Goal: Information Seeking & Learning: Compare options

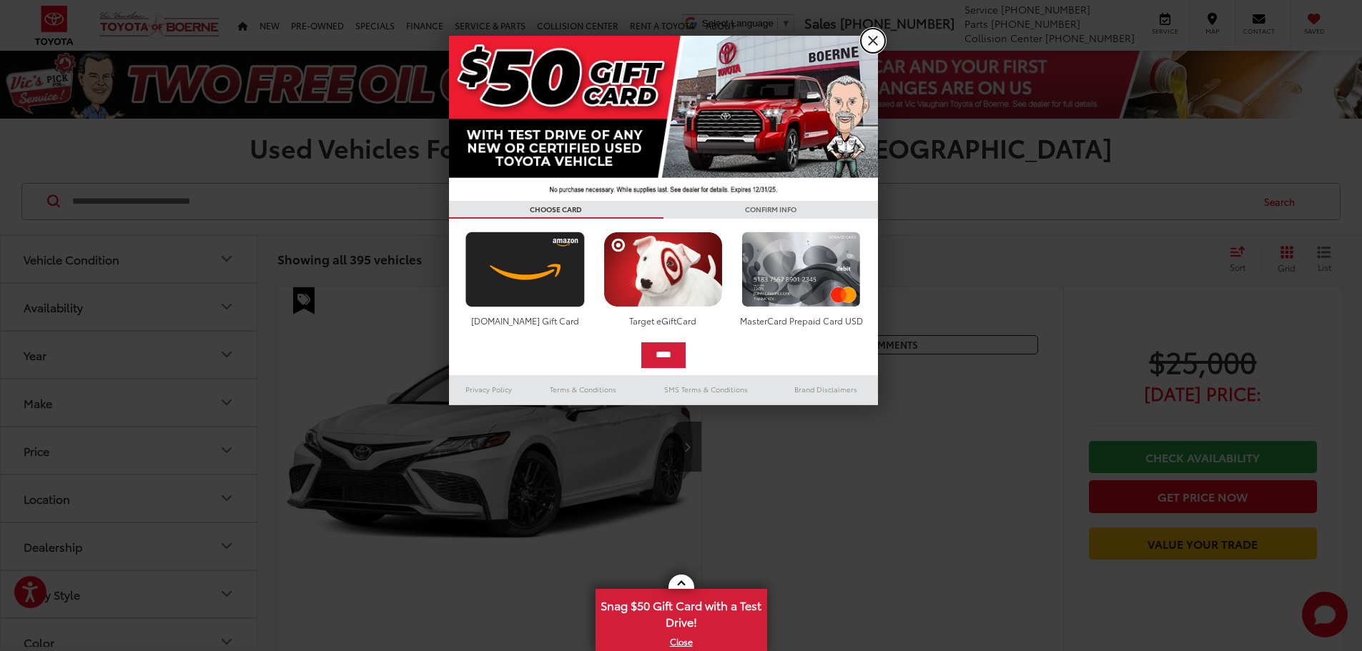
click at [871, 39] on link "X" at bounding box center [873, 41] width 24 height 24
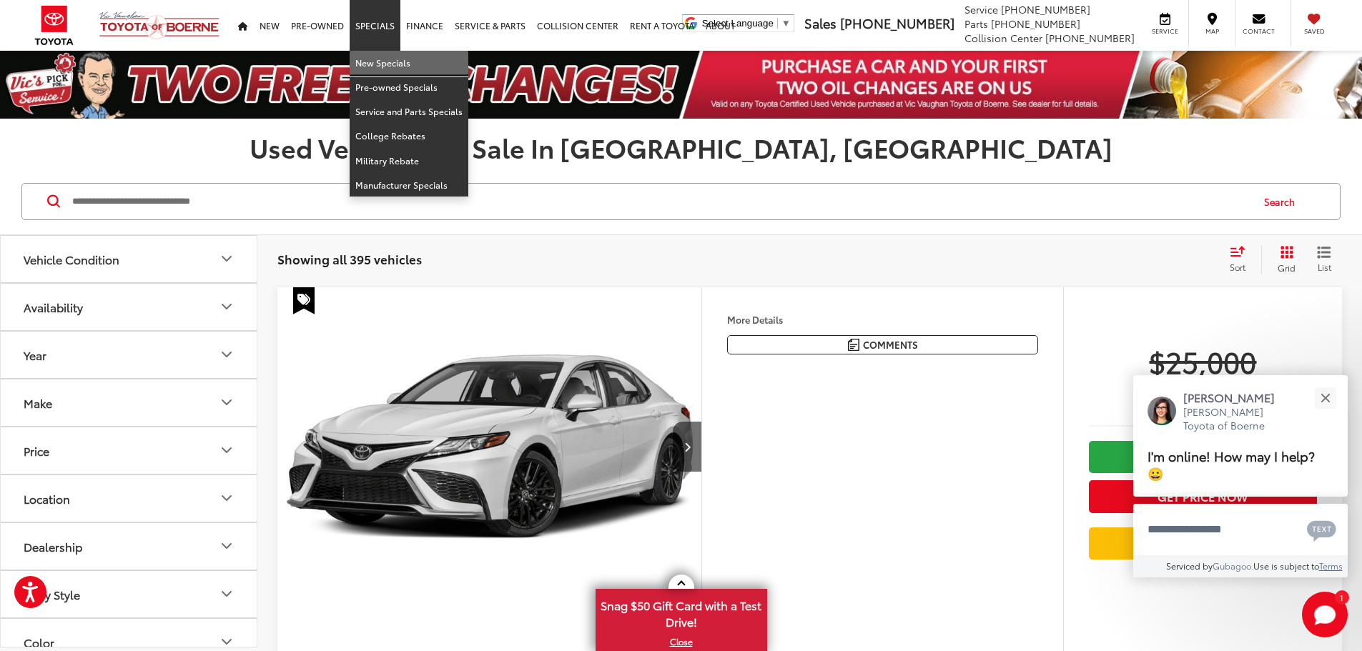
click at [379, 65] on link "New Specials" at bounding box center [408, 63] width 119 height 24
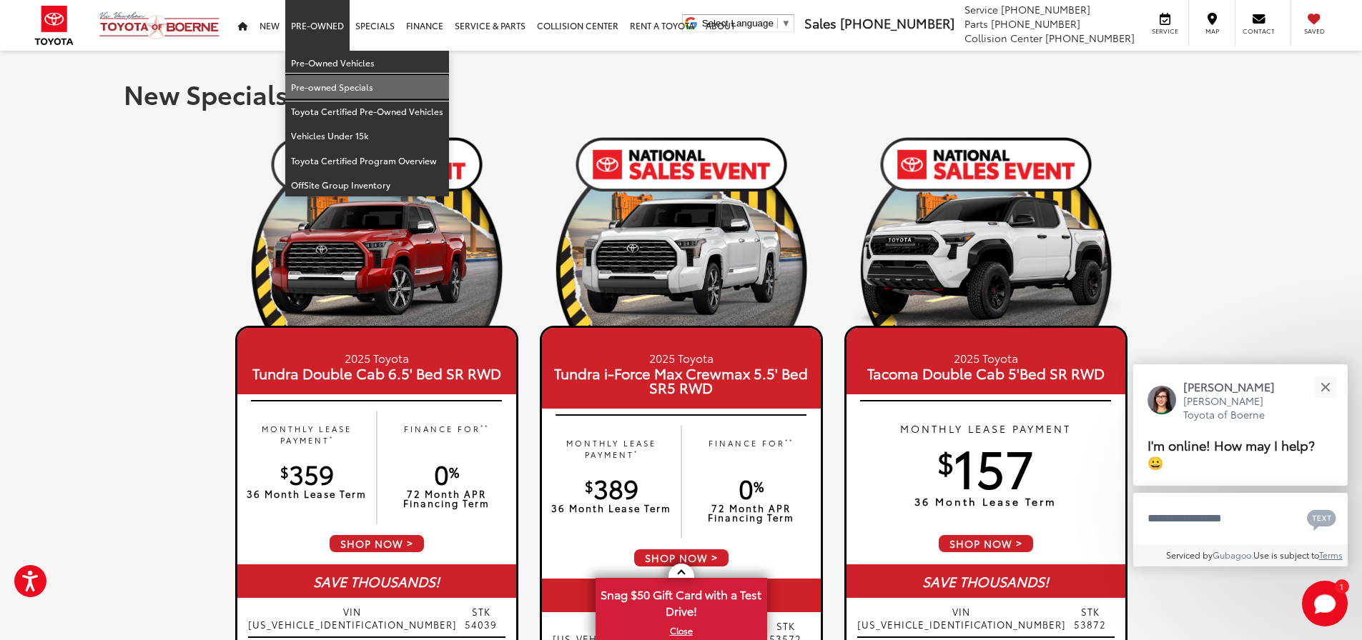
click at [327, 85] on link "Pre-owned Specials" at bounding box center [367, 87] width 164 height 24
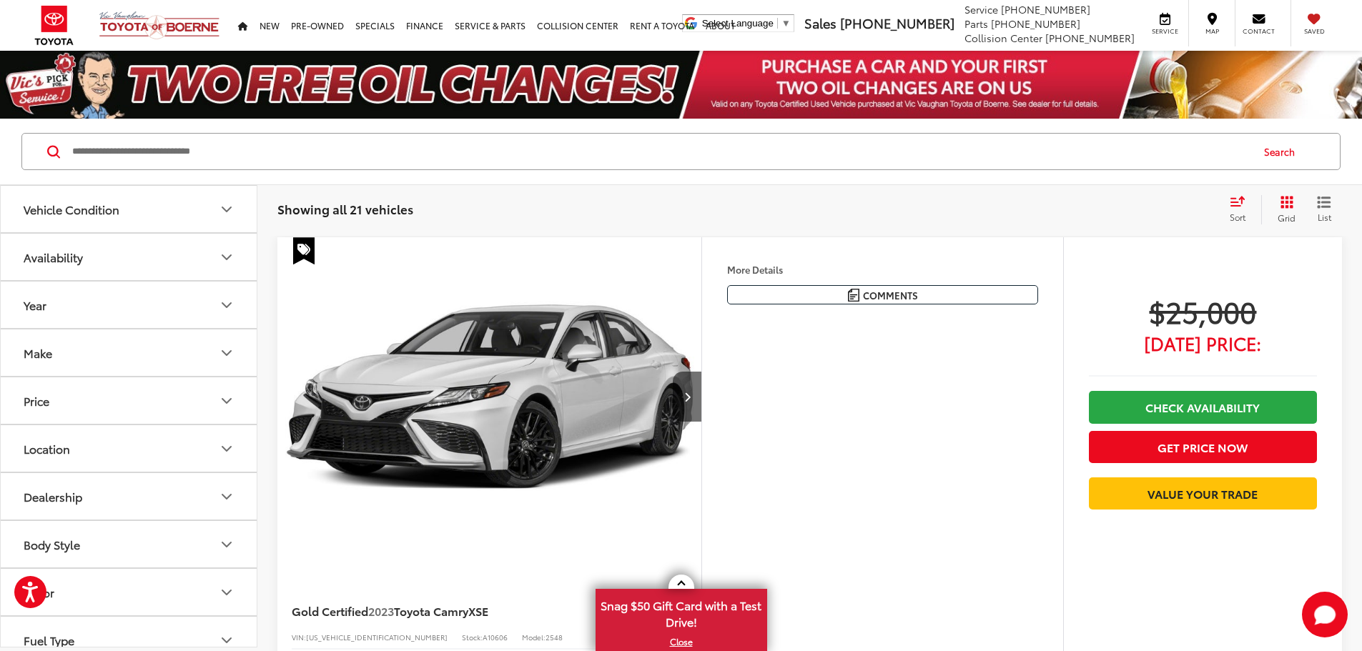
click at [281, 146] on input "Search by Make, Model, or Keyword" at bounding box center [660, 151] width 1179 height 34
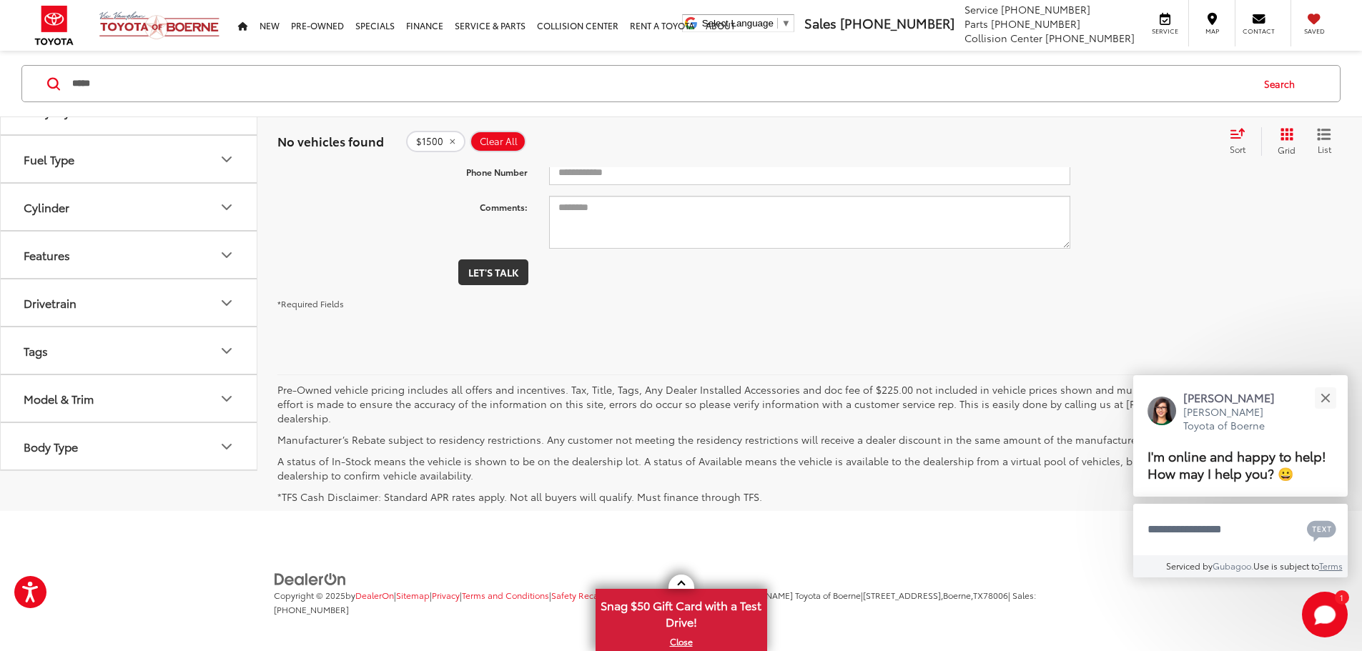
scroll to position [269, 0]
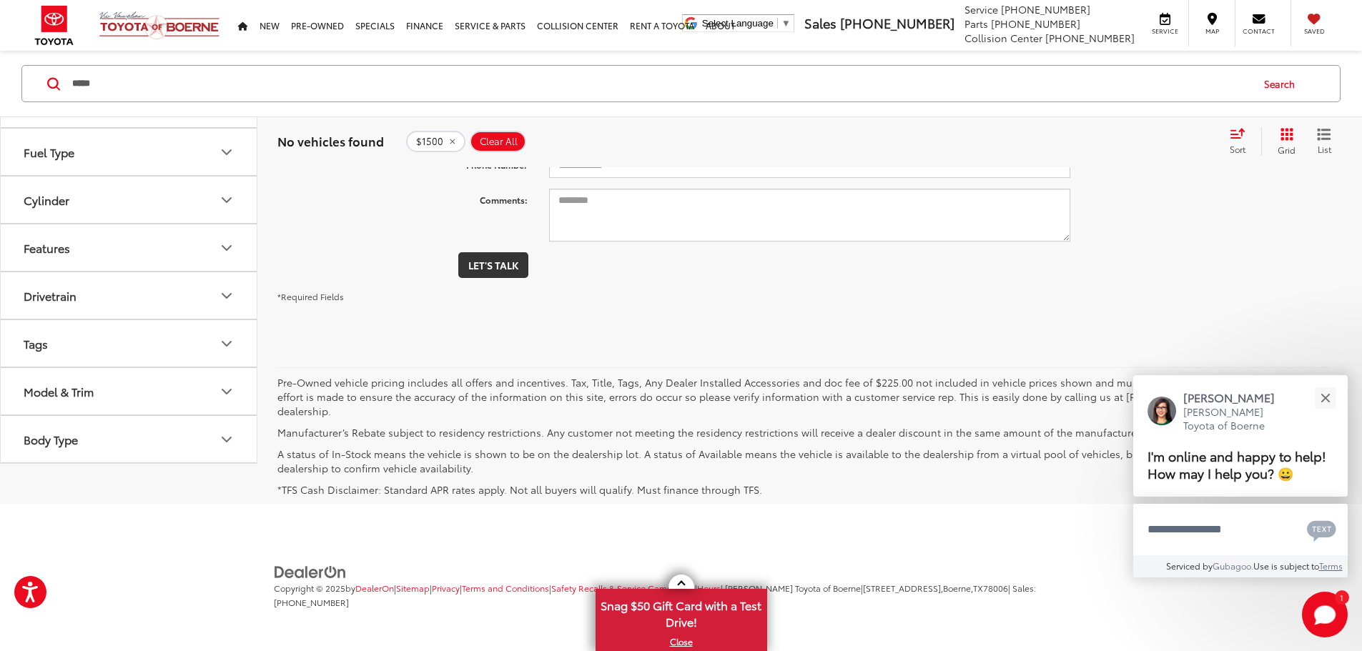
drag, startPoint x: 139, startPoint y: 86, endPoint x: 53, endPoint y: 80, distance: 86.0
click at [0, 0] on form "***** *****" at bounding box center [0, 0] width 0 height 0
type input "****"
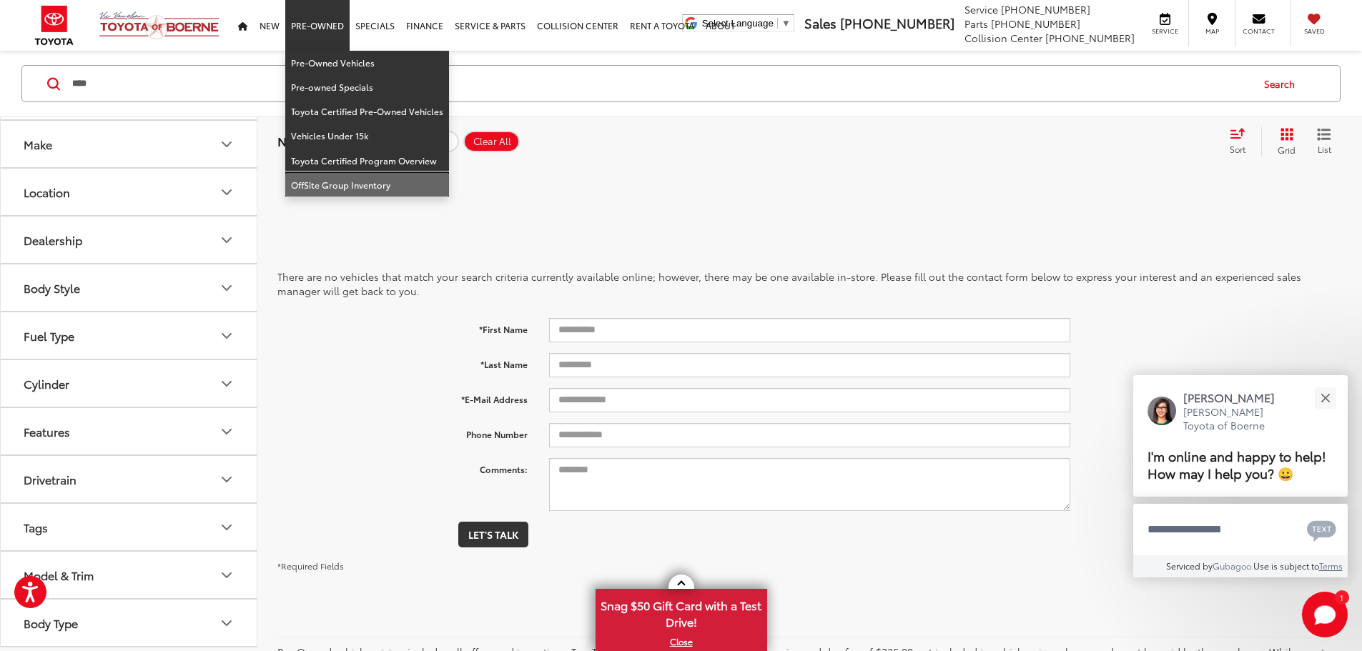
drag, startPoint x: 325, startPoint y: 185, endPoint x: 439, endPoint y: 217, distance: 117.9
click at [325, 185] on link "OffSite Group Inventory" at bounding box center [367, 185] width 164 height 24
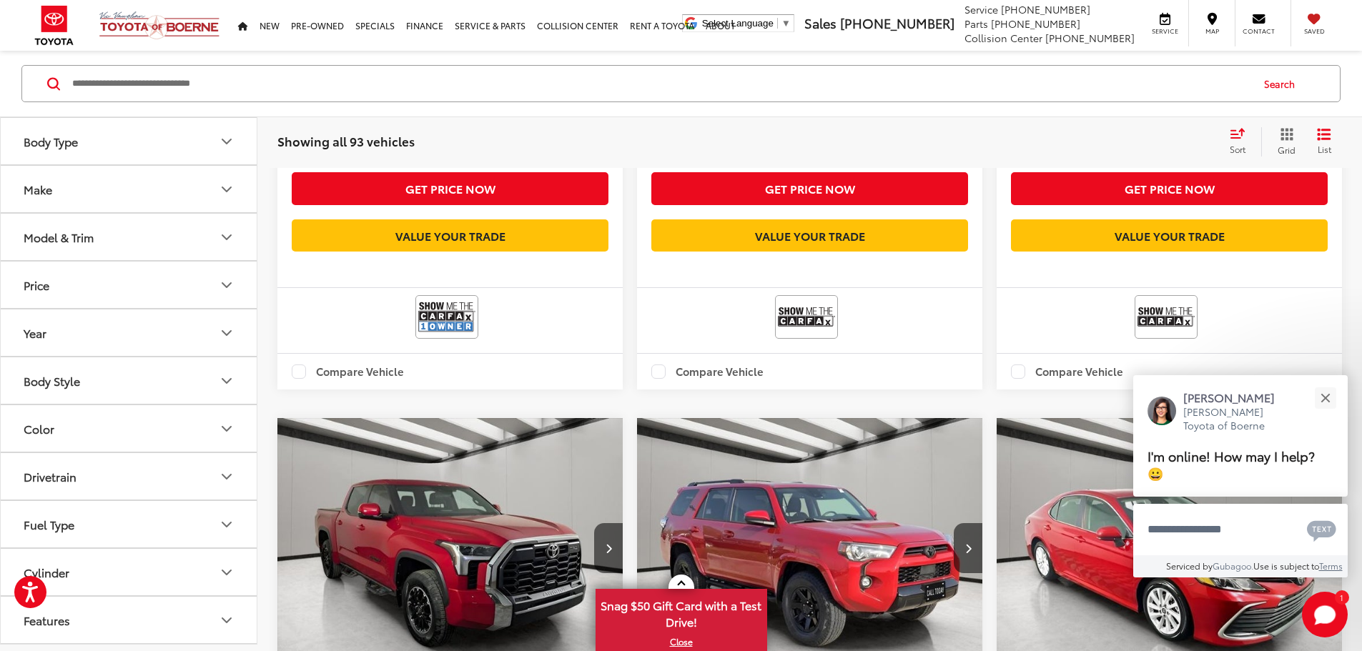
scroll to position [4597, 0]
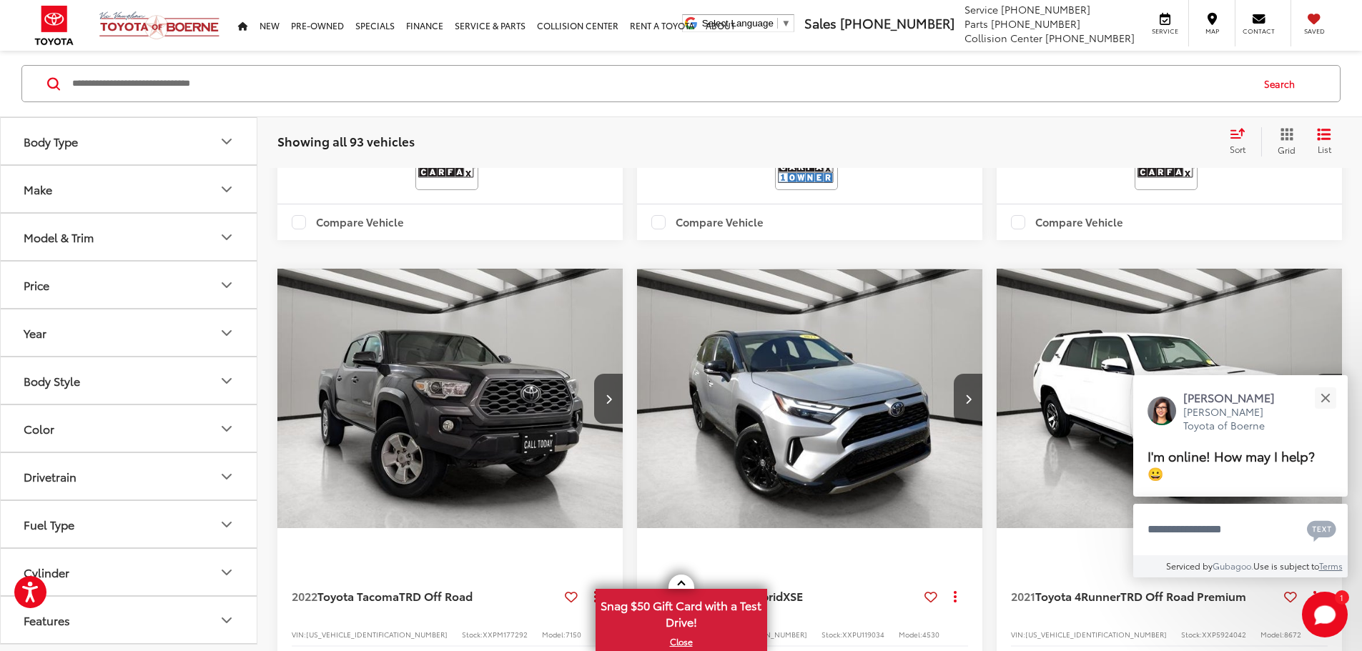
scroll to position [2810, 0]
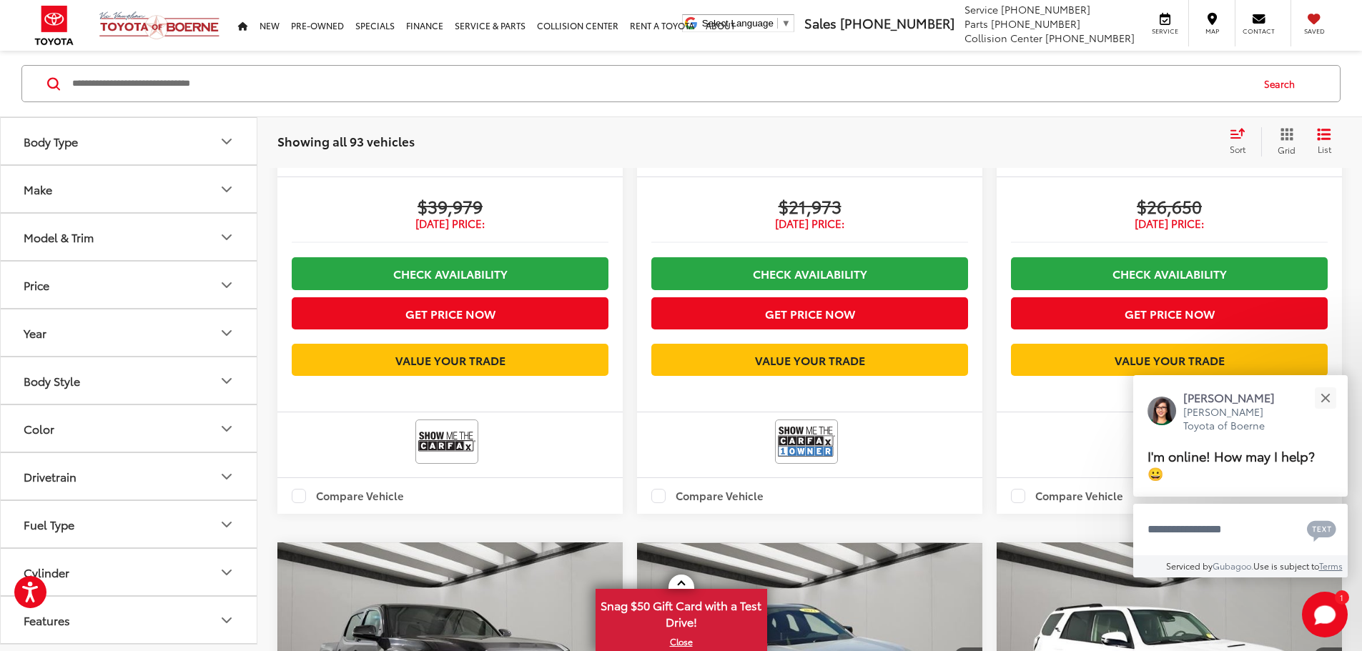
click at [174, 79] on input "Search by Make, Model, or Keyword" at bounding box center [660, 83] width 1179 height 34
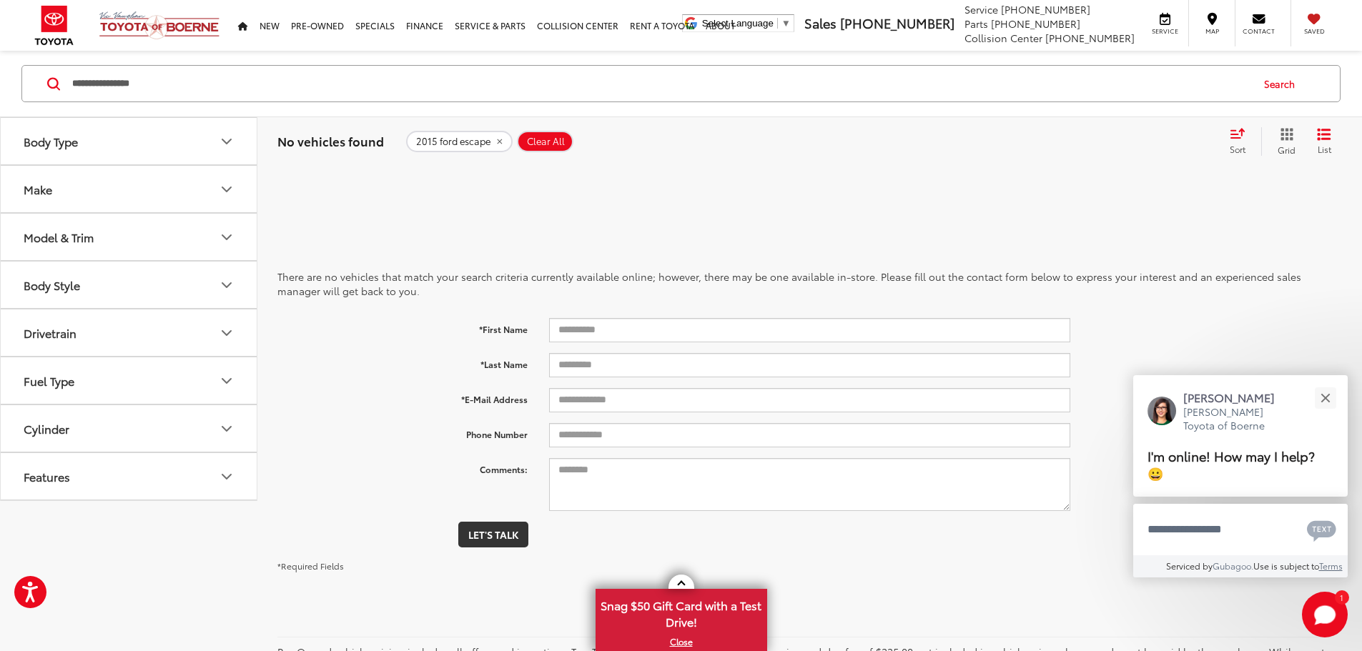
drag, startPoint x: 149, startPoint y: 82, endPoint x: 66, endPoint y: 81, distance: 83.6
click at [0, 0] on form "**********" at bounding box center [0, 0] width 0 height 0
type input "**********"
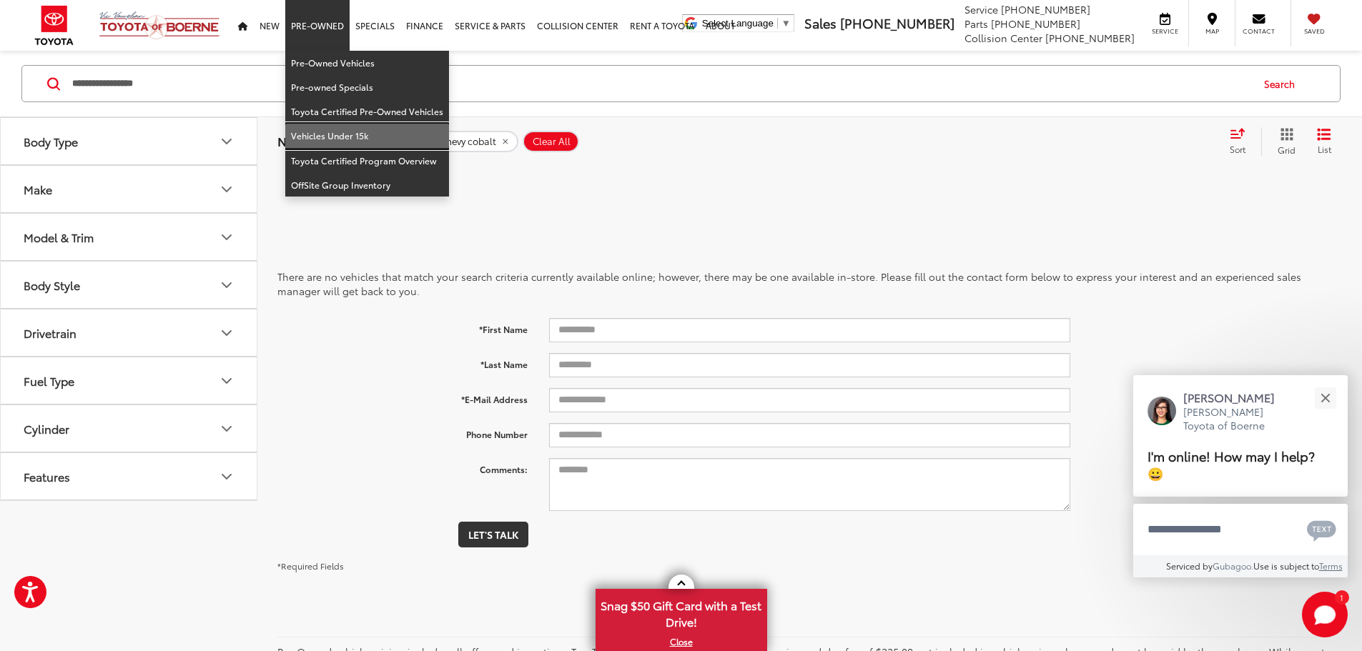
drag, startPoint x: 333, startPoint y: 135, endPoint x: 522, endPoint y: 267, distance: 230.0
click at [333, 135] on link "Vehicles Under 15k" at bounding box center [367, 136] width 164 height 24
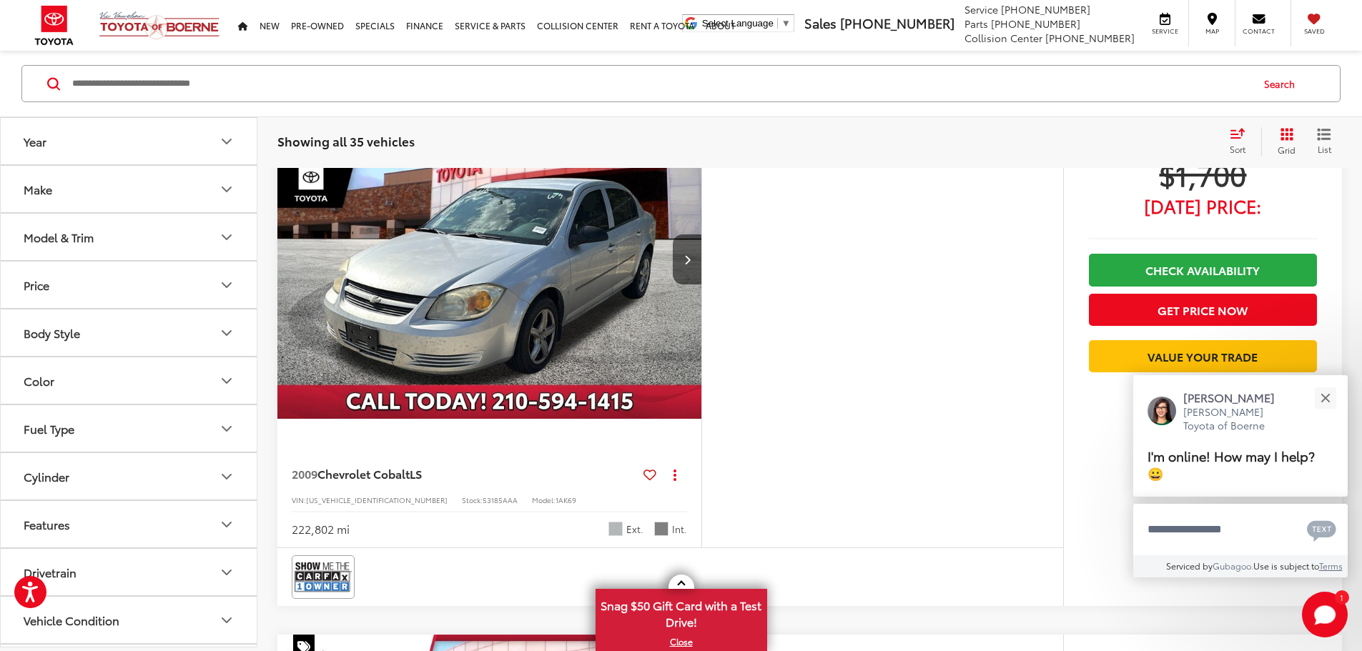
scroll to position [143, 0]
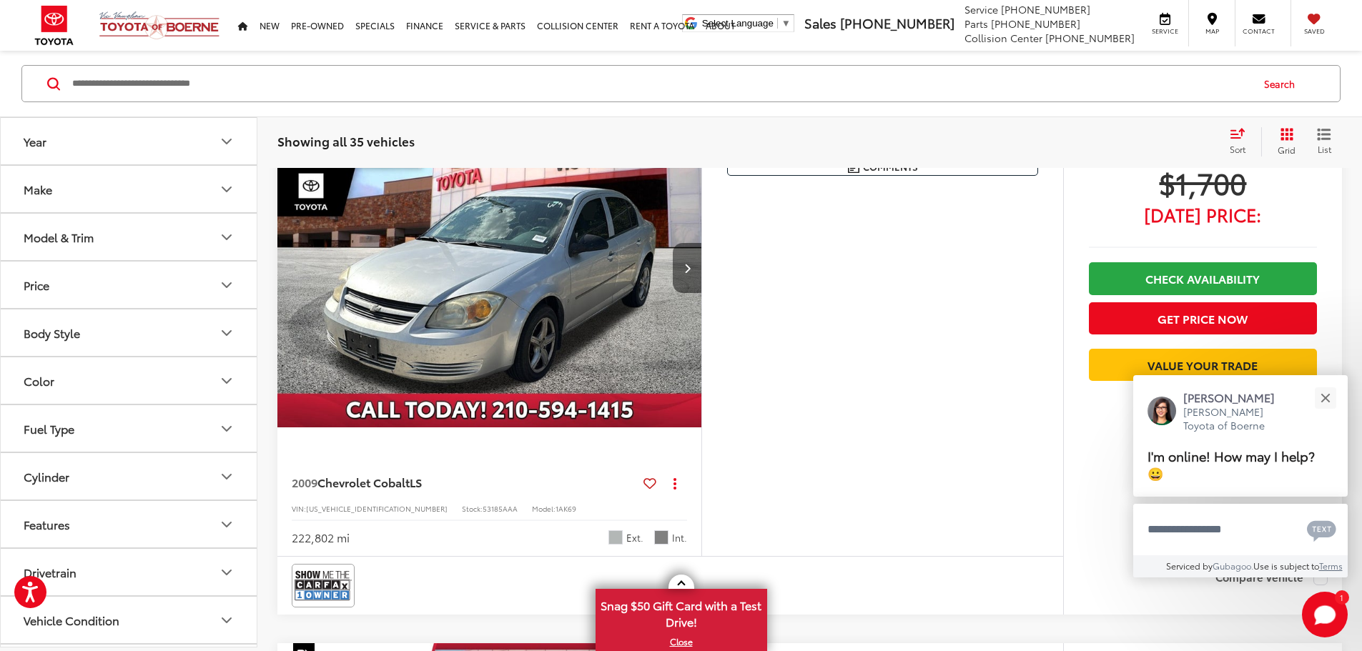
click at [690, 273] on icon "Next image" at bounding box center [687, 268] width 6 height 10
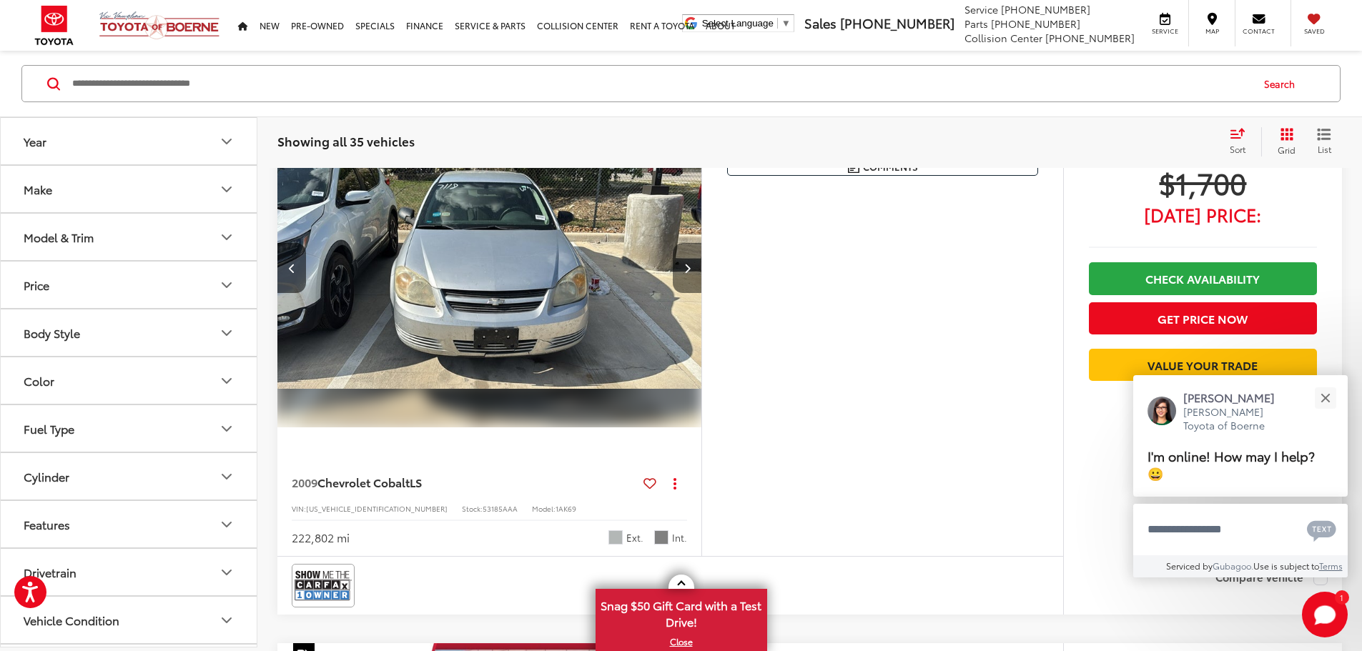
scroll to position [0, 542]
click at [690, 273] on icon "Next image" at bounding box center [687, 268] width 6 height 10
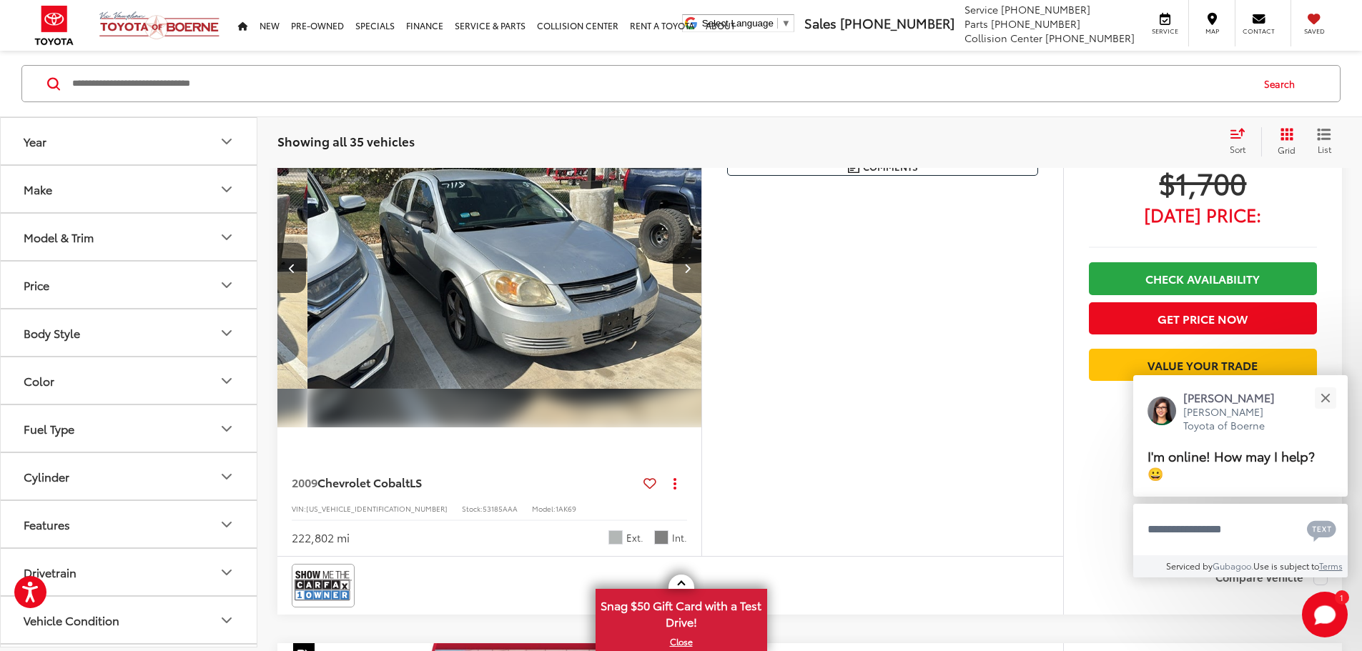
scroll to position [0, 1084]
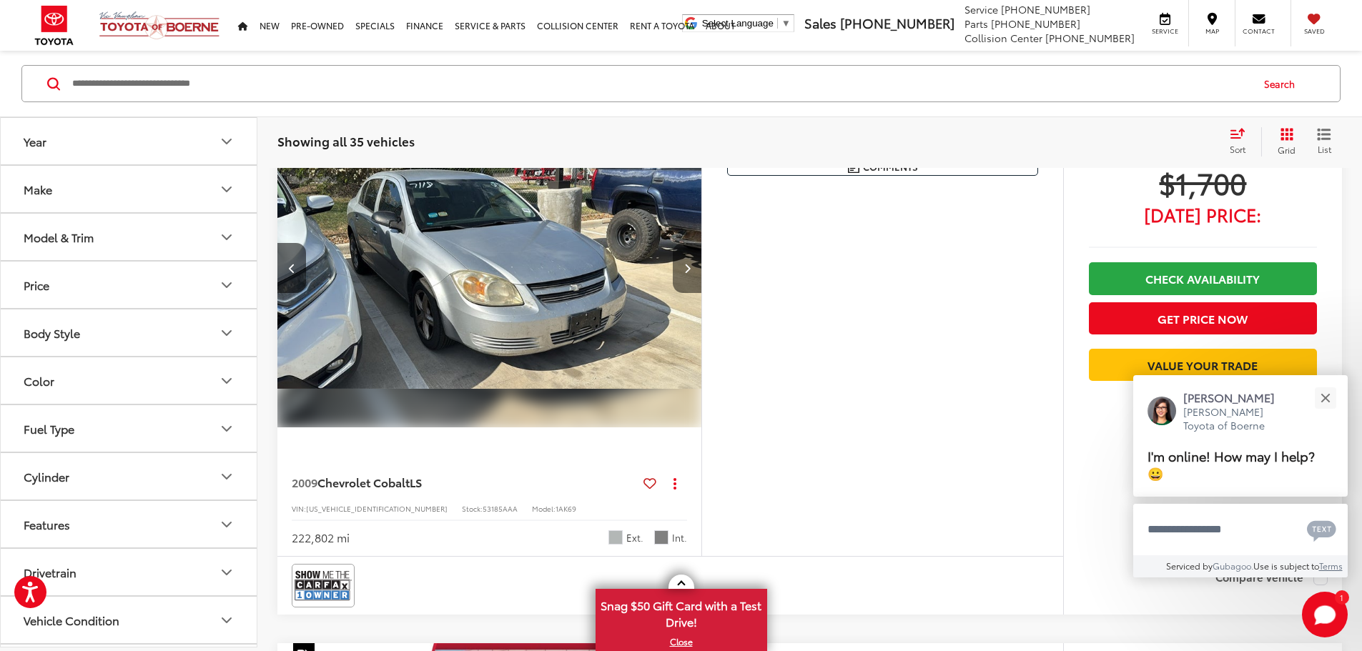
click at [690, 273] on icon "Next image" at bounding box center [687, 268] width 6 height 10
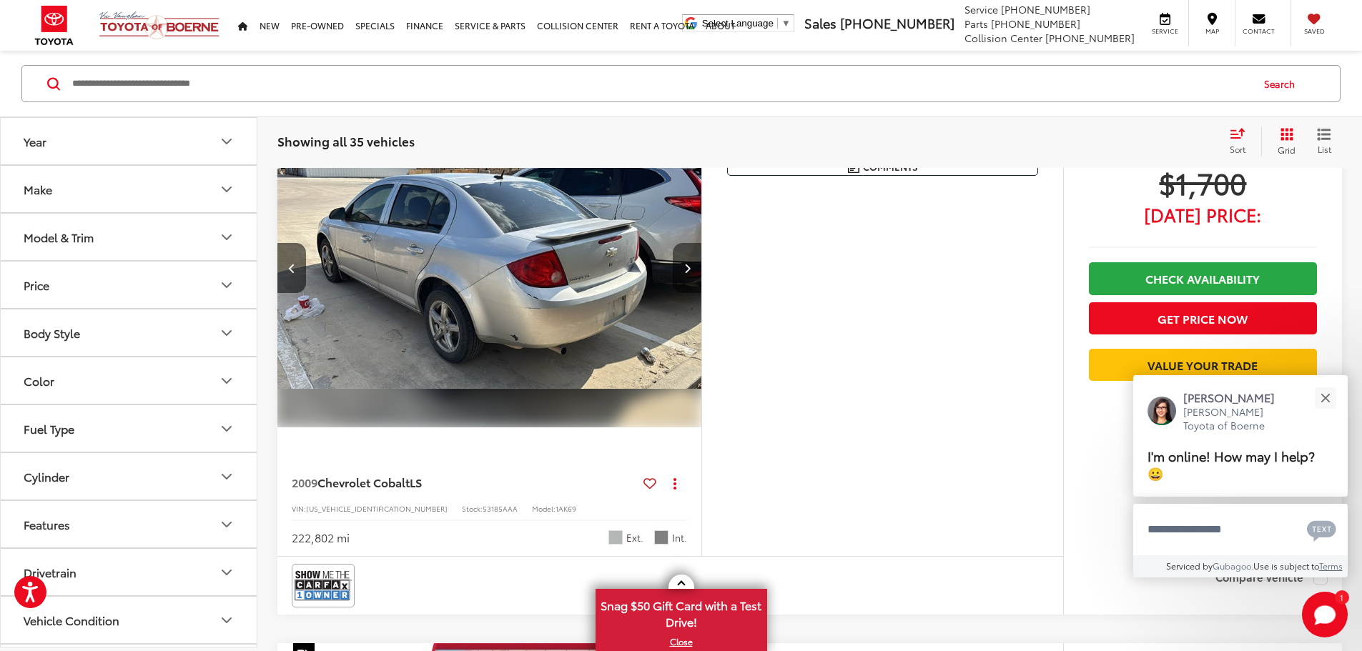
scroll to position [0, 1626]
click at [690, 273] on icon "Next image" at bounding box center [687, 268] width 6 height 10
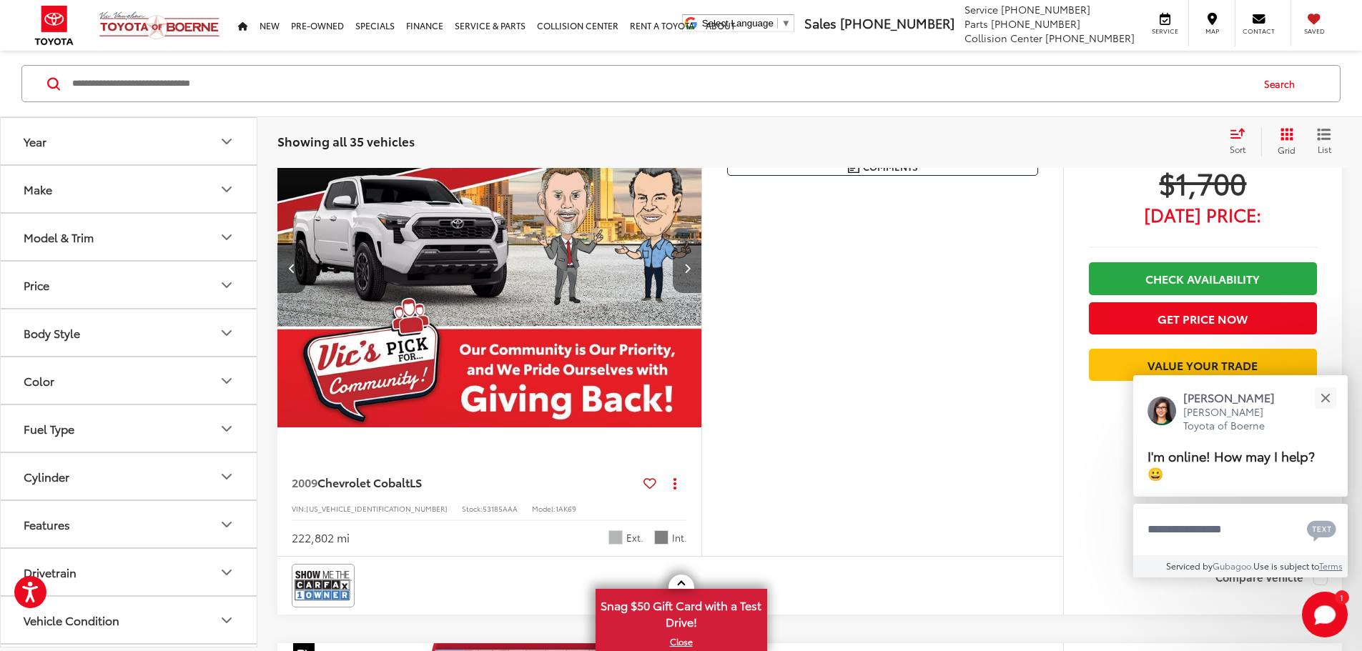
scroll to position [0, 2168]
click at [690, 273] on icon "Next image" at bounding box center [687, 268] width 6 height 10
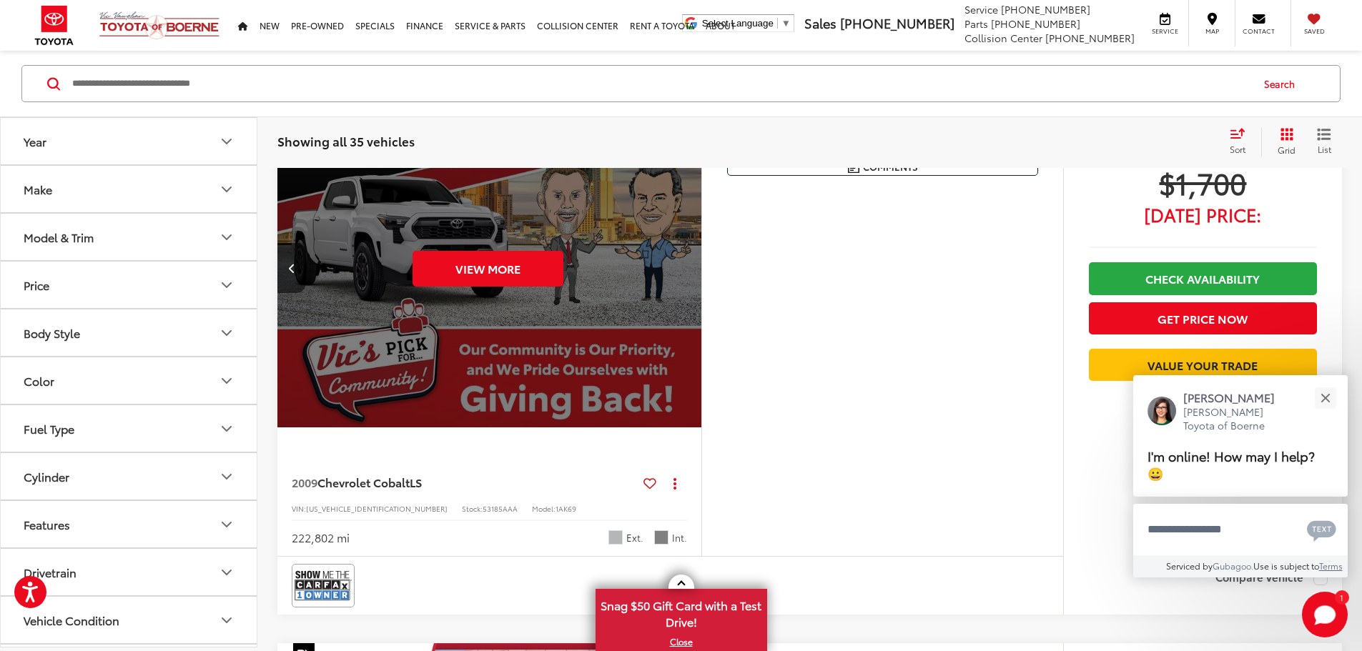
scroll to position [0, 2710]
click at [700, 307] on div "View More" at bounding box center [487, 268] width 426 height 319
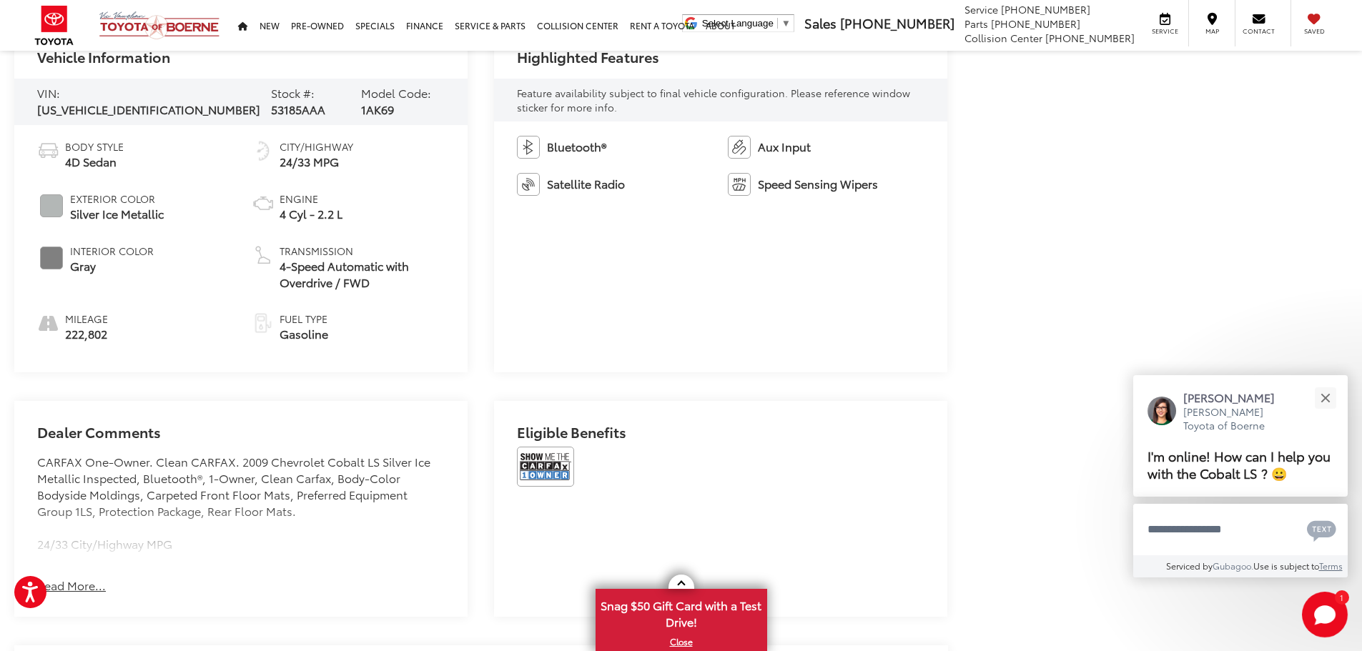
scroll to position [715, 0]
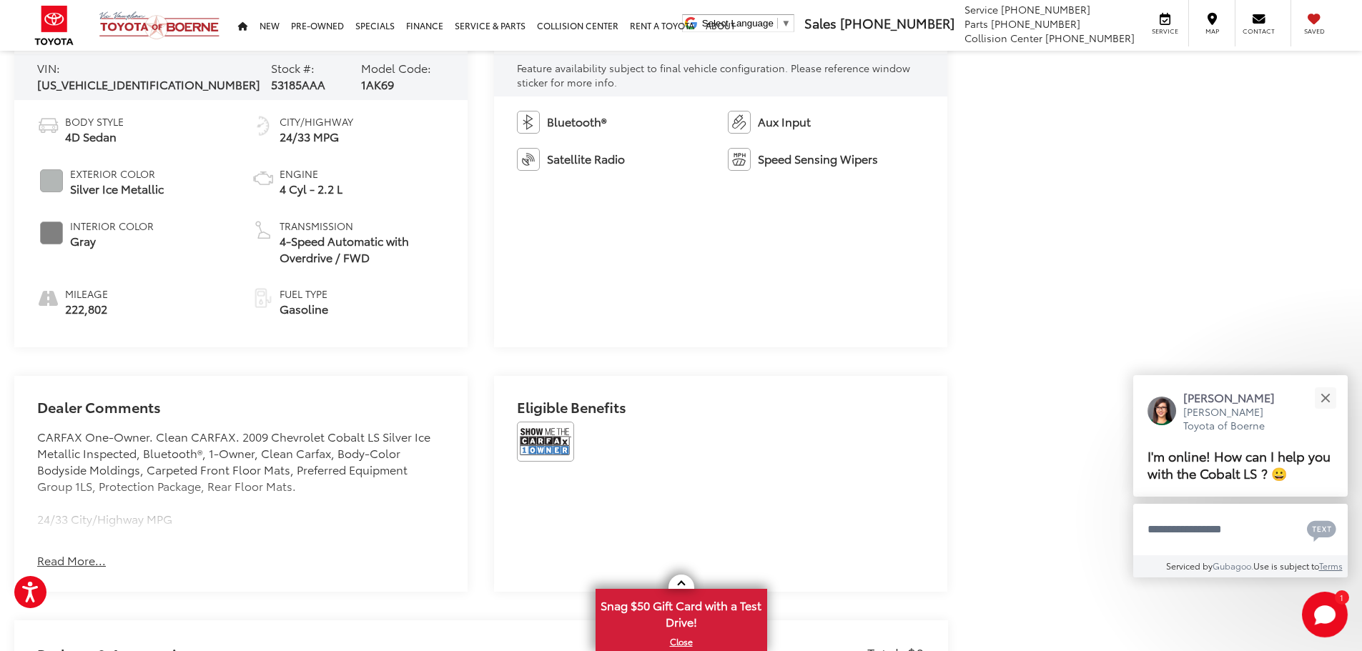
click at [106, 560] on div "Dealer Comments CARFAX One-Owner. Clean CARFAX. 2009 Chevrolet Cobalt LS Silver…" at bounding box center [240, 484] width 453 height 216
click at [101, 560] on button "Read More..." at bounding box center [71, 560] width 69 height 16
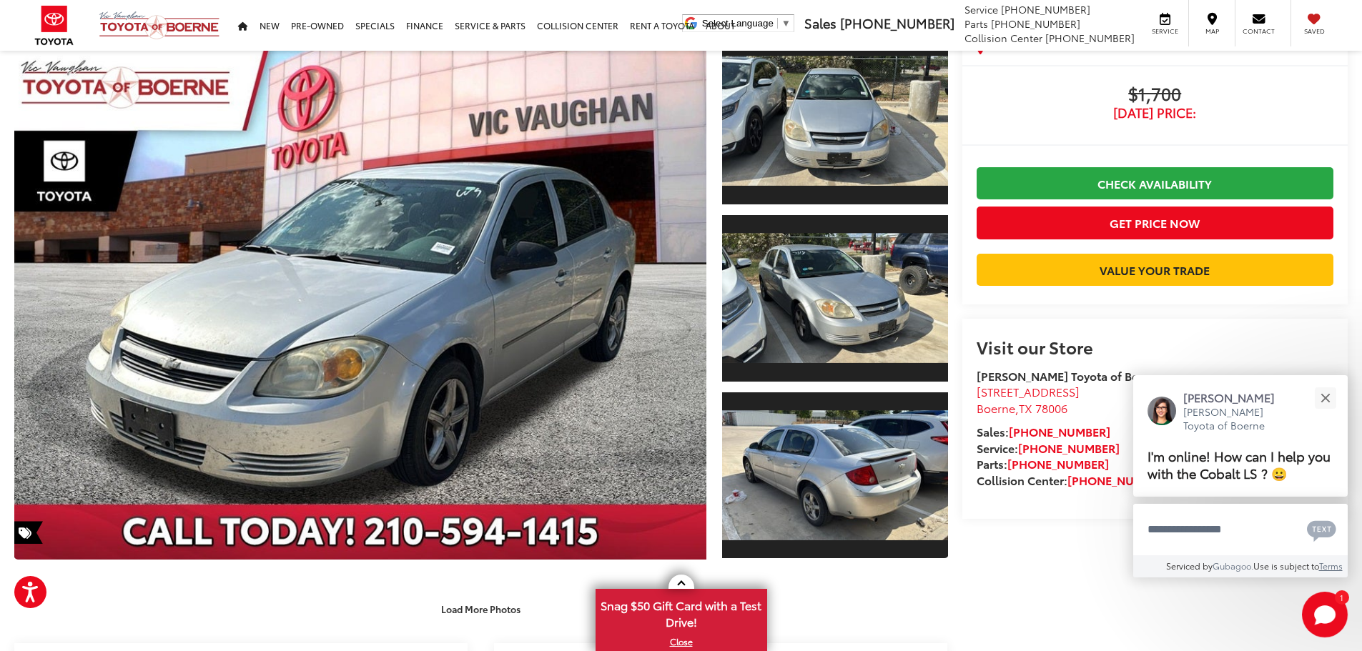
scroll to position [0, 0]
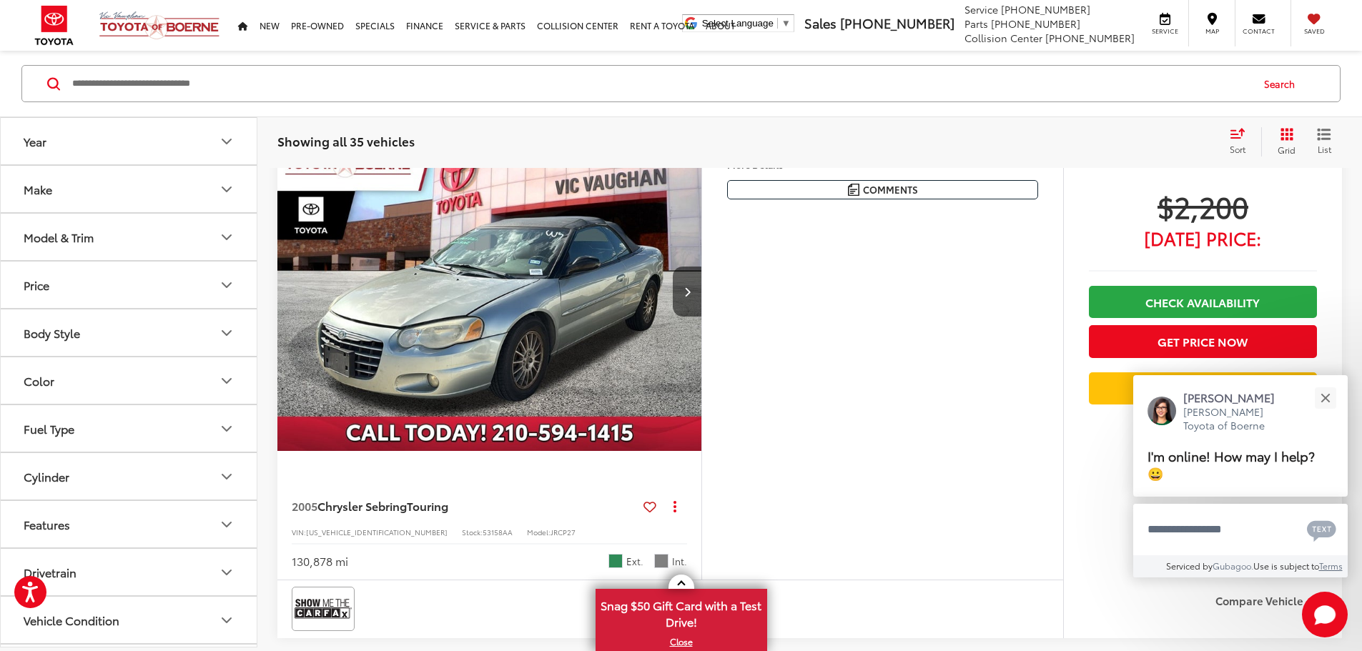
scroll to position [725, 0]
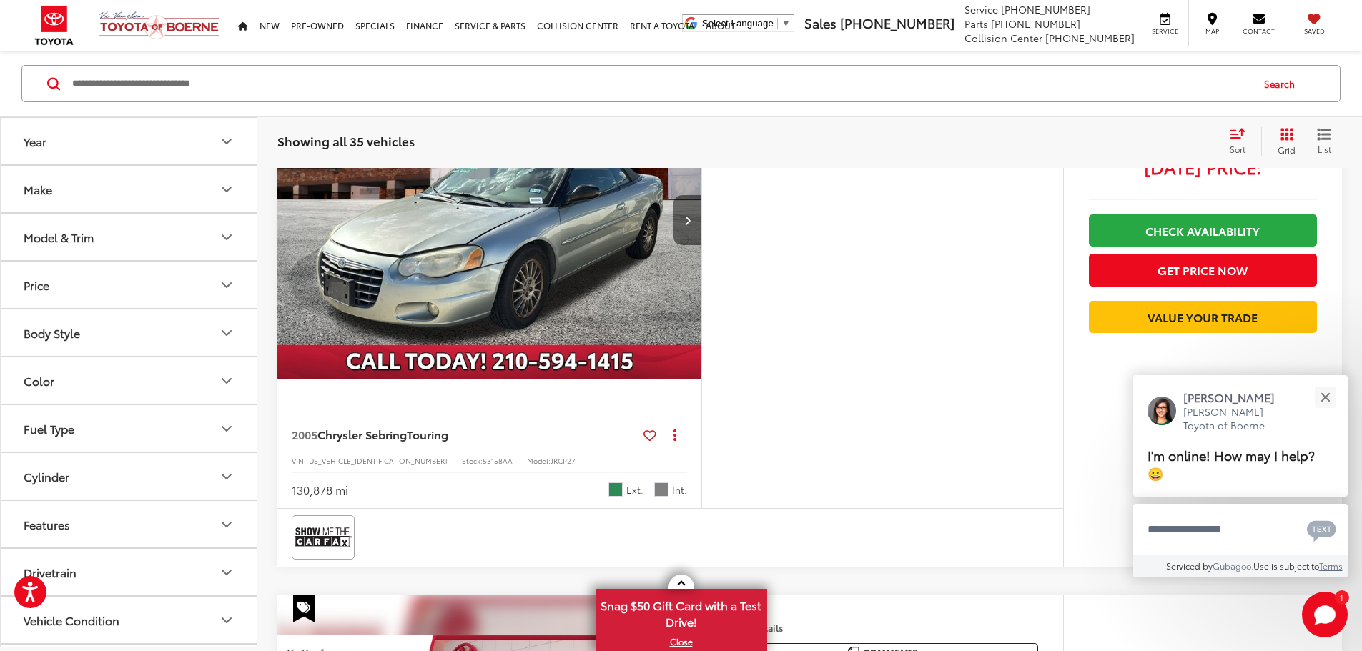
click at [701, 245] on button "Next image" at bounding box center [687, 220] width 29 height 50
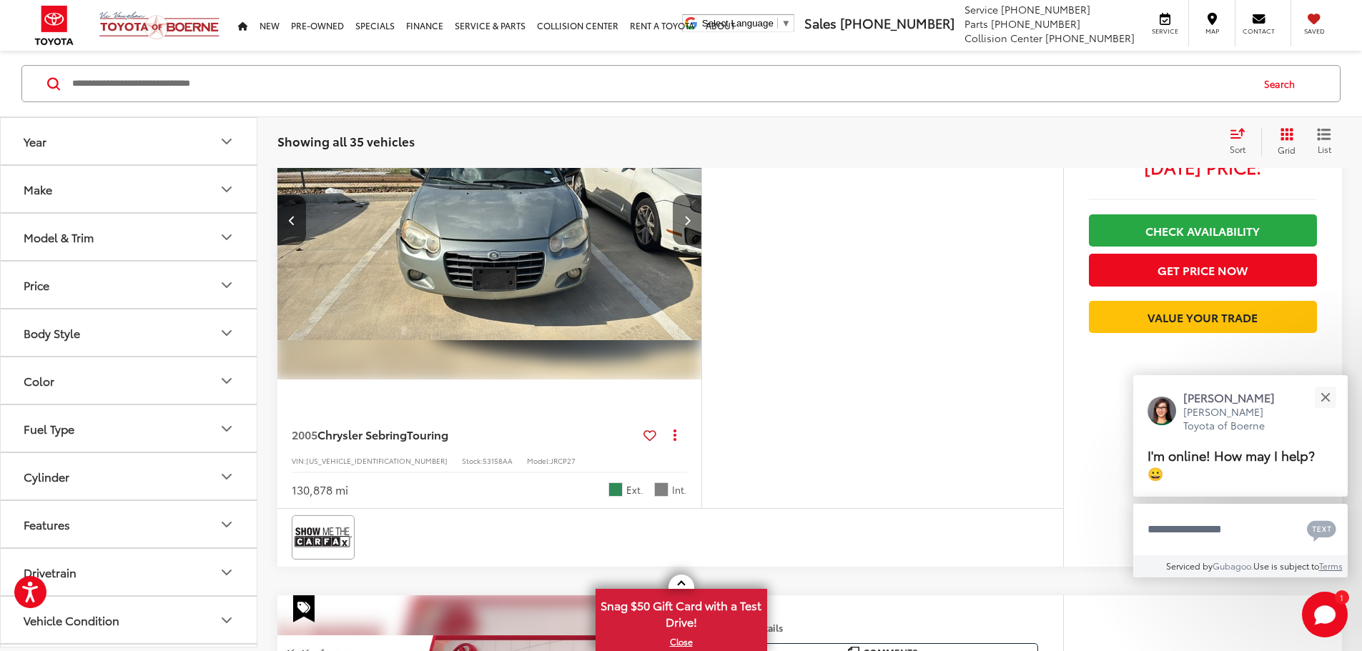
click at [701, 245] on button "Next image" at bounding box center [687, 220] width 29 height 50
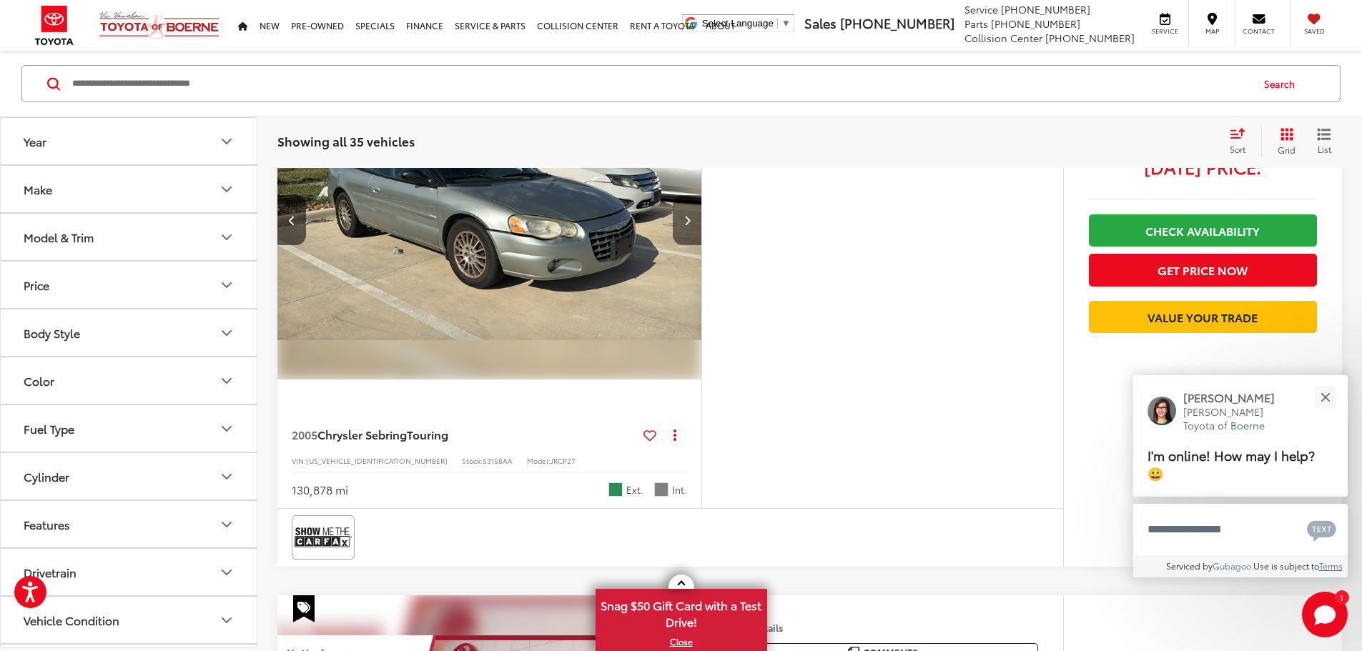
click at [701, 245] on button "Next image" at bounding box center [687, 220] width 29 height 50
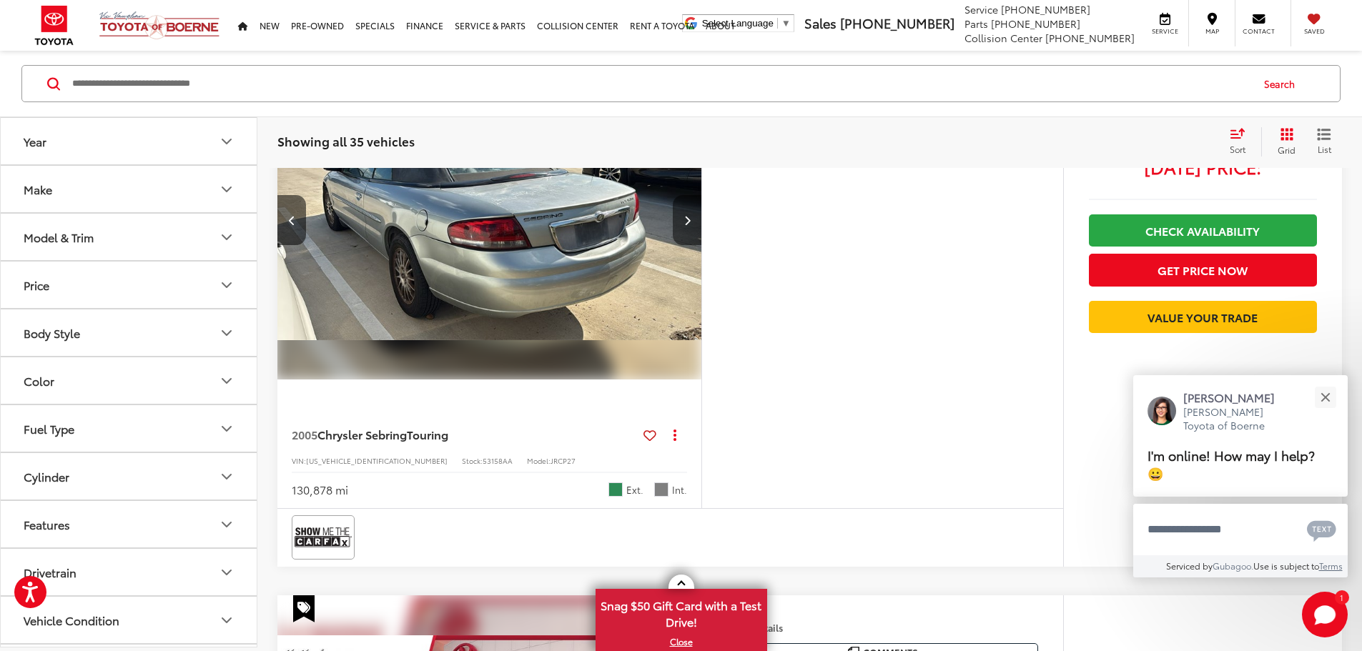
scroll to position [0, 1626]
click at [701, 245] on button "Next image" at bounding box center [687, 220] width 29 height 50
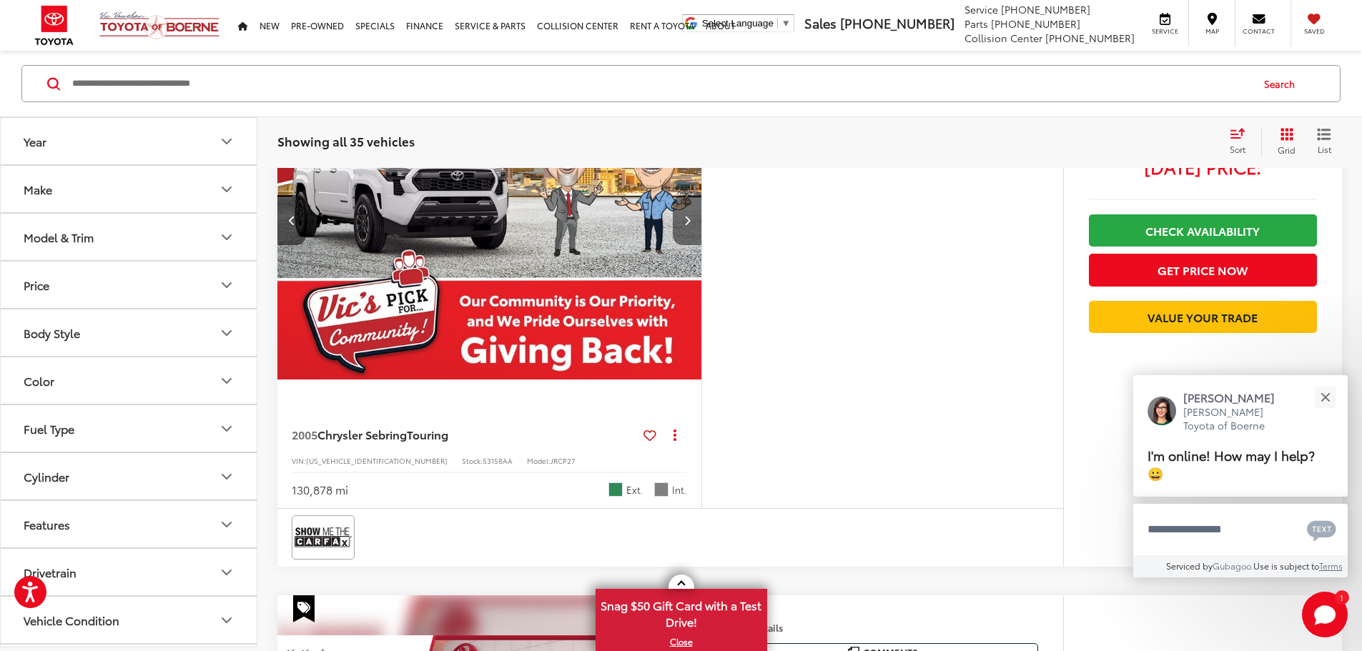
scroll to position [0, 2168]
click at [289, 245] on button "Previous image" at bounding box center [291, 220] width 29 height 50
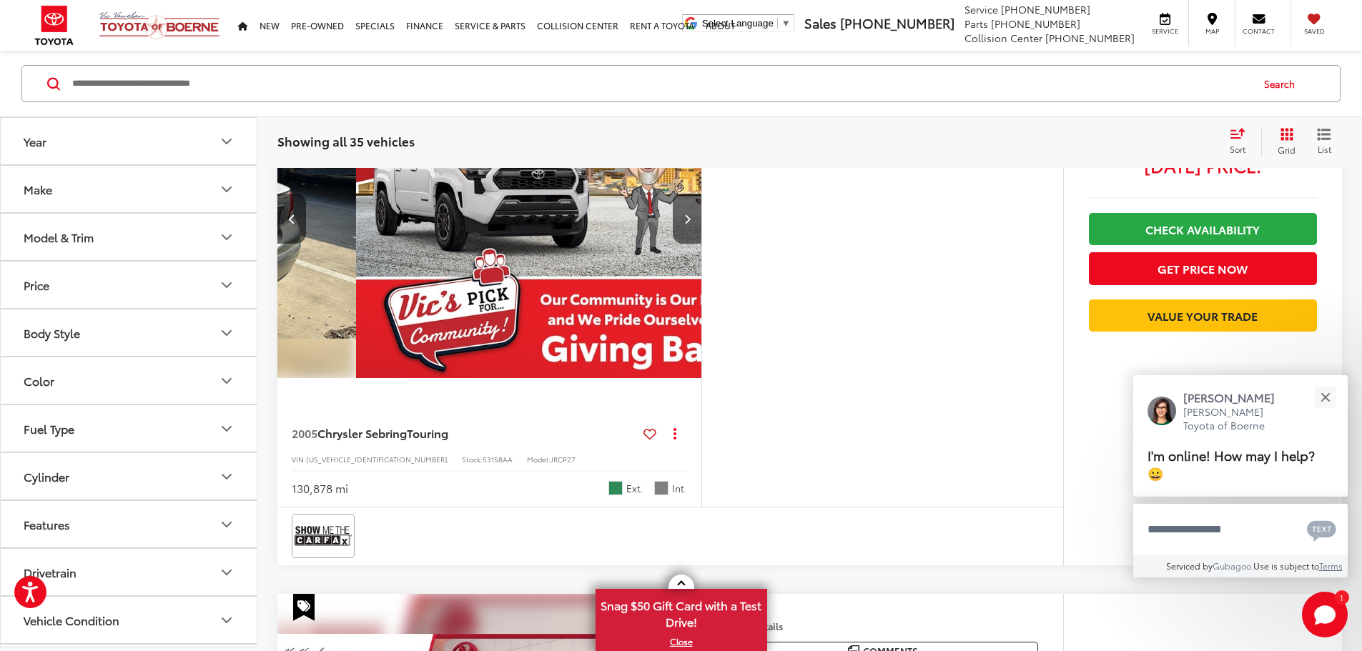
scroll to position [725, 0]
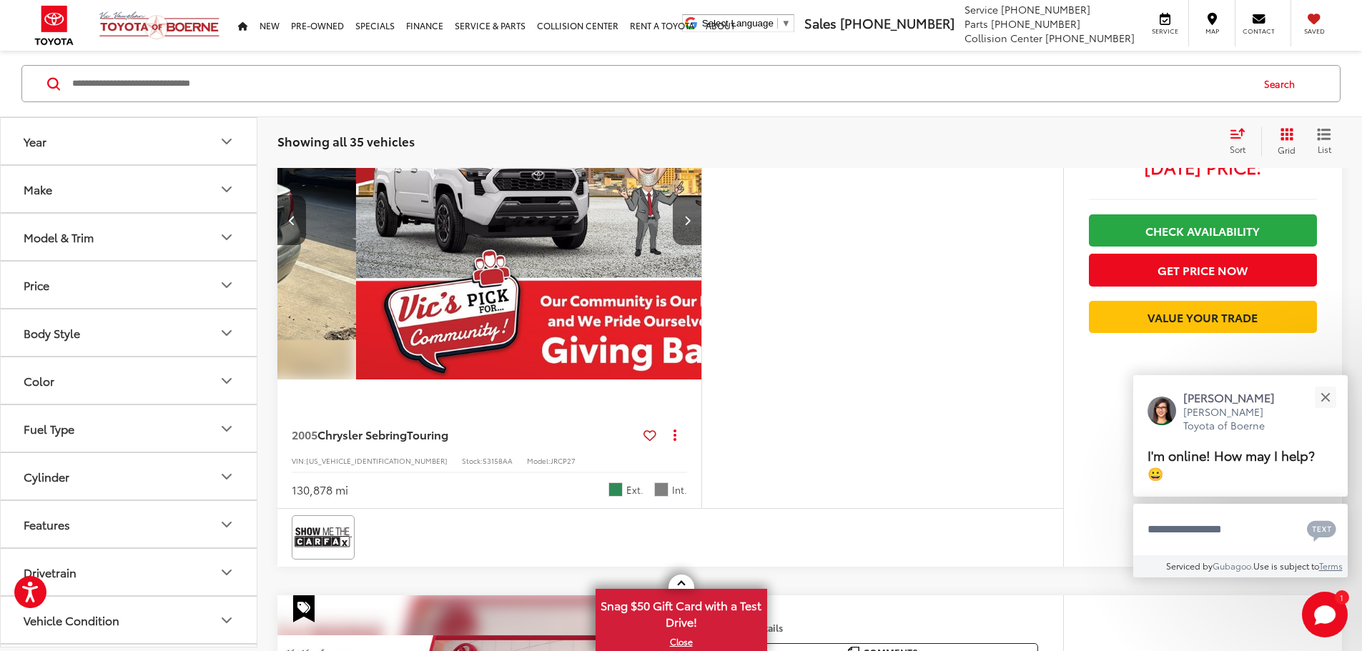
click at [0, 0] on button "More..." at bounding box center [0, 0] width 0 height 0
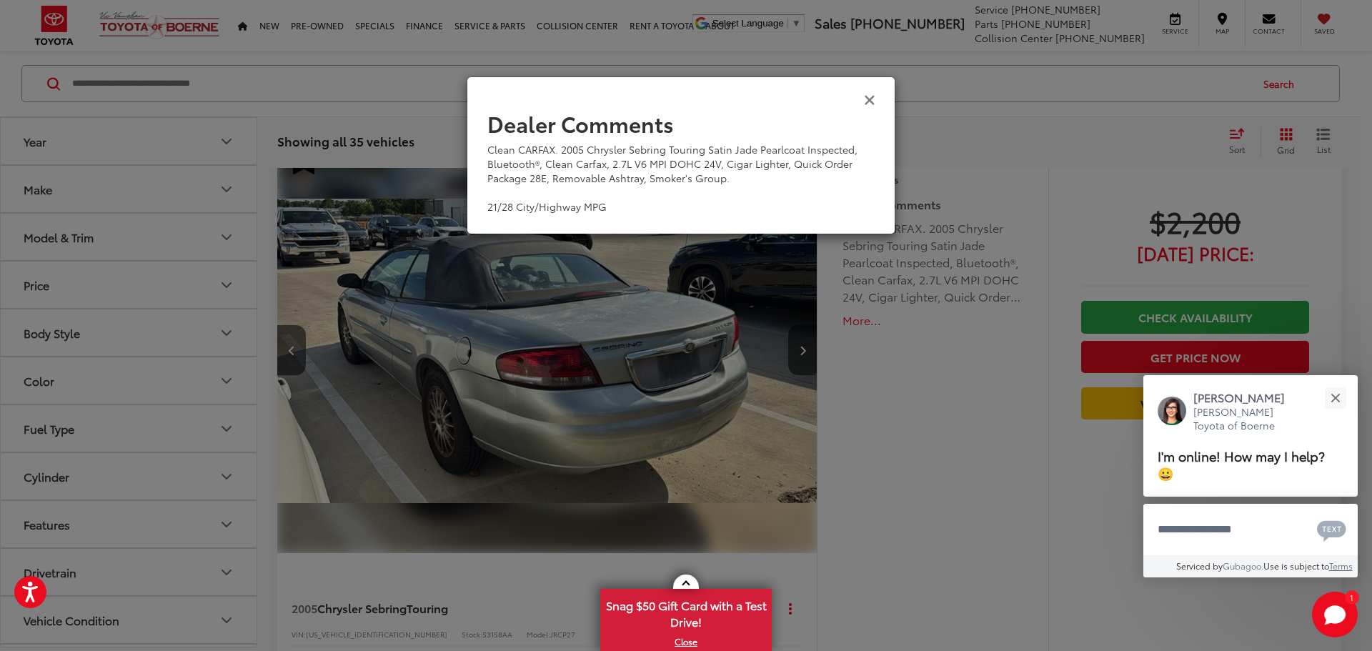
click at [865, 96] on icon "Close" at bounding box center [869, 98] width 11 height 15
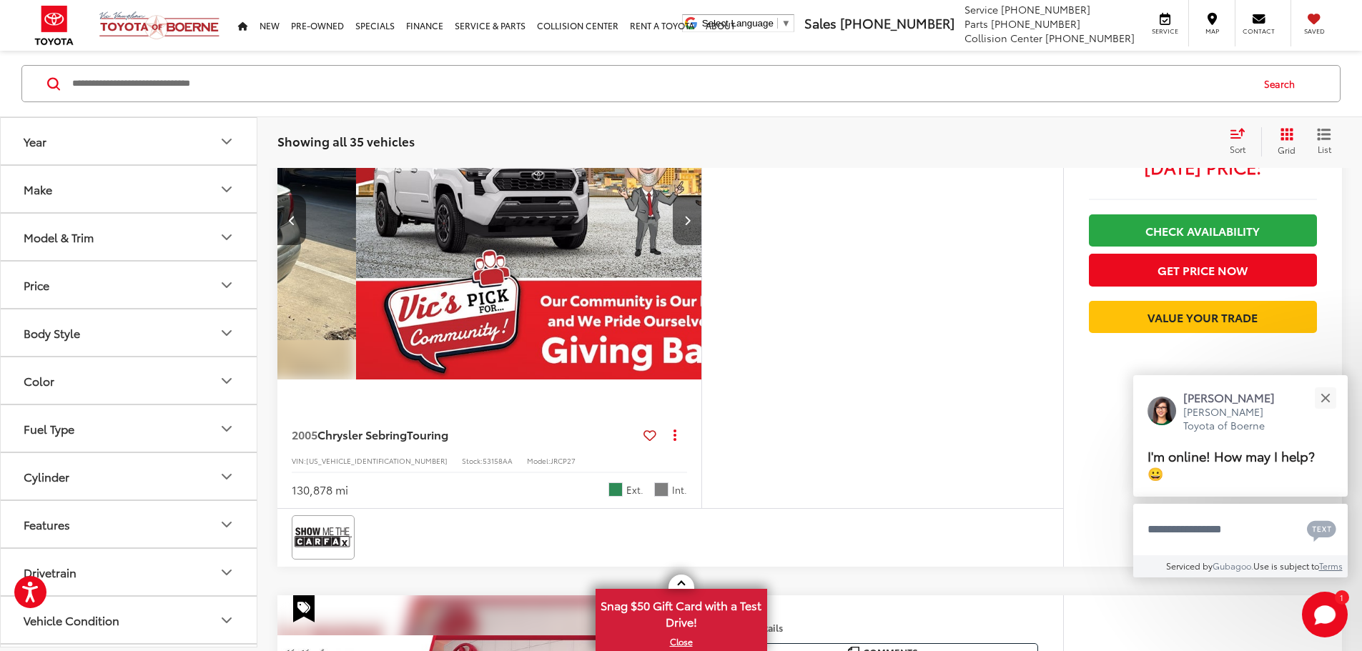
click at [355, 380] on img "2005 Chrysler Sebring Touring 3" at bounding box center [142, 220] width 426 height 319
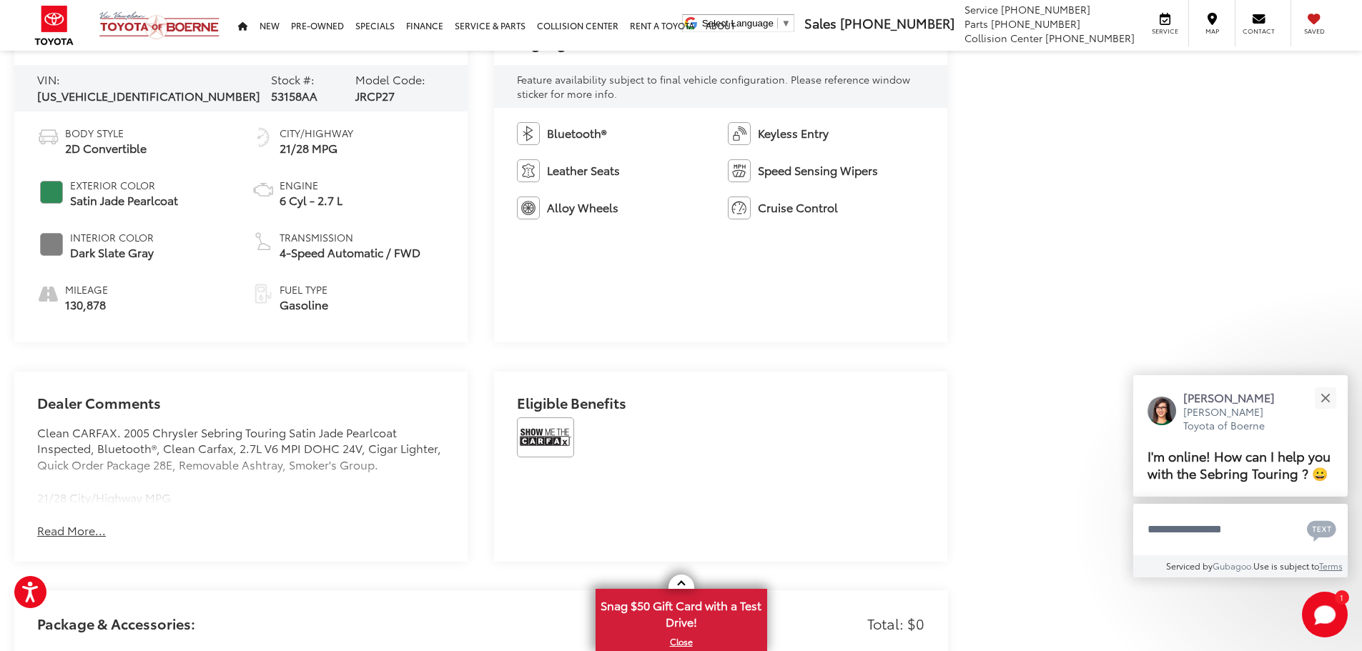
scroll to position [715, 0]
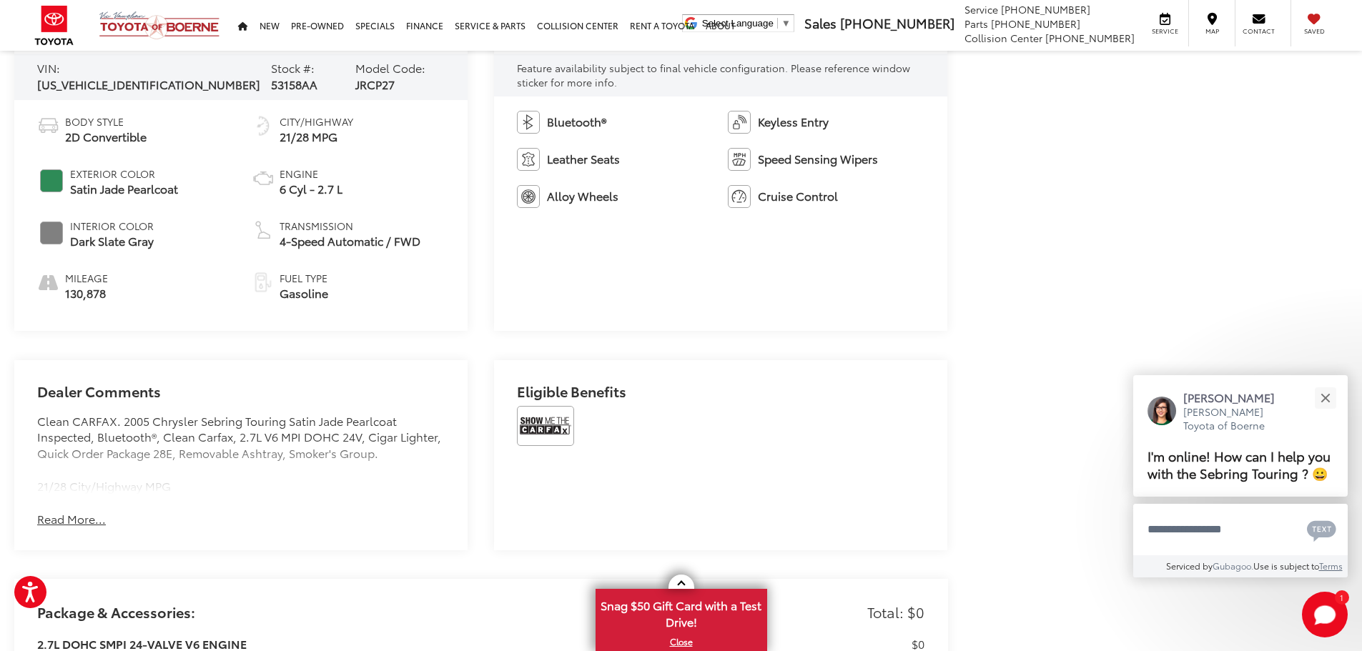
click at [59, 515] on button "Read More..." at bounding box center [71, 519] width 69 height 16
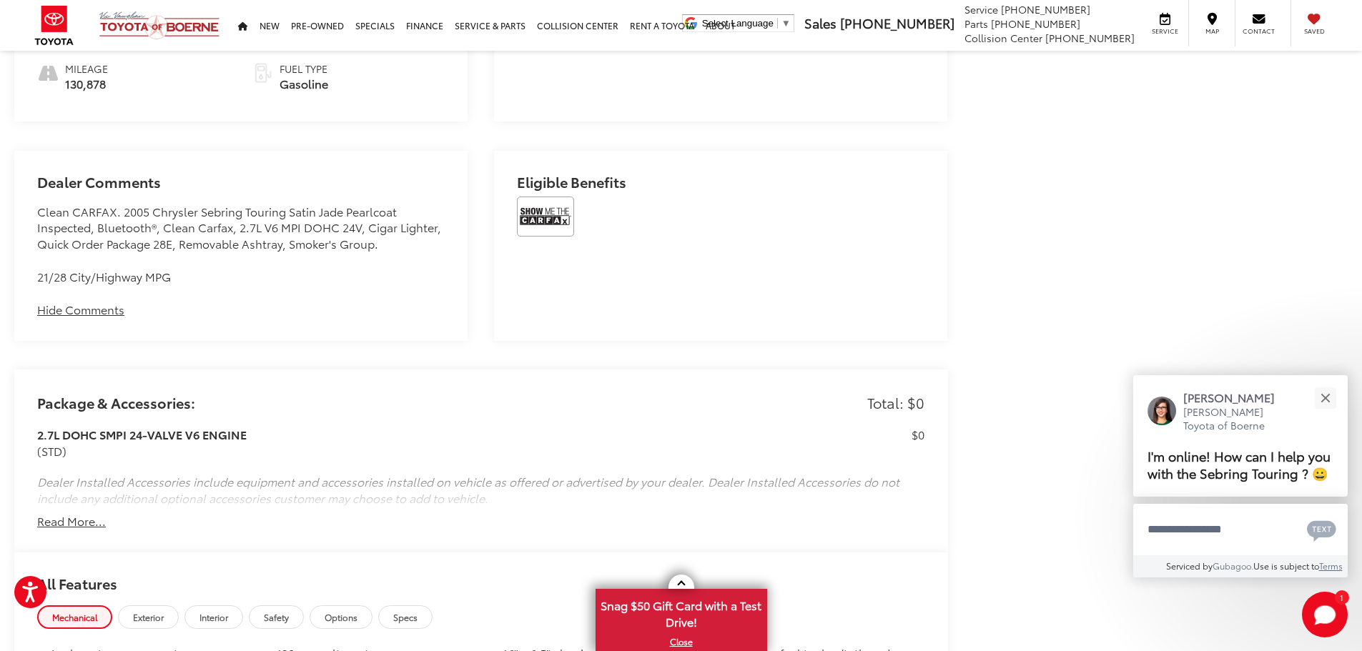
scroll to position [929, 0]
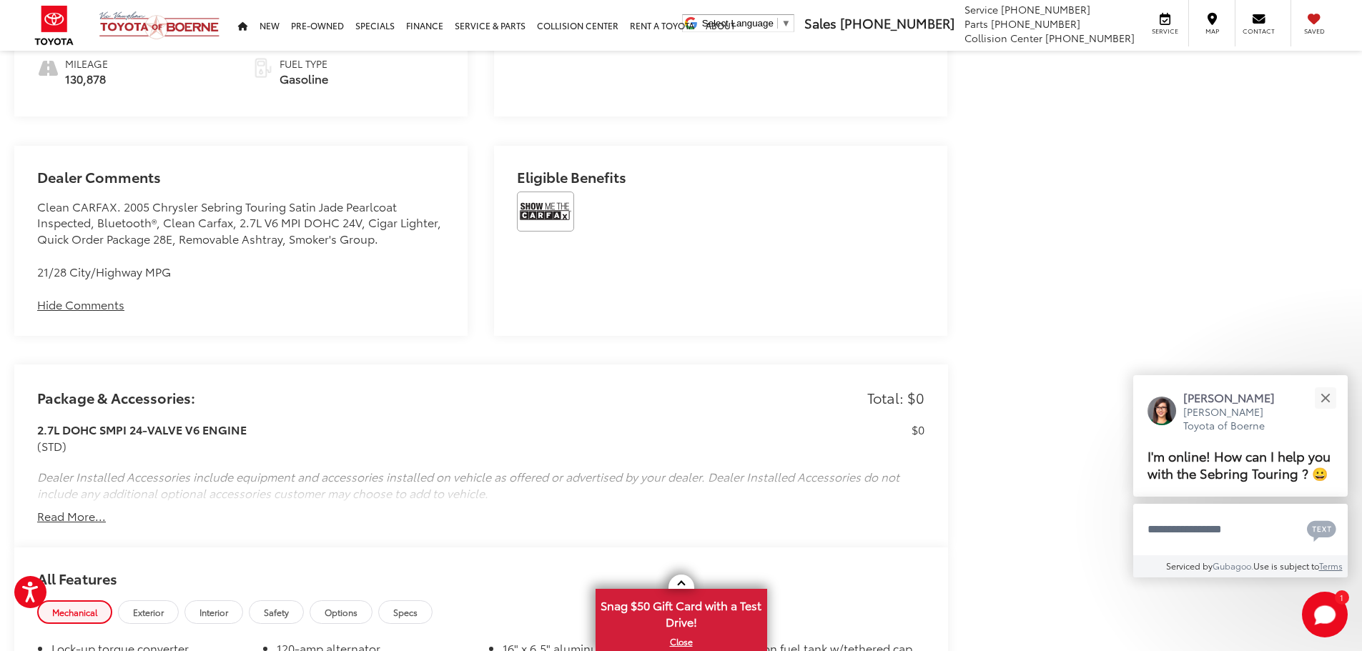
click at [66, 515] on button "Read More..." at bounding box center [71, 516] width 69 height 16
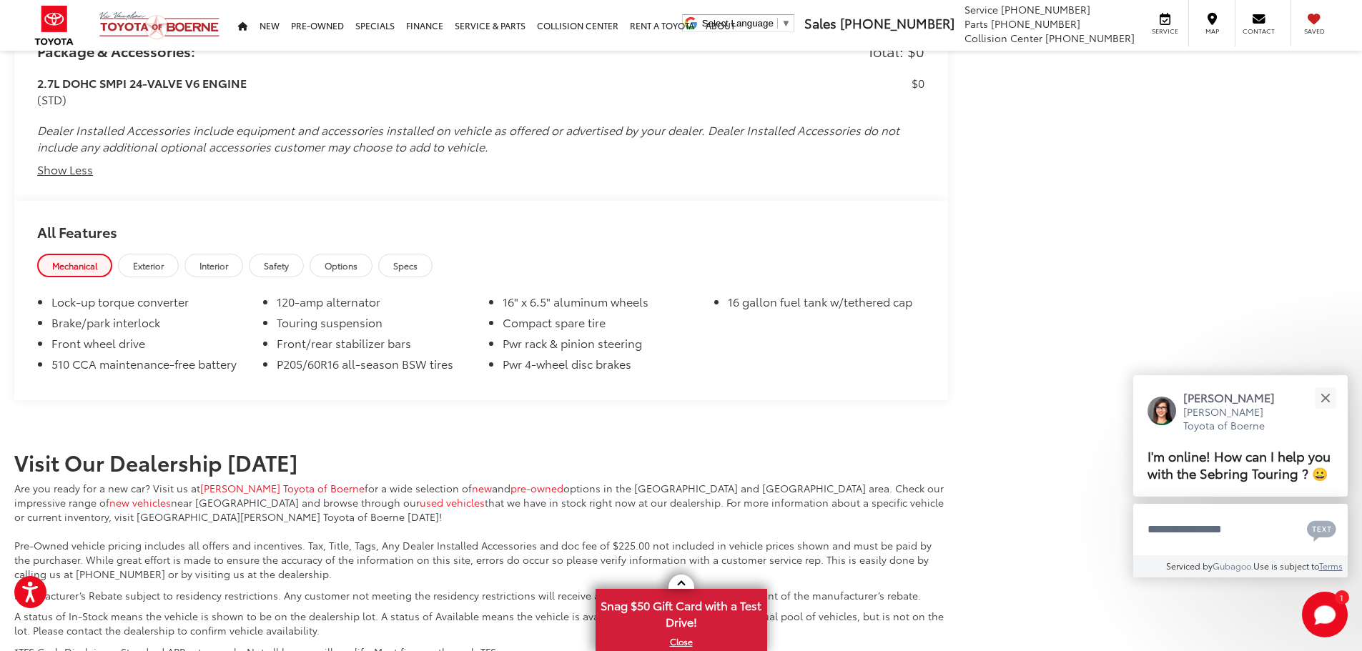
scroll to position [1204, 0]
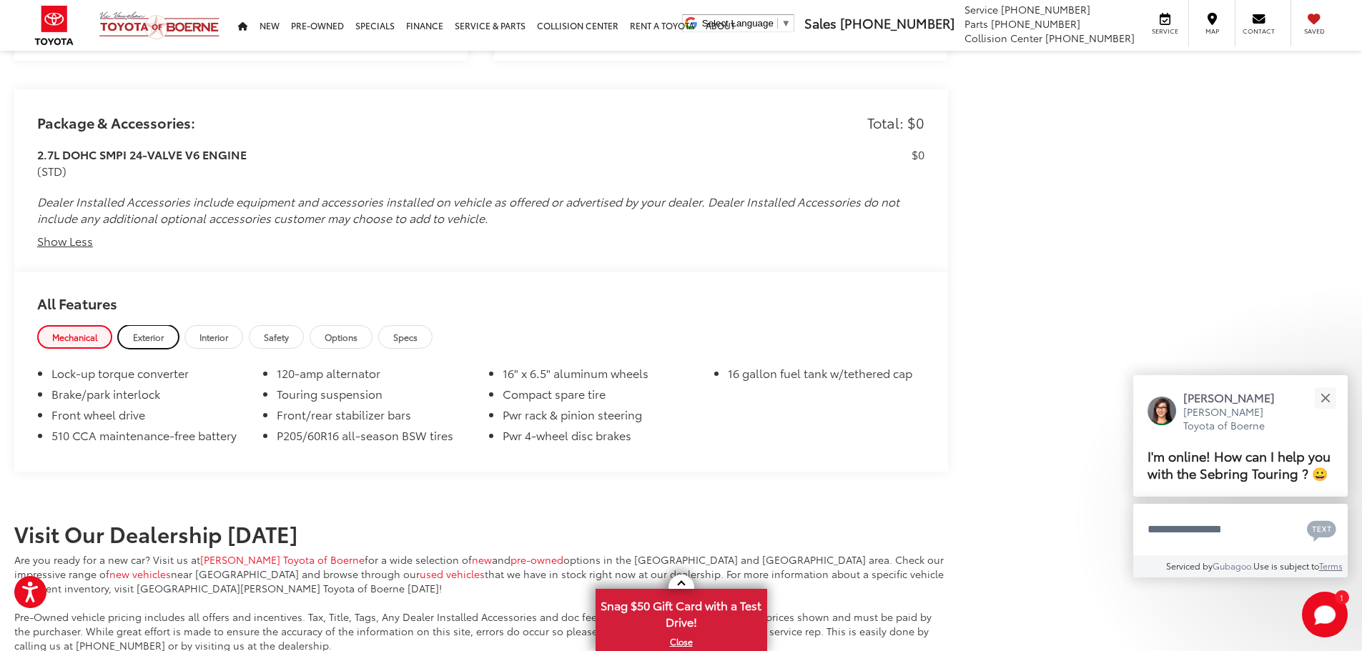
click at [157, 332] on span "Exterior" at bounding box center [148, 337] width 31 height 12
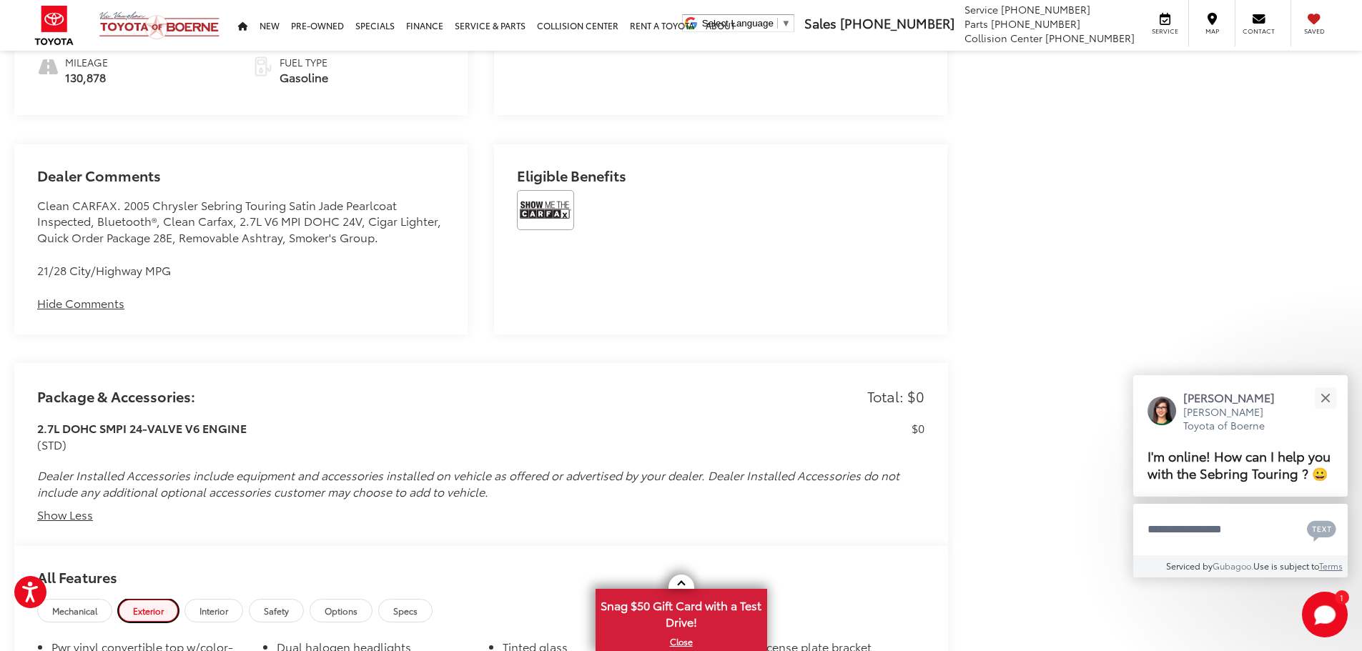
scroll to position [918, 0]
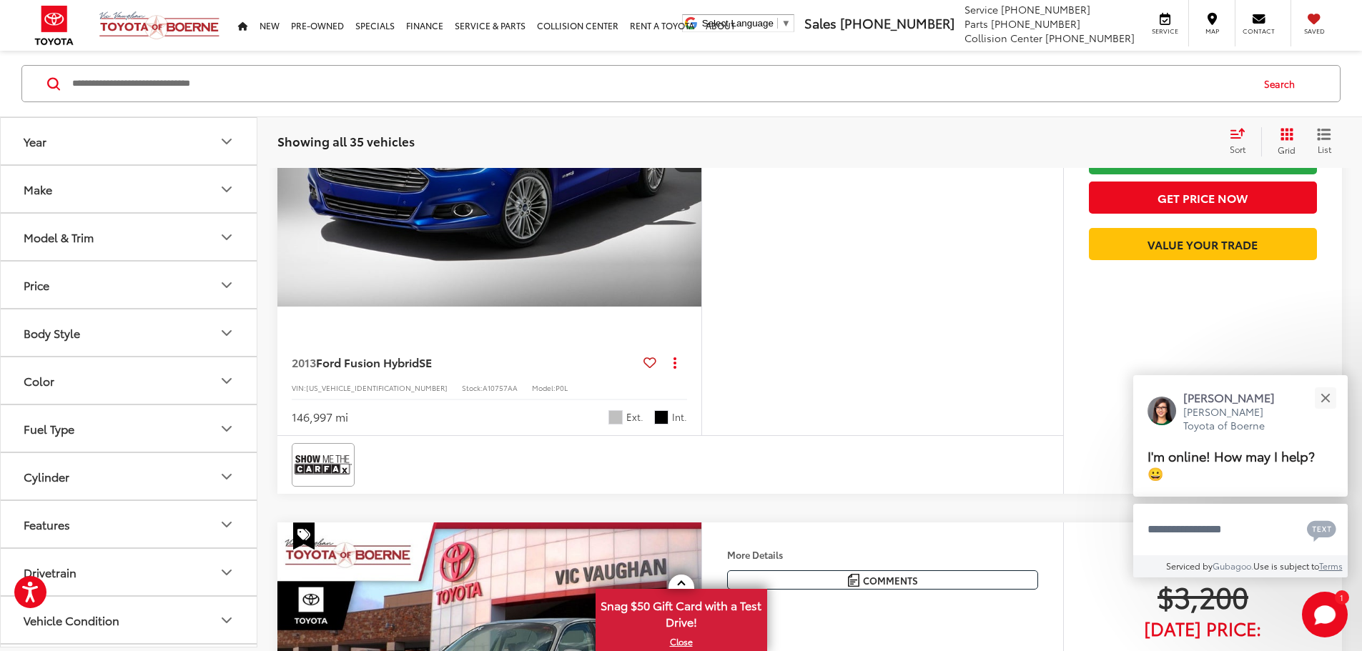
scroll to position [1940, 0]
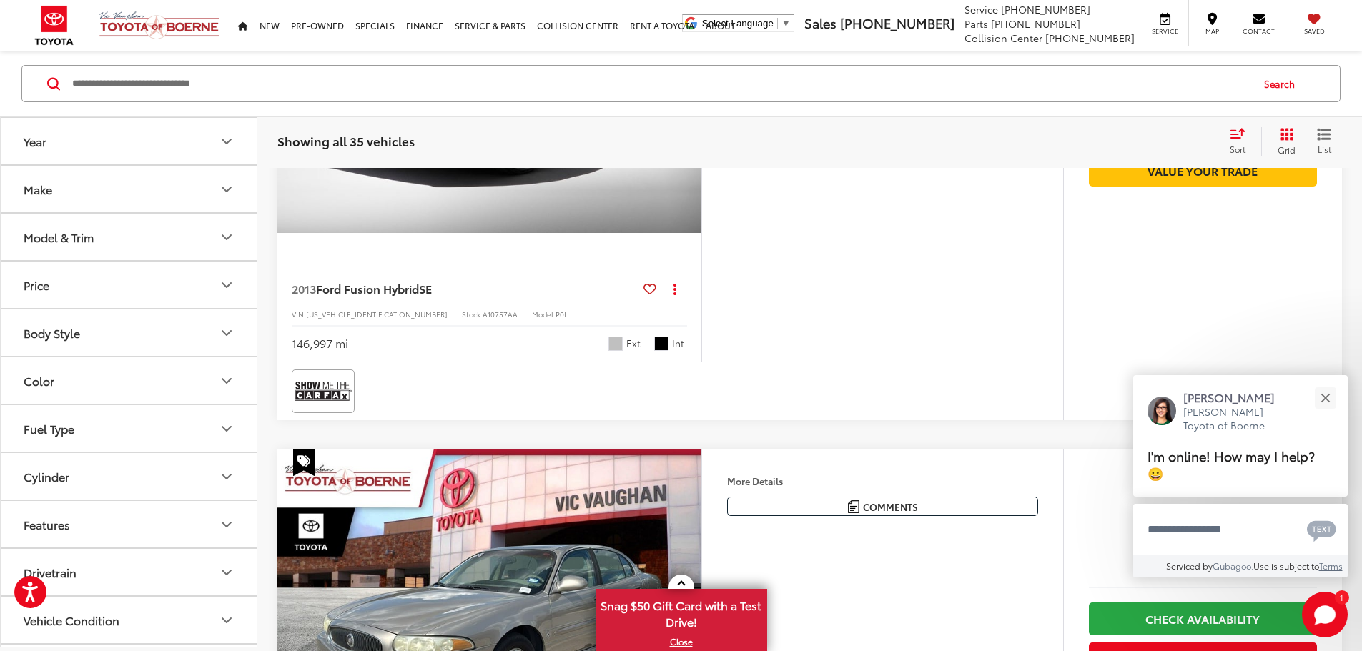
click at [701, 99] on button "Next image" at bounding box center [687, 74] width 29 height 50
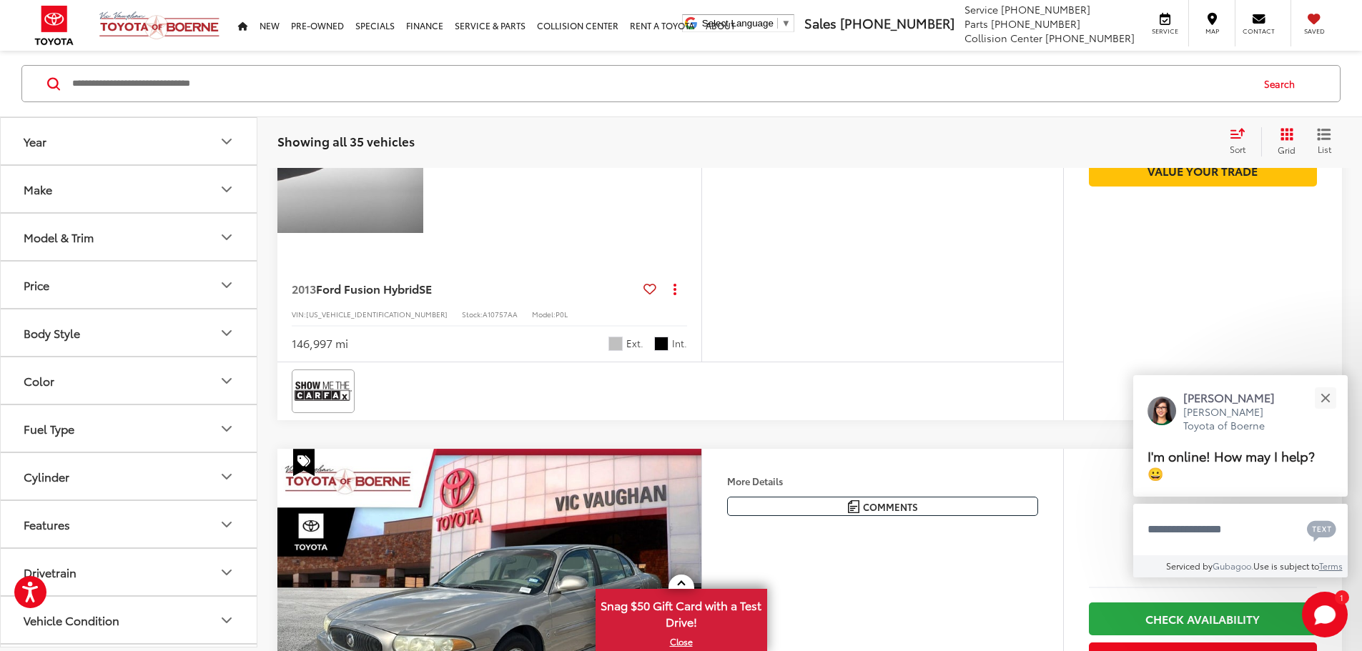
scroll to position [0, 542]
click at [701, 99] on button "Next image" at bounding box center [687, 74] width 29 height 50
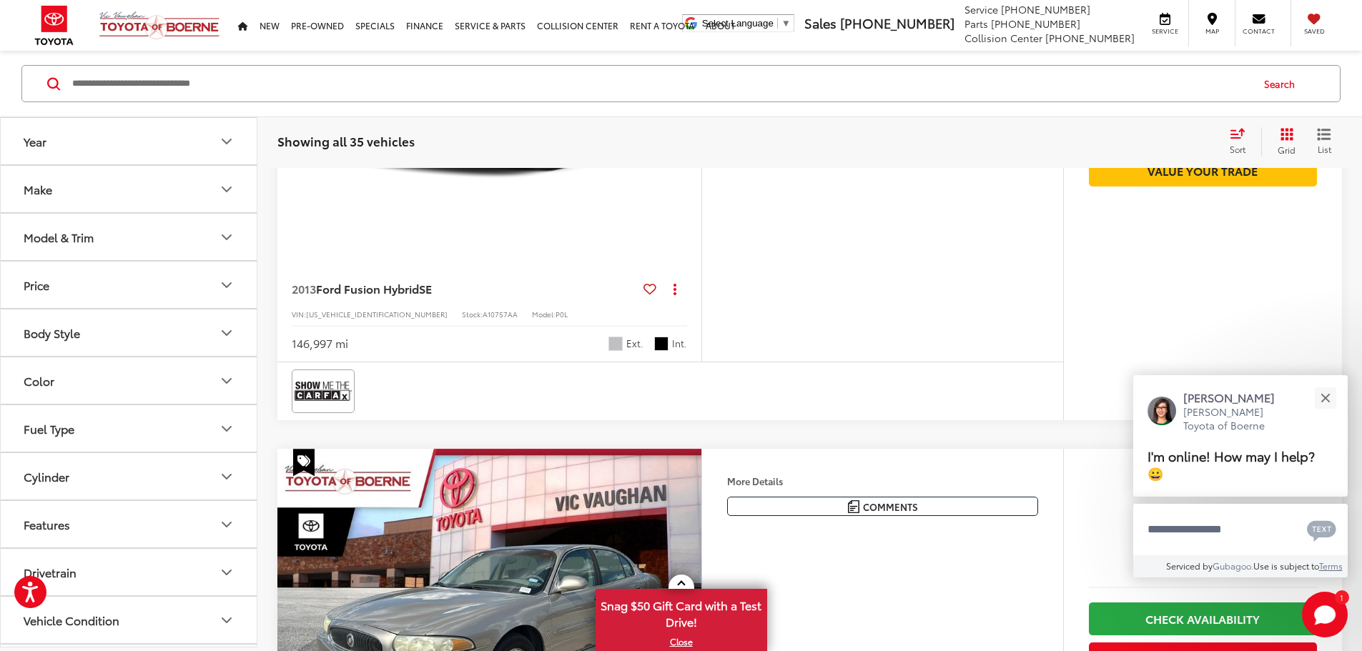
scroll to position [0, 1084]
click at [701, 99] on button "Next image" at bounding box center [687, 74] width 29 height 50
click at [690, 79] on icon "Next image" at bounding box center [687, 74] width 6 height 10
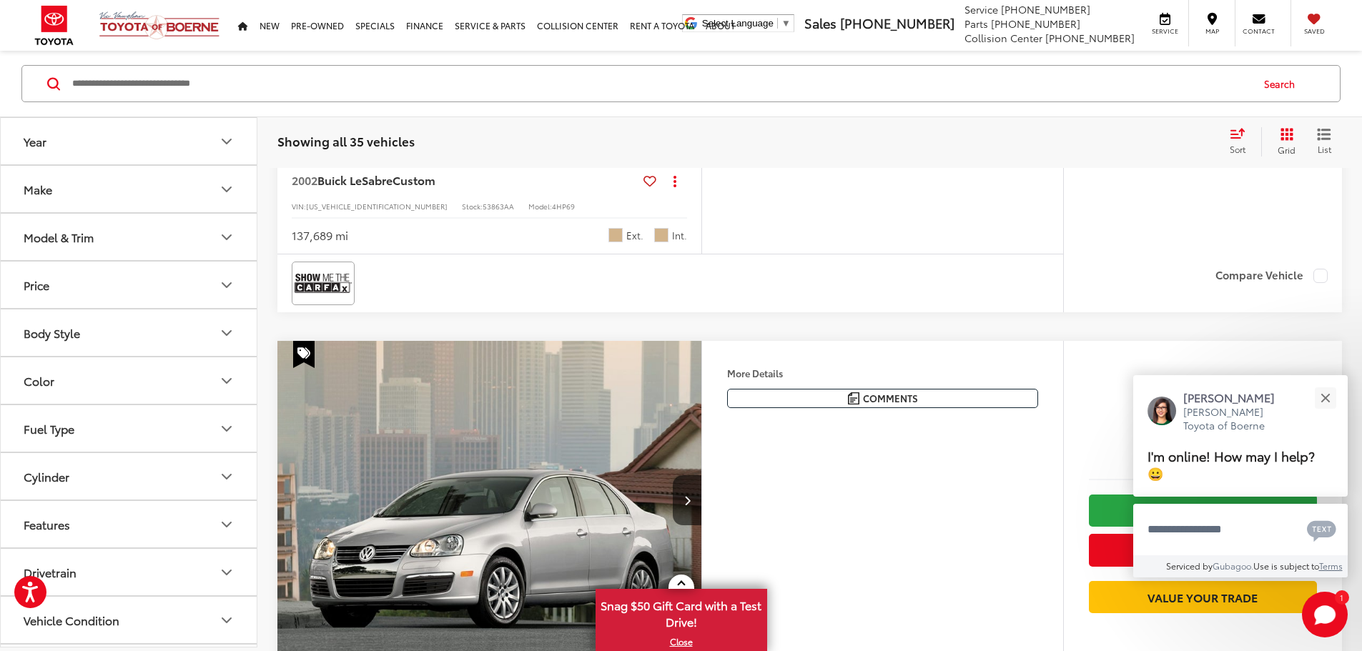
scroll to position [2584, 0]
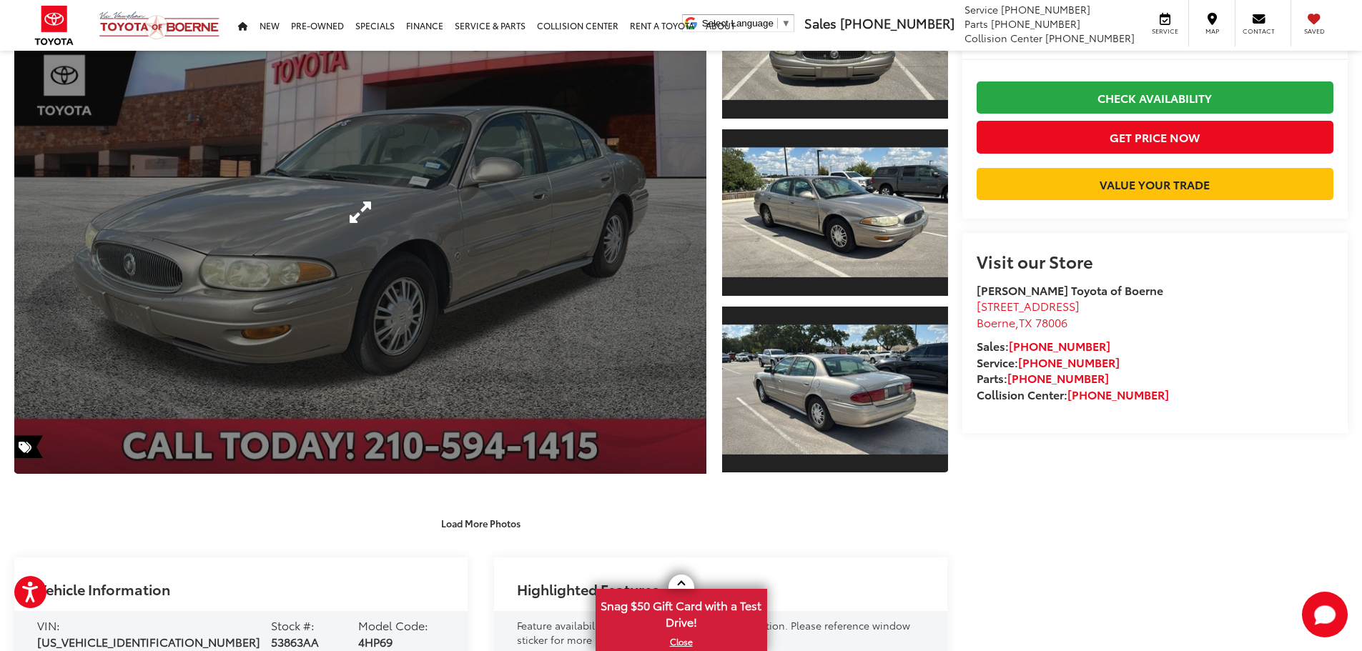
scroll to position [139, 0]
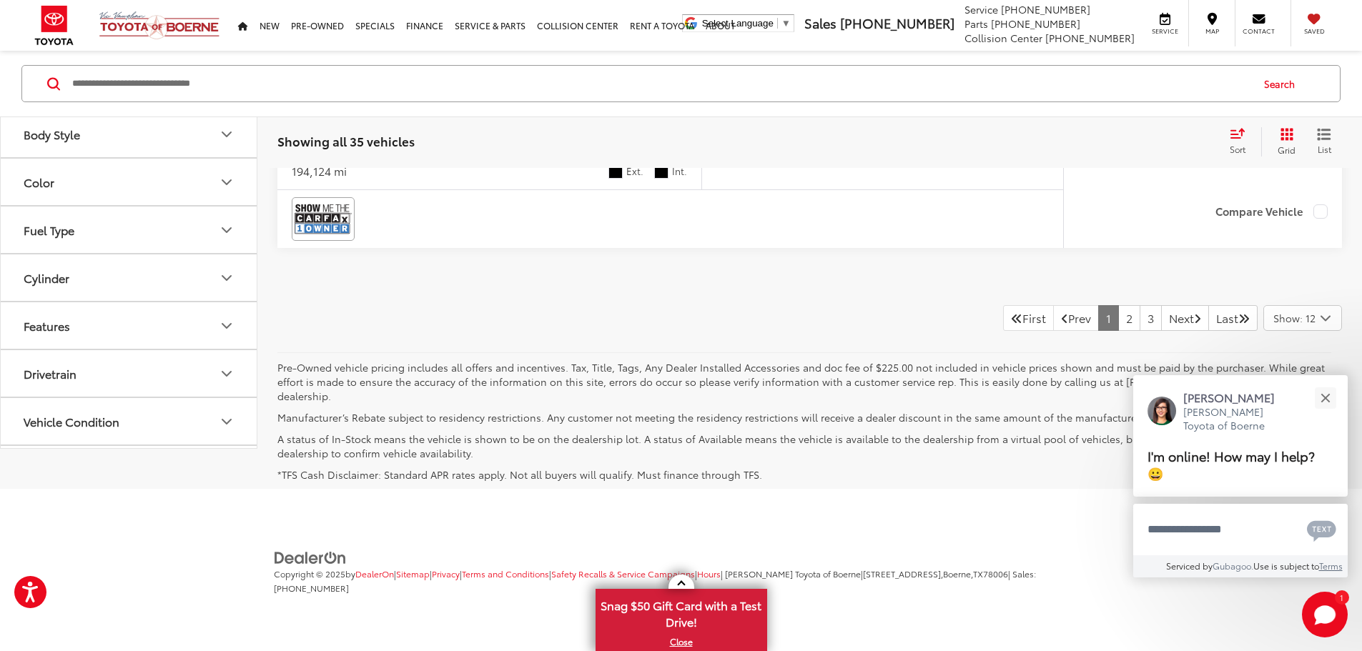
scroll to position [7372, 0]
click at [1118, 331] on link "2" at bounding box center [1129, 318] width 22 height 26
click at [1098, 332] on link "1" at bounding box center [1108, 319] width 21 height 26
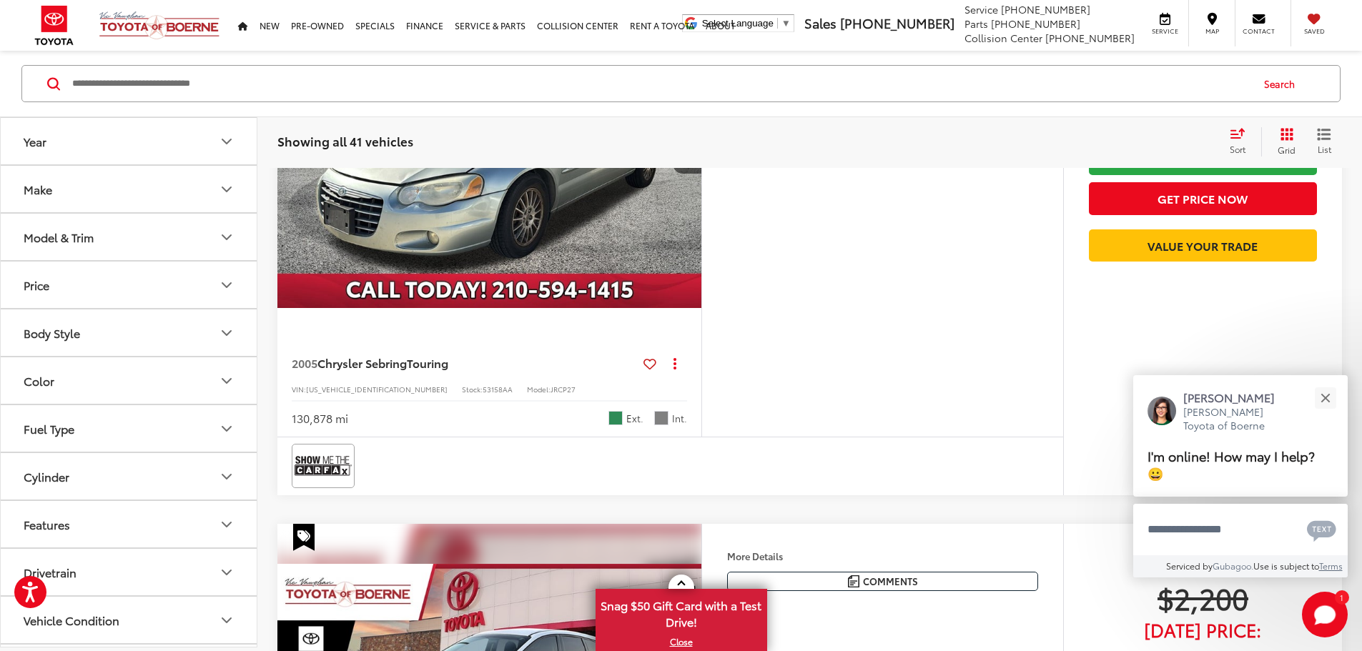
scroll to position [725, 0]
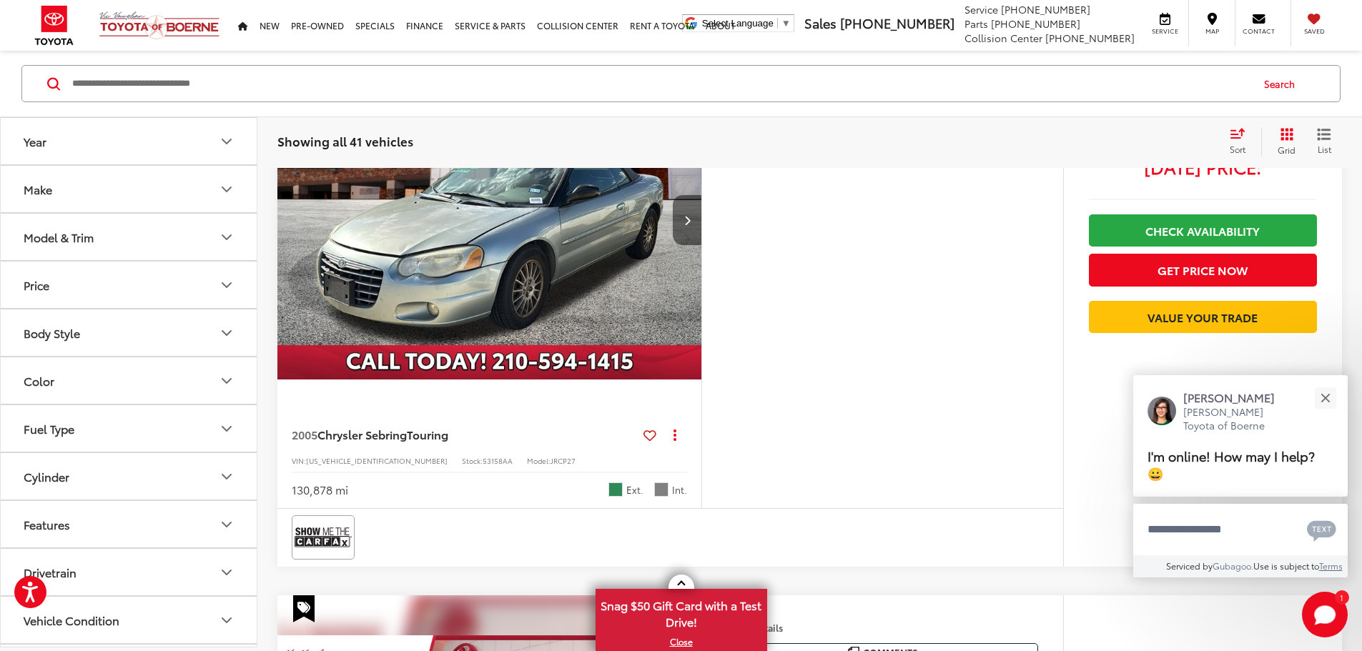
click at [690, 225] on icon "Next image" at bounding box center [687, 220] width 6 height 10
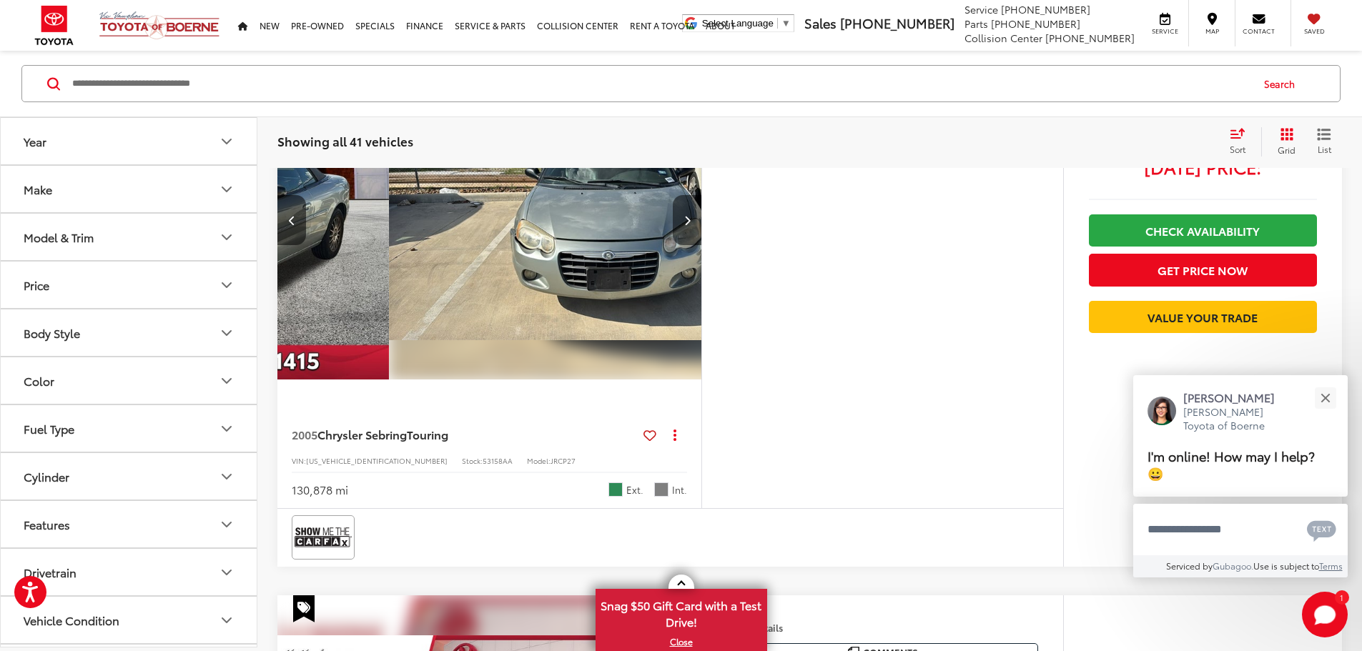
scroll to position [0, 542]
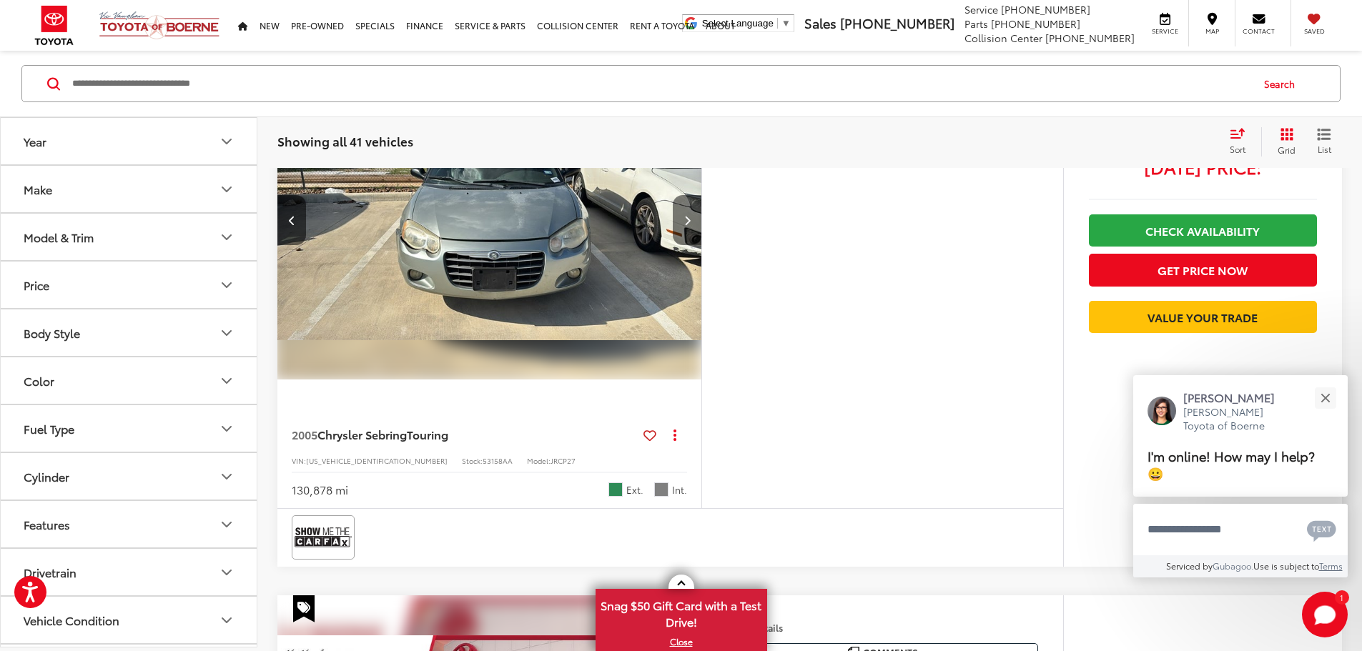
click at [701, 245] on button "Next image" at bounding box center [687, 220] width 29 height 50
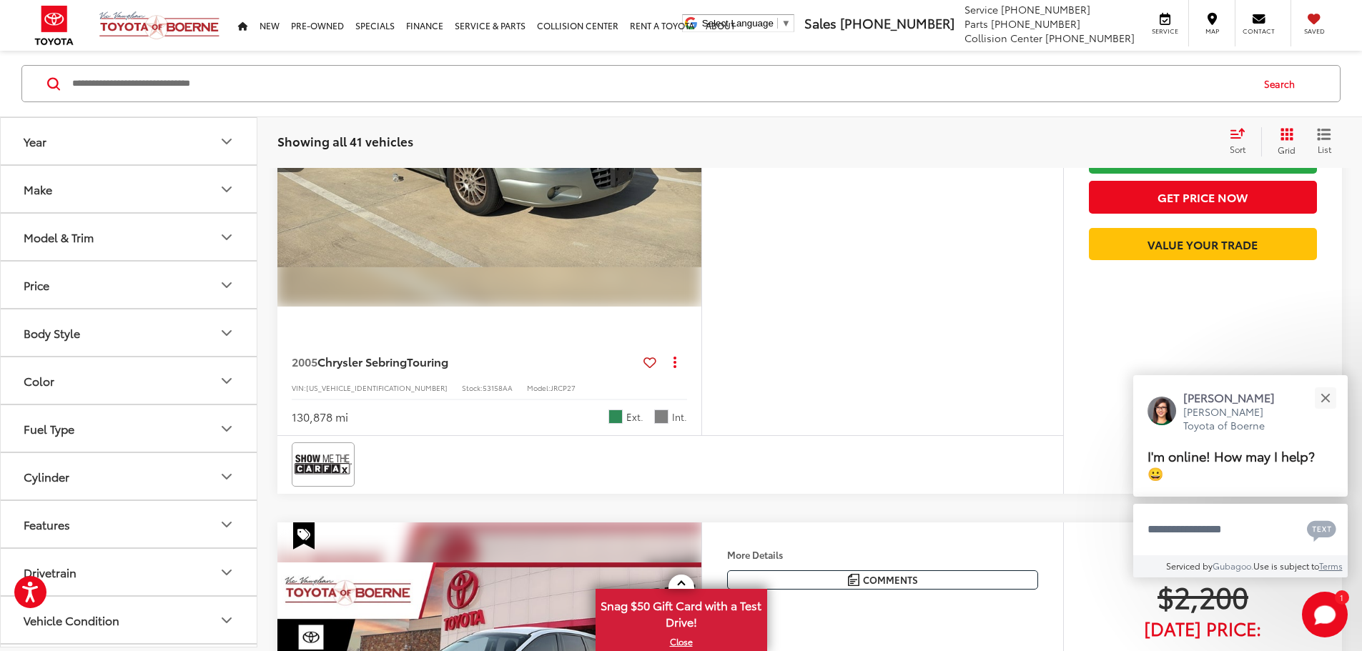
scroll to position [797, 0]
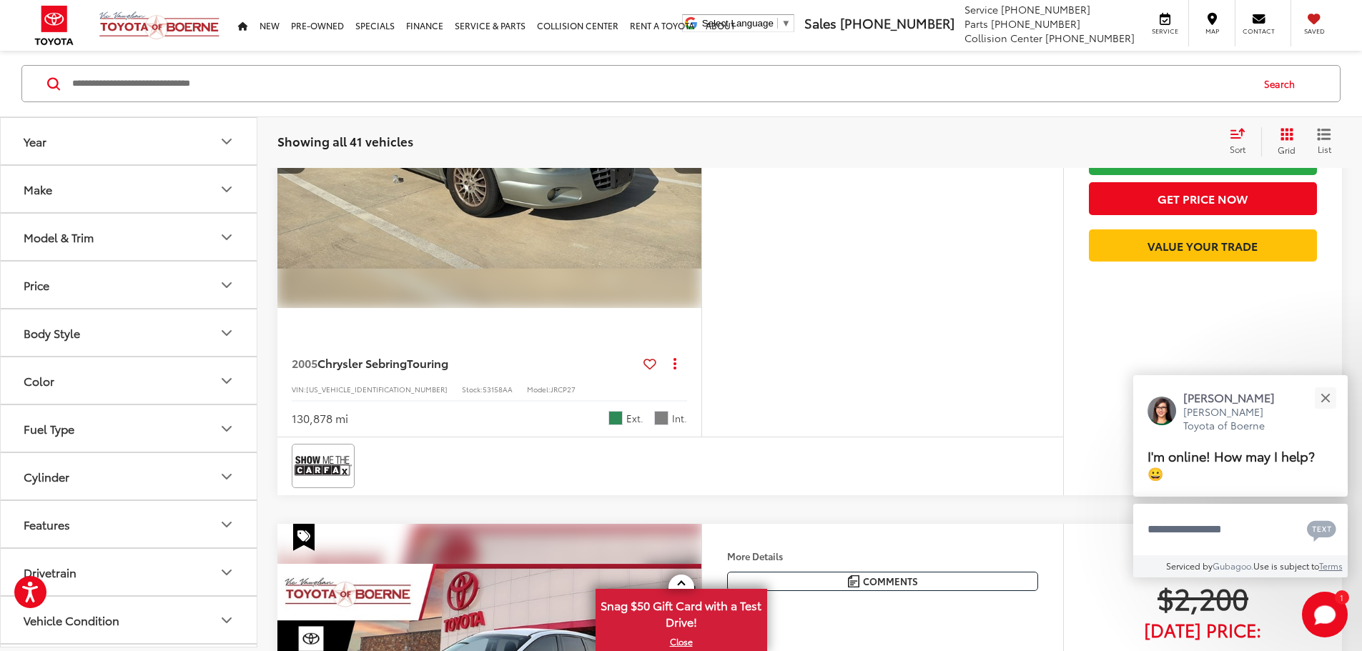
click at [579, 299] on img "2005 Chrysler Sebring Touring 2" at bounding box center [488, 148] width 426 height 319
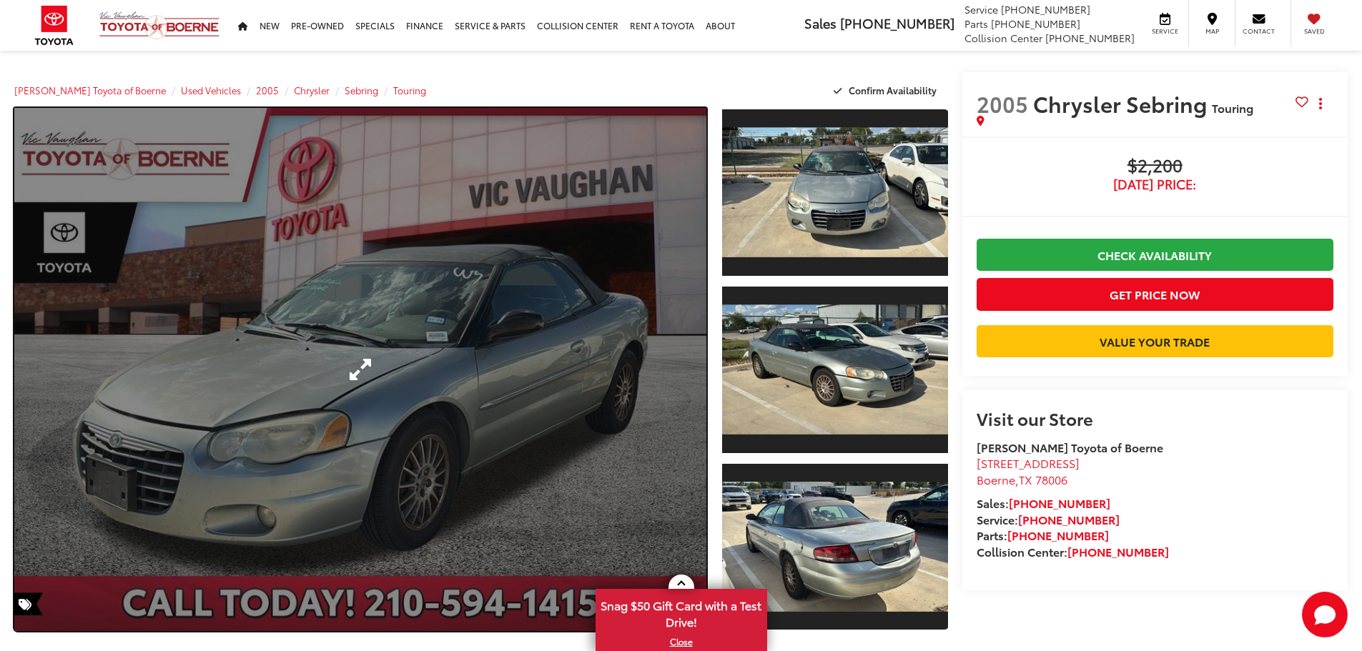
click at [562, 347] on link "Expand Photo 0" at bounding box center [360, 369] width 692 height 523
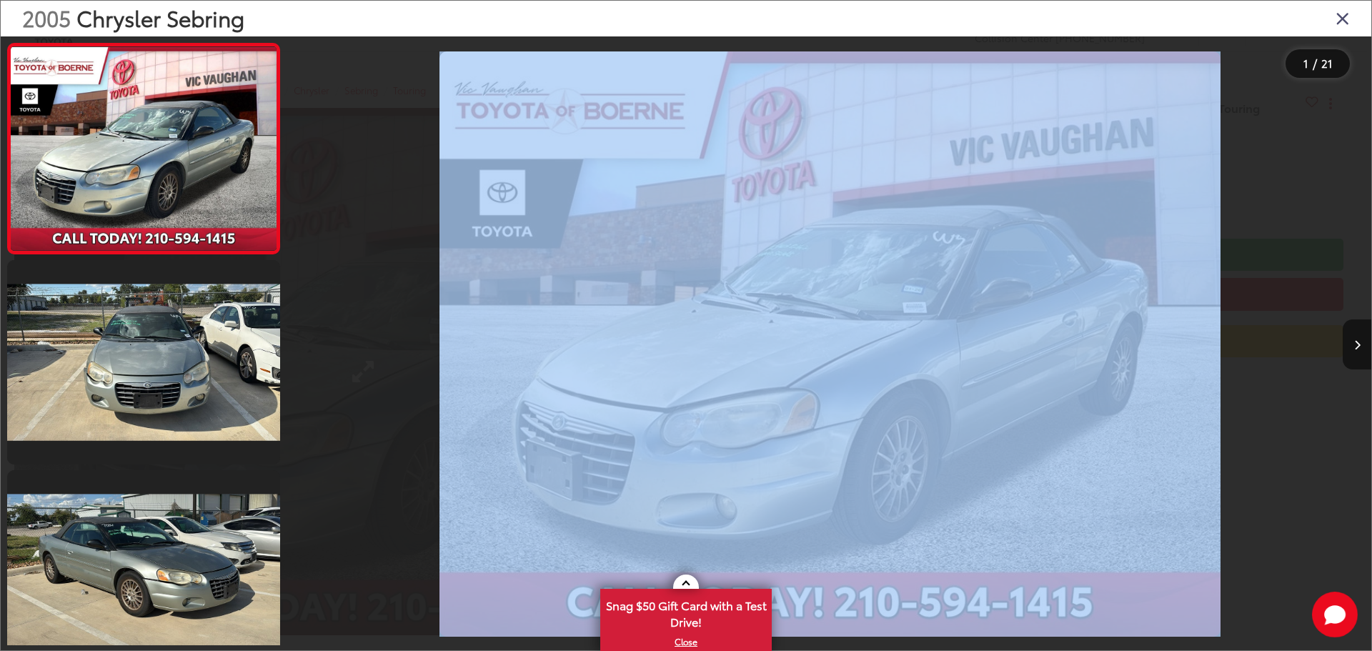
click at [562, 347] on div "2005 Chrysler Sebring Touring 0" at bounding box center [830, 344] width 1082 height 586
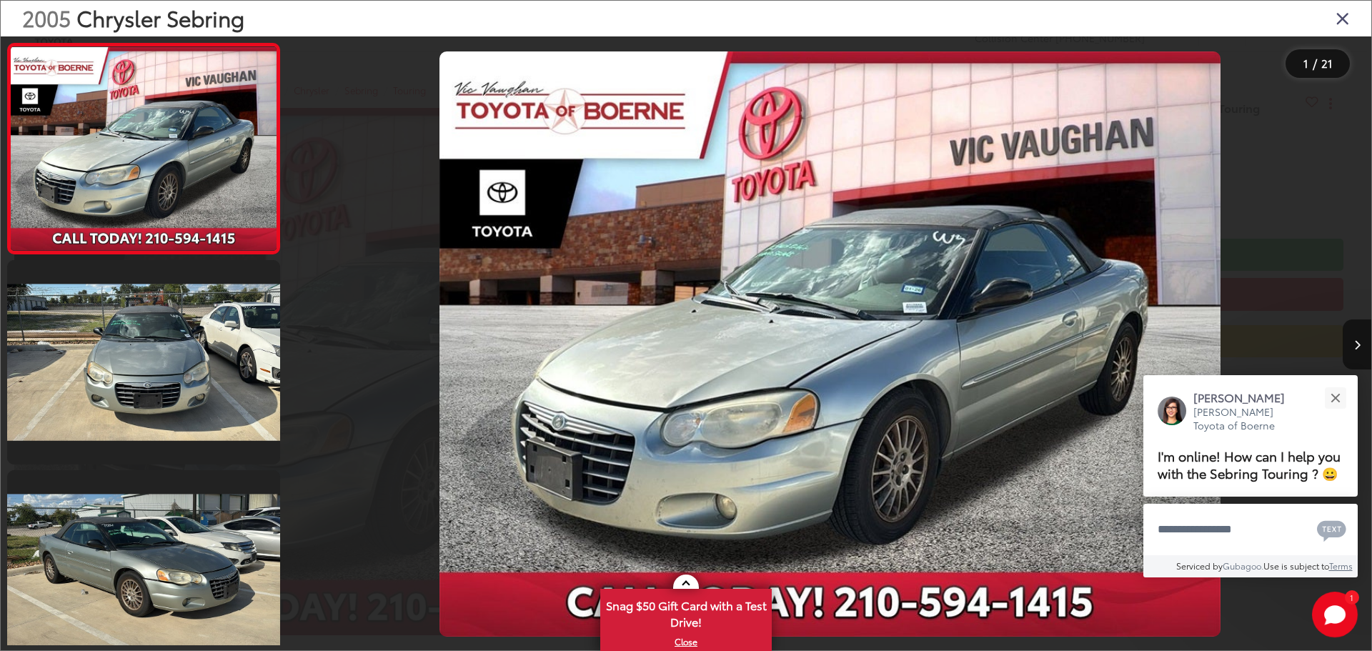
click at [1151, 305] on div at bounding box center [1236, 343] width 271 height 615
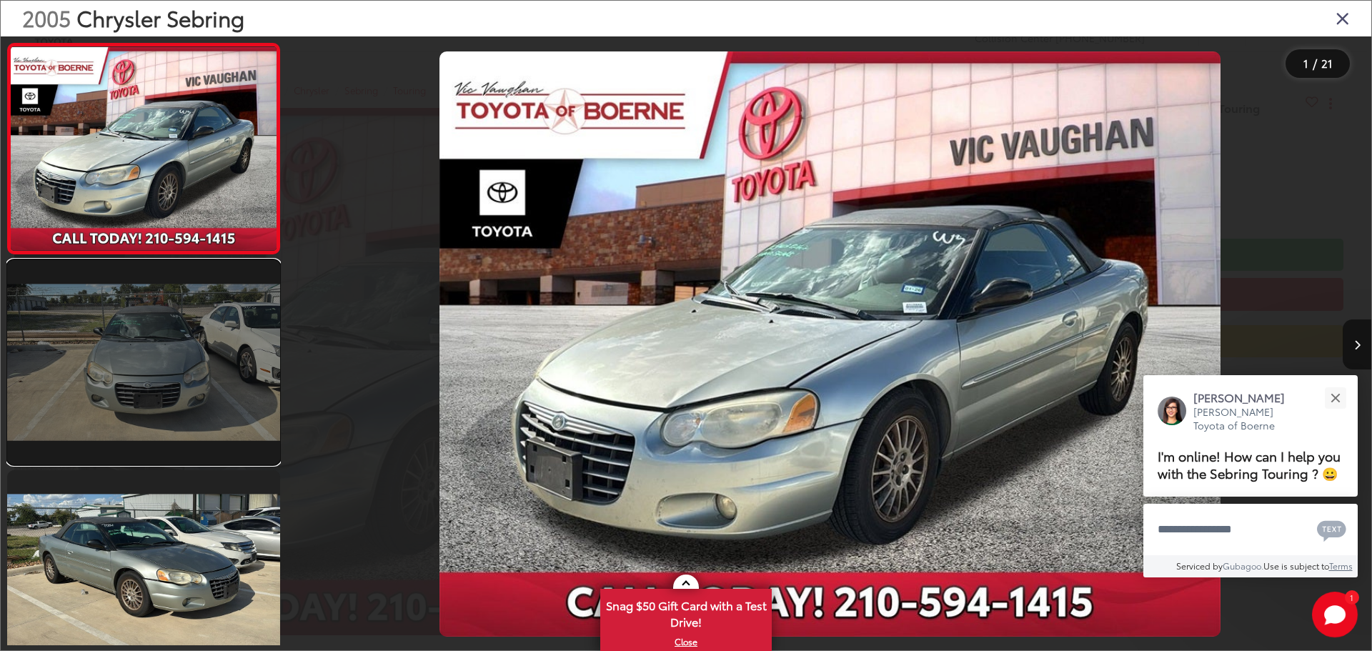
click at [164, 352] on link at bounding box center [143, 362] width 273 height 204
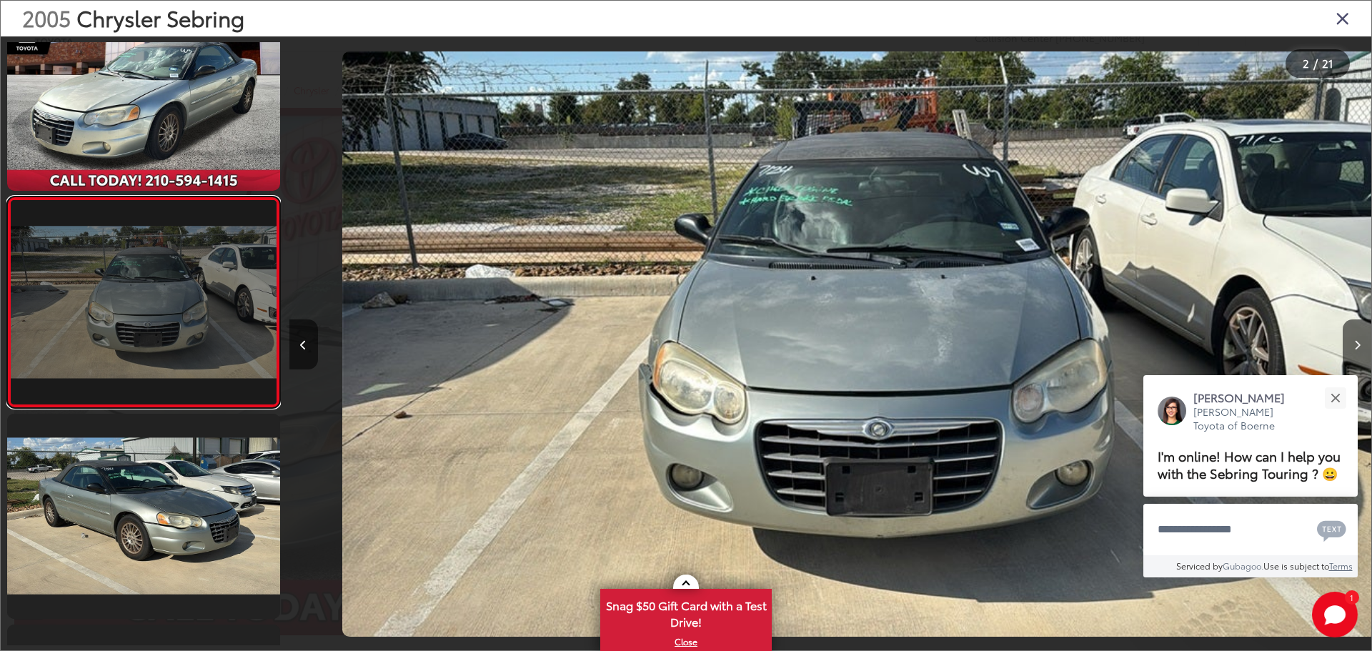
scroll to position [0, 1082]
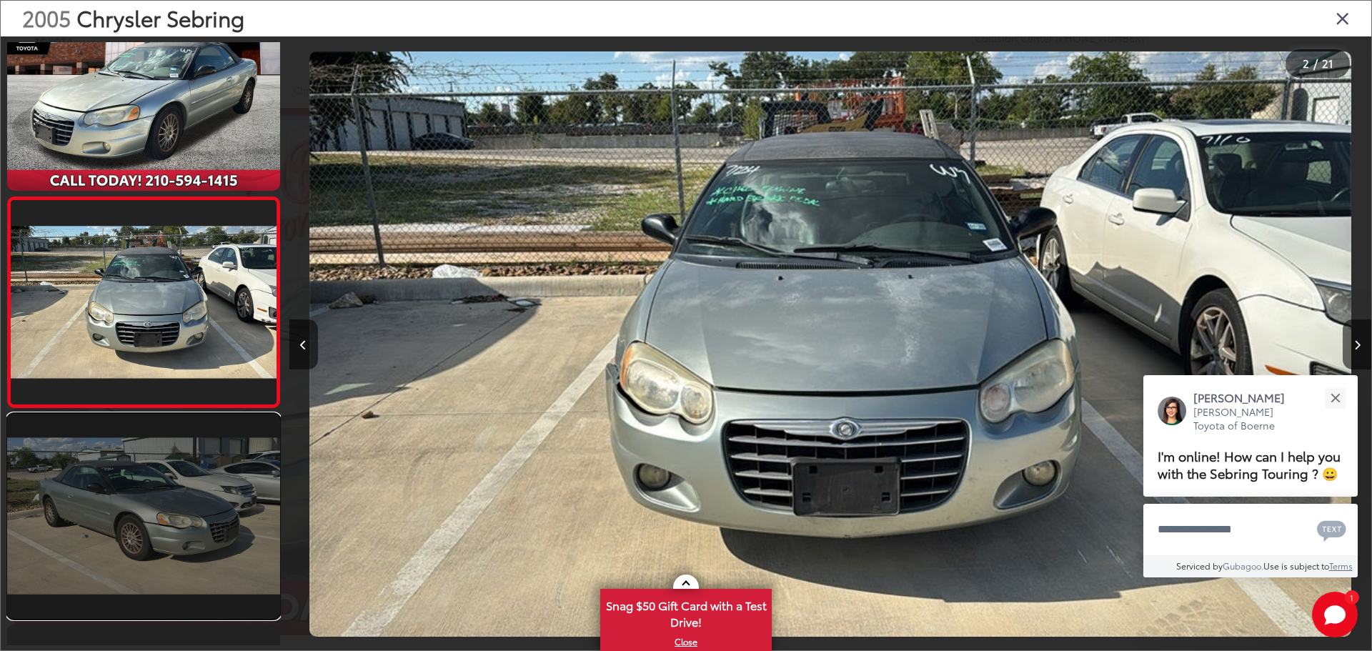
click at [204, 536] on link at bounding box center [143, 516] width 273 height 204
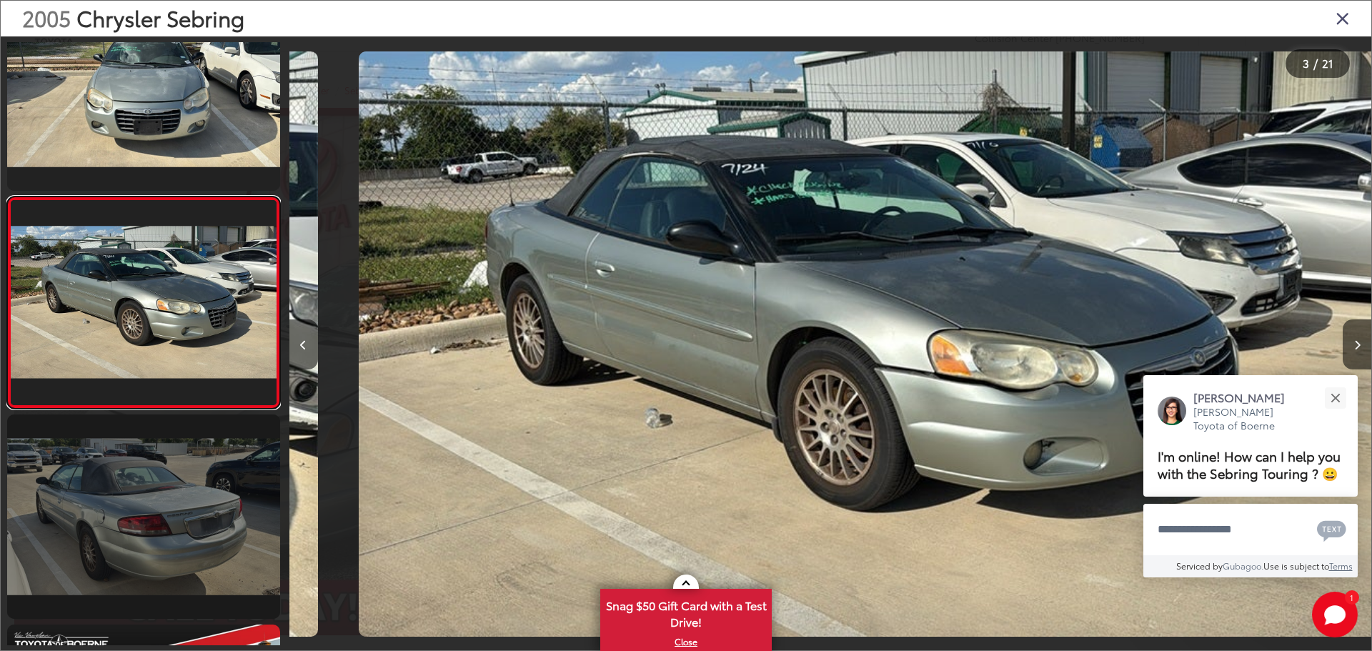
scroll to position [0, 2165]
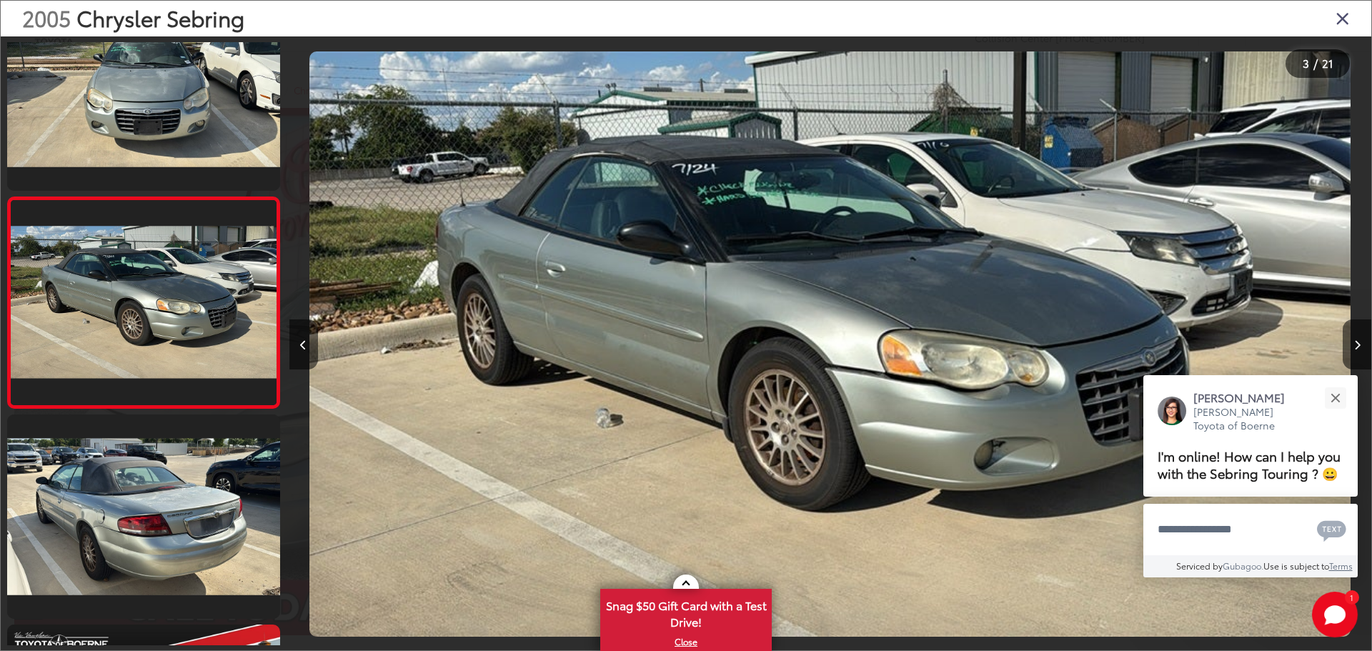
click at [1344, 14] on icon "Close gallery" at bounding box center [1343, 18] width 14 height 19
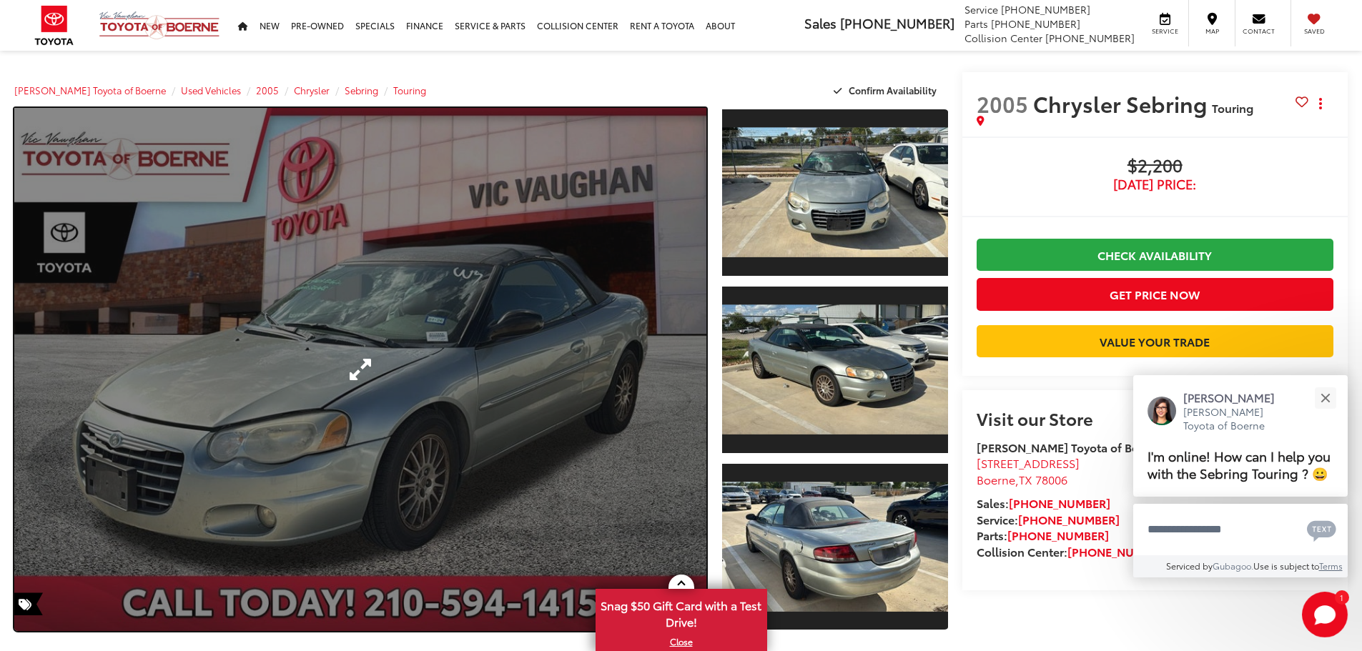
click at [539, 279] on link "Expand Photo 0" at bounding box center [360, 369] width 692 height 523
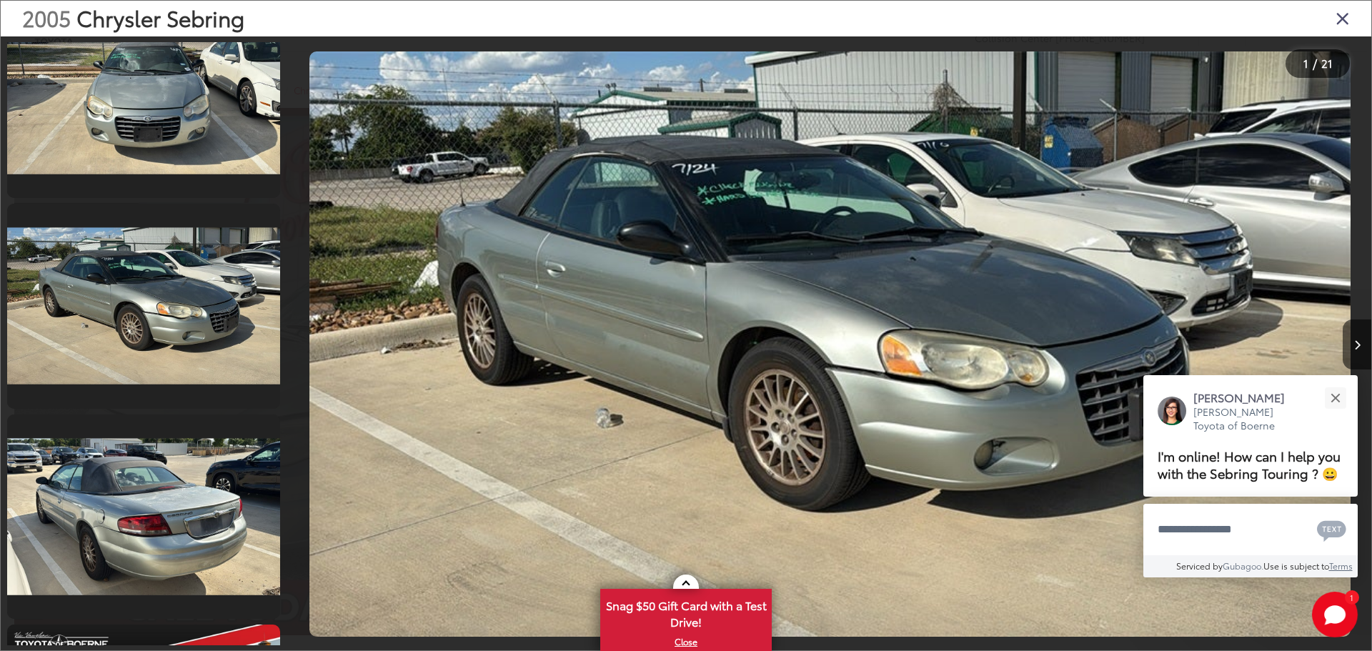
click at [539, 279] on div at bounding box center [424, 343] width 271 height 615
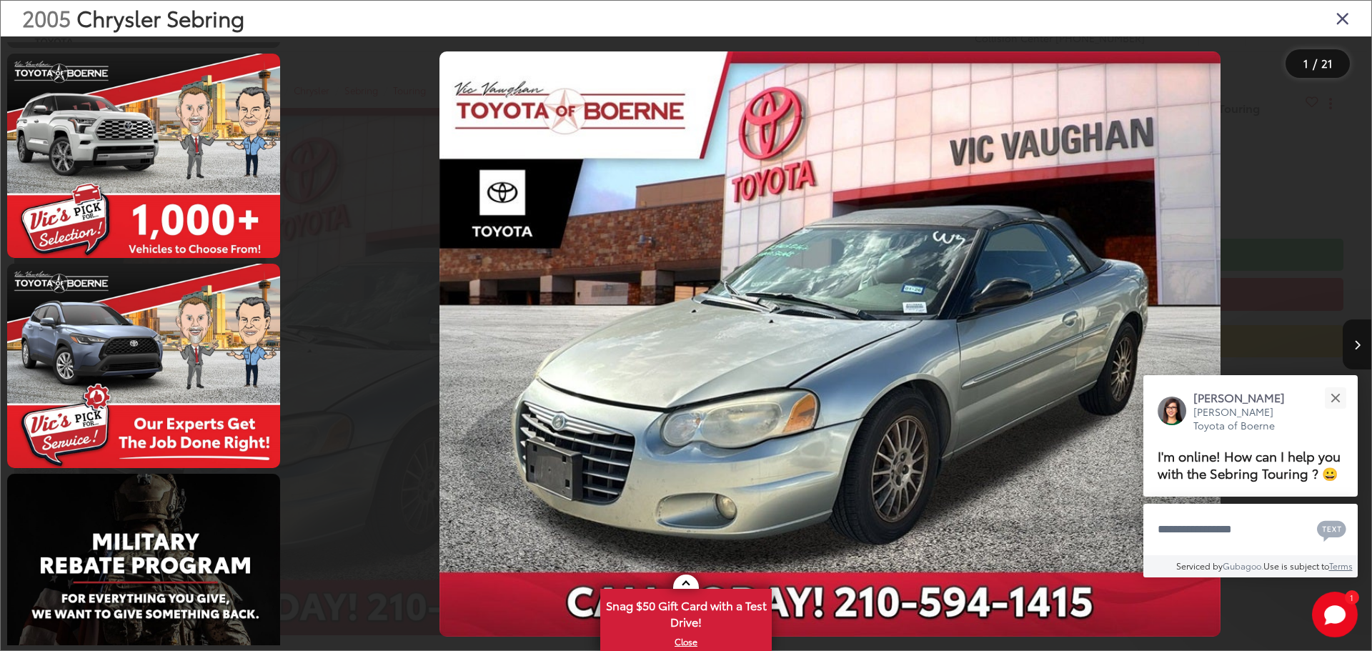
scroll to position [2885, 0]
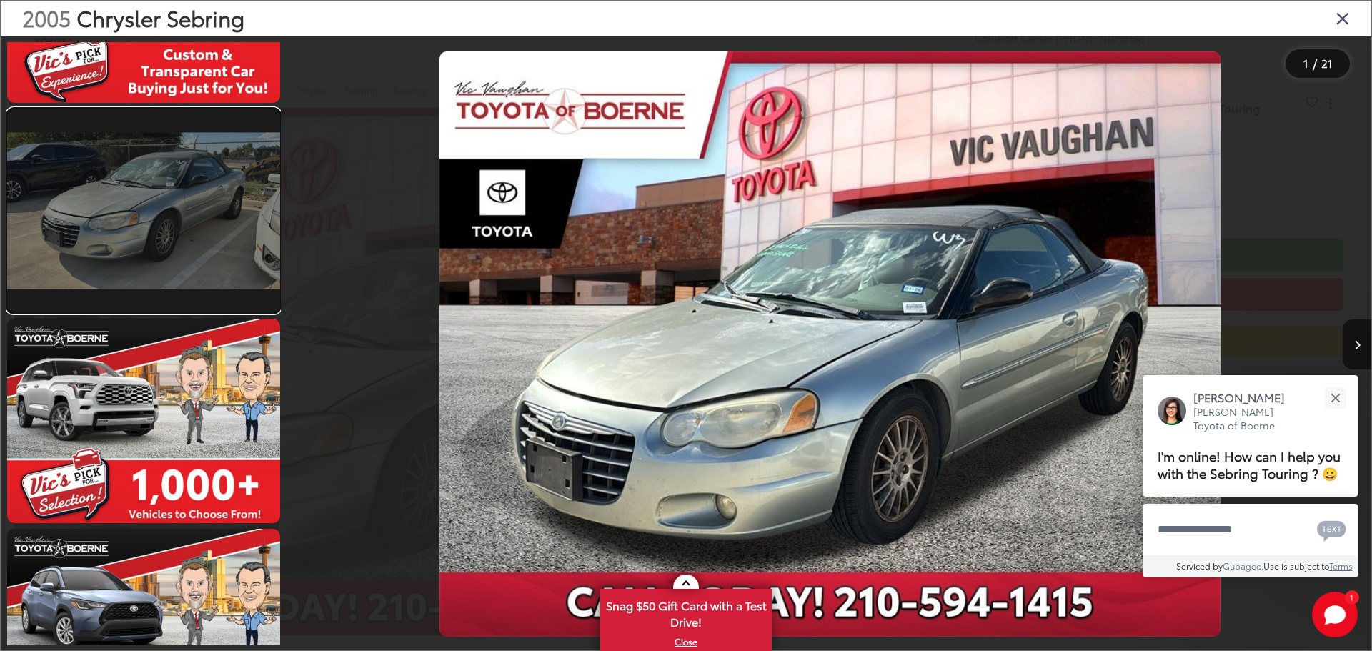
click at [132, 224] on link at bounding box center [143, 211] width 273 height 204
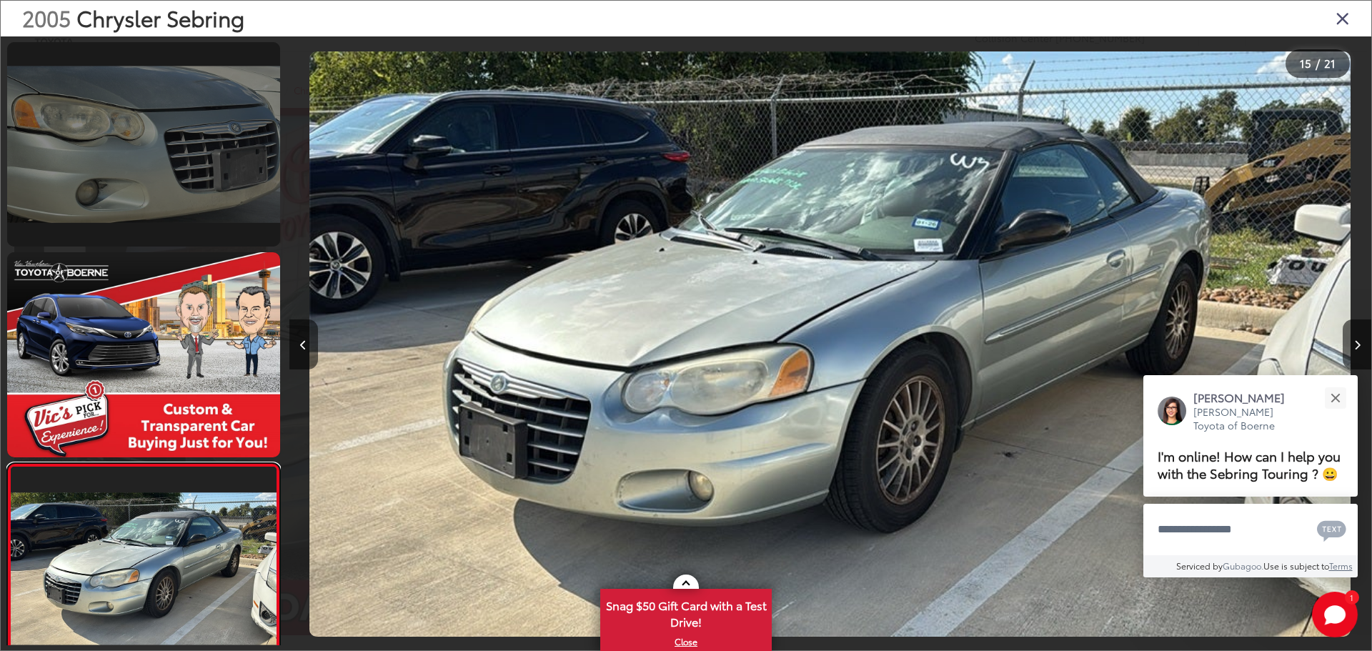
scroll to position [2504, 0]
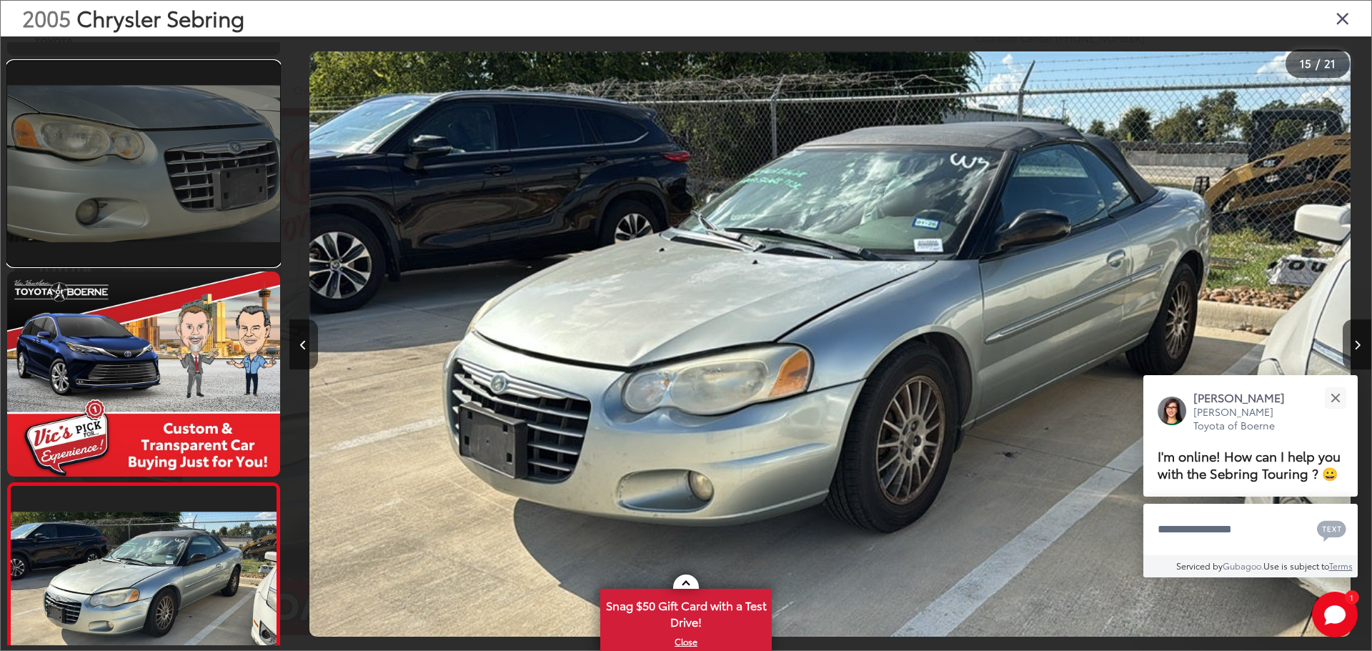
click at [147, 193] on link at bounding box center [143, 163] width 273 height 204
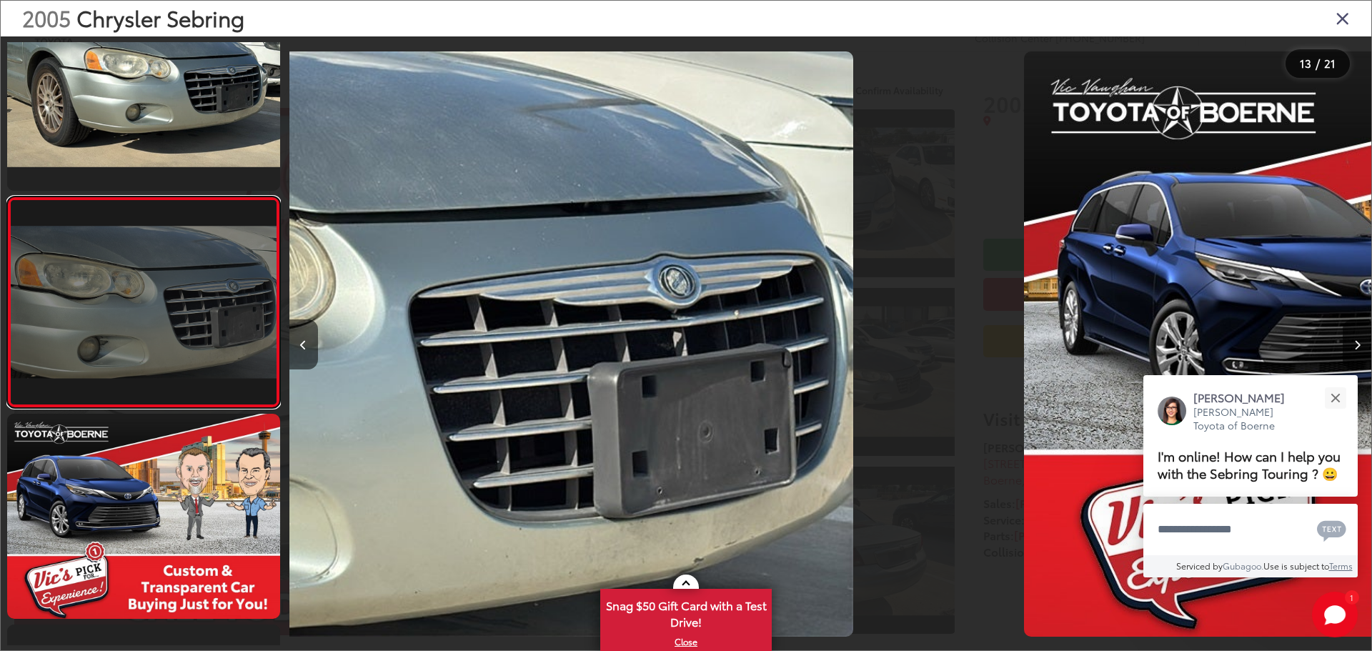
scroll to position [0, 12989]
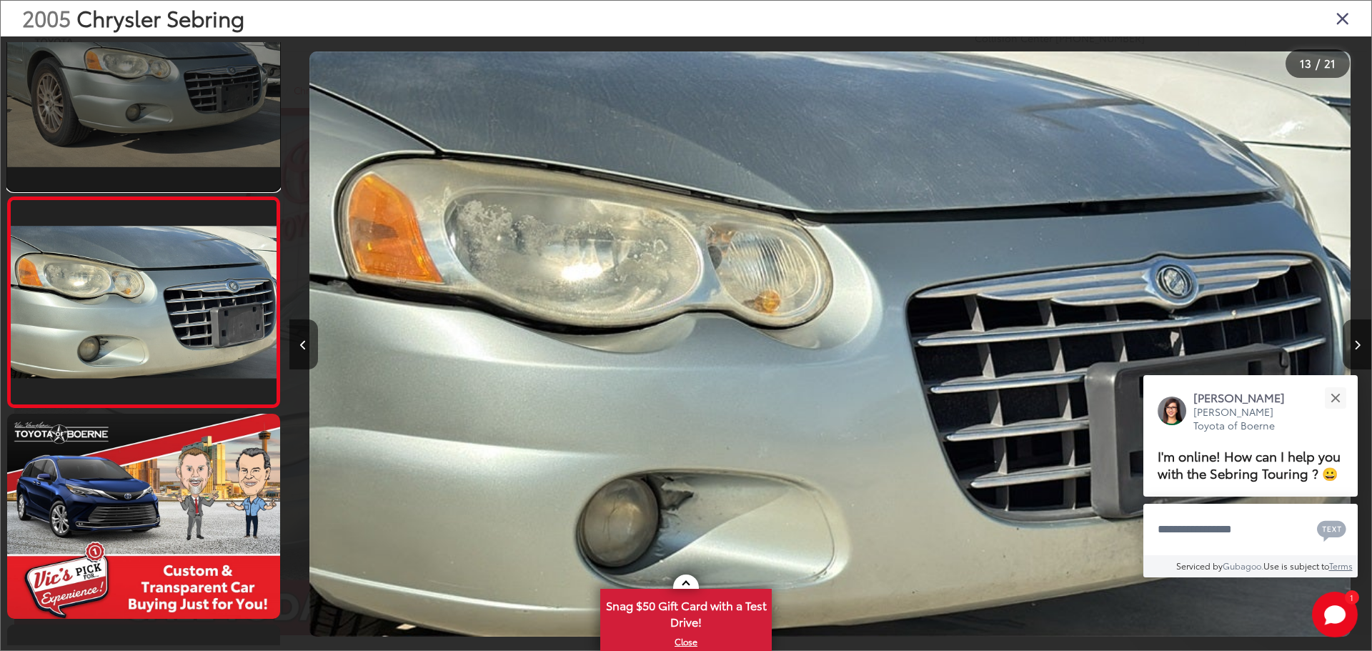
click at [133, 130] on link at bounding box center [143, 88] width 273 height 204
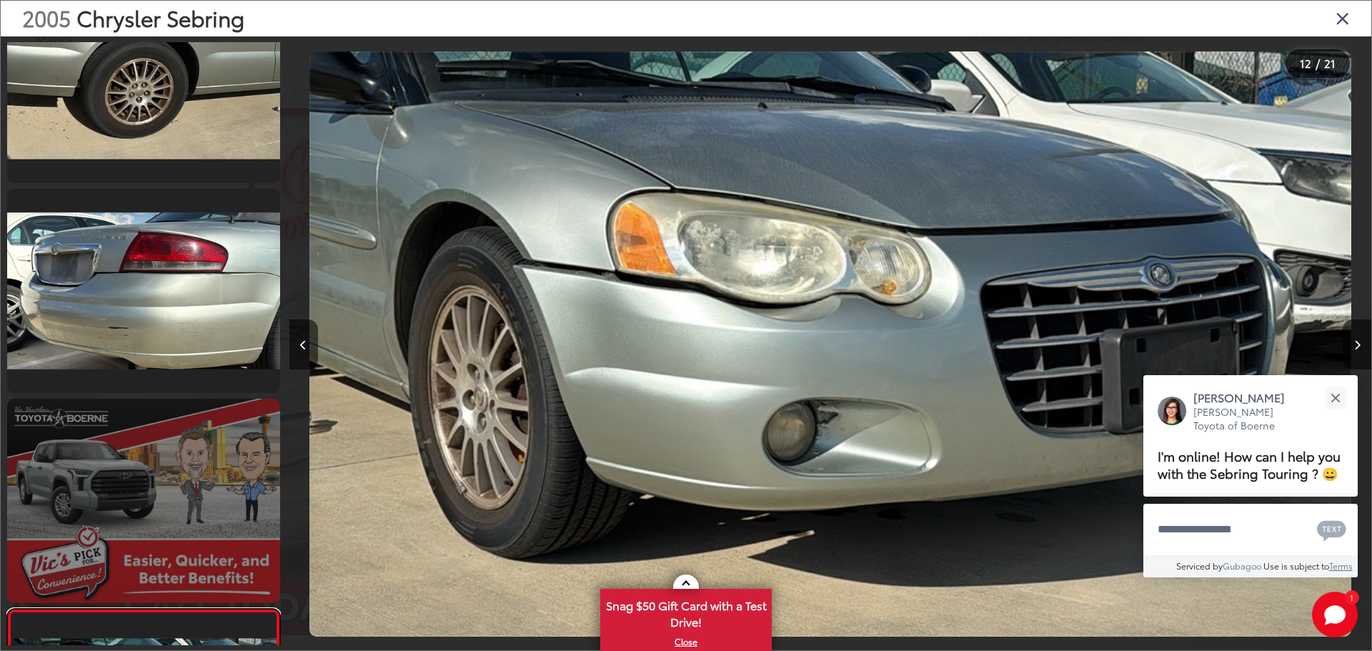
scroll to position [1730, 0]
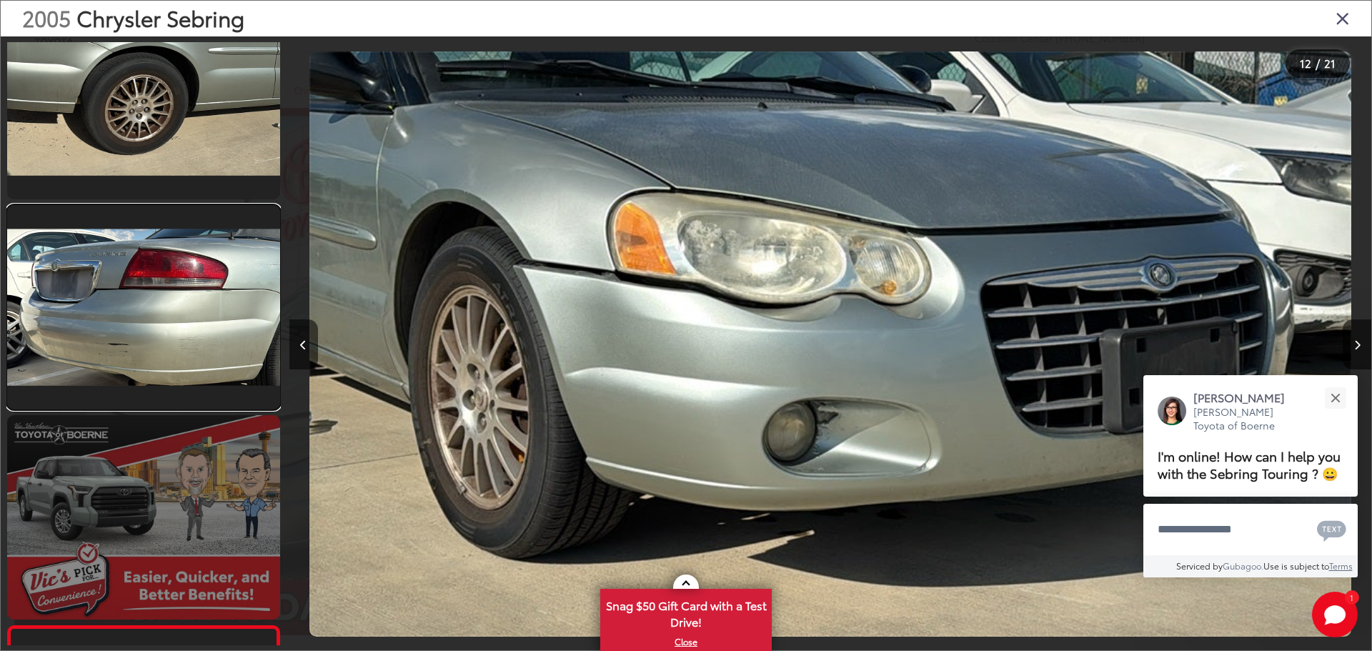
click at [111, 305] on link at bounding box center [143, 307] width 273 height 204
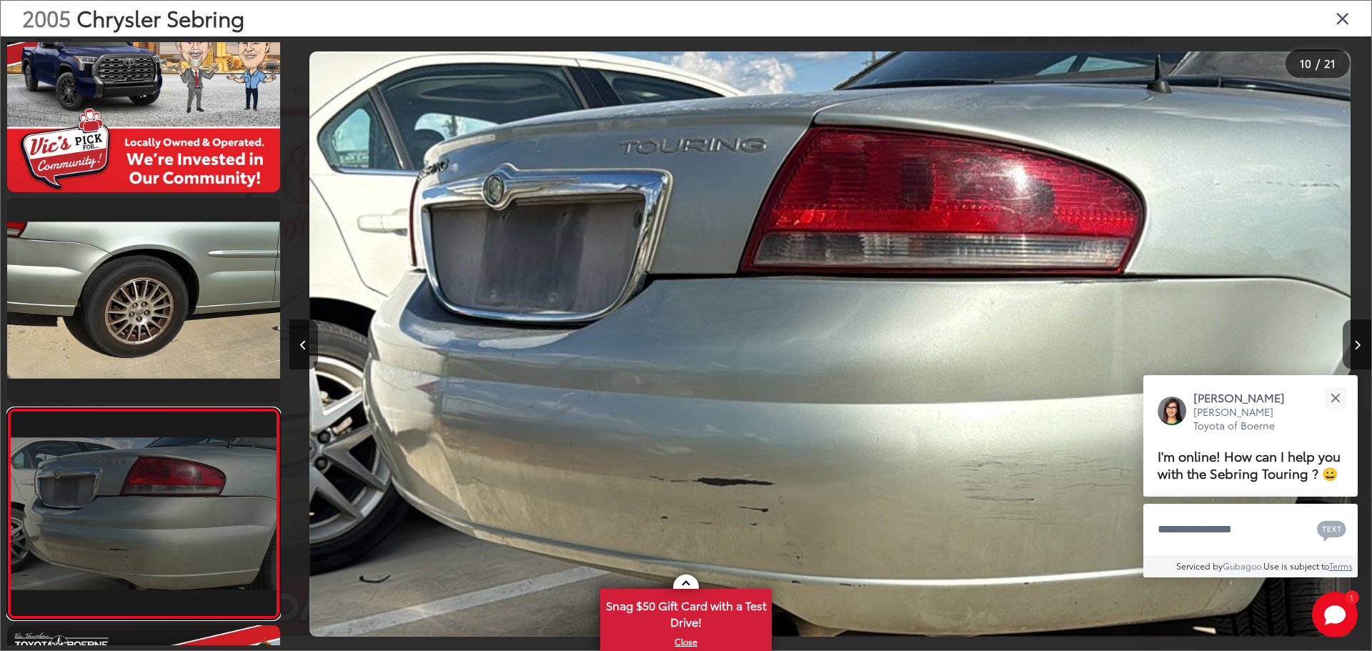
scroll to position [1525, 0]
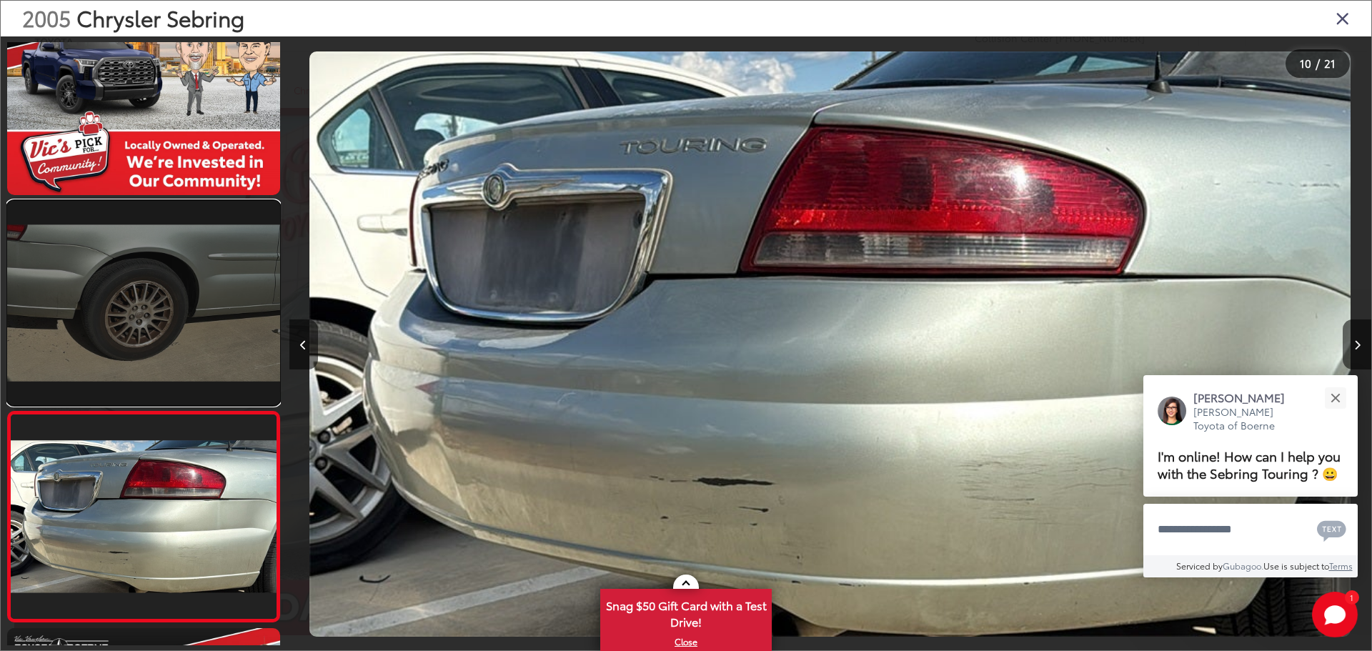
click at [150, 309] on link at bounding box center [143, 303] width 273 height 204
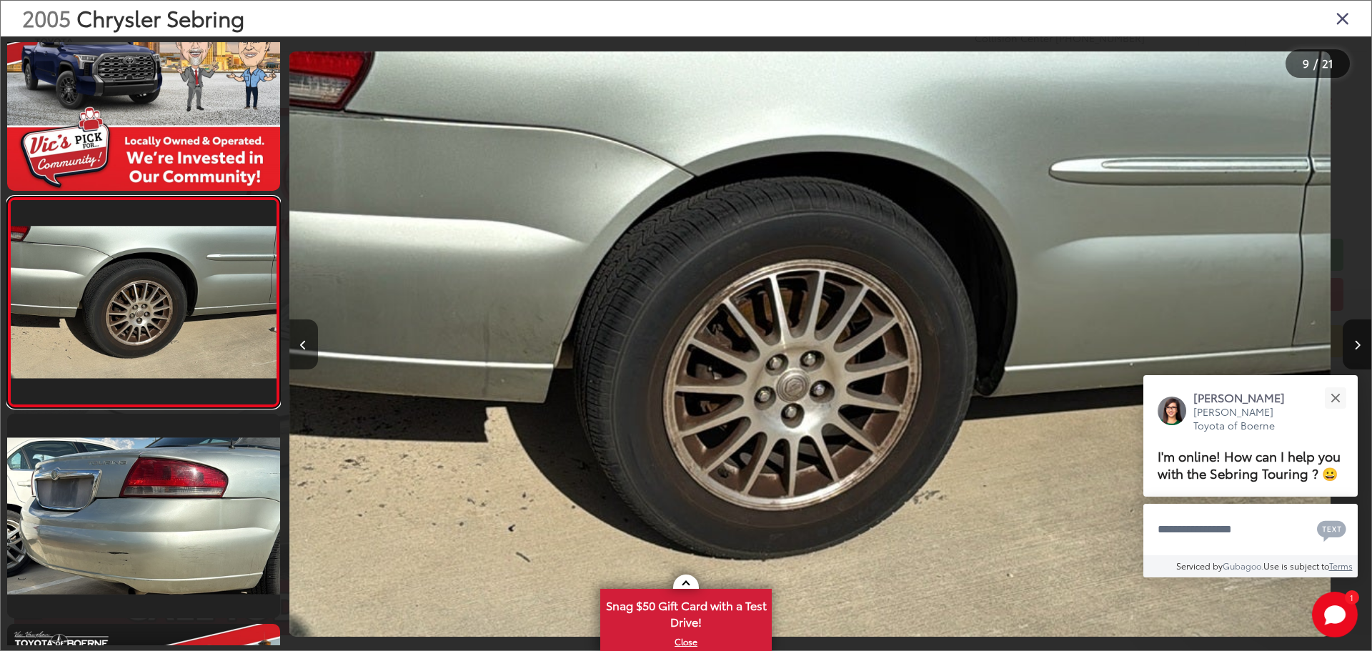
scroll to position [0, 8659]
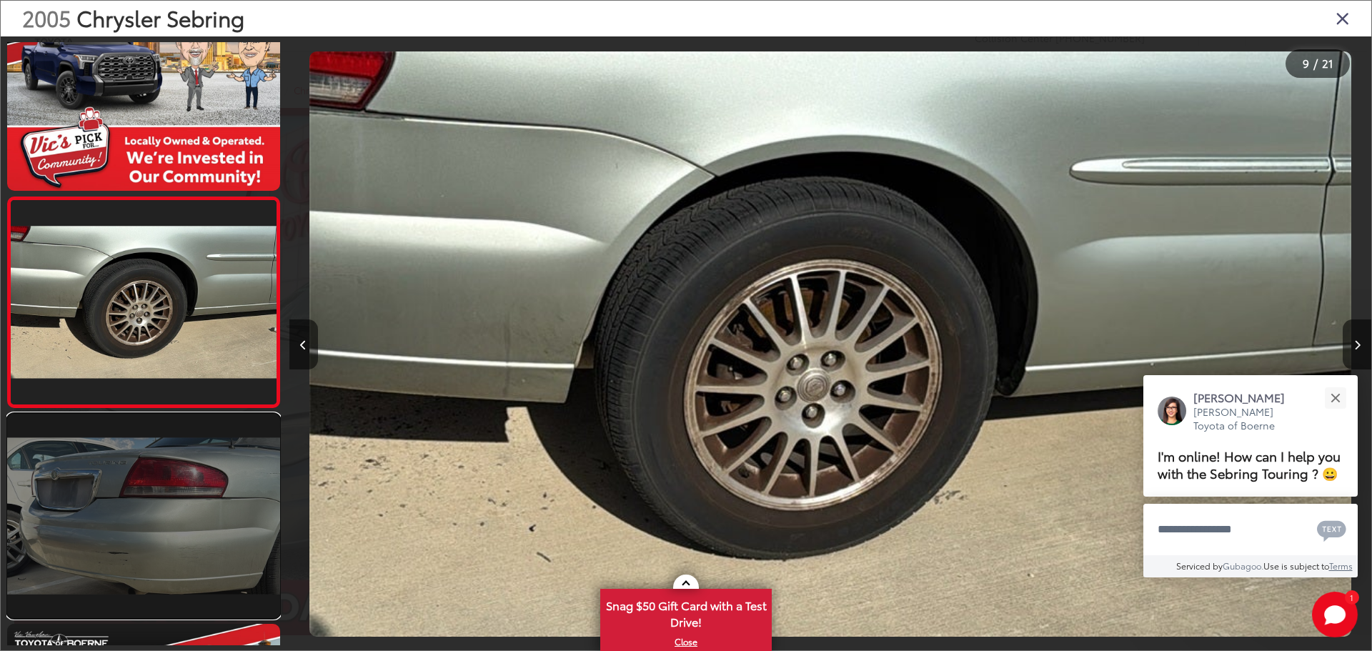
click at [202, 530] on link at bounding box center [143, 516] width 273 height 204
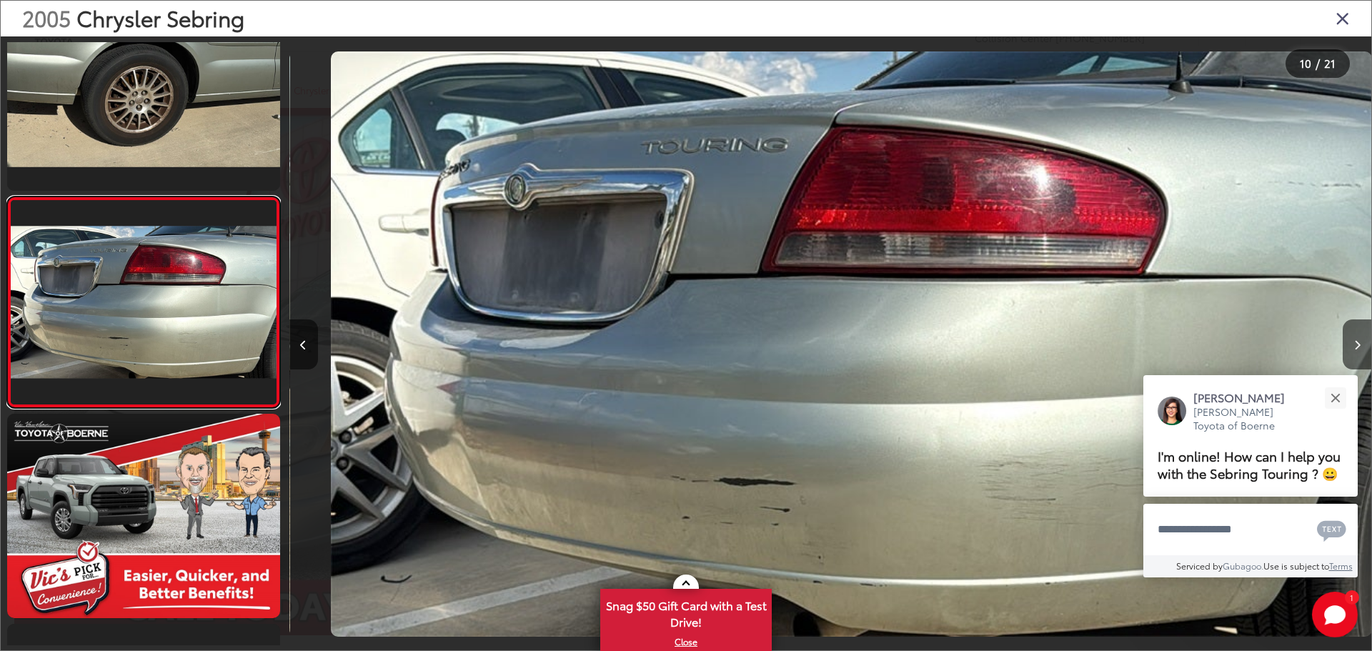
scroll to position [0, 0]
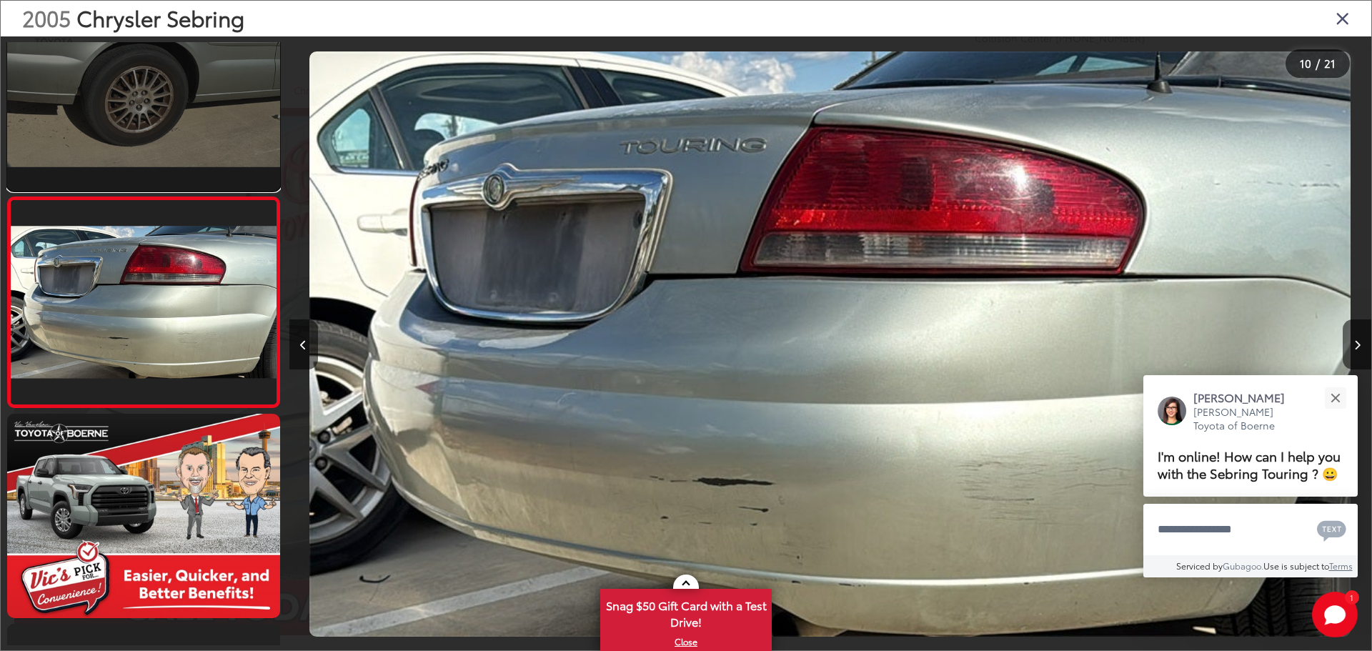
click at [89, 99] on link at bounding box center [143, 88] width 273 height 204
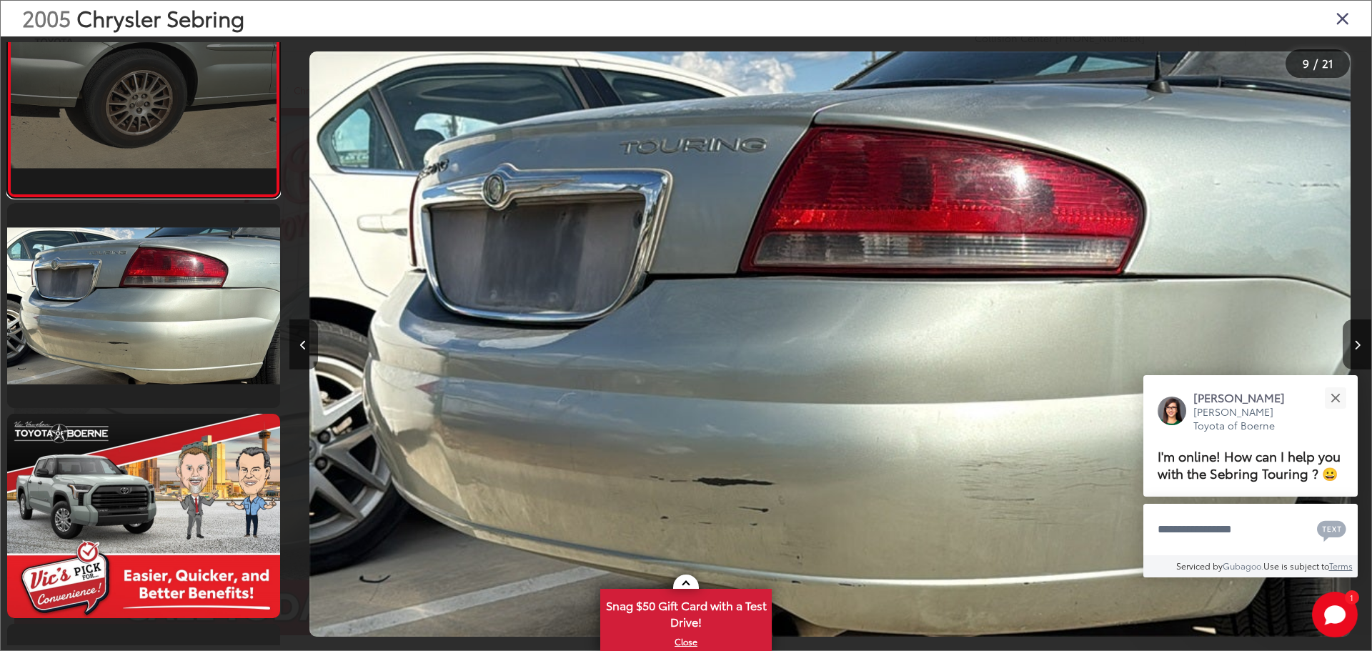
scroll to position [0, 9689]
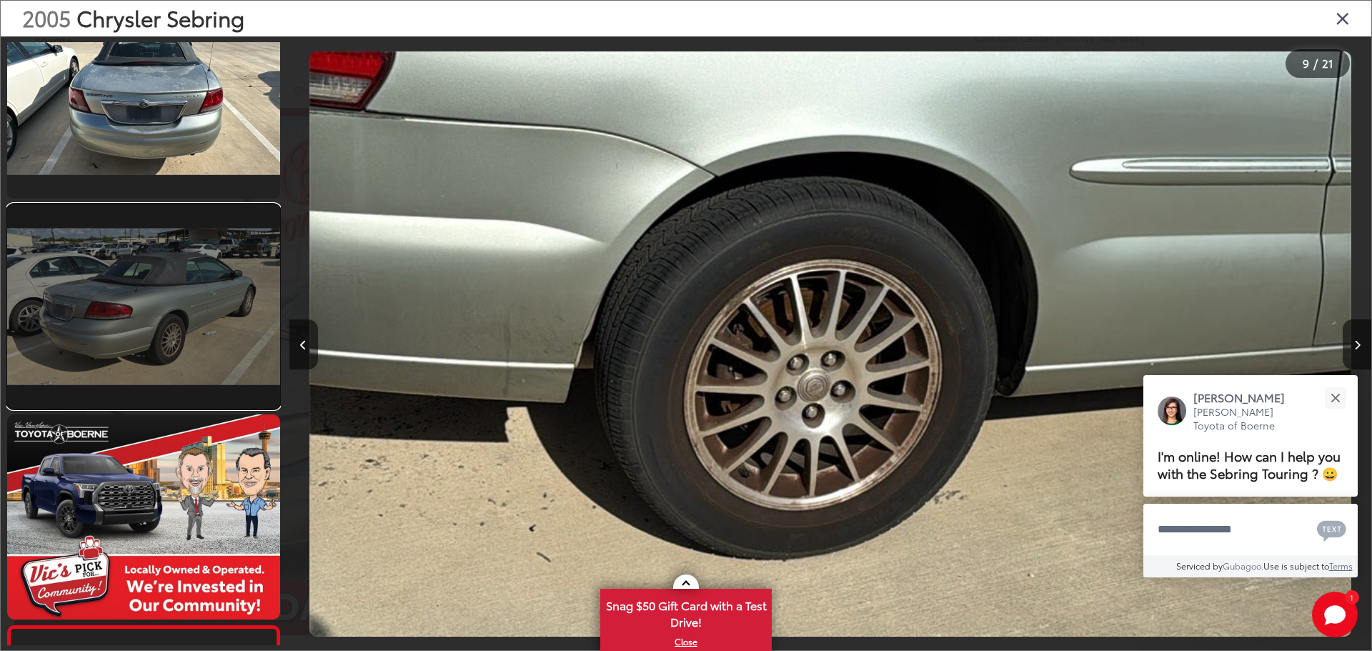
click at [145, 329] on link at bounding box center [143, 306] width 273 height 204
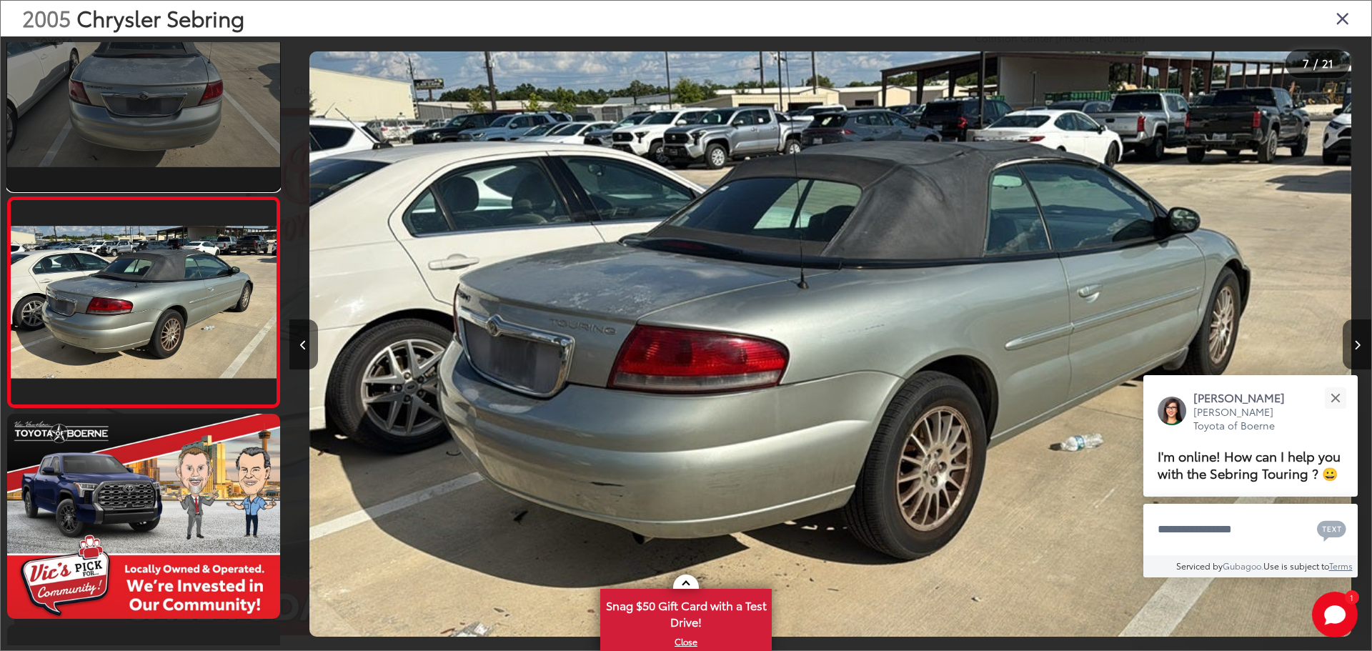
click at [182, 102] on link at bounding box center [143, 88] width 273 height 204
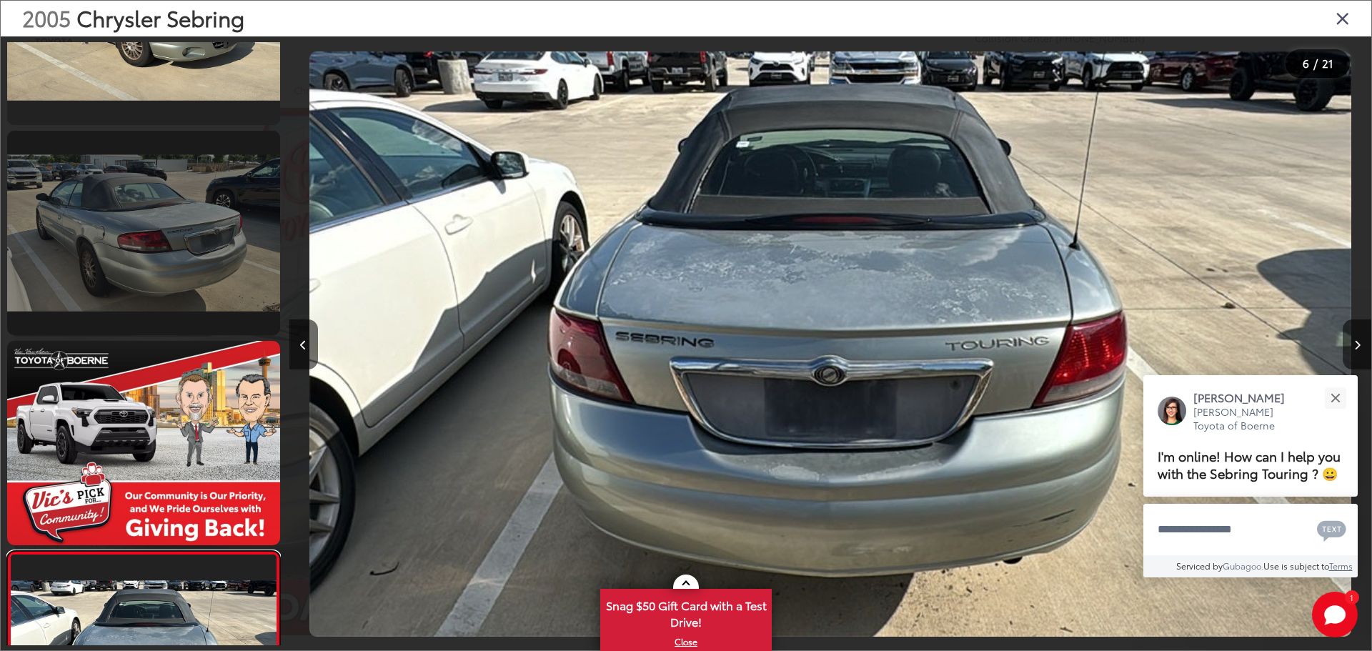
scroll to position [540, 0]
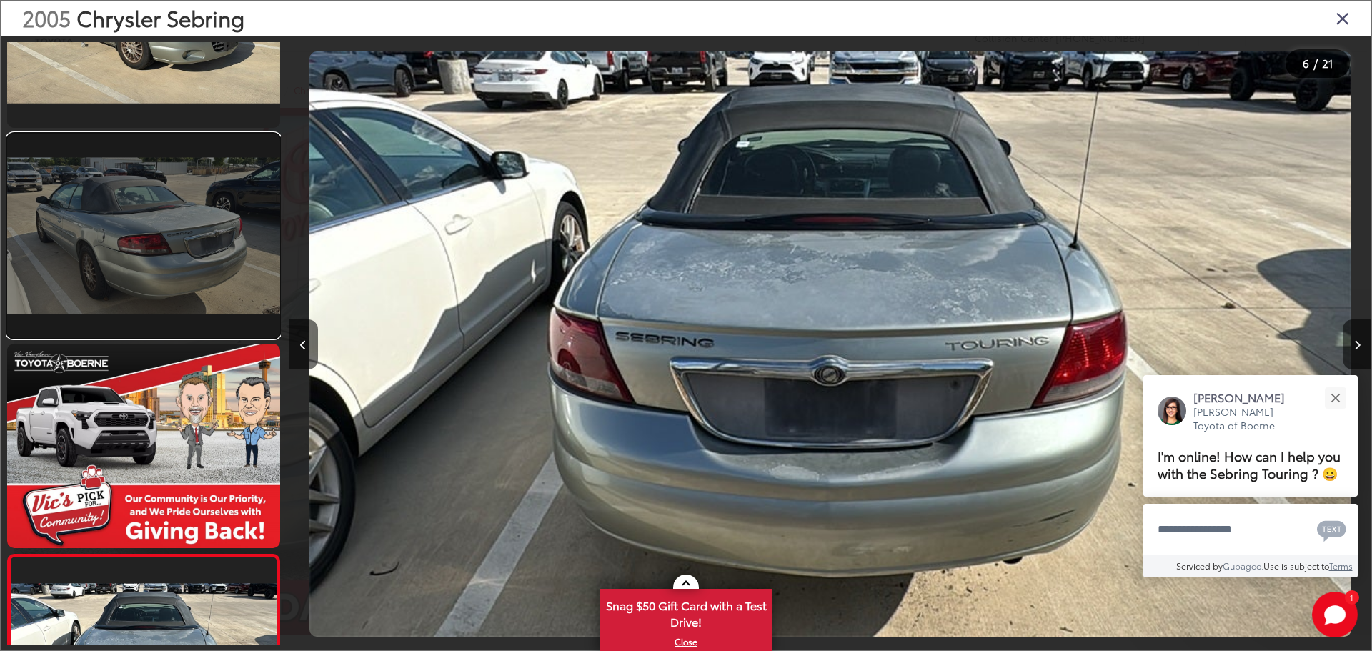
click at [135, 245] on link at bounding box center [143, 236] width 273 height 204
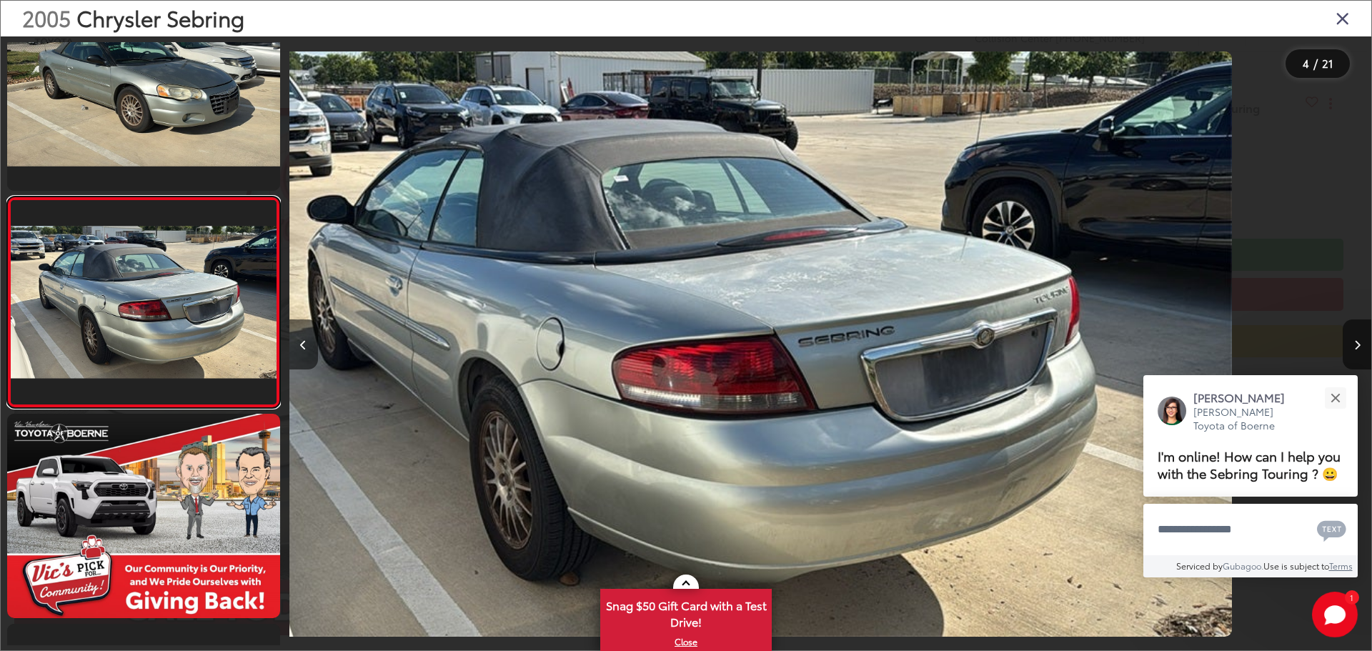
scroll to position [0, 3247]
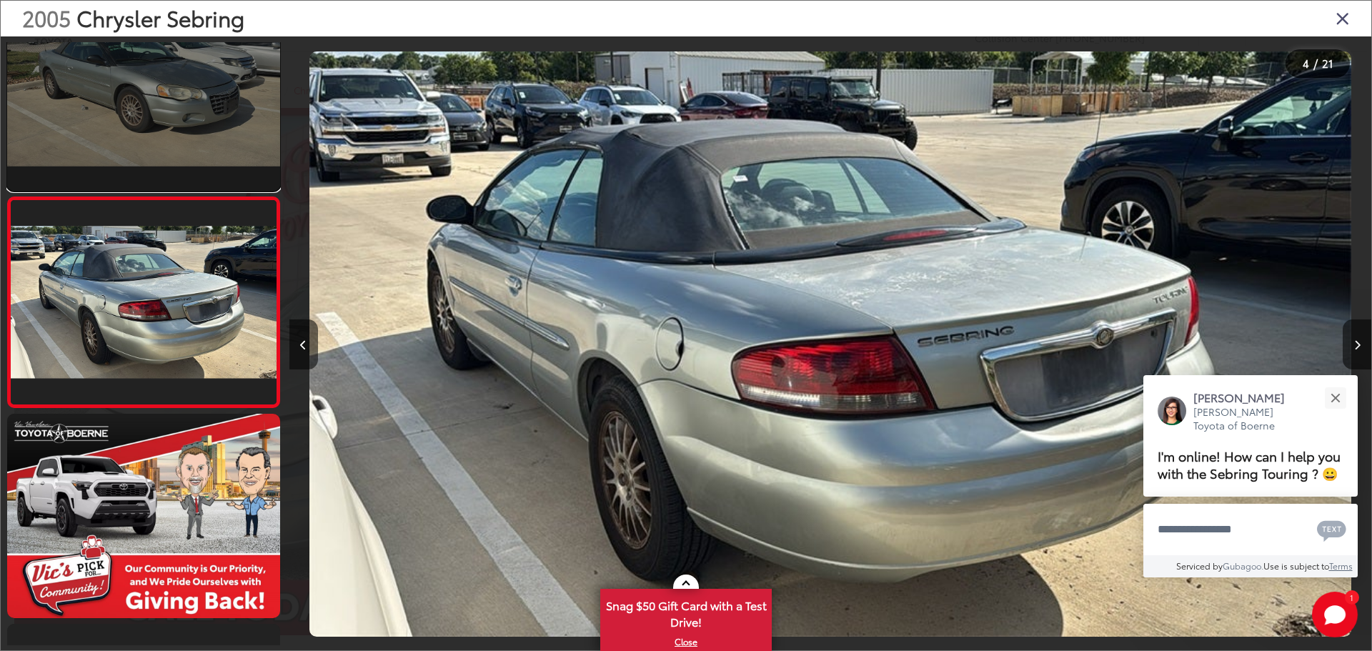
click at [149, 86] on link at bounding box center [143, 88] width 273 height 204
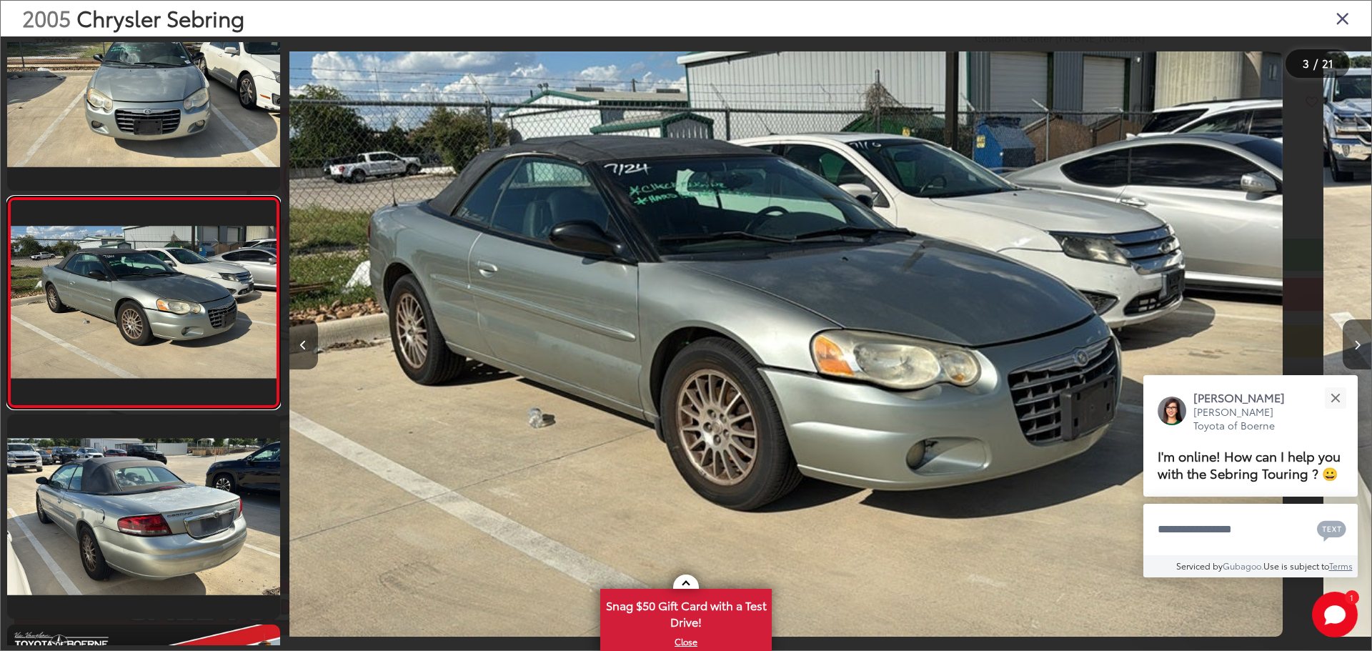
scroll to position [0, 2165]
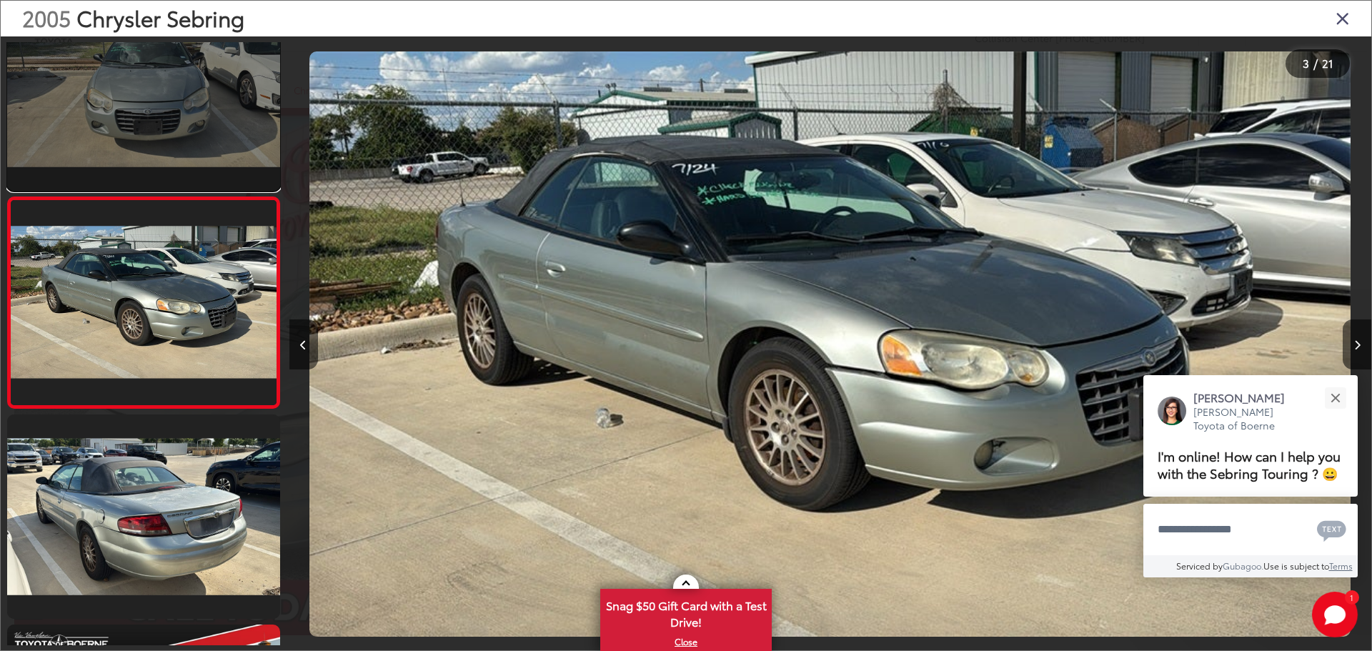
click at [131, 101] on link at bounding box center [143, 88] width 273 height 204
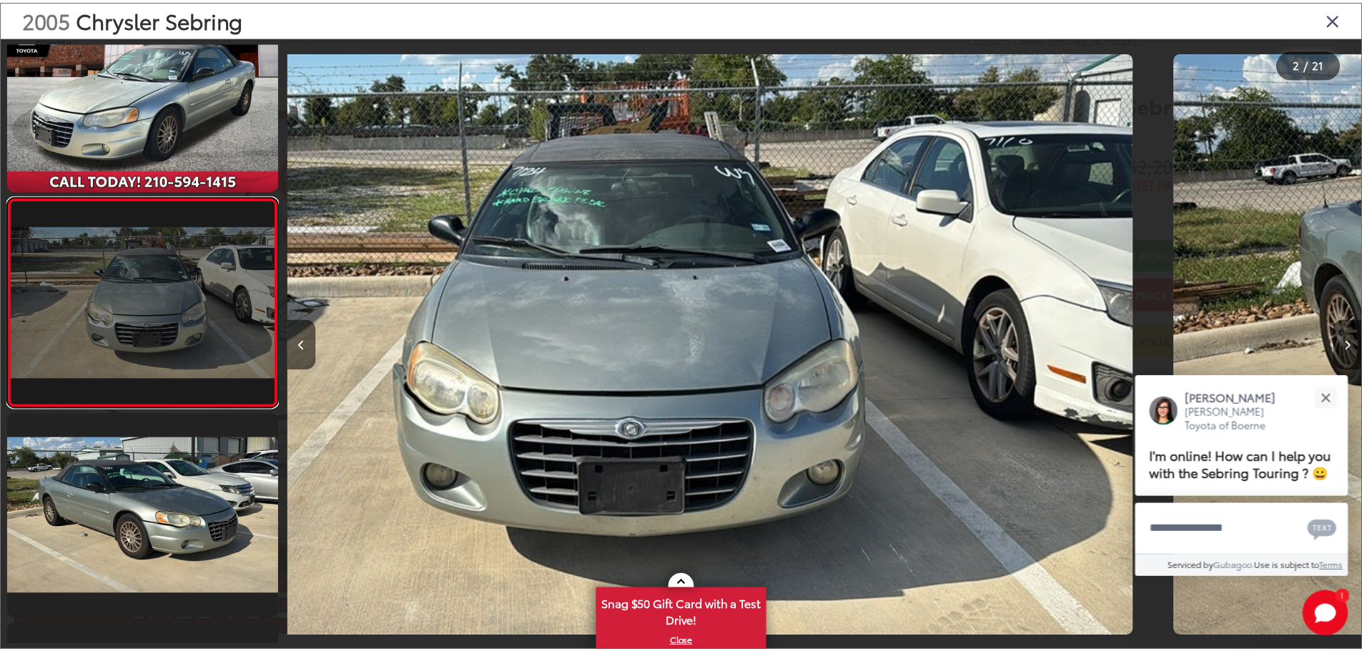
scroll to position [0, 1082]
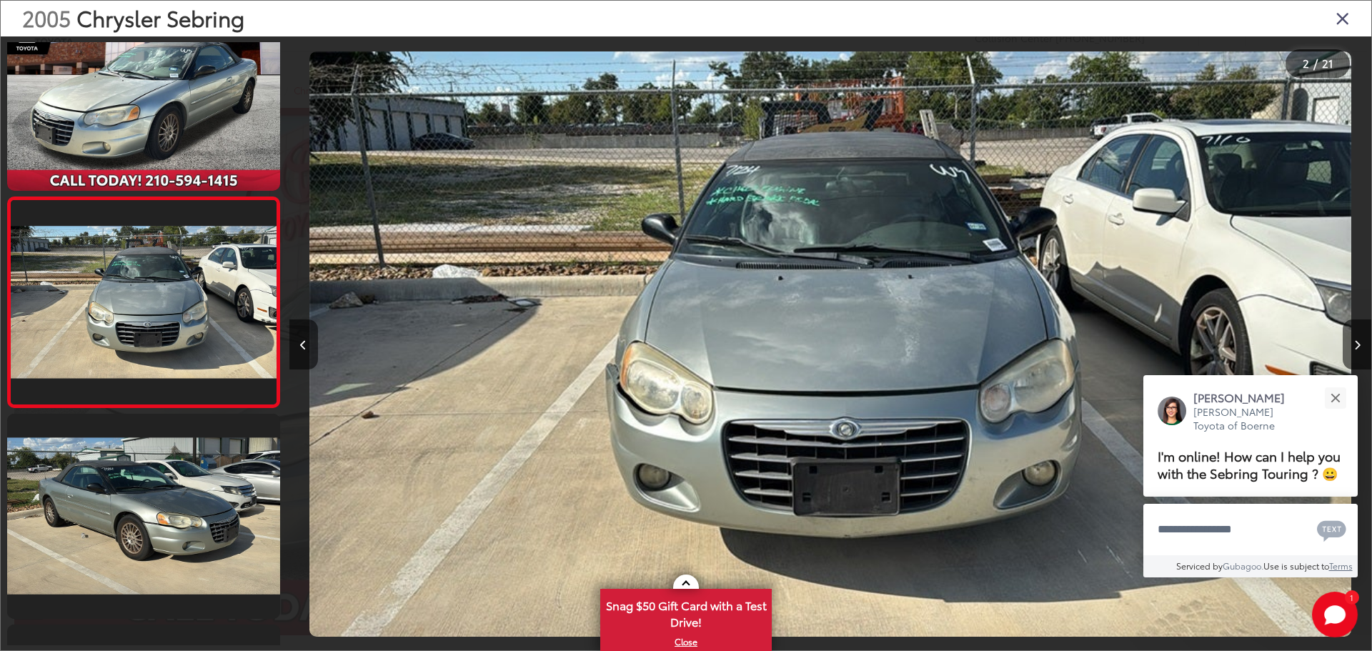
drag, startPoint x: 1349, startPoint y: 6, endPoint x: 1343, endPoint y: 20, distance: 14.7
click at [1348, 7] on div "2005 Chrysler Sebring" at bounding box center [686, 19] width 1371 height 36
click at [1343, 21] on icon "Close gallery" at bounding box center [1343, 18] width 14 height 19
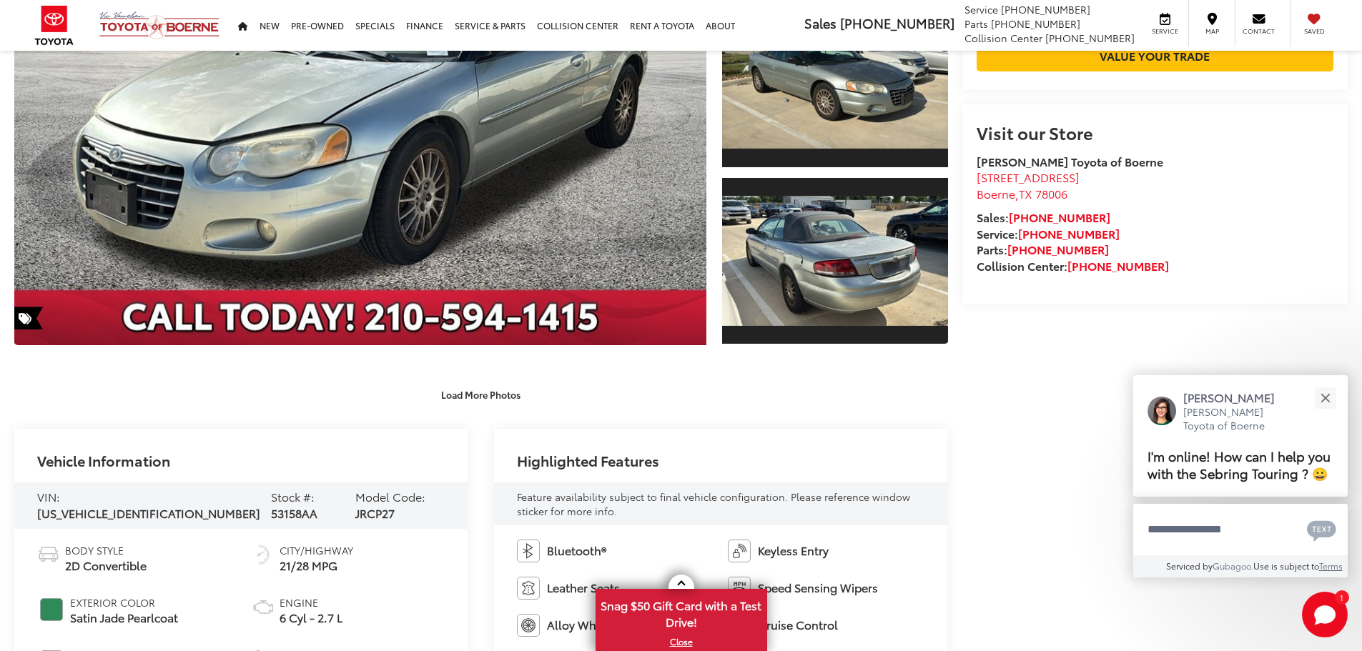
scroll to position [357, 0]
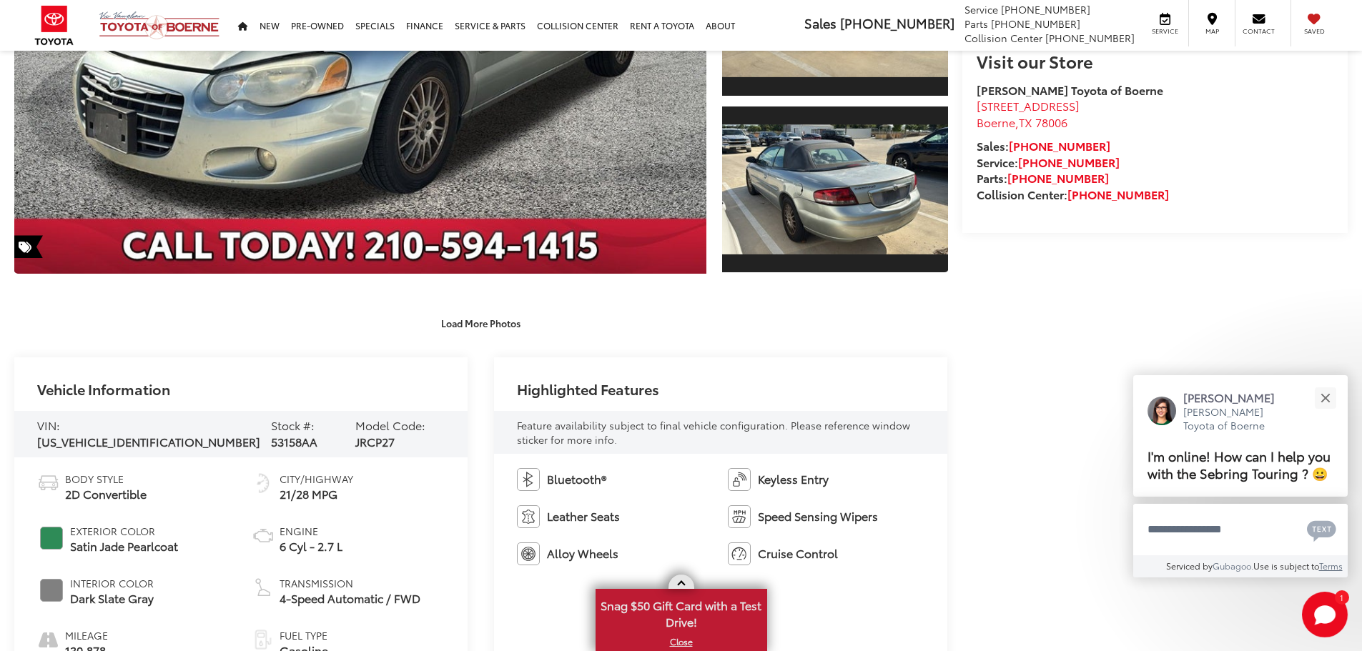
click at [673, 602] on span "Snag $50 Gift Card with a Test Drive!" at bounding box center [681, 612] width 169 height 44
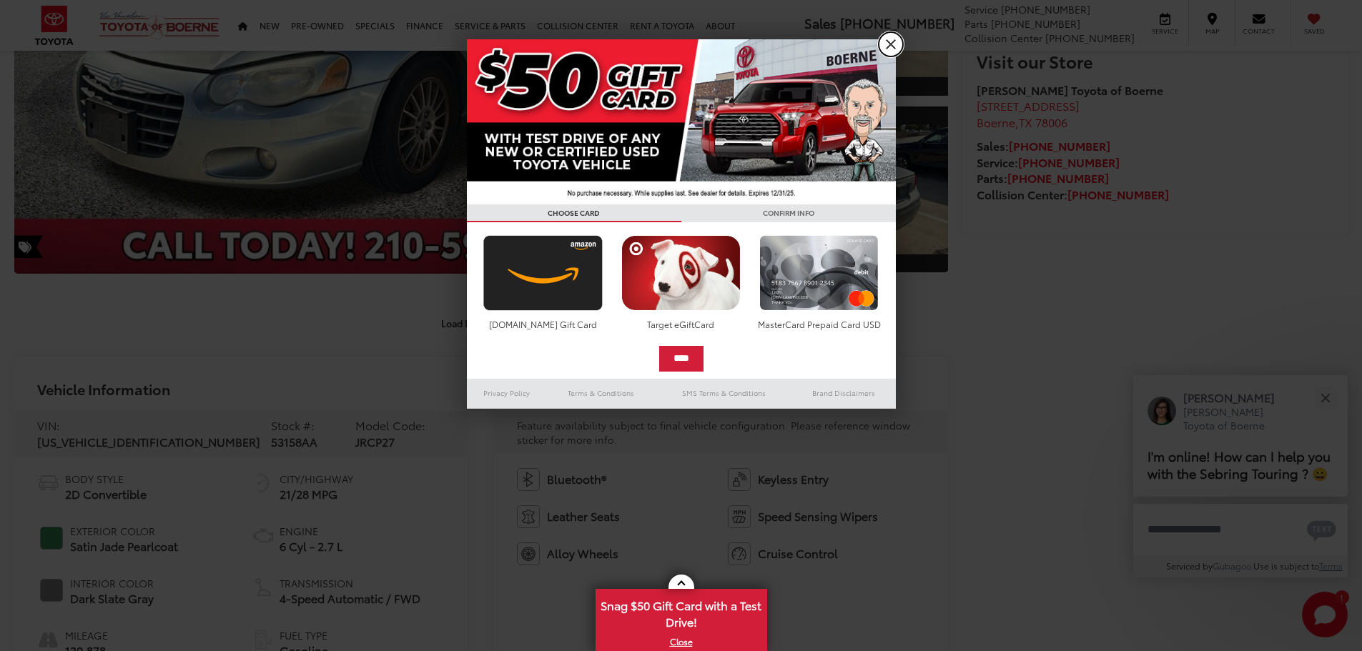
click at [888, 44] on link "X" at bounding box center [890, 44] width 24 height 24
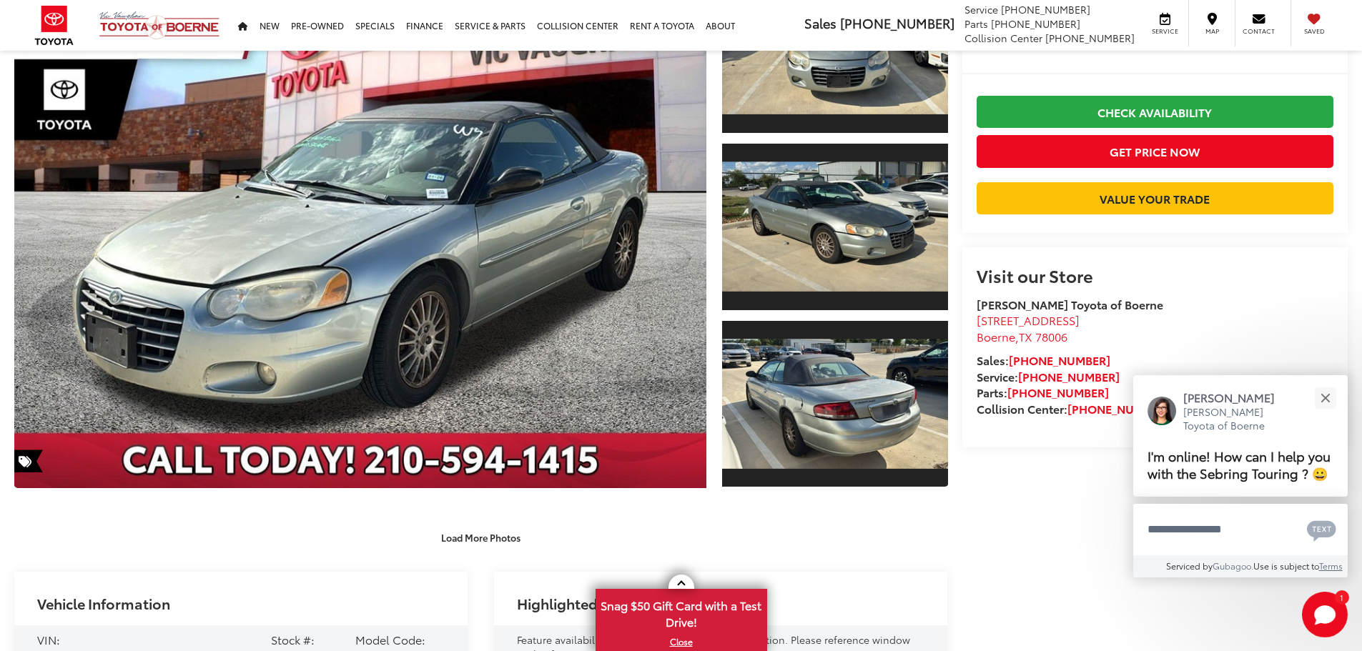
scroll to position [71, 0]
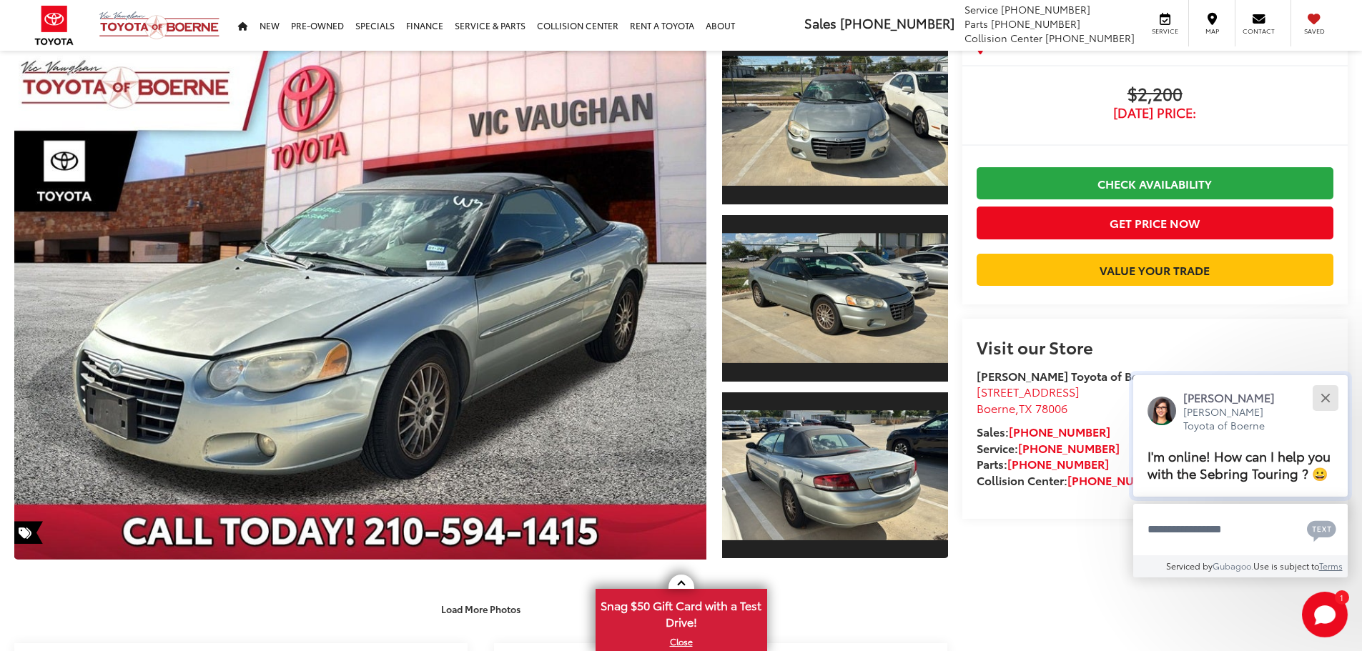
click at [1327, 401] on div "Close" at bounding box center [1324, 397] width 9 height 9
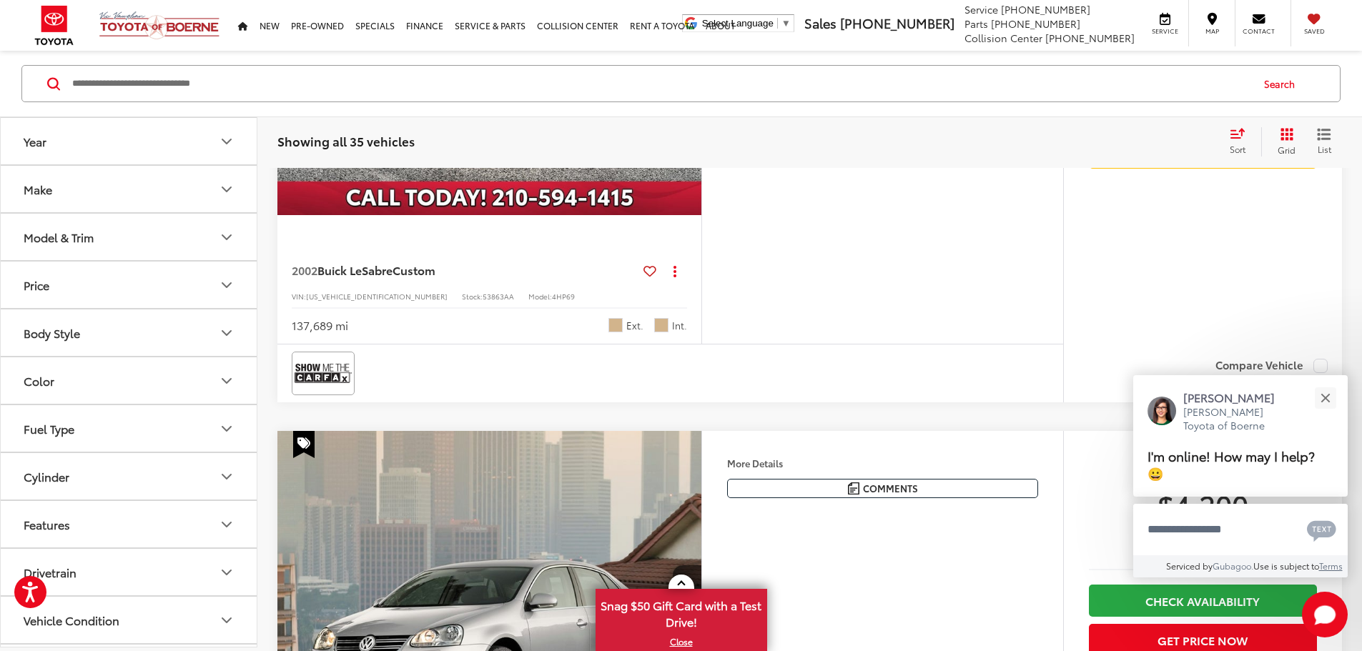
scroll to position [2512, 0]
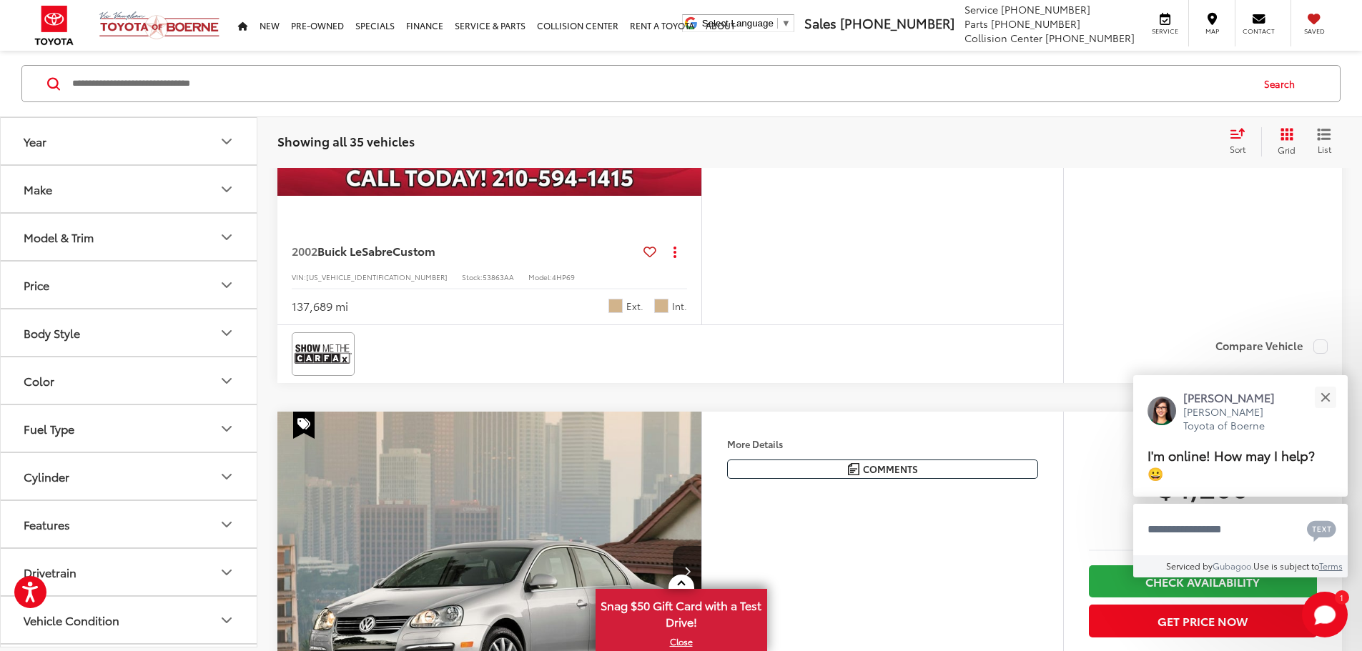
drag, startPoint x: 539, startPoint y: 456, endPoint x: 668, endPoint y: 464, distance: 129.6
click at [539, 197] on img "2002 Buick LeSabre Custom 0" at bounding box center [490, 36] width 426 height 319
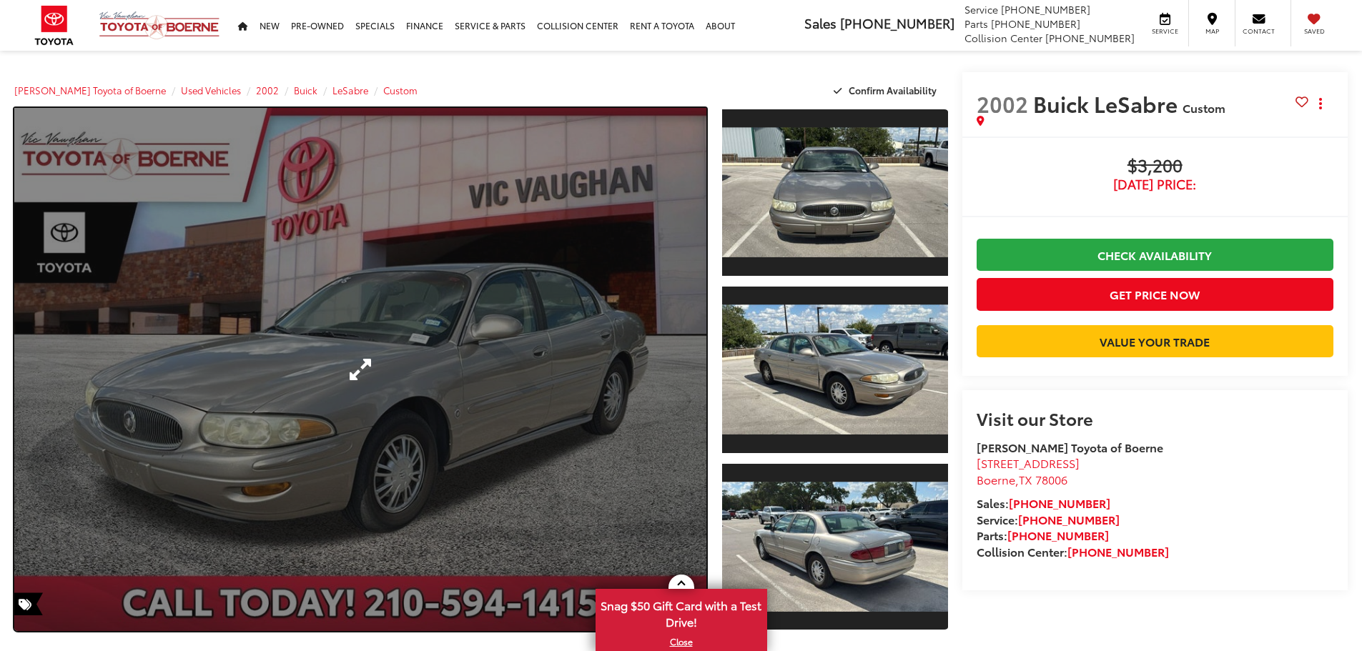
click at [495, 355] on link "Expand Photo 0" at bounding box center [360, 369] width 692 height 523
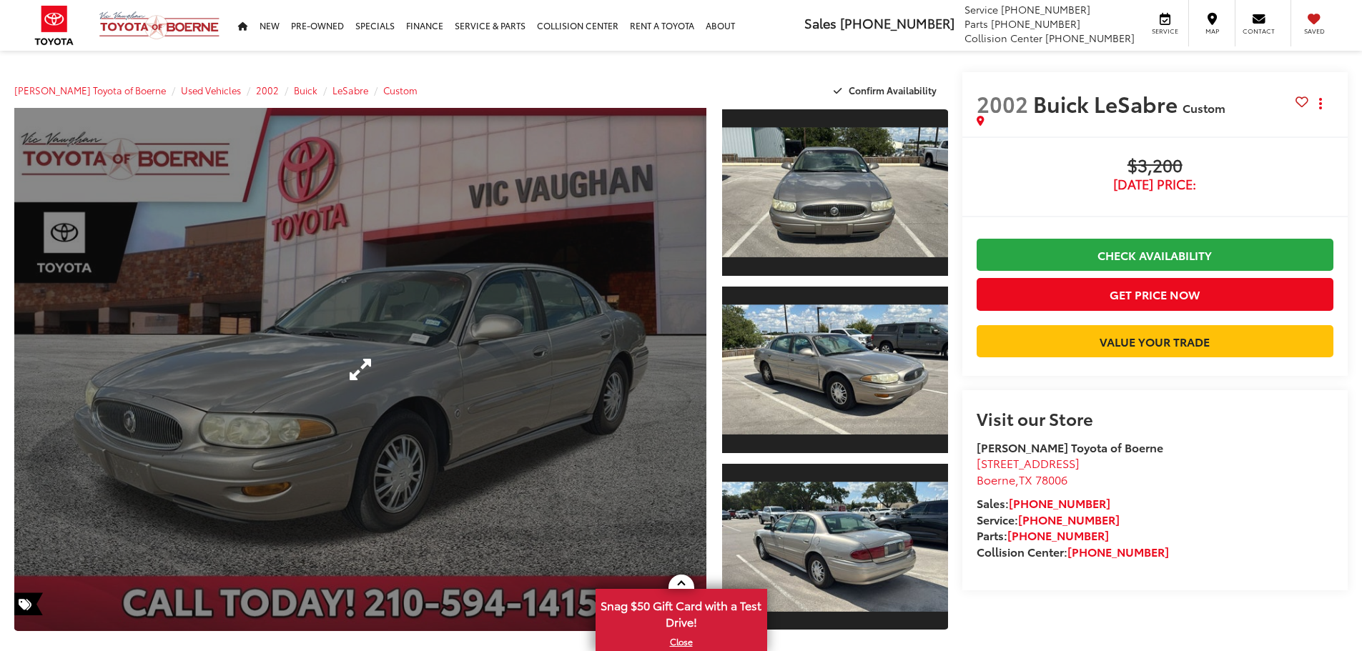
click at [0, 0] on div at bounding box center [0, 0] width 0 height 0
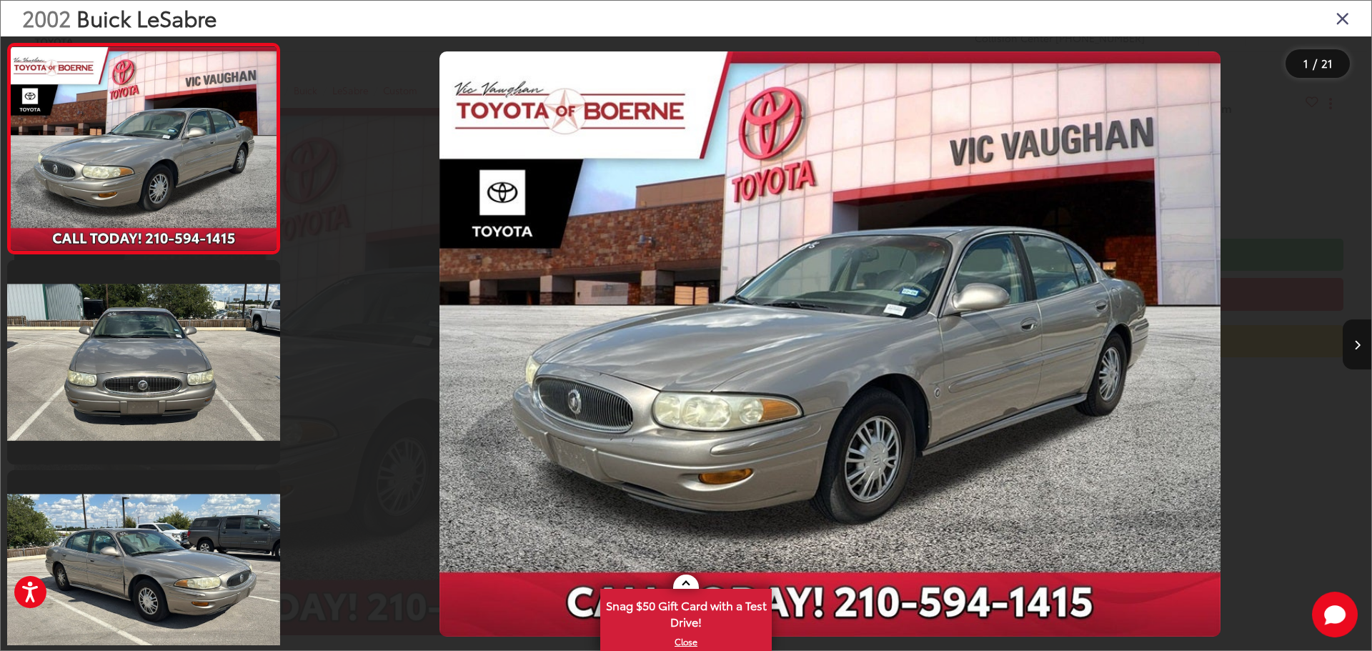
click at [1087, 406] on img "2002 Buick LeSabre Custom 0" at bounding box center [830, 344] width 781 height 586
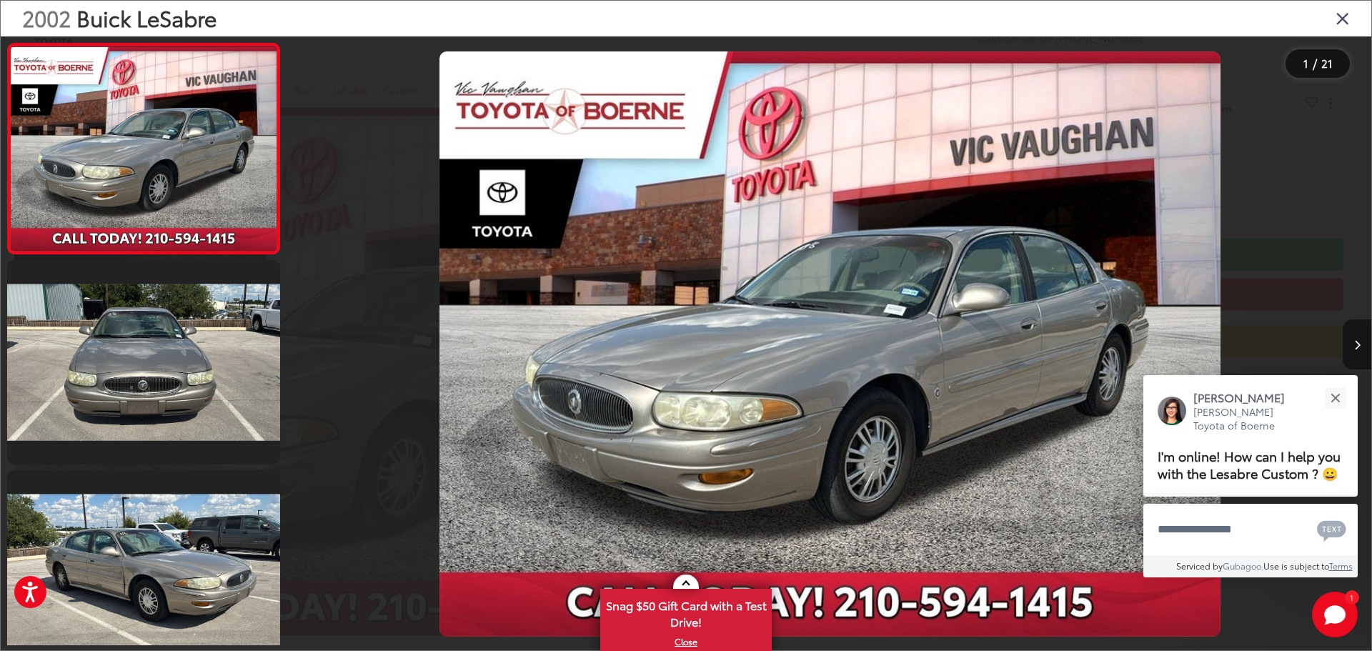
click at [1357, 344] on icon "Next image" at bounding box center [1357, 345] width 6 height 10
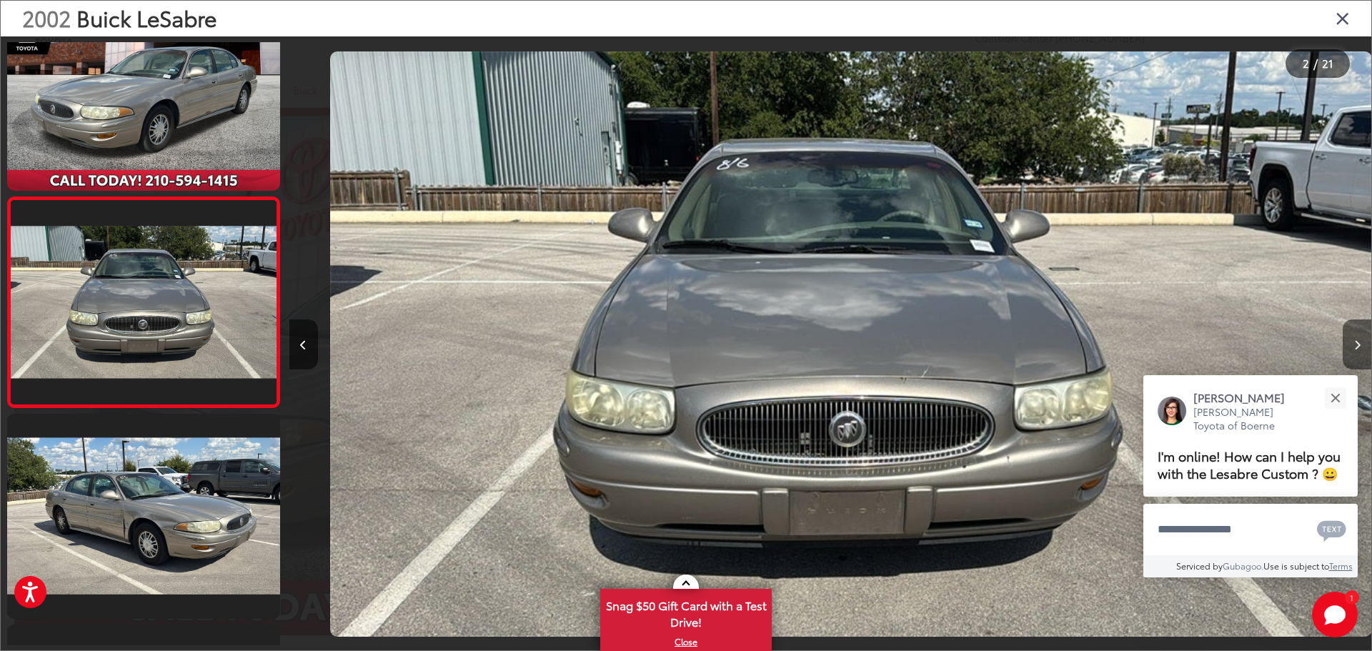
scroll to position [0, 1082]
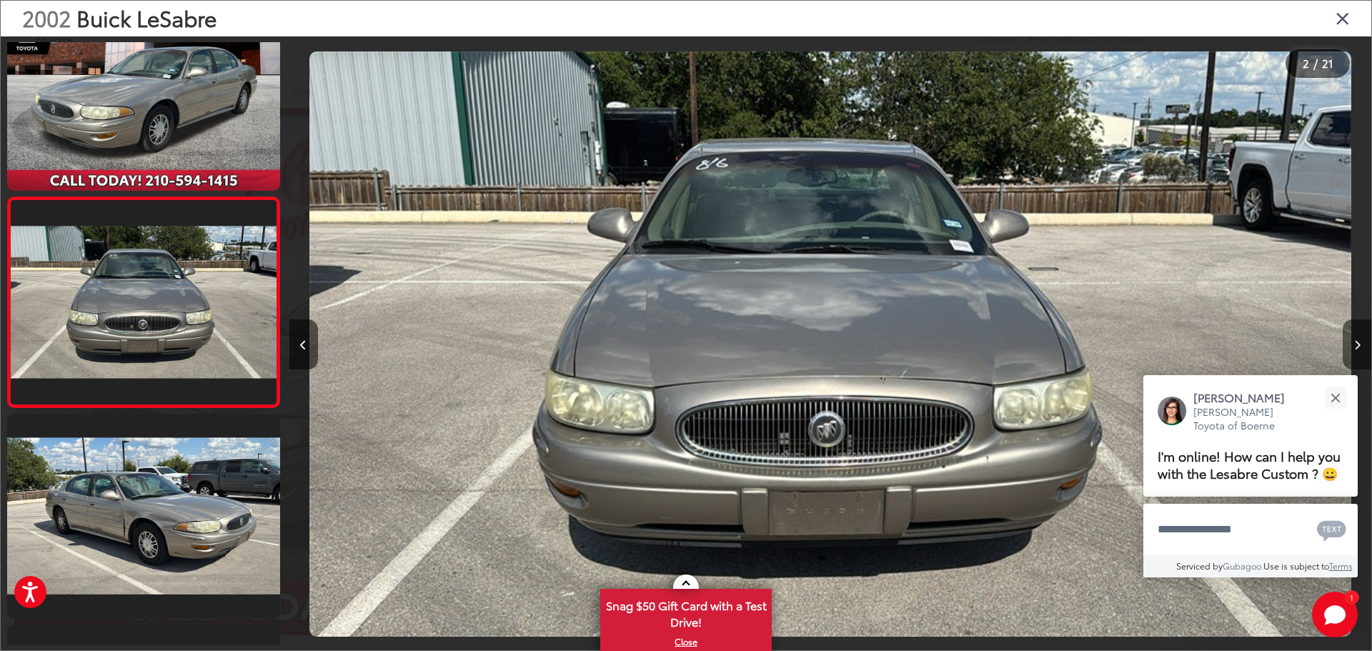
click at [1357, 344] on icon "Next image" at bounding box center [1357, 345] width 6 height 10
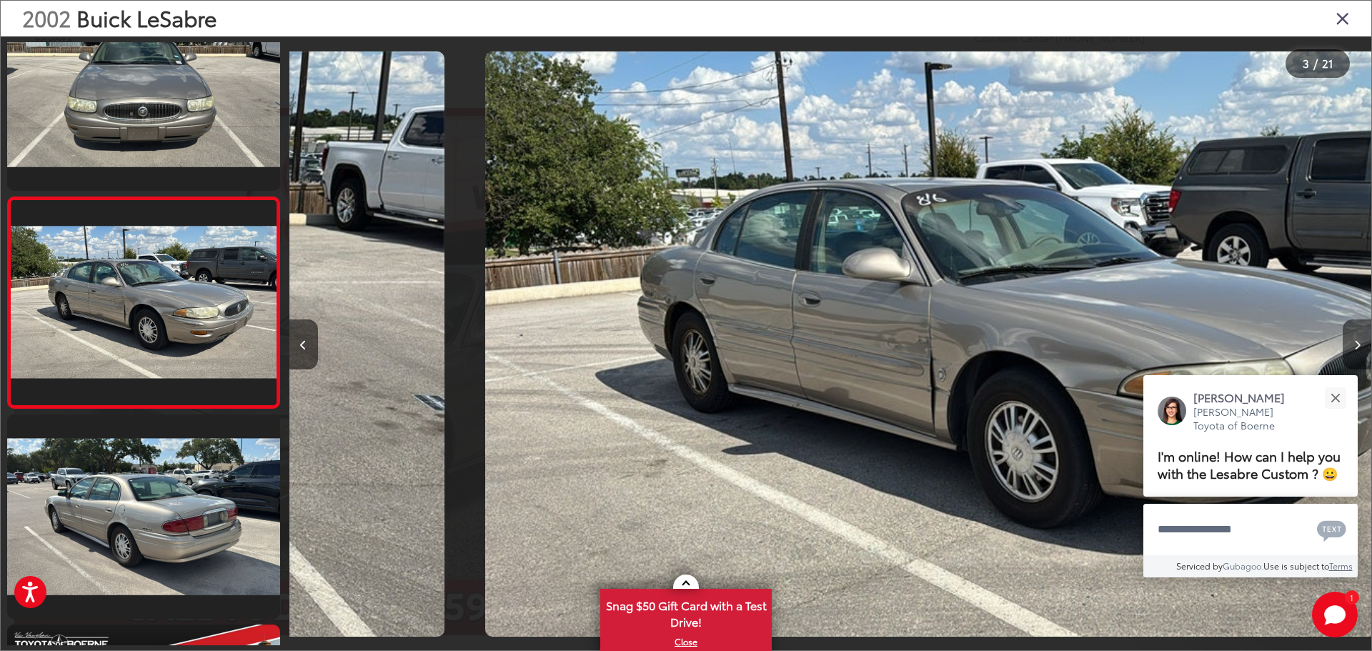
scroll to position [0, 2165]
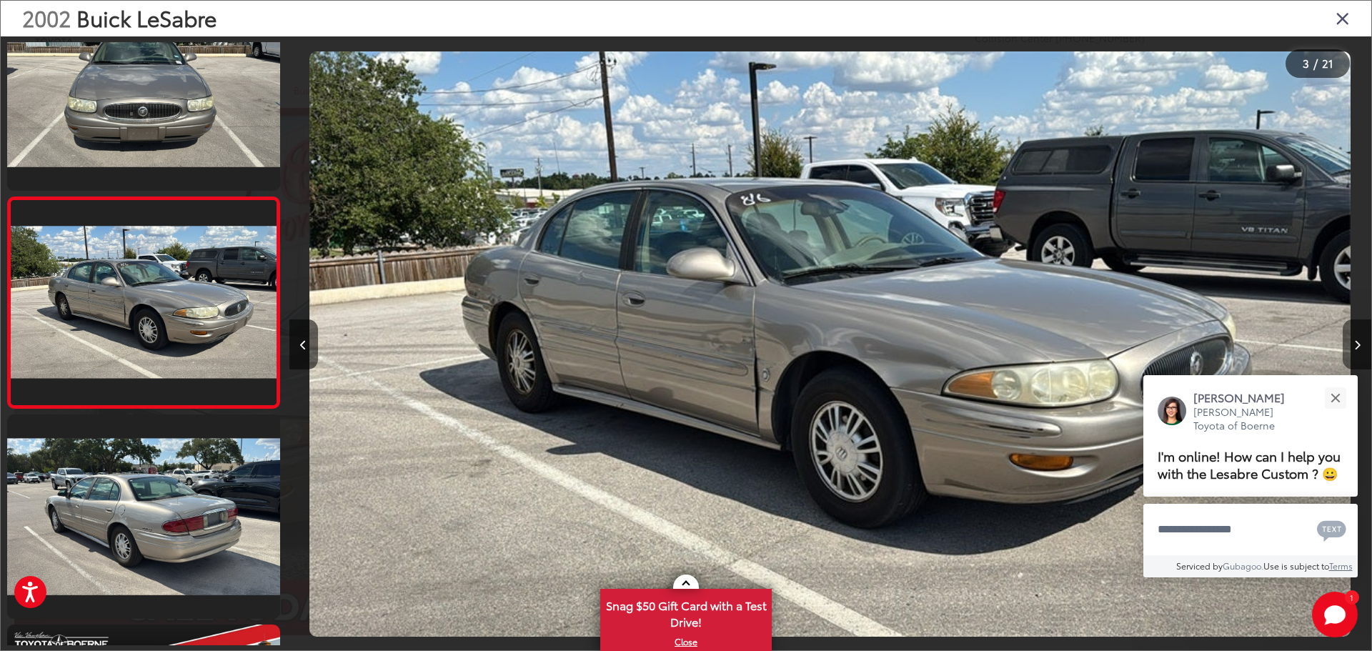
click at [1356, 340] on icon "Next image" at bounding box center [1357, 345] width 6 height 10
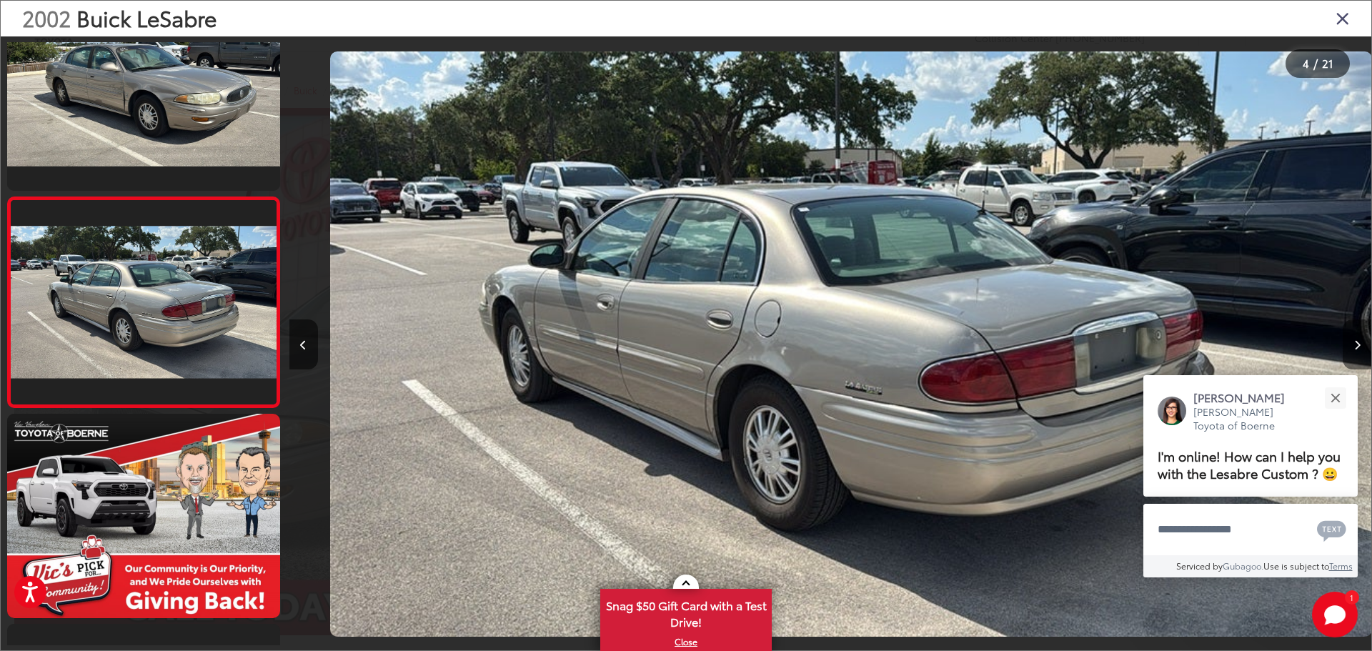
scroll to position [0, 3247]
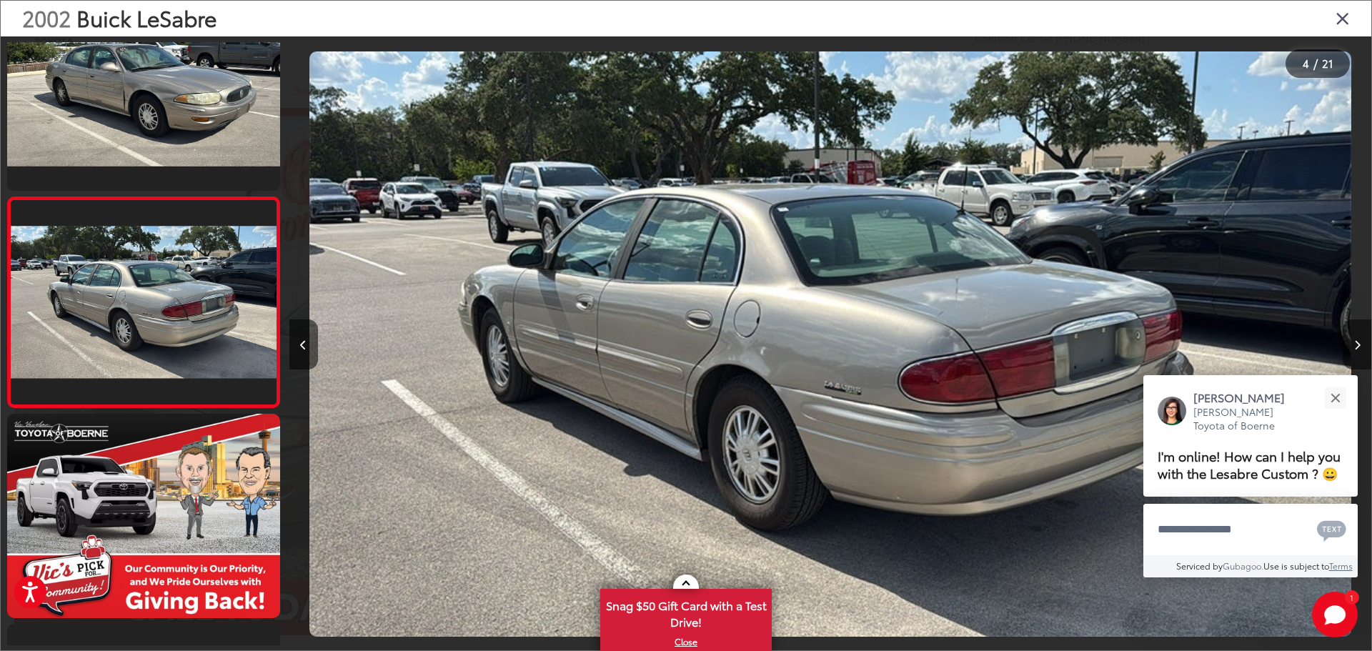
click at [1358, 341] on icon "Next image" at bounding box center [1357, 345] width 6 height 10
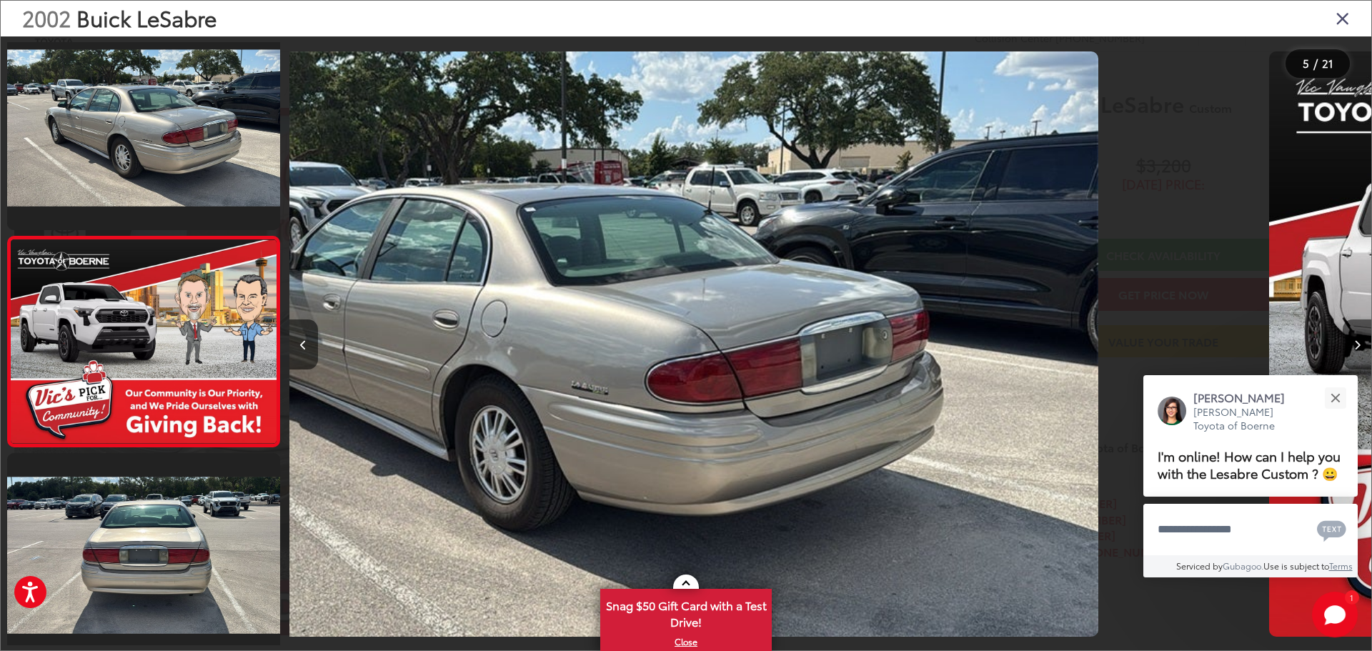
scroll to position [688, 0]
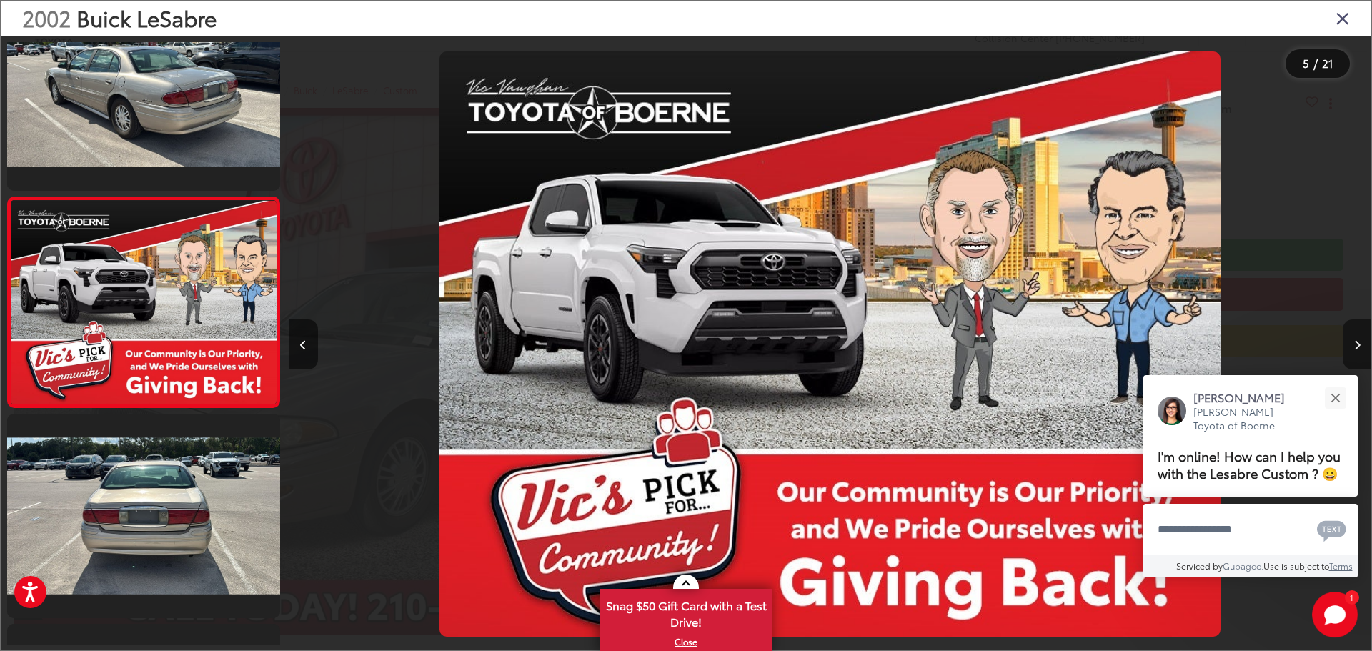
click at [1358, 341] on icon "Next image" at bounding box center [1357, 345] width 6 height 10
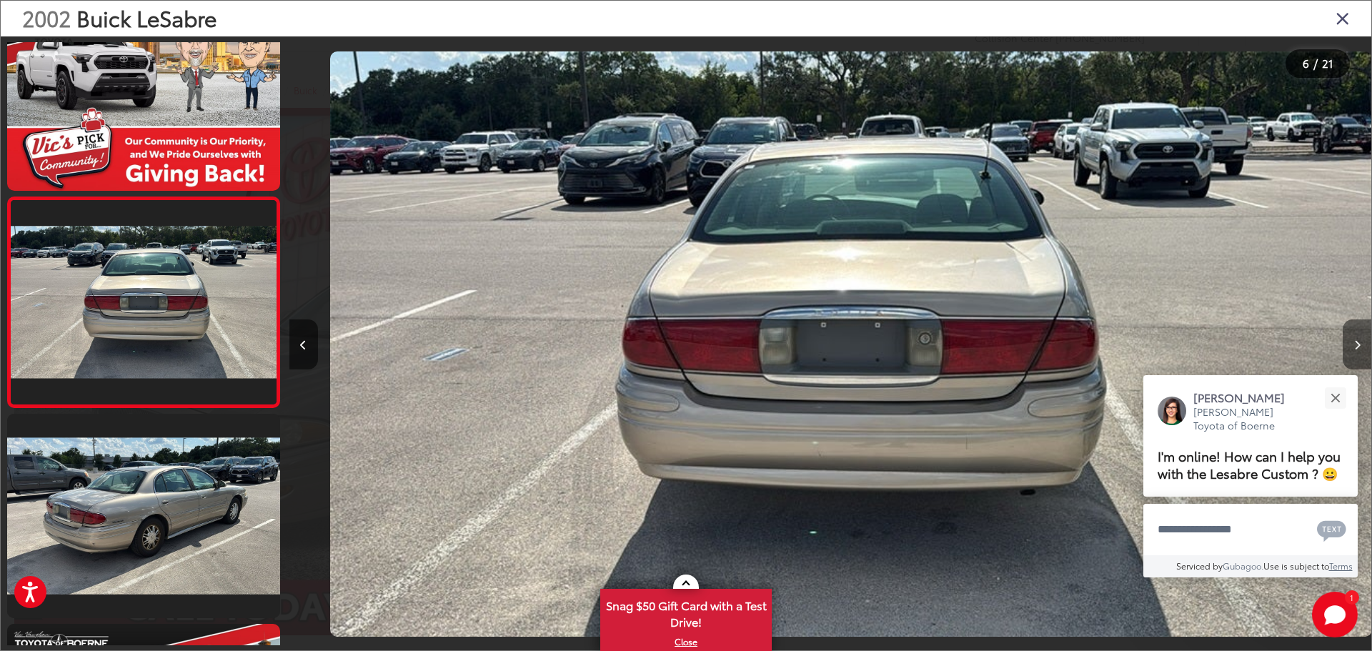
scroll to position [0, 5412]
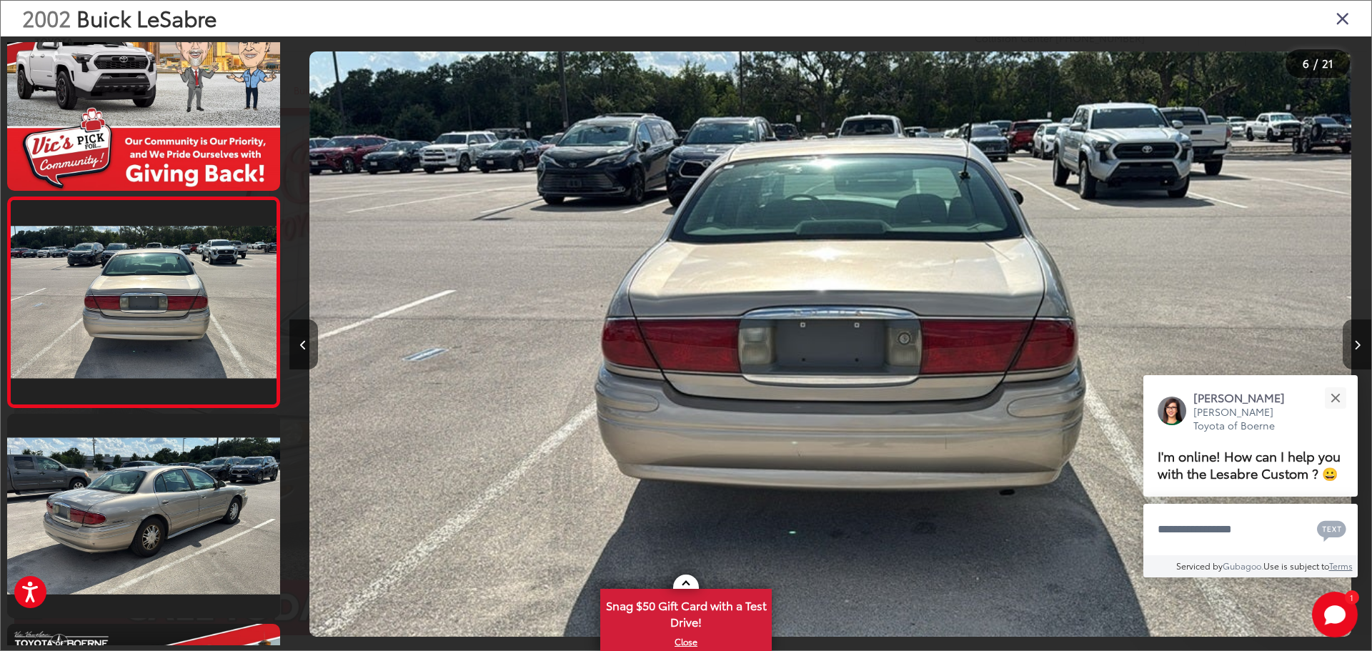
click at [1358, 341] on icon "Next image" at bounding box center [1357, 345] width 6 height 10
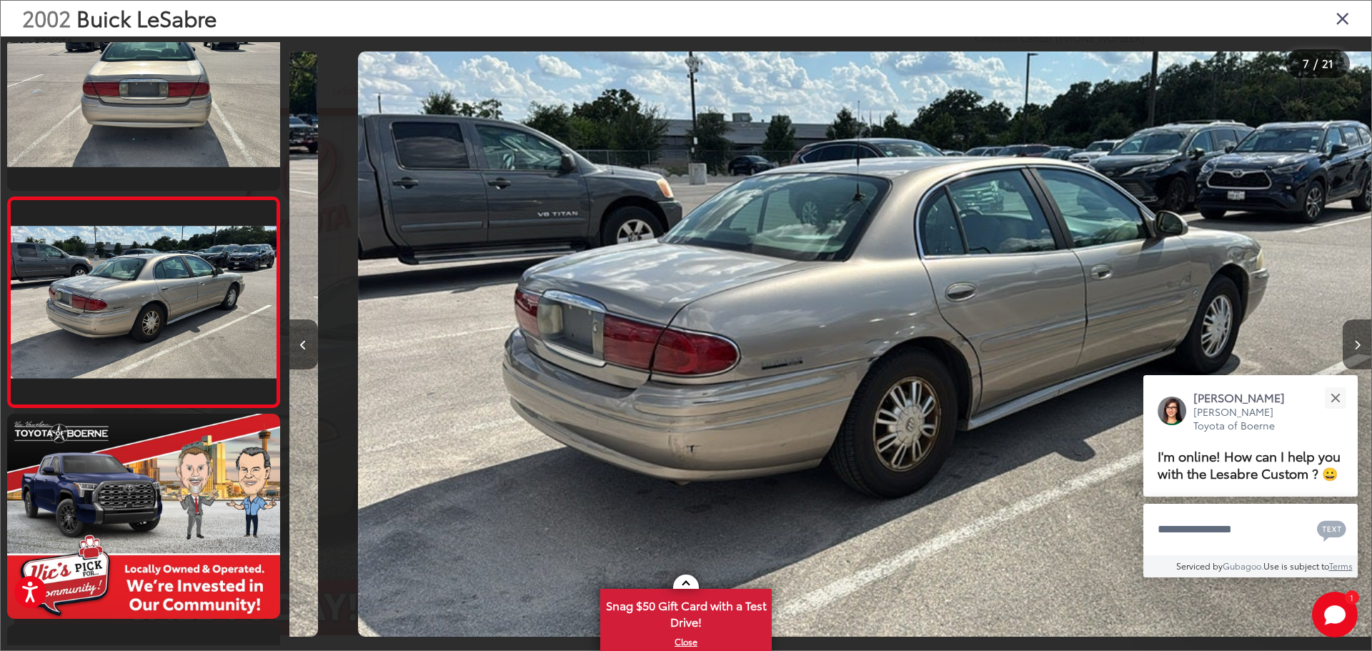
scroll to position [0, 6494]
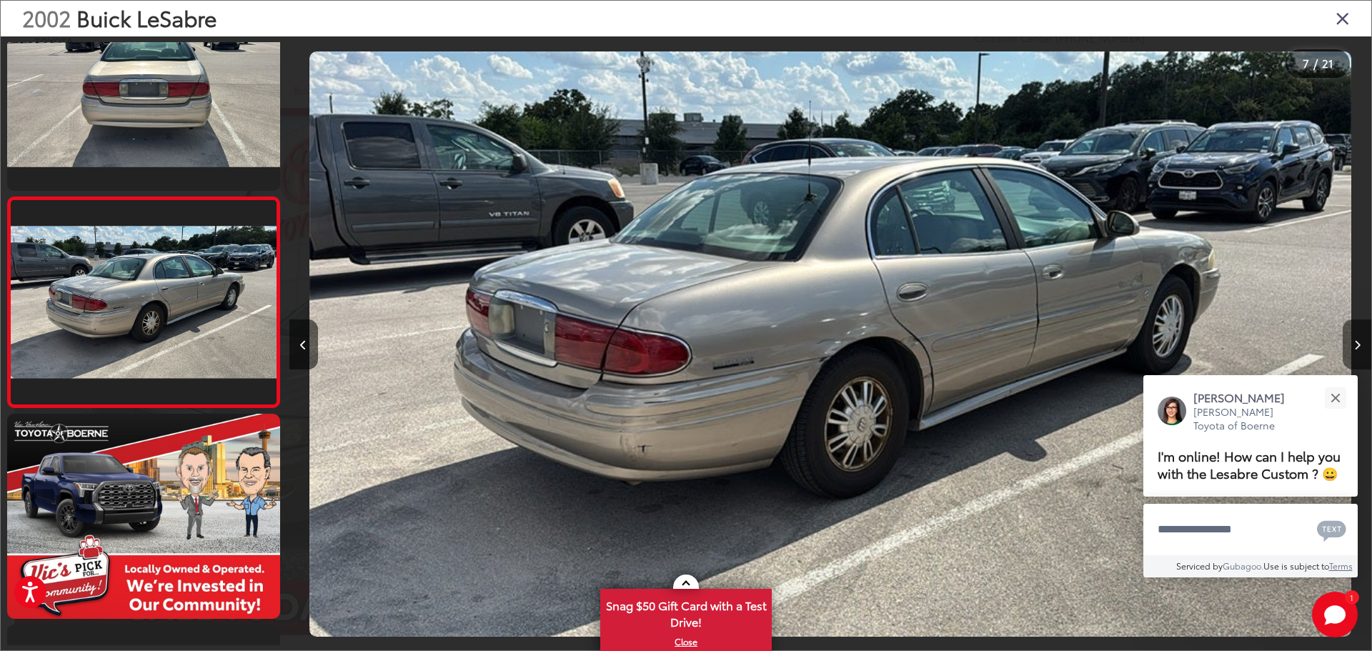
click at [1358, 341] on icon "Next image" at bounding box center [1357, 345] width 6 height 10
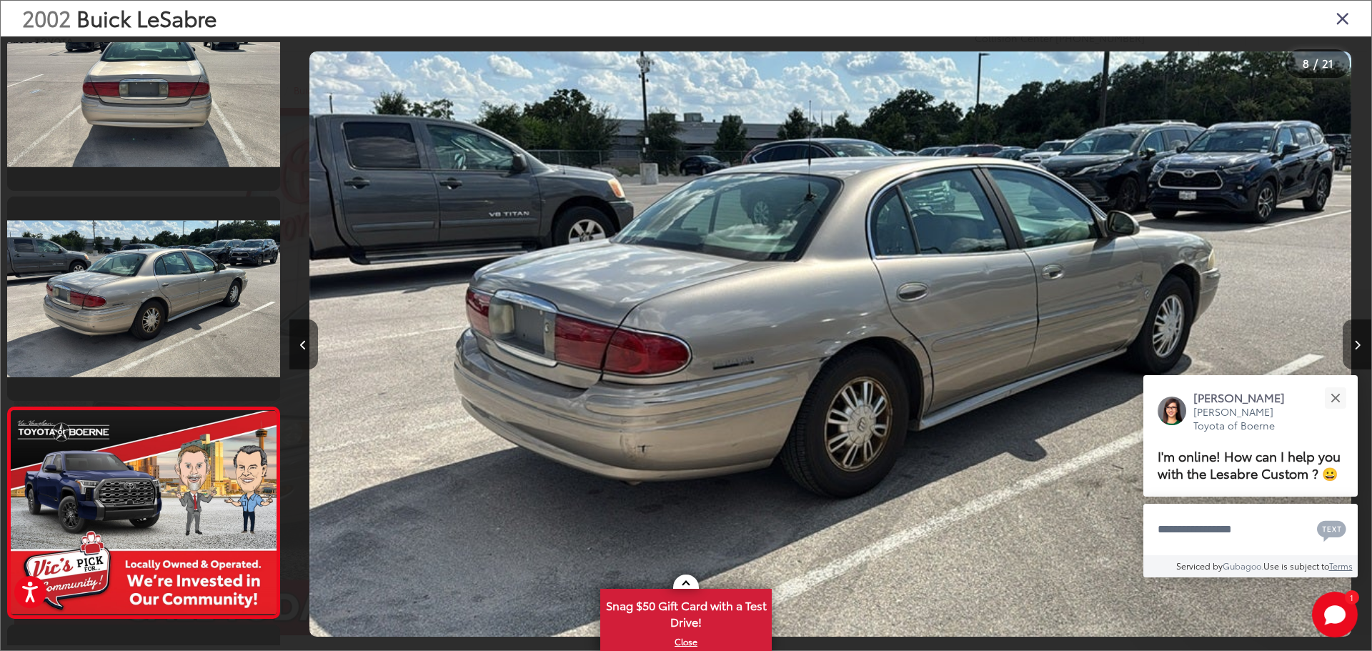
scroll to position [0, 0]
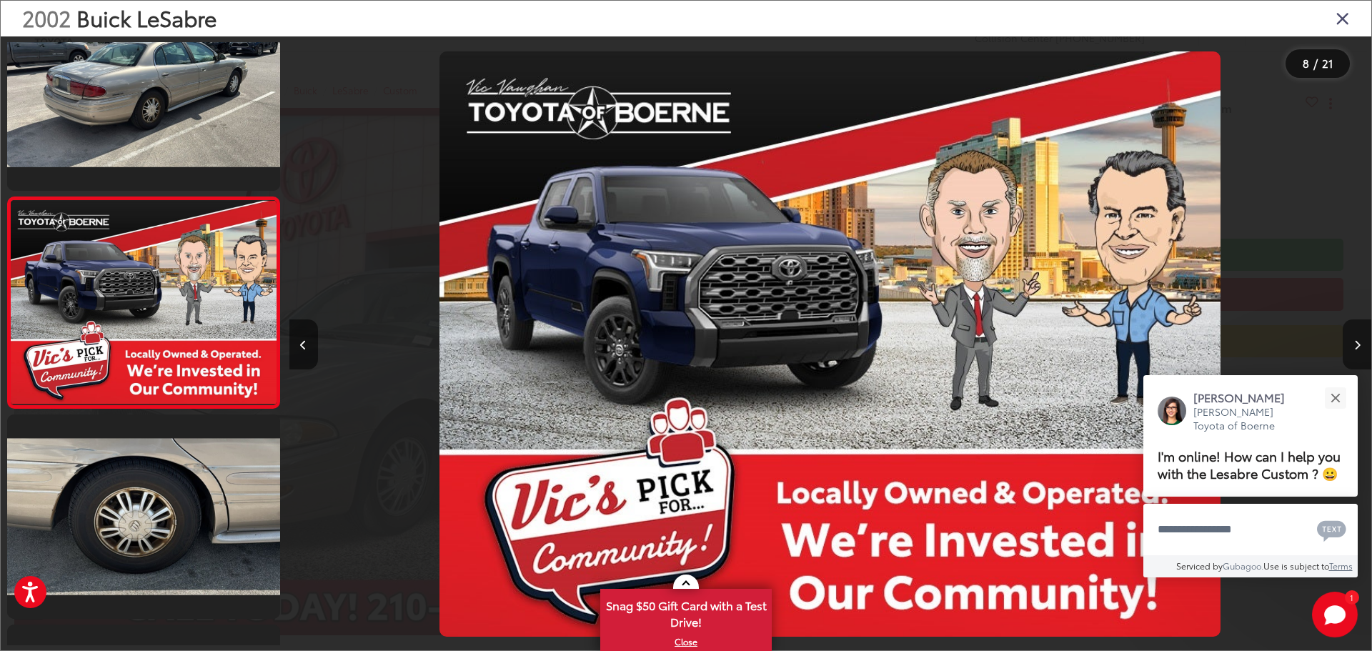
click at [1358, 341] on icon "Next image" at bounding box center [1357, 345] width 6 height 10
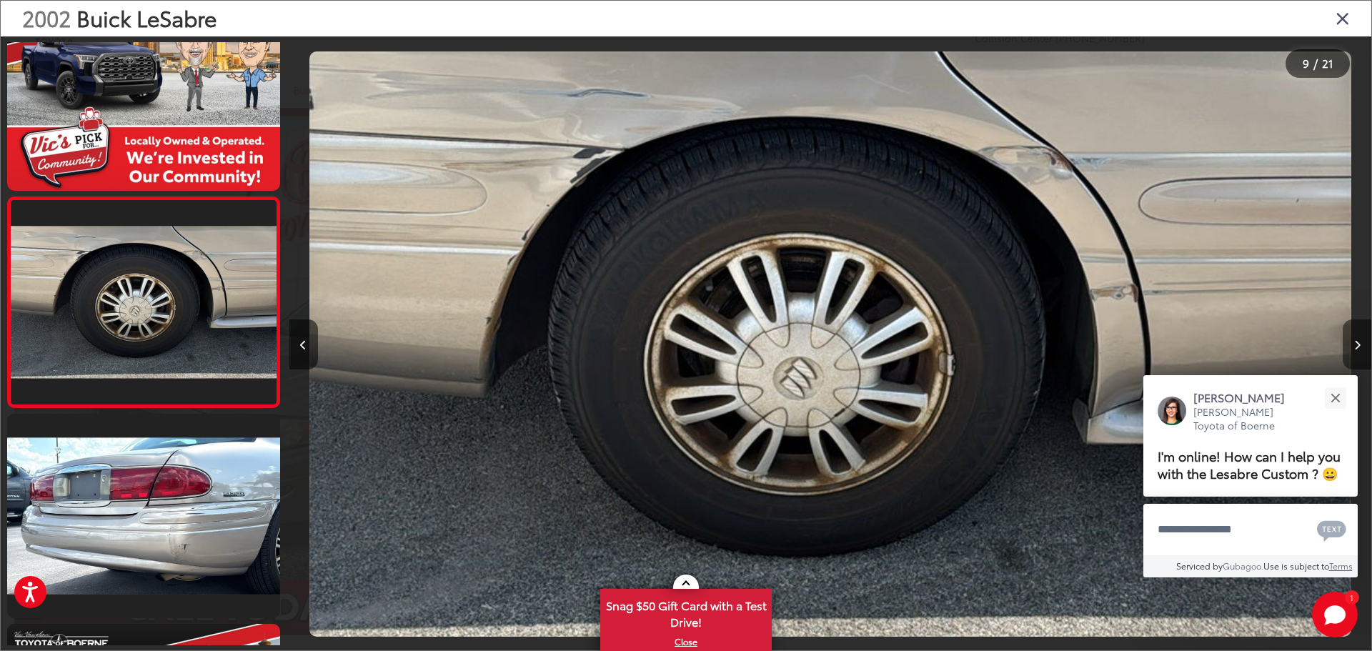
click at [1358, 341] on icon "Next image" at bounding box center [1357, 345] width 6 height 10
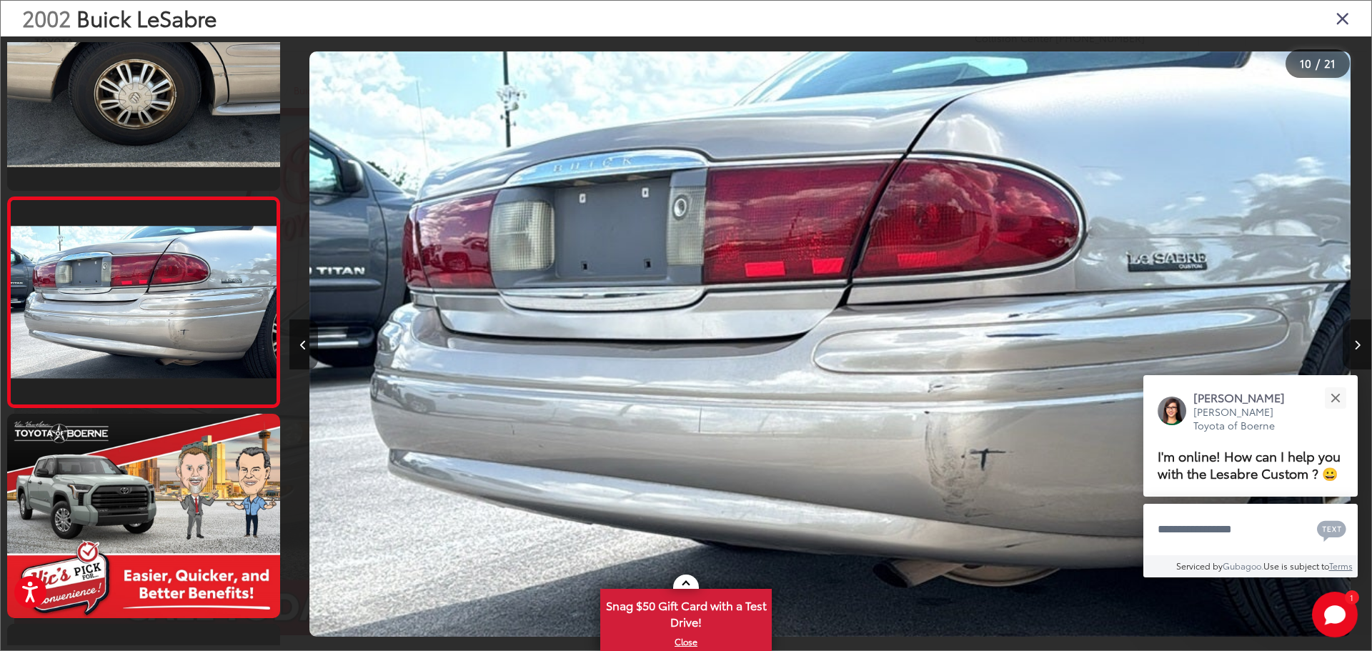
click at [1357, 347] on icon "Next image" at bounding box center [1357, 345] width 6 height 10
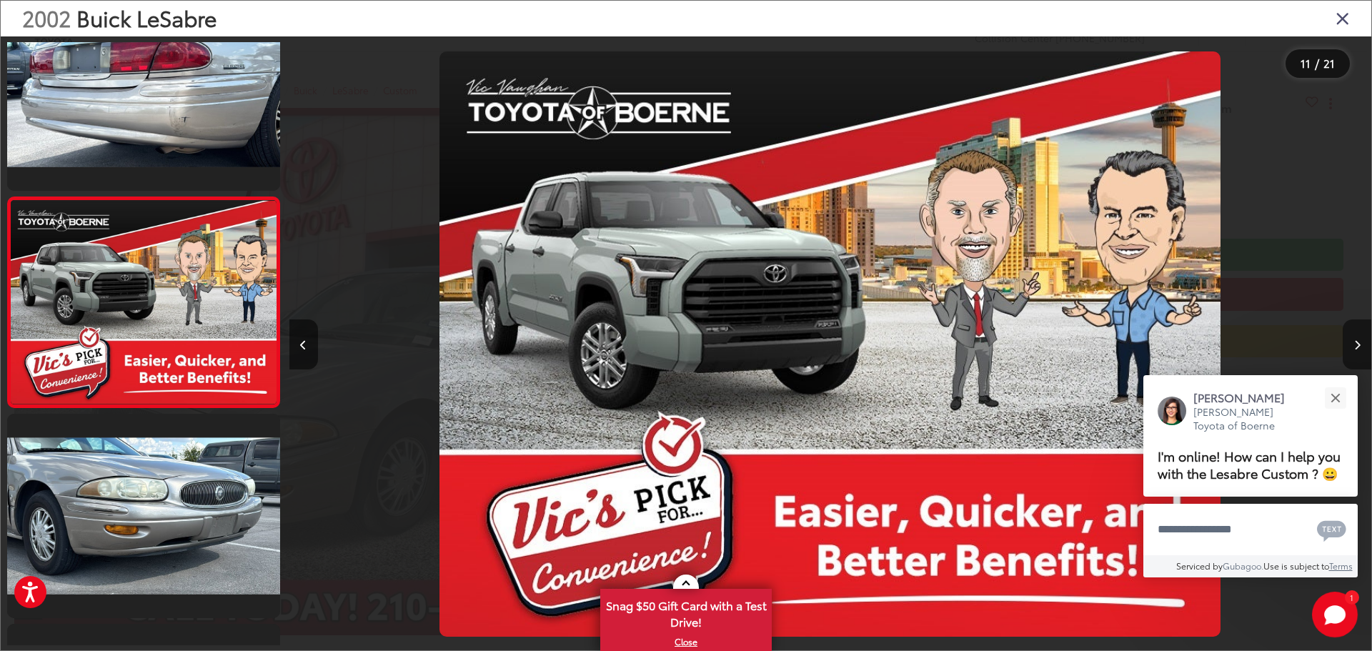
click at [1357, 347] on icon "Next image" at bounding box center [1357, 345] width 6 height 10
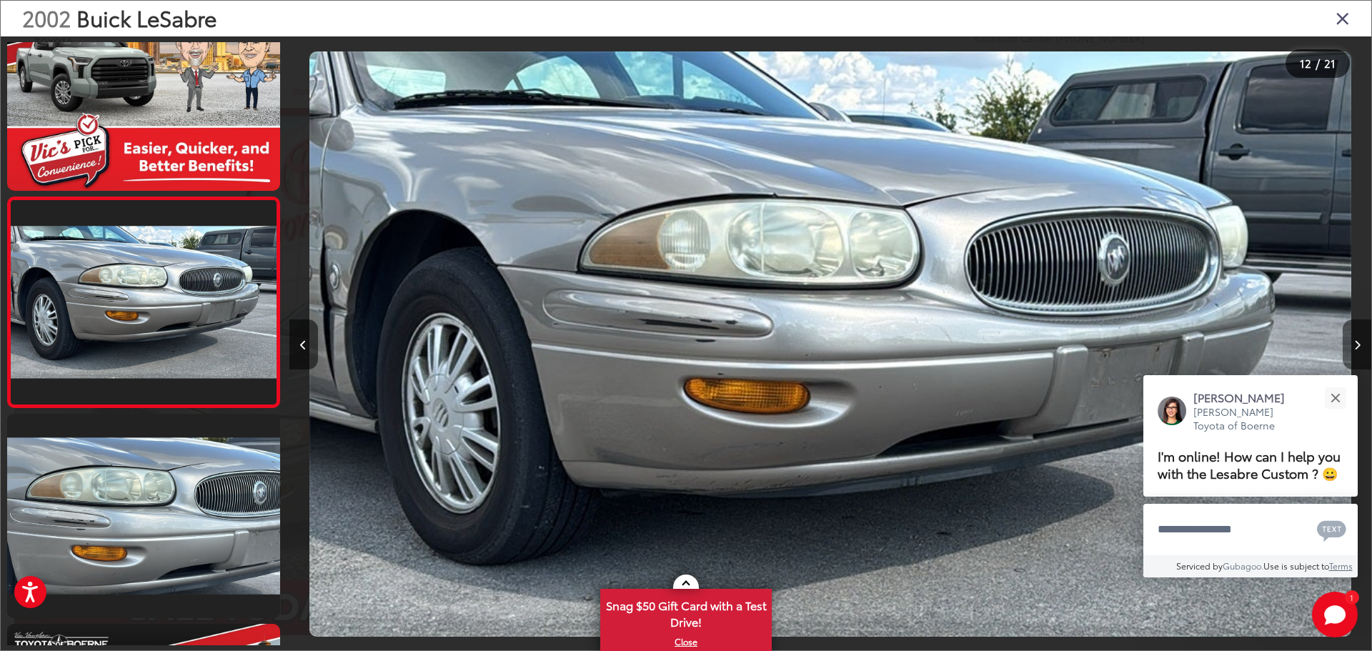
click at [1357, 347] on icon "Next image" at bounding box center [1357, 345] width 6 height 10
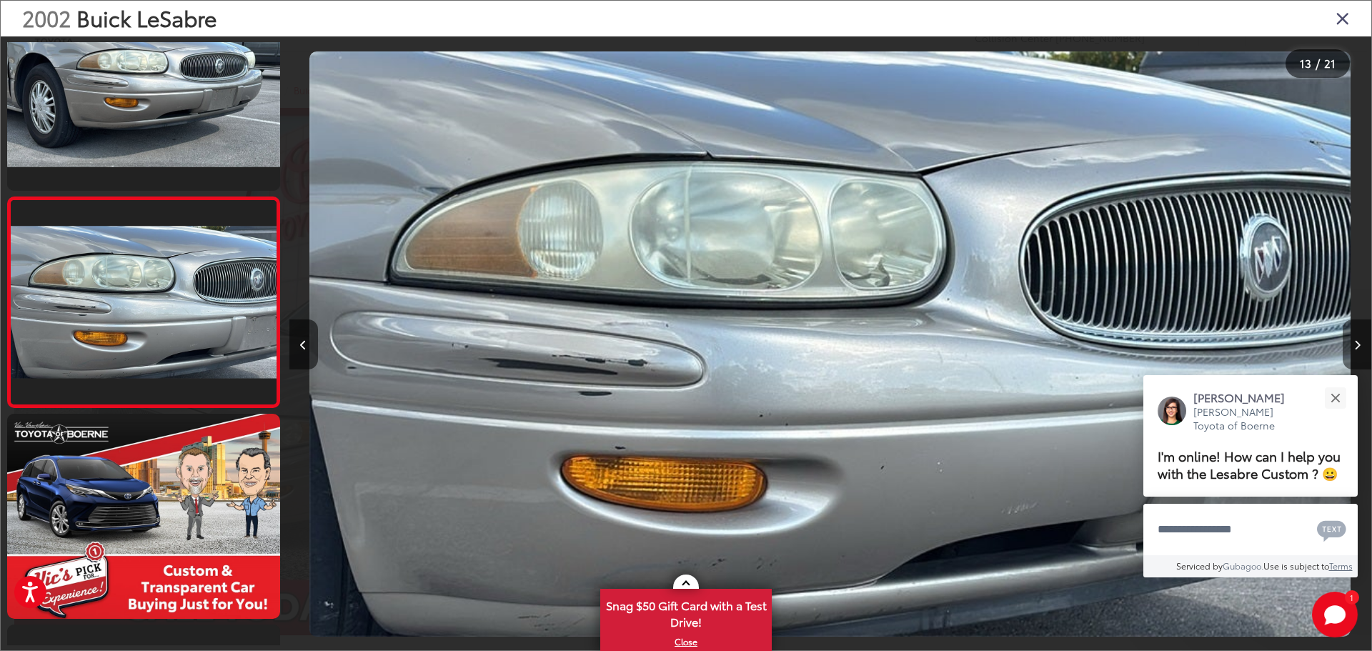
click at [1357, 351] on button "Next image" at bounding box center [1357, 344] width 29 height 50
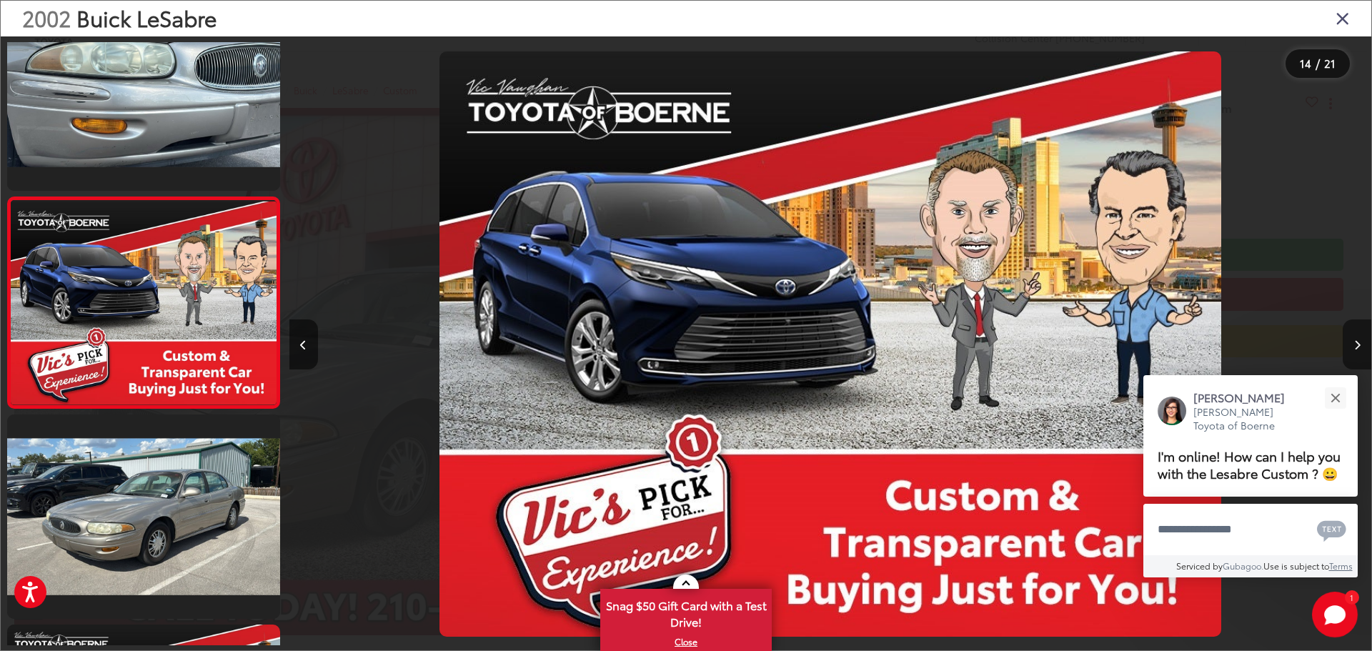
click at [1357, 351] on button "Next image" at bounding box center [1357, 344] width 29 height 50
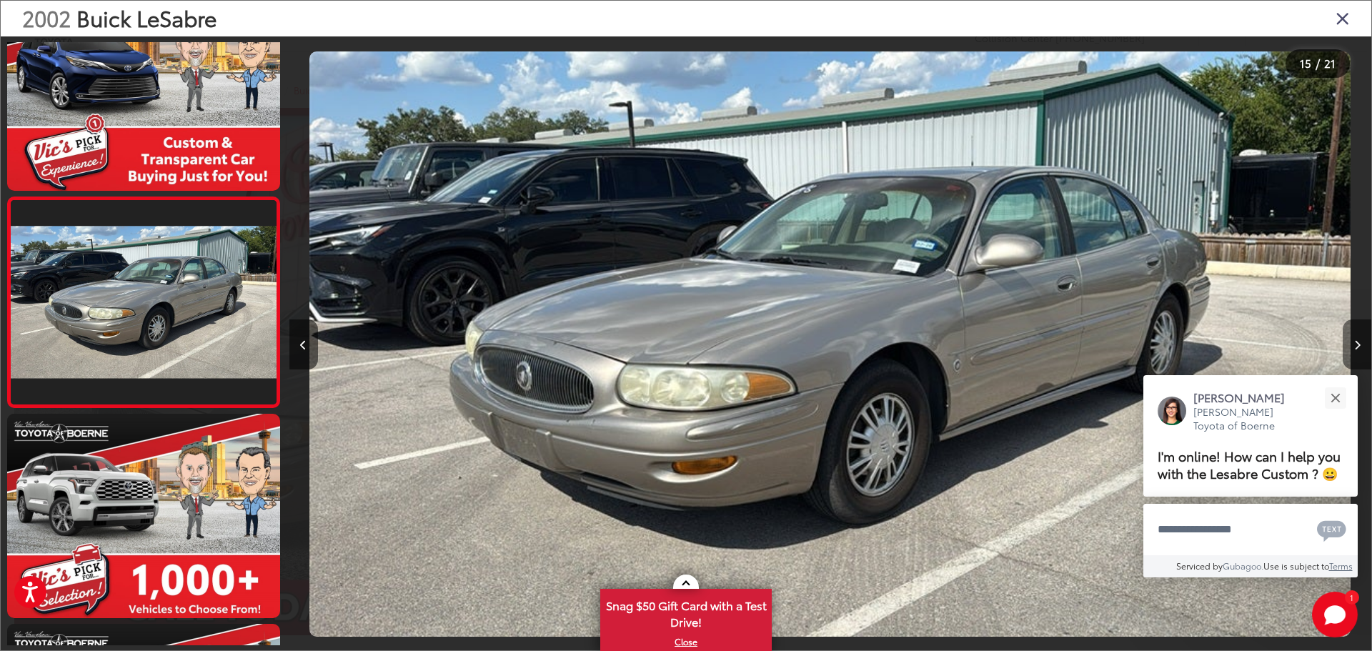
click at [1357, 351] on button "Next image" at bounding box center [1357, 344] width 29 height 50
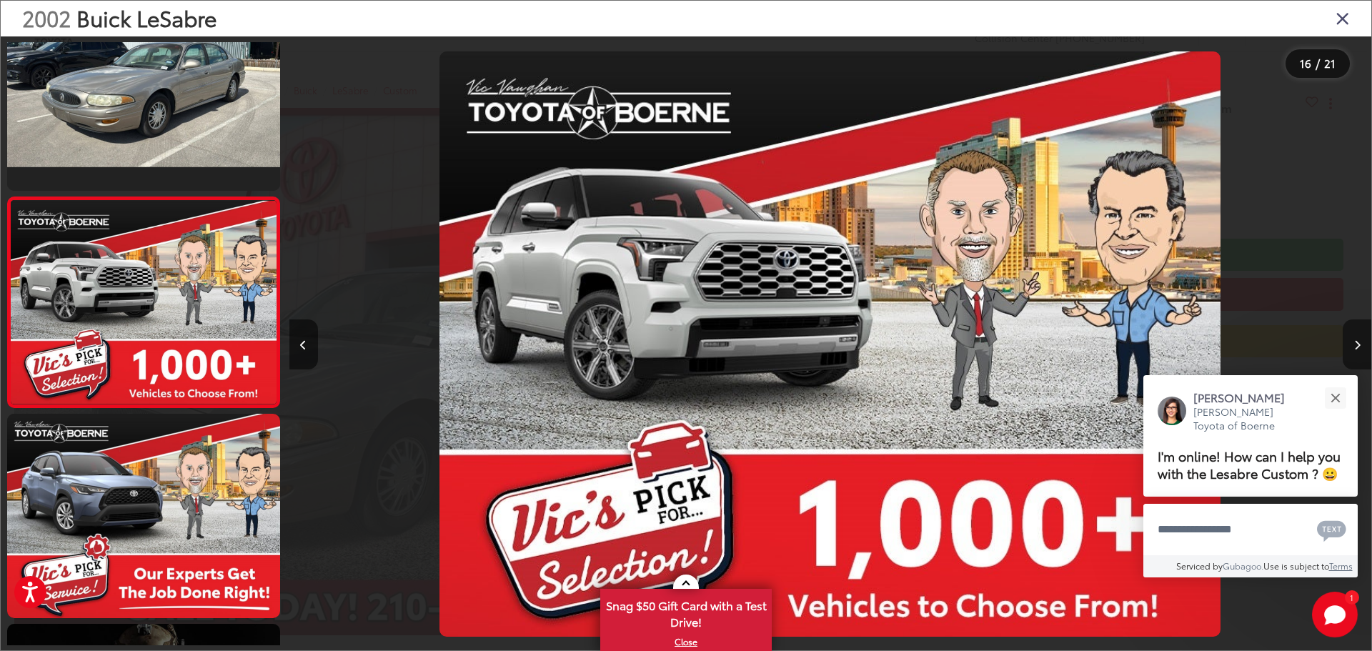
click at [1358, 352] on button "Next image" at bounding box center [1357, 344] width 29 height 50
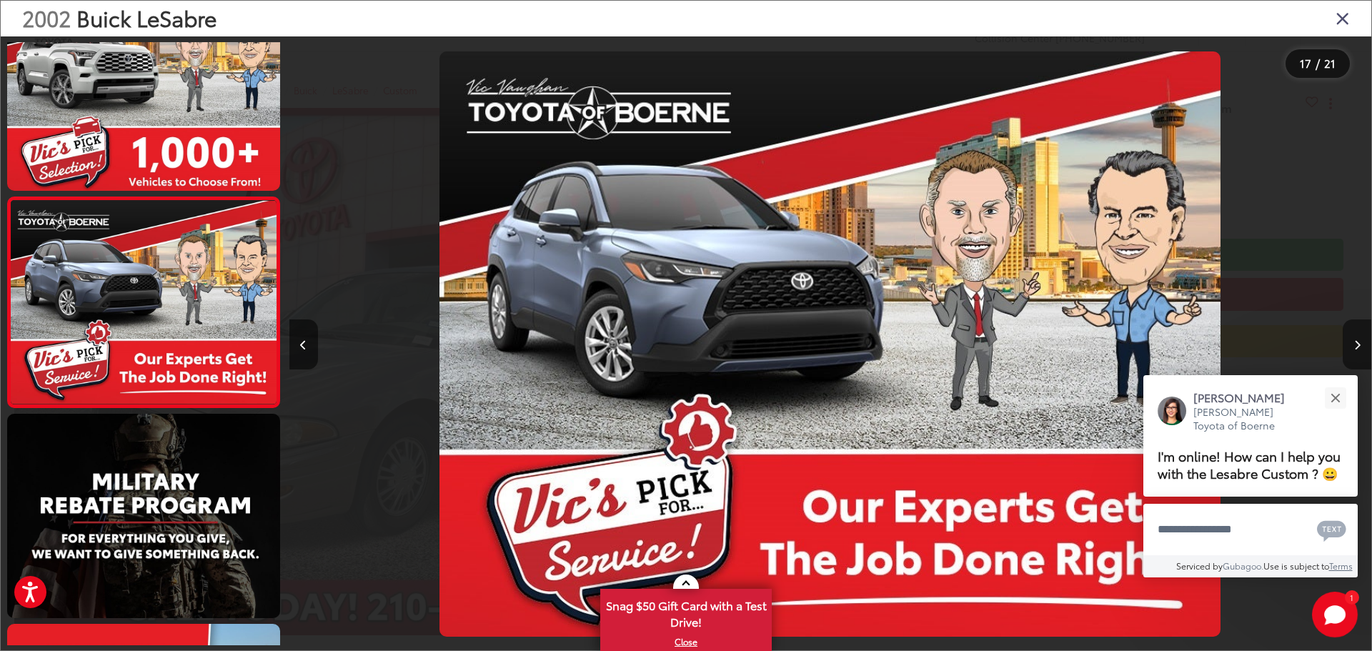
click at [1353, 339] on button "Next image" at bounding box center [1357, 344] width 29 height 50
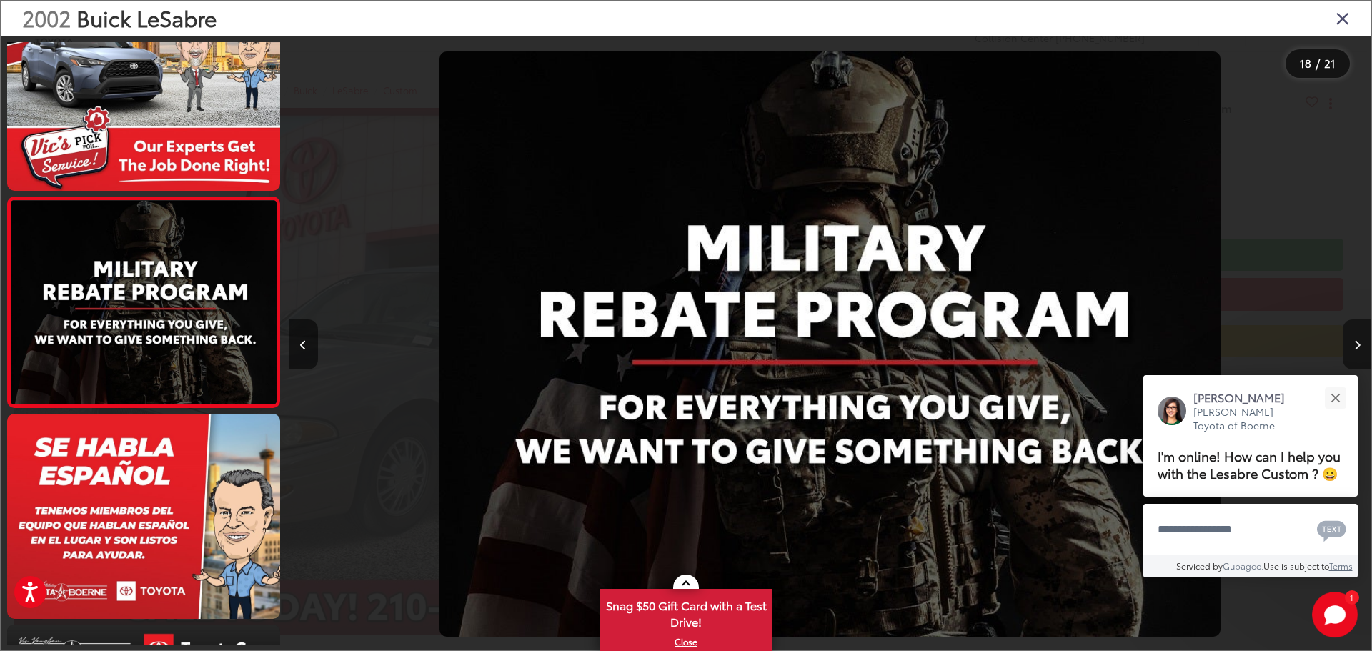
click at [1356, 341] on icon "Next image" at bounding box center [1357, 345] width 6 height 10
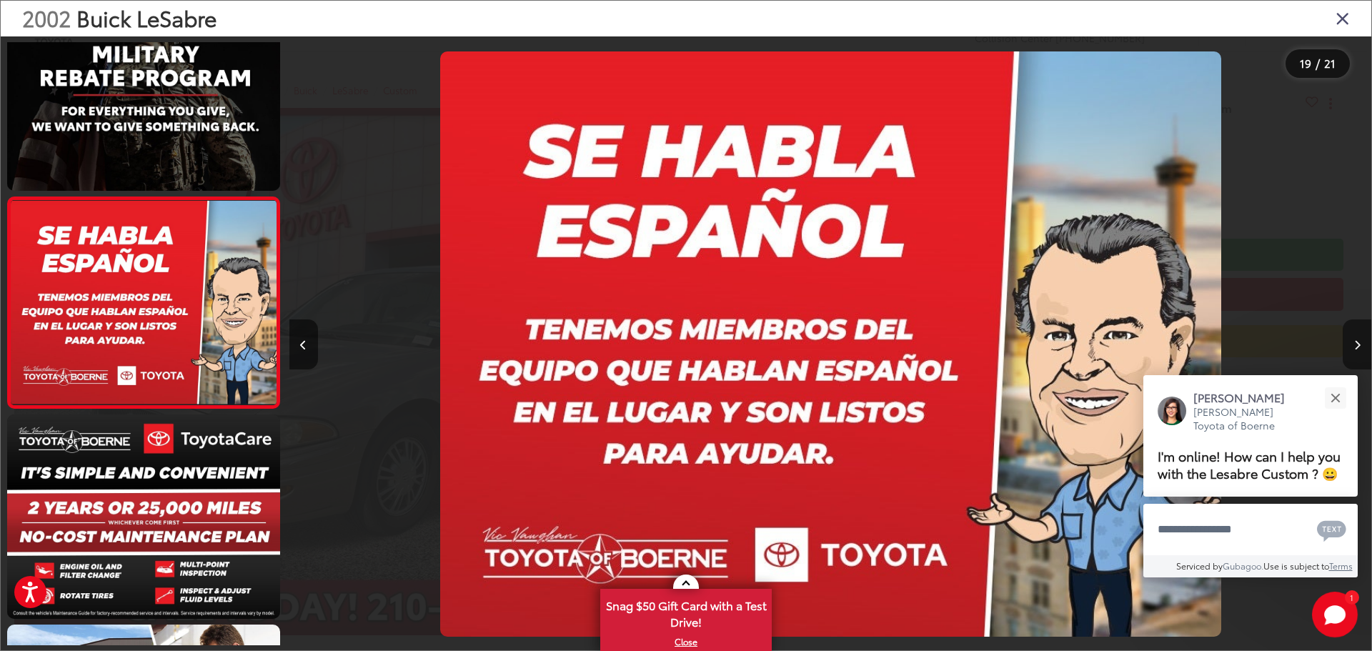
click at [1356, 342] on icon "Next image" at bounding box center [1357, 345] width 6 height 10
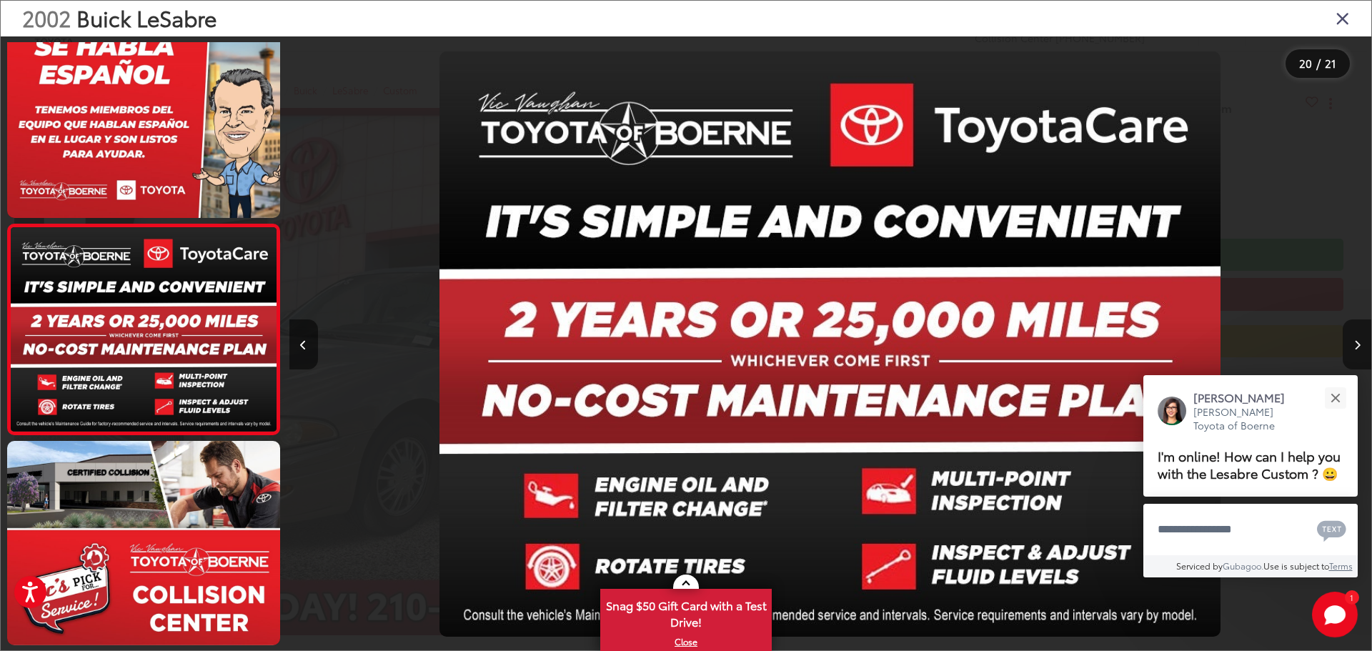
click at [1356, 342] on icon "Next image" at bounding box center [1357, 345] width 6 height 10
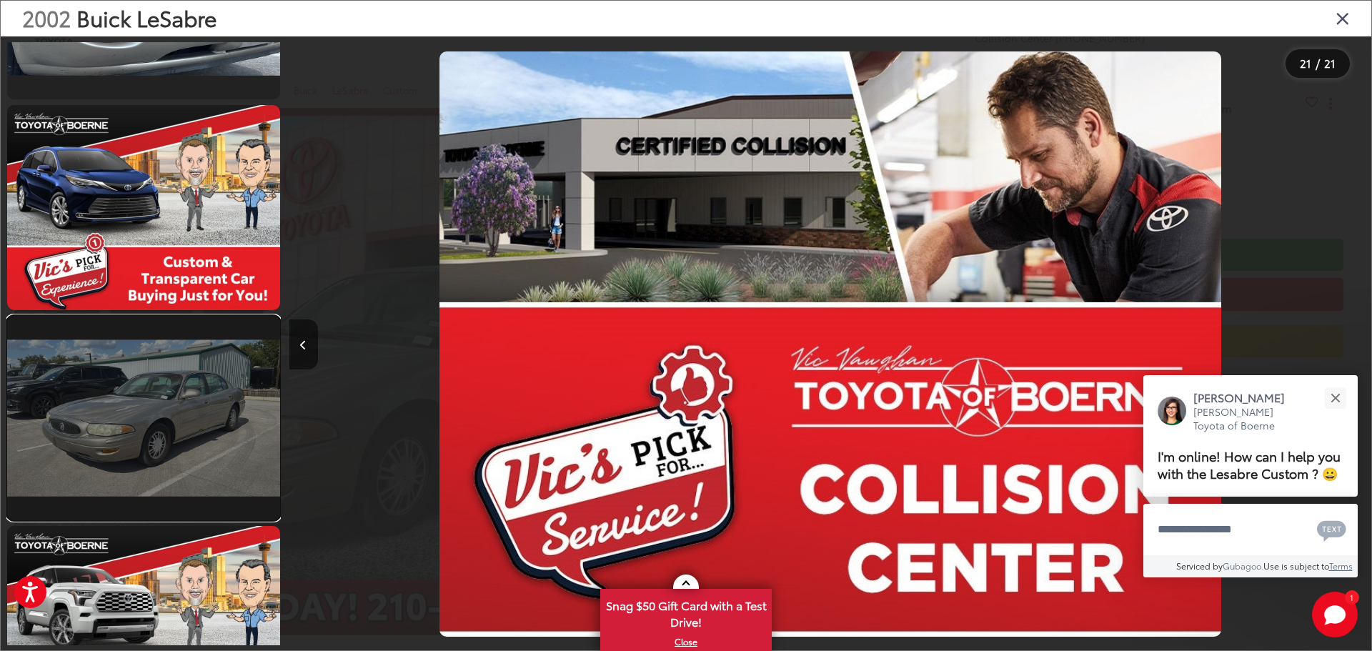
click at [132, 402] on link at bounding box center [143, 418] width 273 height 204
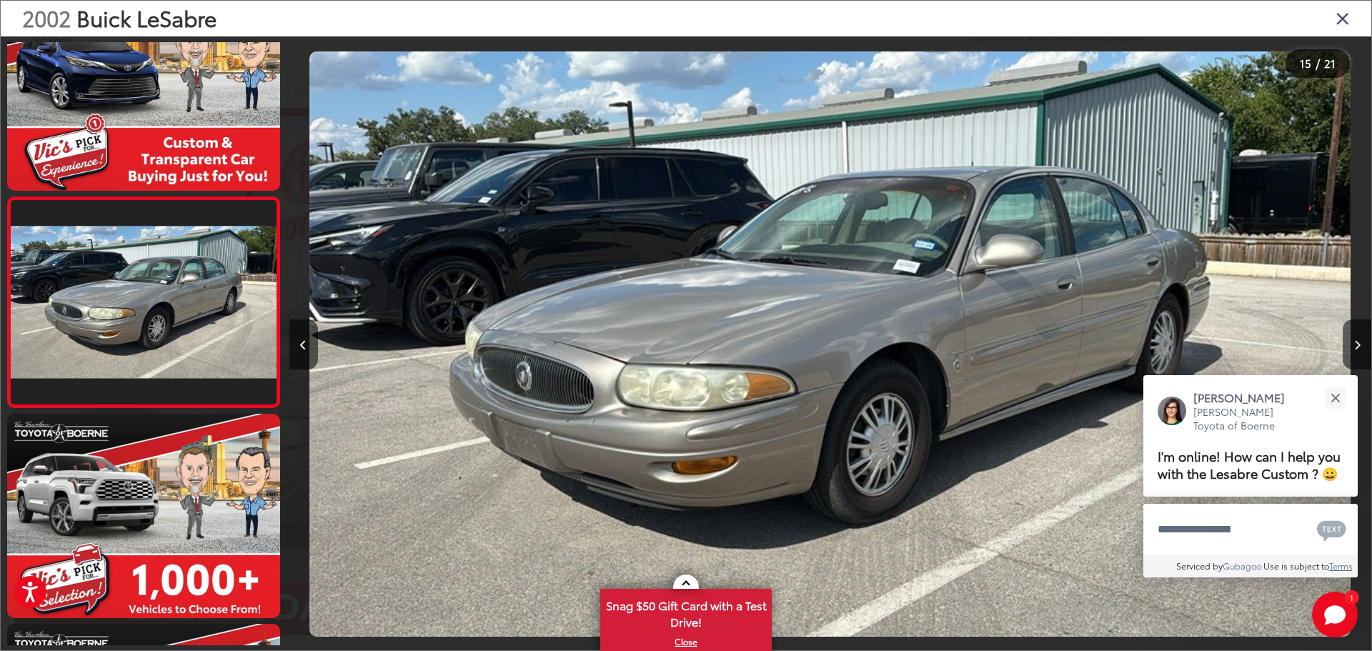
click at [1341, 13] on icon "Close gallery" at bounding box center [1343, 18] width 14 height 19
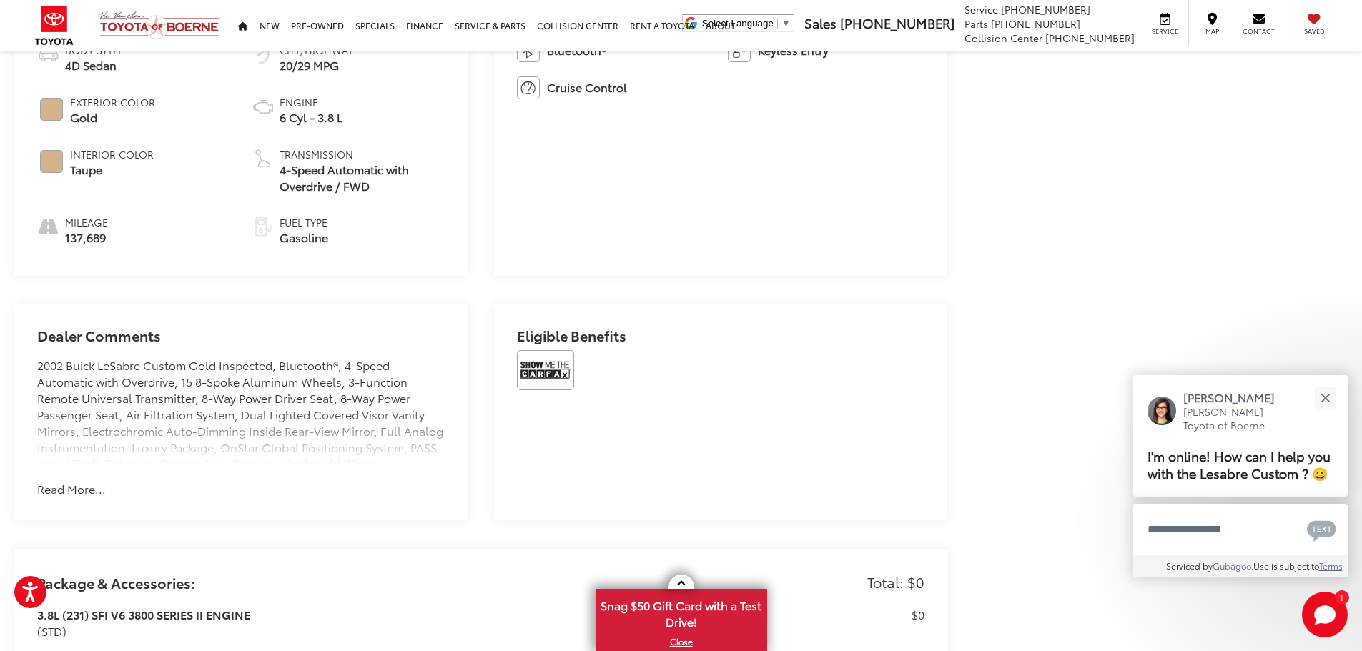
click at [73, 487] on button "Read More..." at bounding box center [71, 489] width 69 height 16
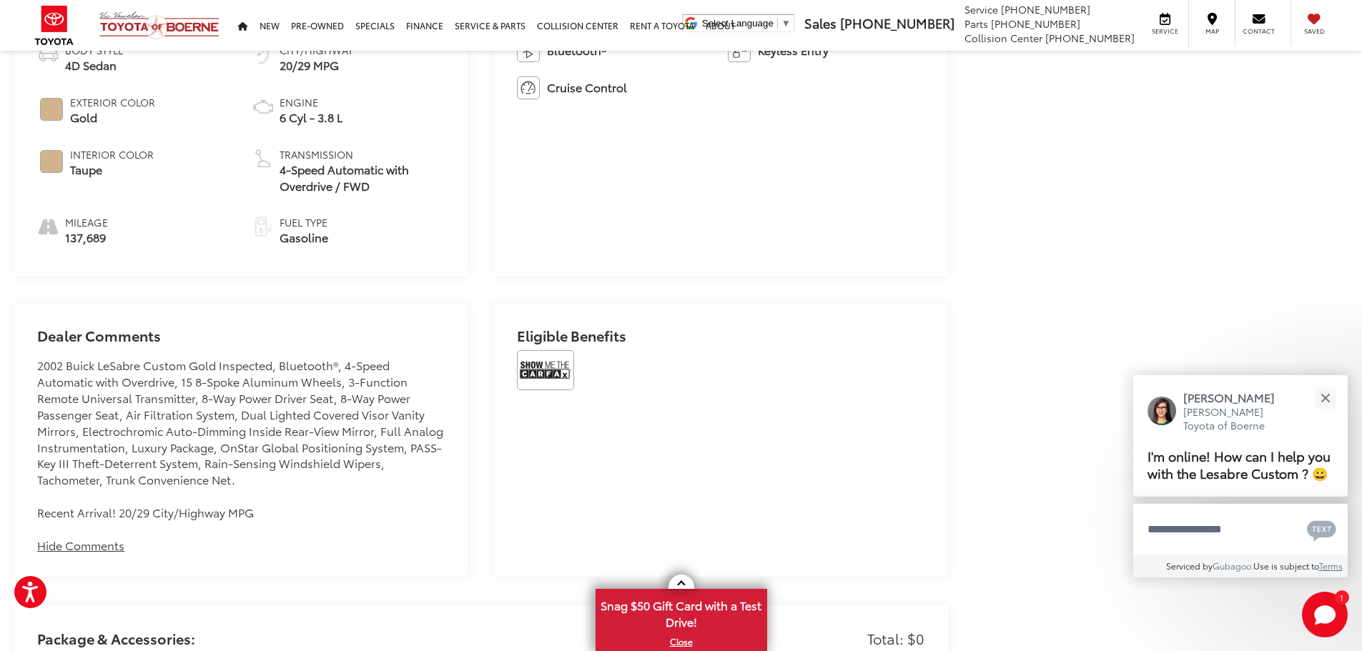
scroll to position [1072, 0]
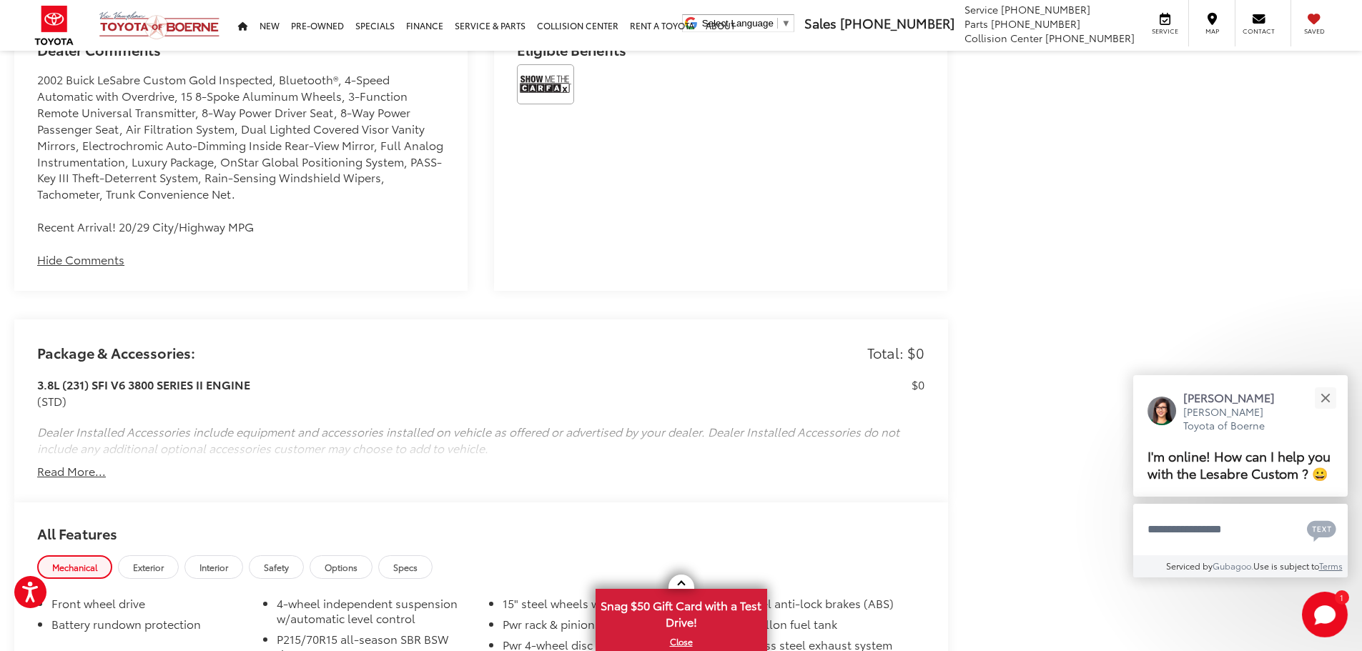
click at [71, 469] on button "Read More..." at bounding box center [71, 471] width 69 height 16
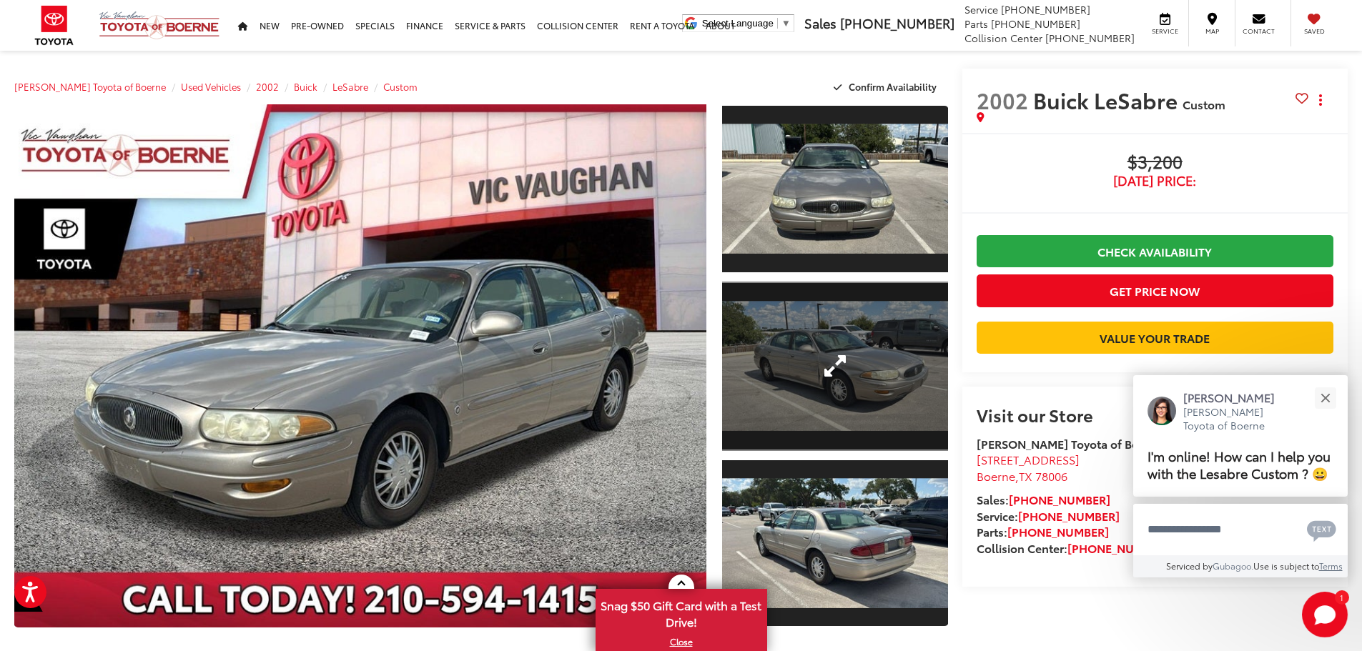
scroll to position [0, 0]
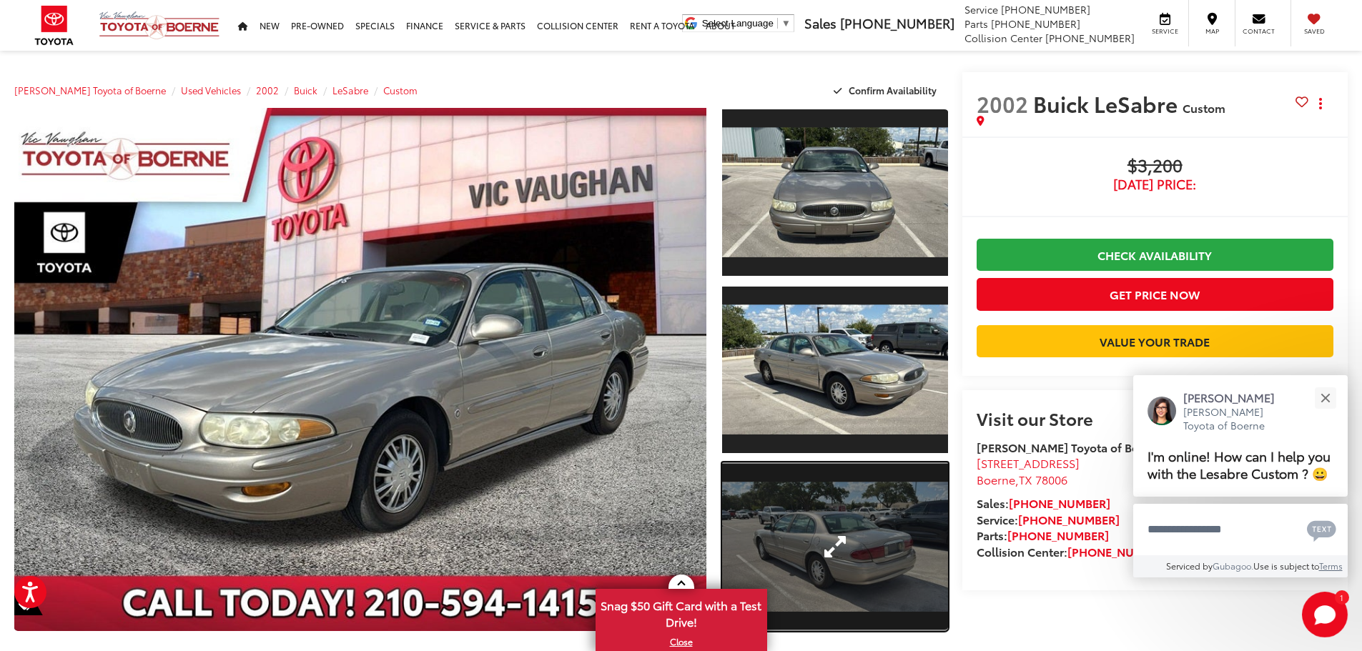
click at [834, 541] on link "Expand Photo 3" at bounding box center [835, 546] width 226 height 169
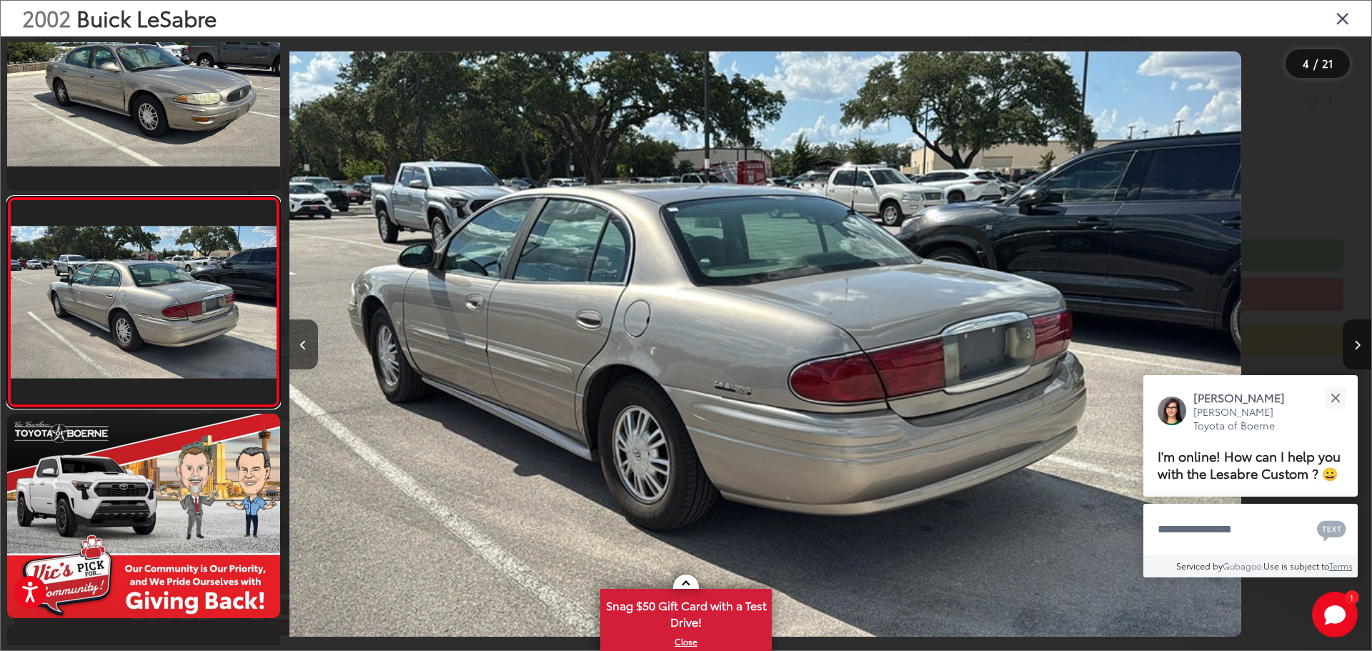
scroll to position [0, 3247]
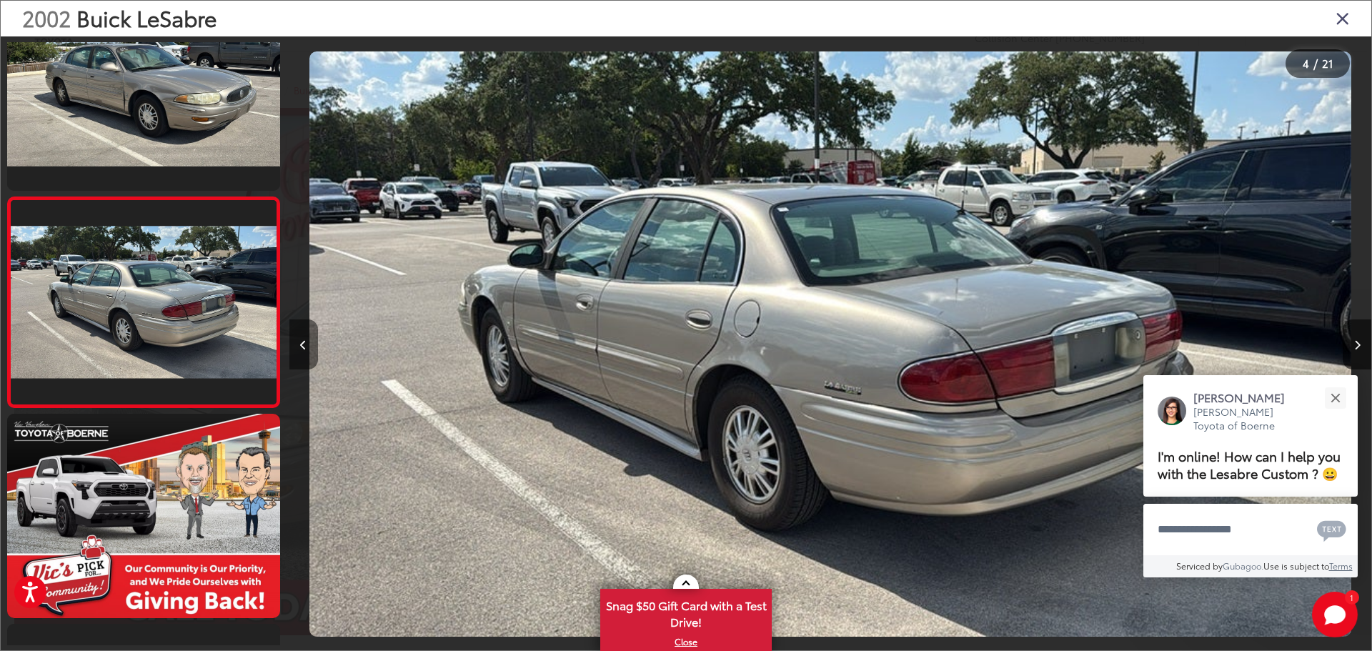
click at [299, 345] on button "Previous image" at bounding box center [303, 344] width 29 height 50
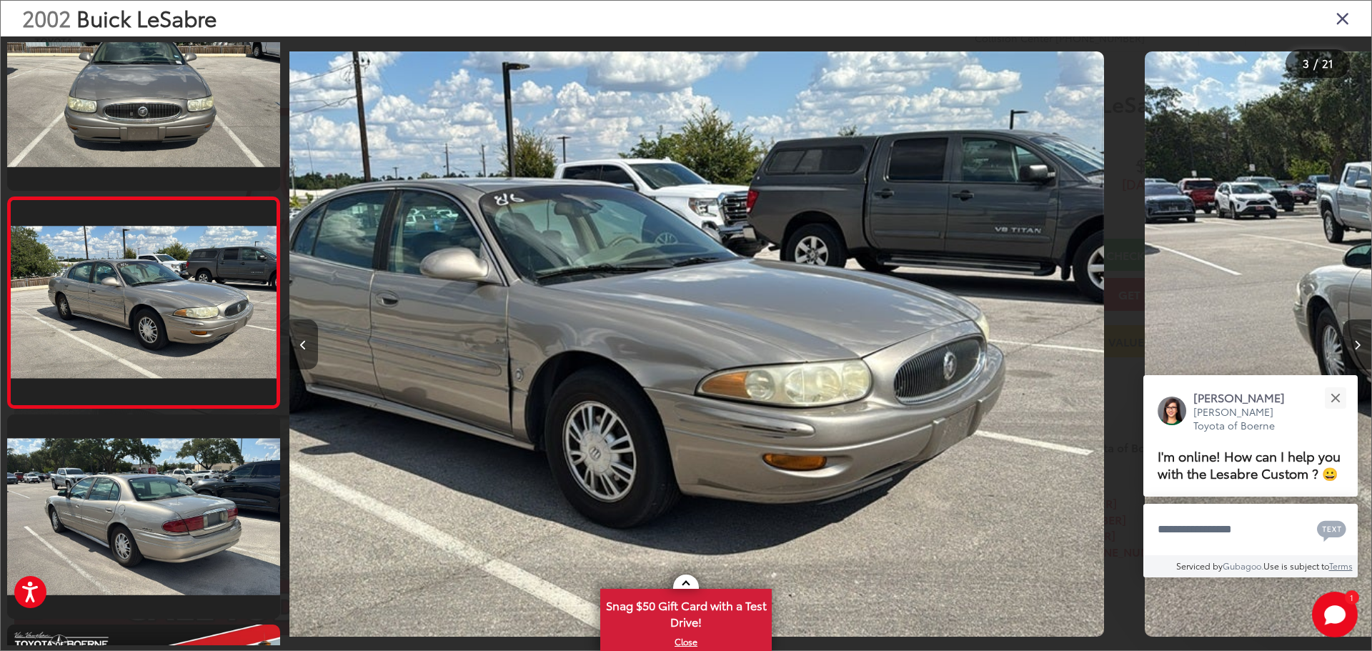
scroll to position [0, 2165]
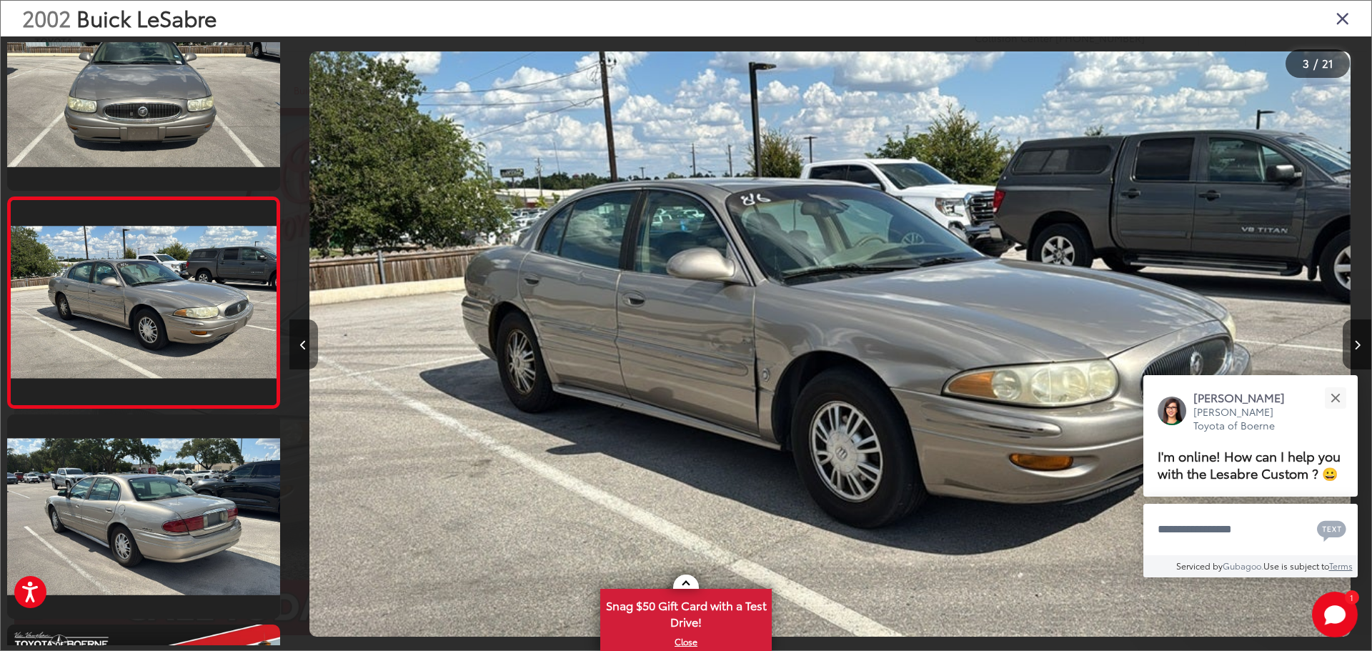
click at [299, 344] on button "Previous image" at bounding box center [303, 344] width 29 height 50
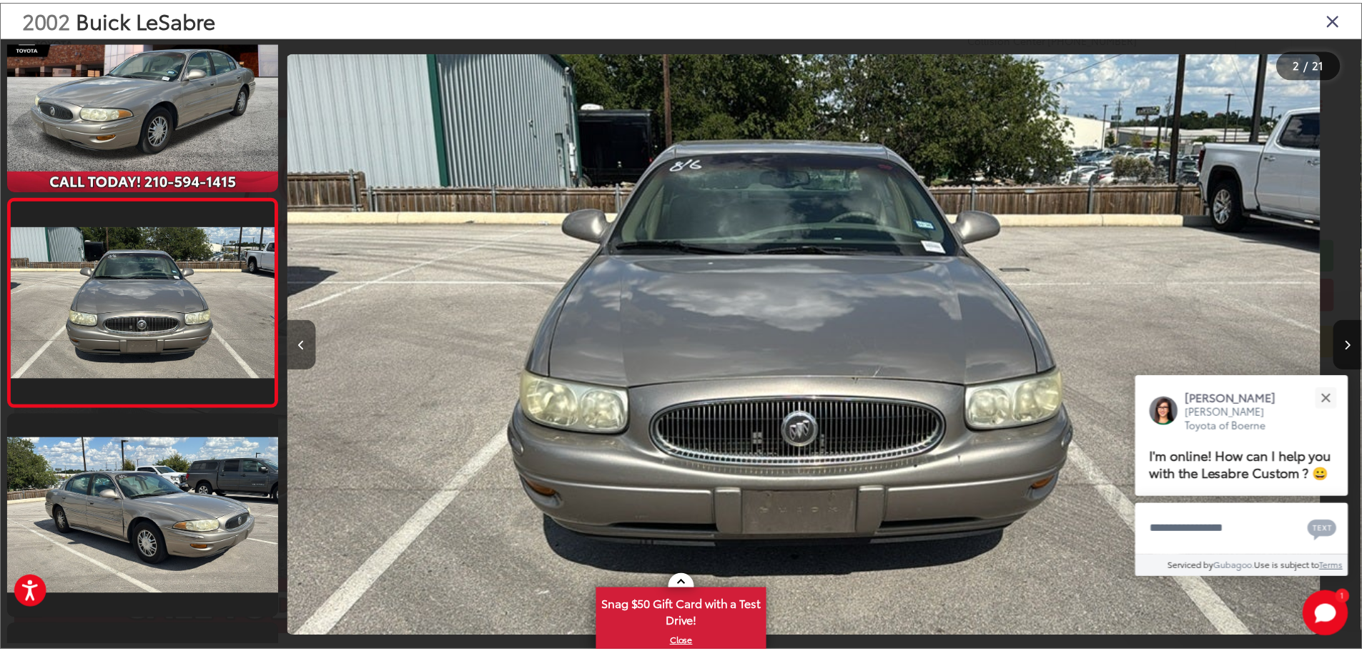
scroll to position [0, 1082]
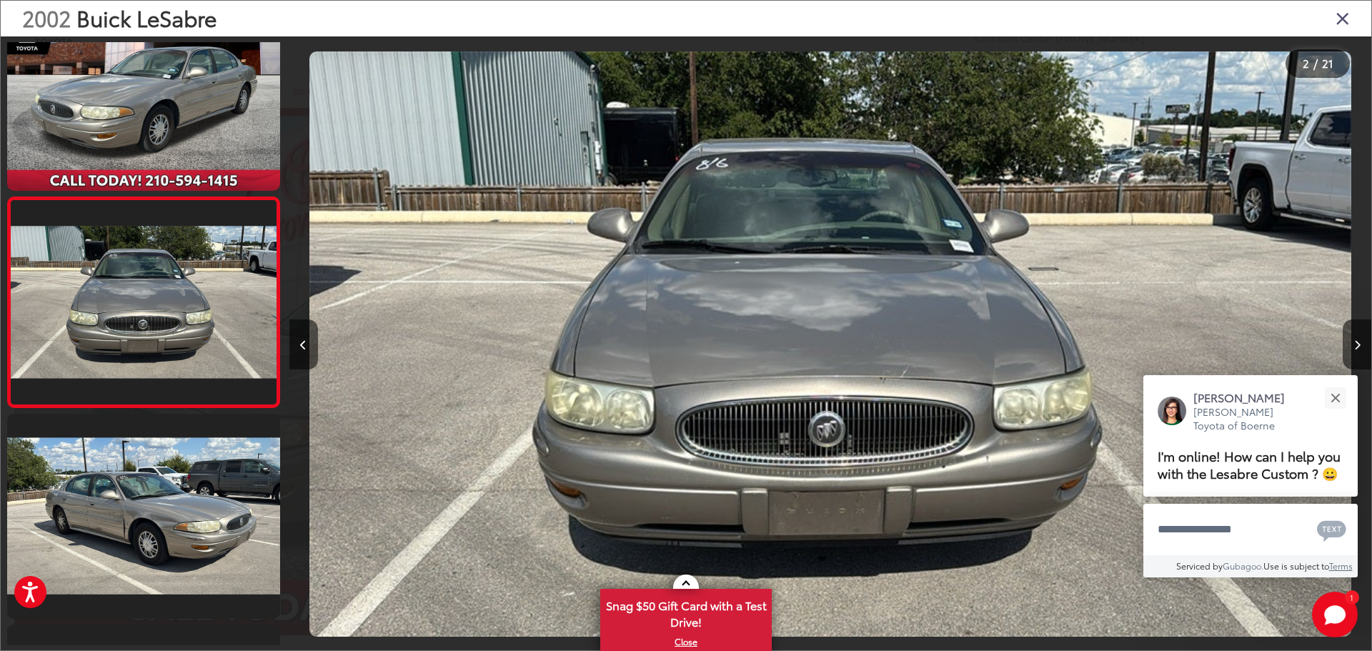
click at [1343, 26] on icon "Close gallery" at bounding box center [1343, 18] width 14 height 19
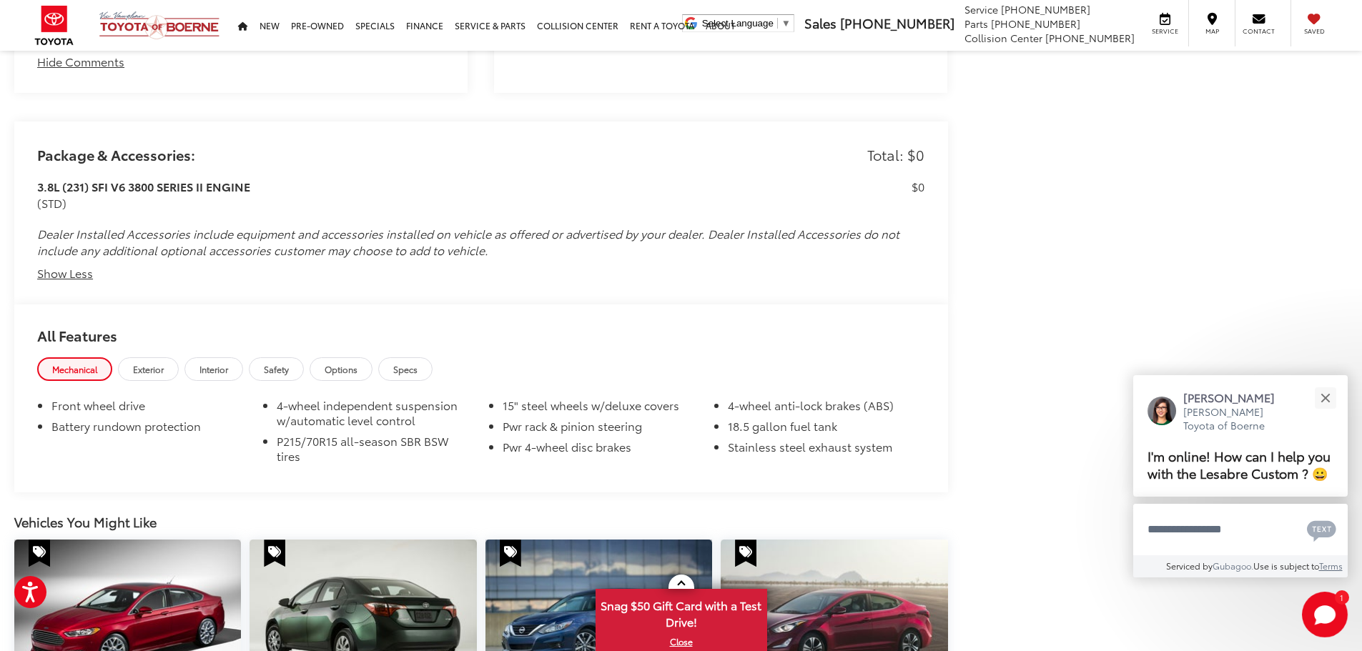
scroll to position [1286, 0]
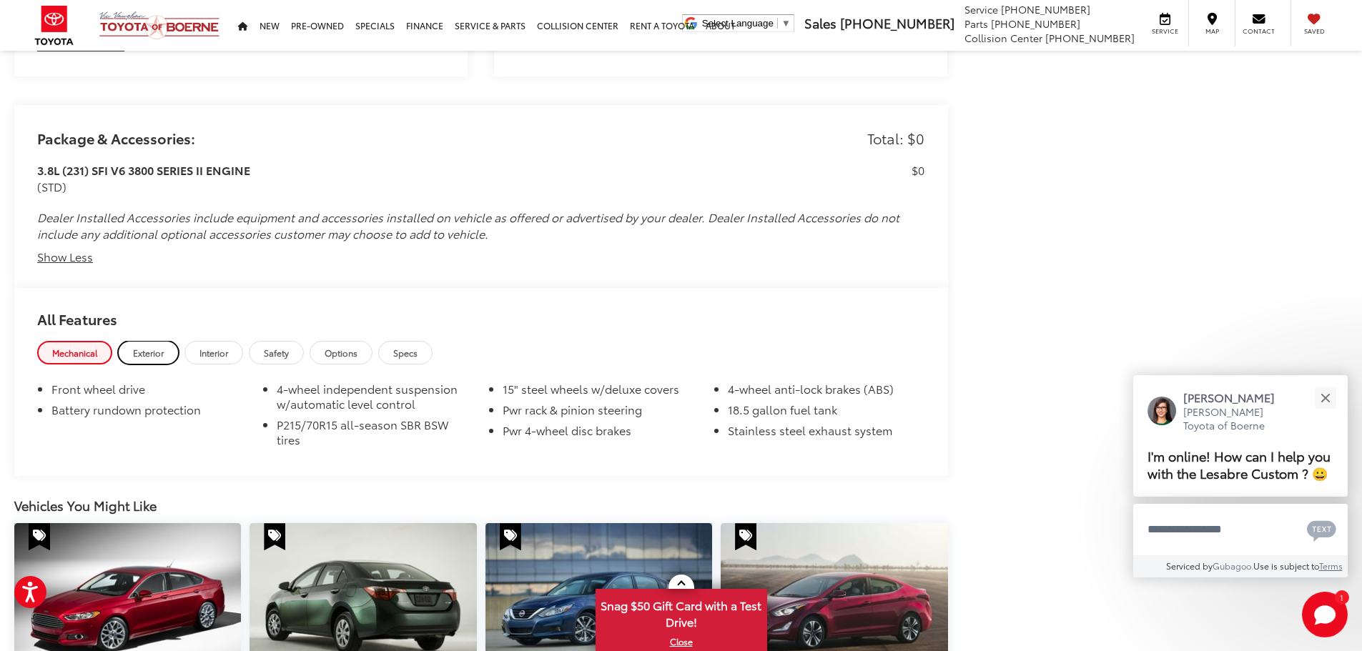
click at [147, 353] on span "Exterior" at bounding box center [148, 353] width 31 height 12
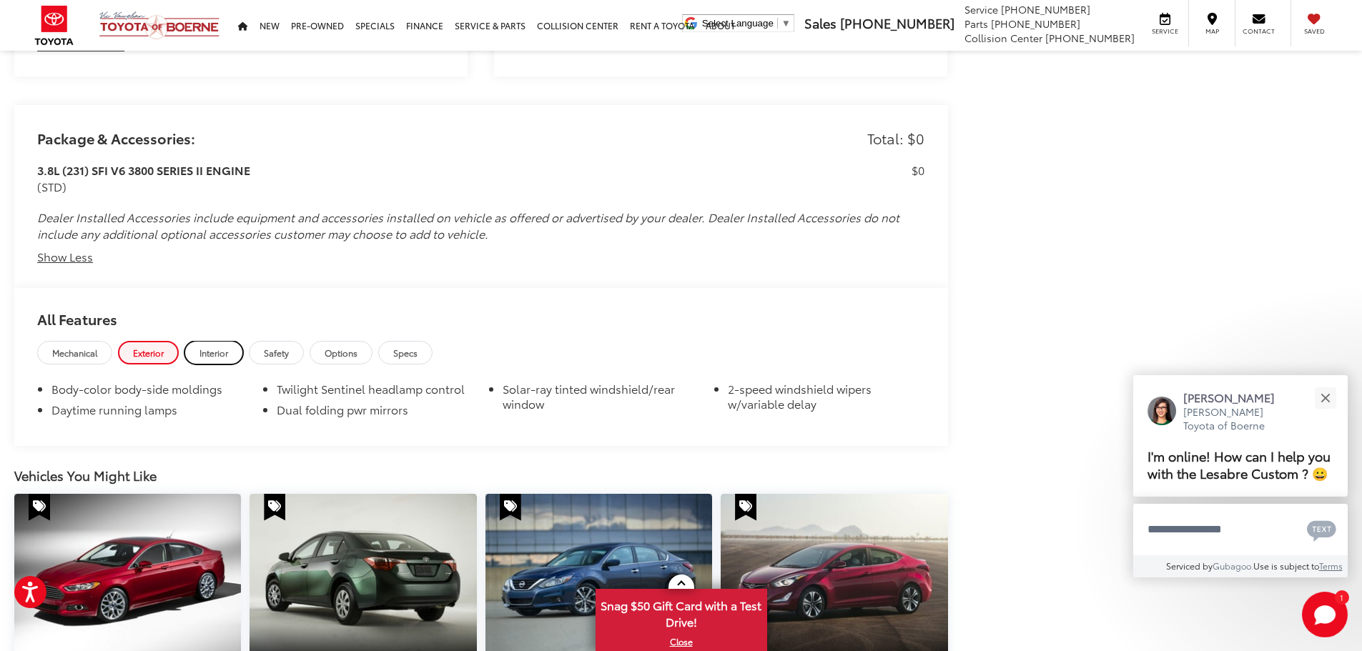
click at [207, 347] on span "Interior" at bounding box center [213, 353] width 29 height 12
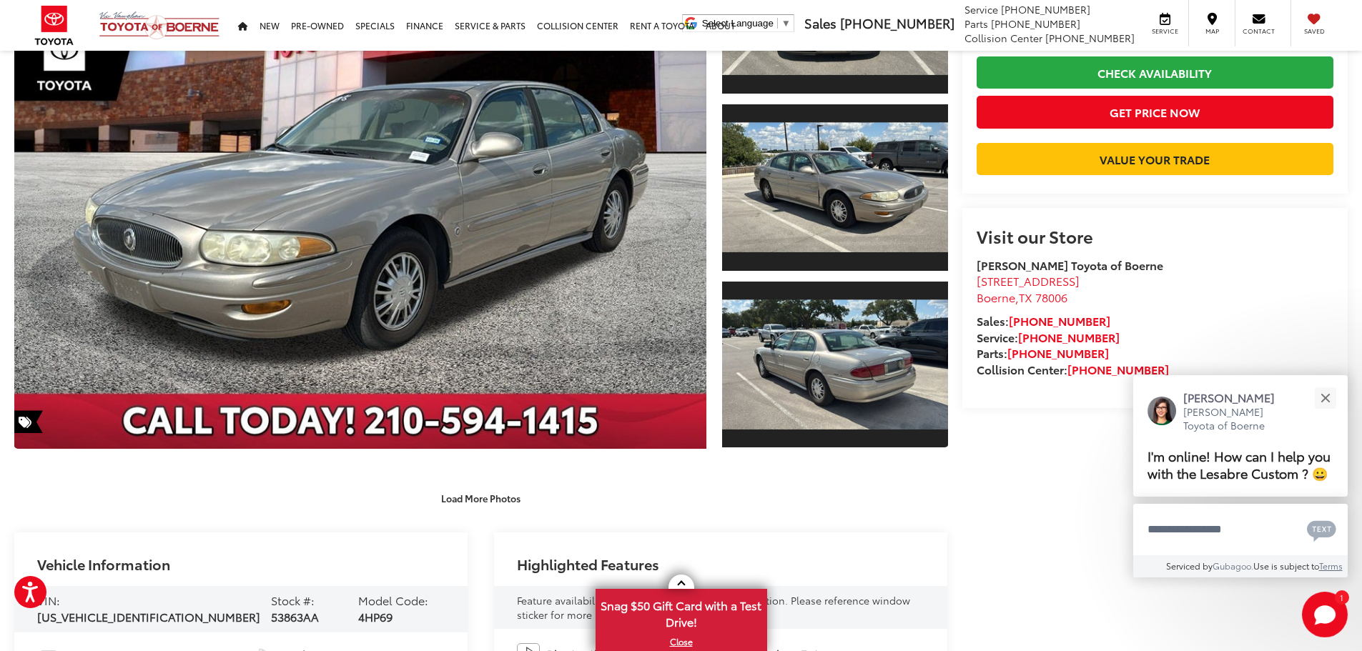
scroll to position [0, 0]
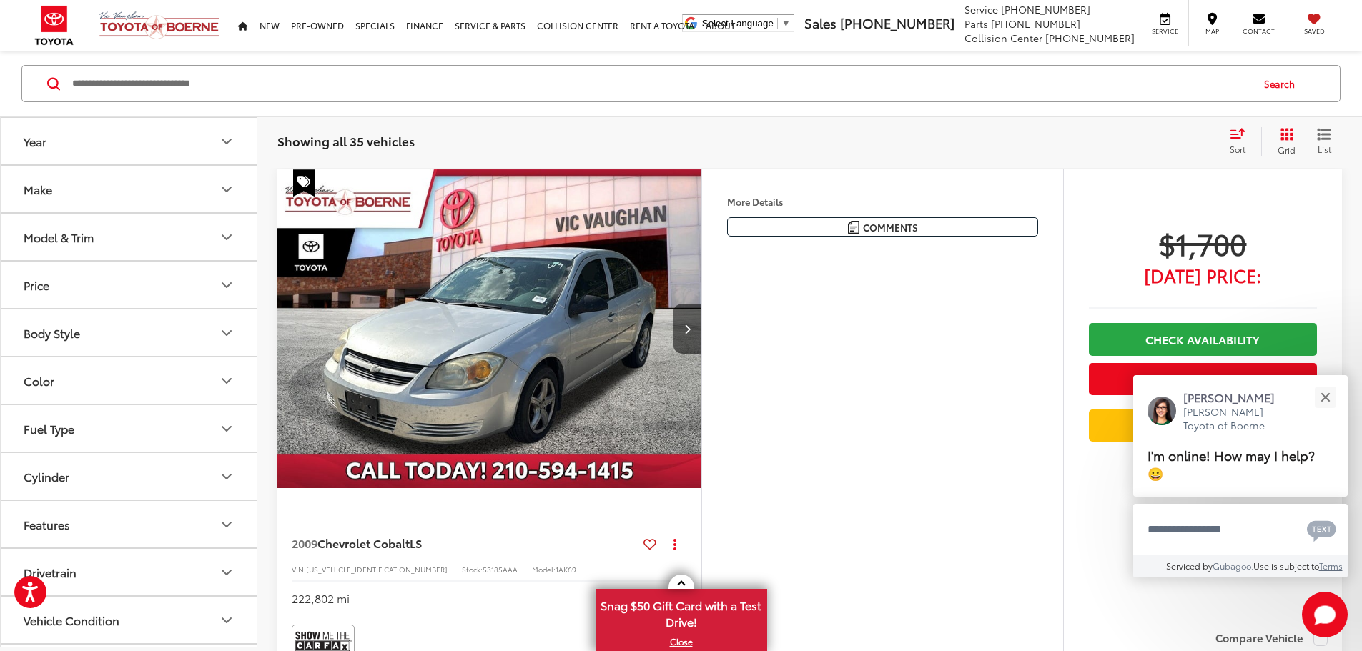
click at [565, 350] on img "2009 Chevrolet Cobalt LS 0" at bounding box center [490, 328] width 426 height 319
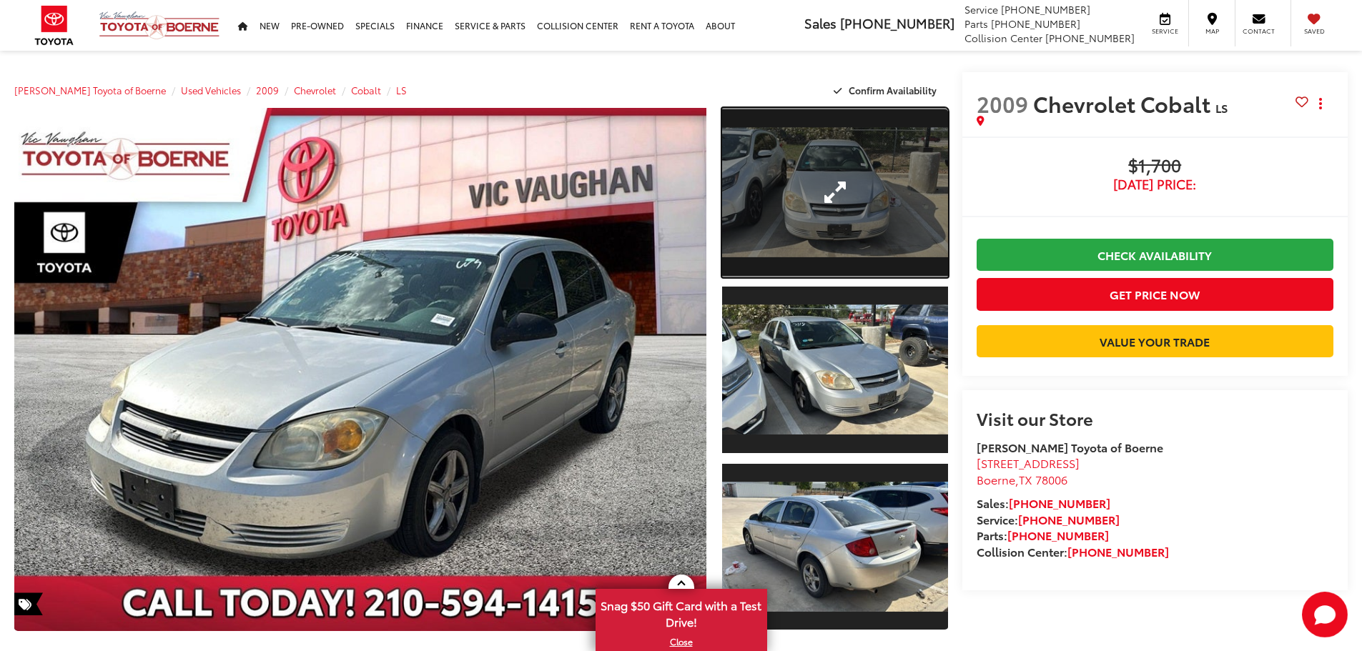
click at [784, 201] on link "Expand Photo 1" at bounding box center [835, 192] width 226 height 169
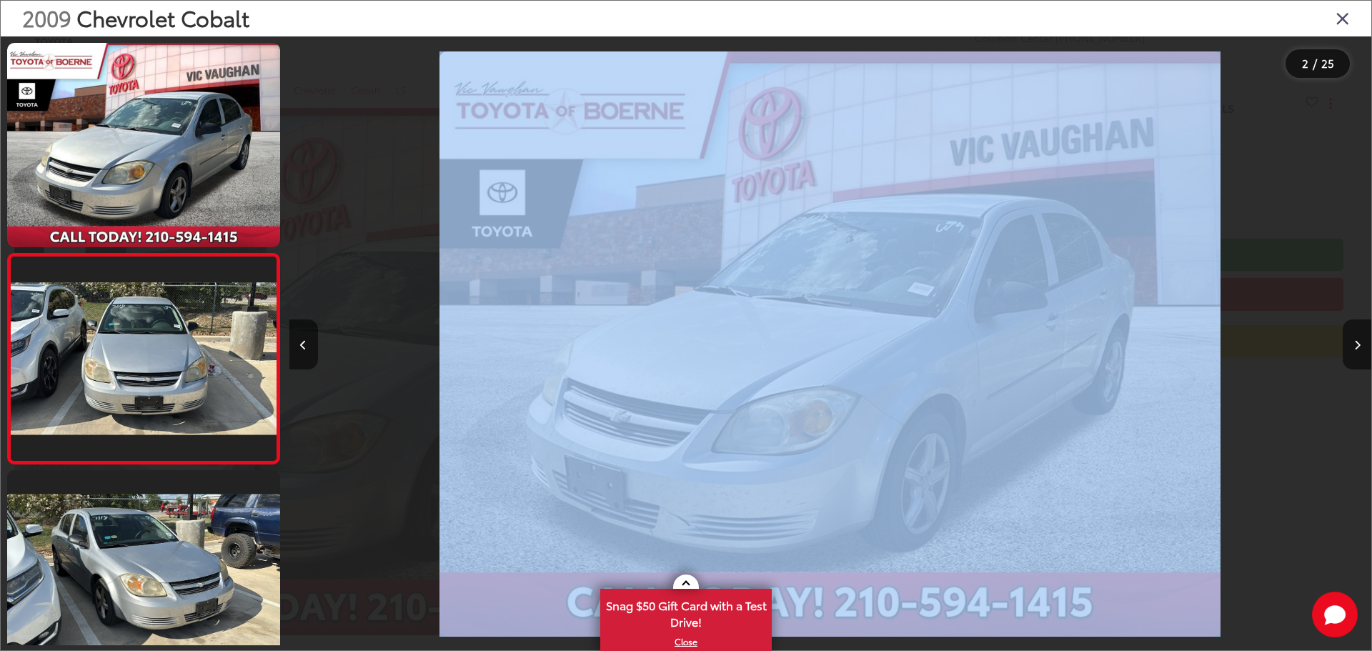
click at [784, 200] on div "2009 Chevrolet Cobalt LS 0" at bounding box center [830, 344] width 1082 height 586
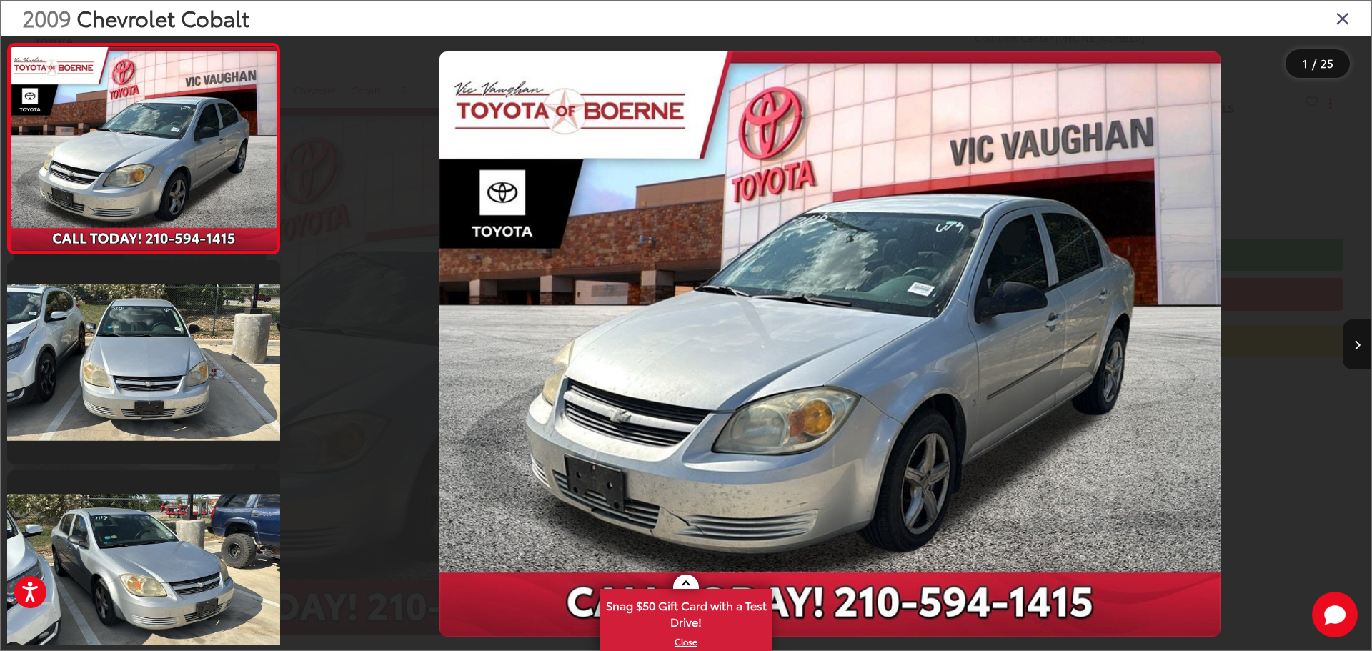
click at [1292, 302] on div at bounding box center [1236, 343] width 271 height 615
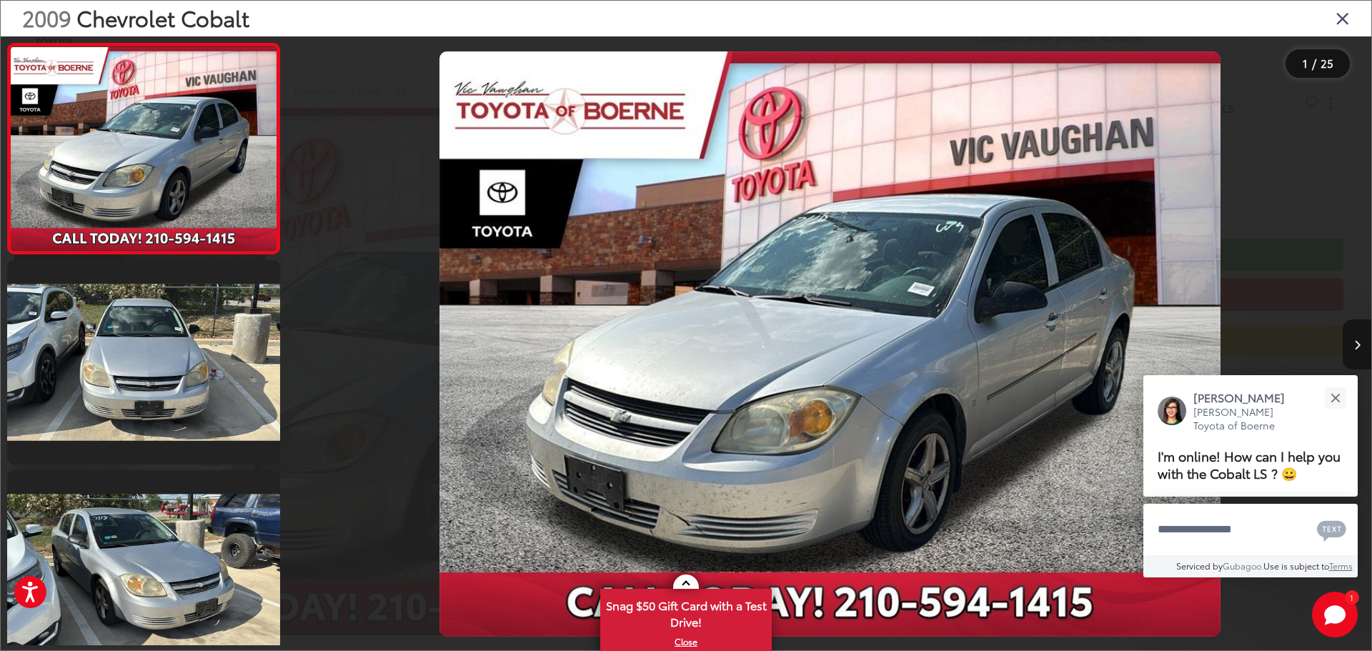
click at [1361, 347] on button "Next image" at bounding box center [1357, 344] width 29 height 50
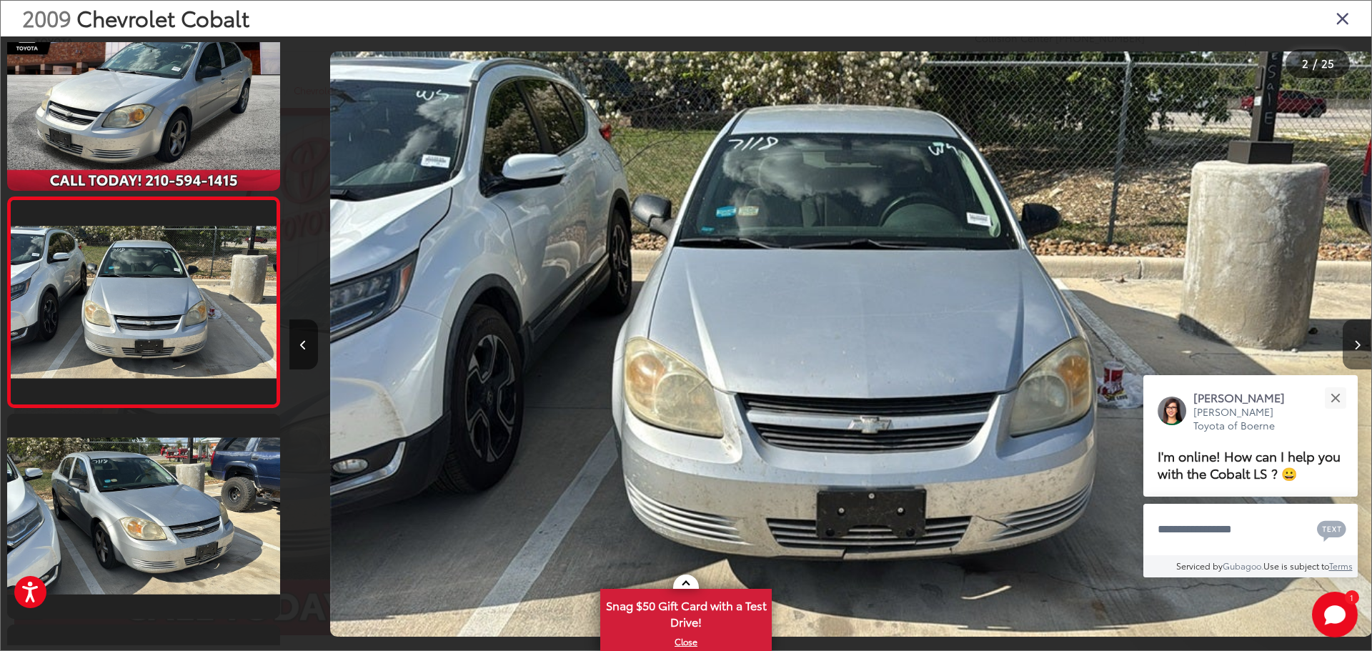
scroll to position [0, 1082]
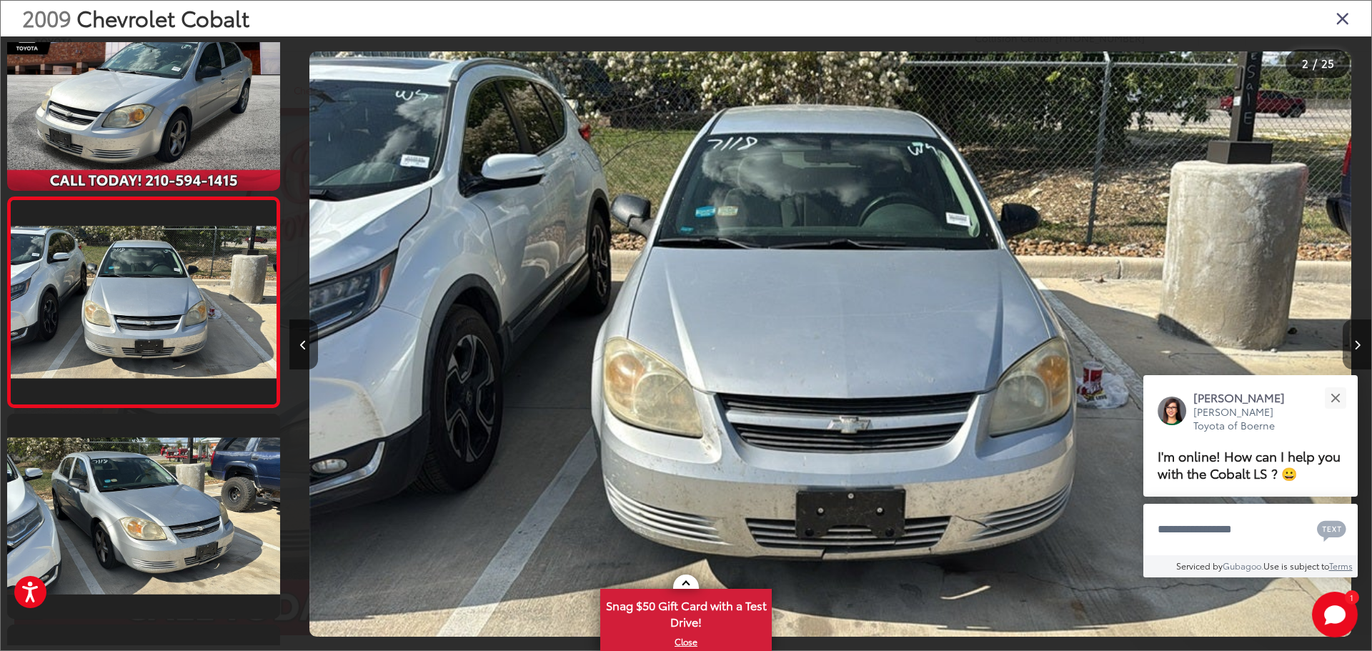
click at [1359, 337] on button "Next image" at bounding box center [1357, 344] width 29 height 50
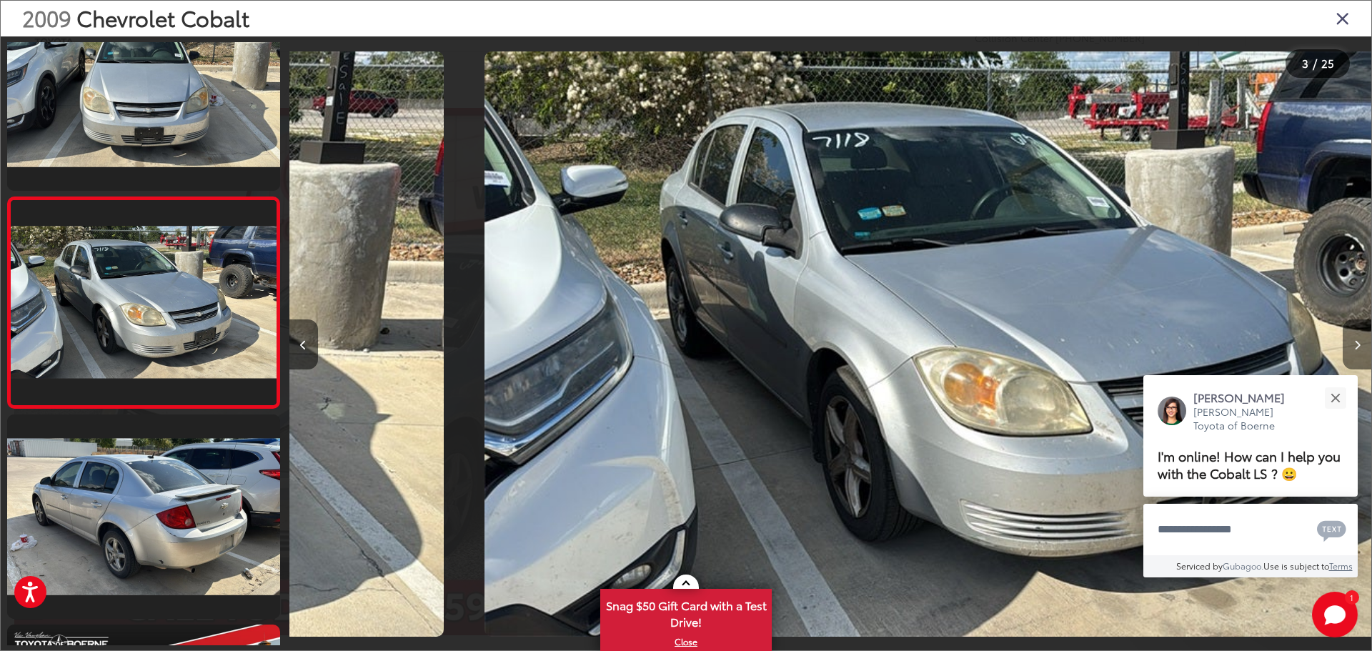
scroll to position [0, 2165]
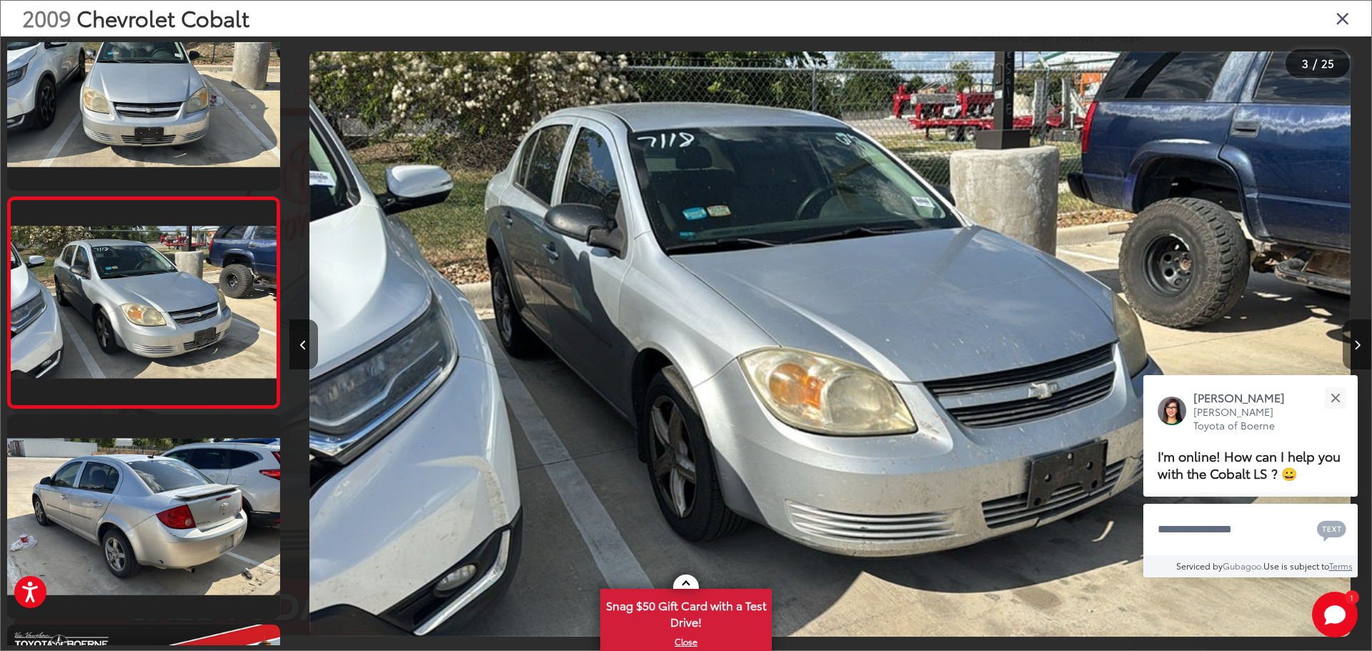
click at [1359, 337] on button "Next image" at bounding box center [1357, 344] width 29 height 50
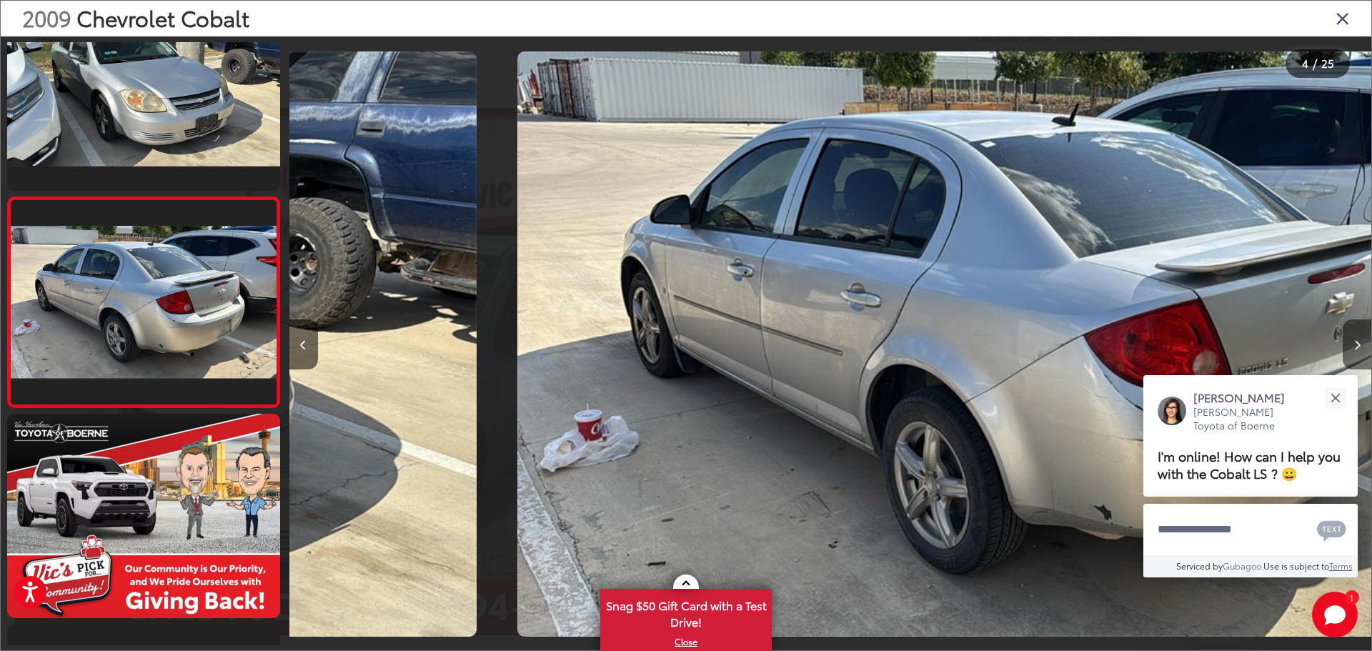
scroll to position [0, 3247]
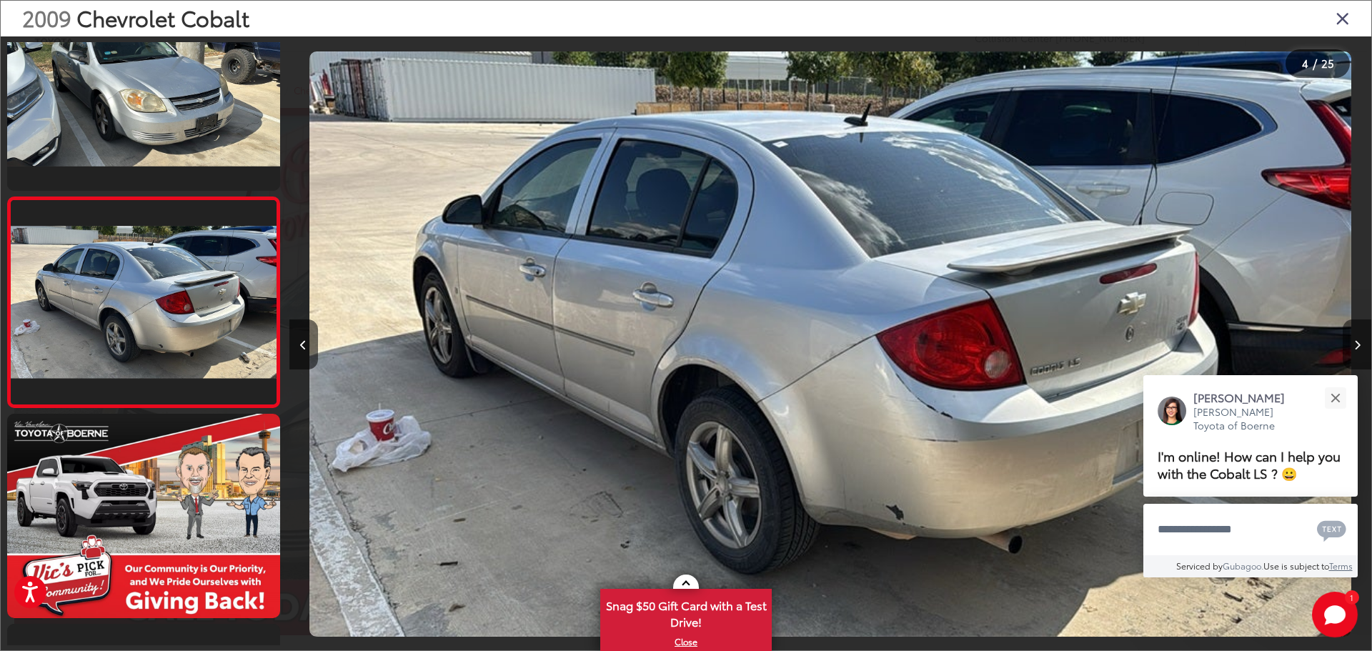
click at [1359, 337] on button "Next image" at bounding box center [1357, 344] width 29 height 50
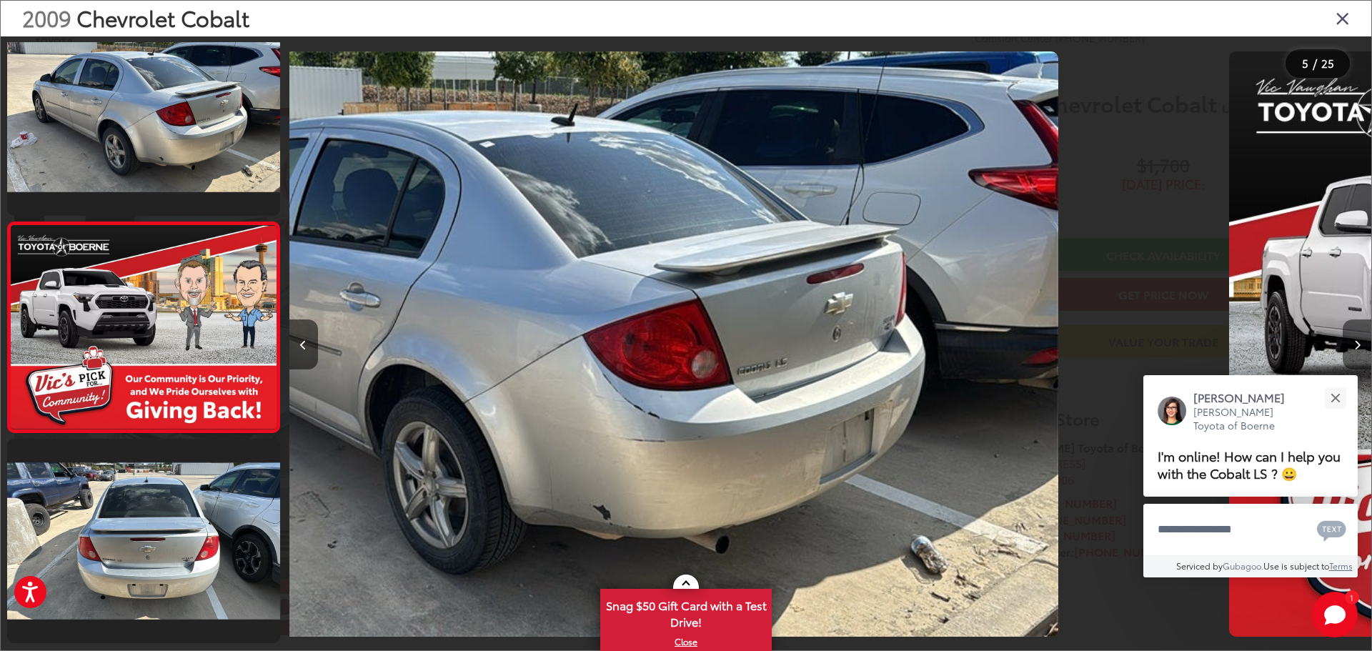
scroll to position [688, 0]
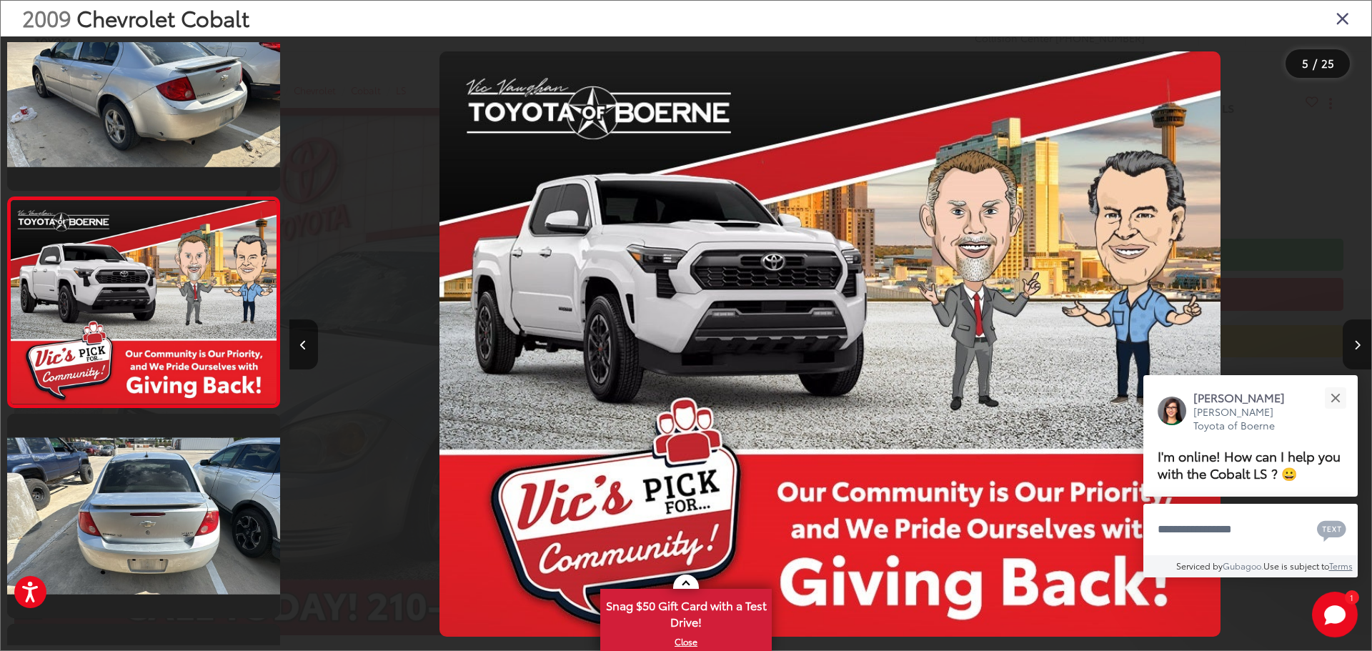
click at [1359, 337] on button "Next image" at bounding box center [1357, 344] width 29 height 50
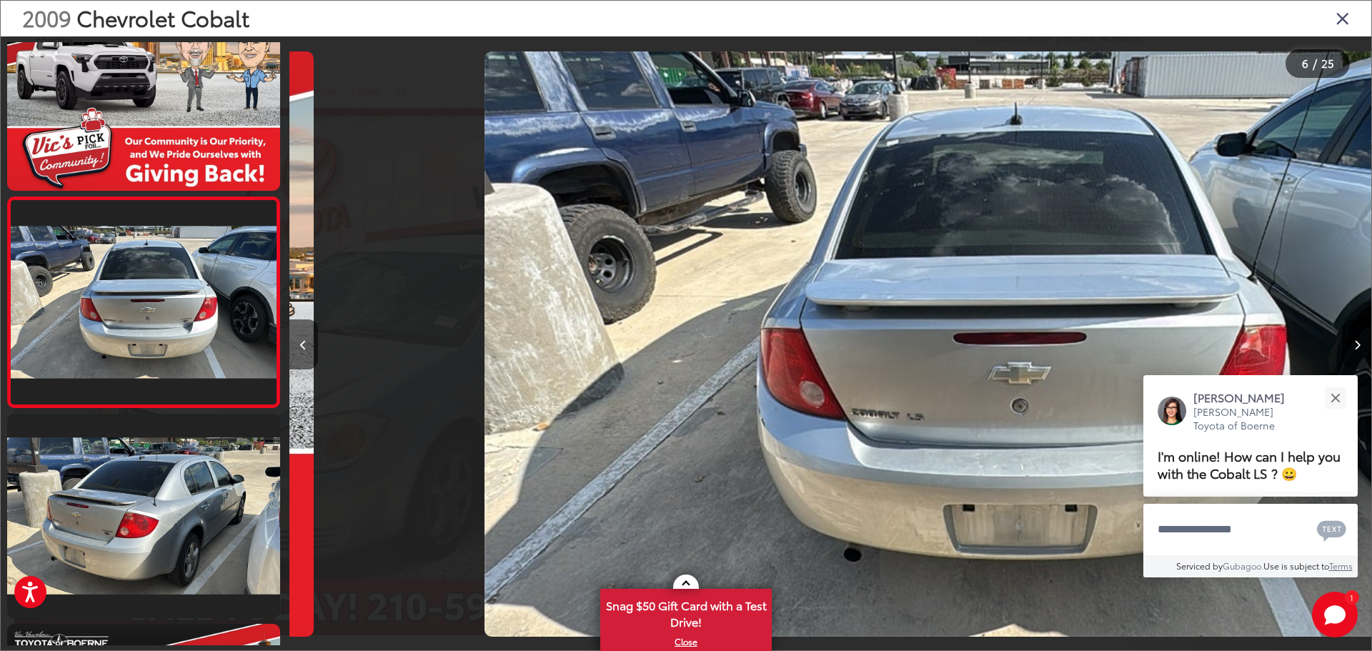
scroll to position [0, 5412]
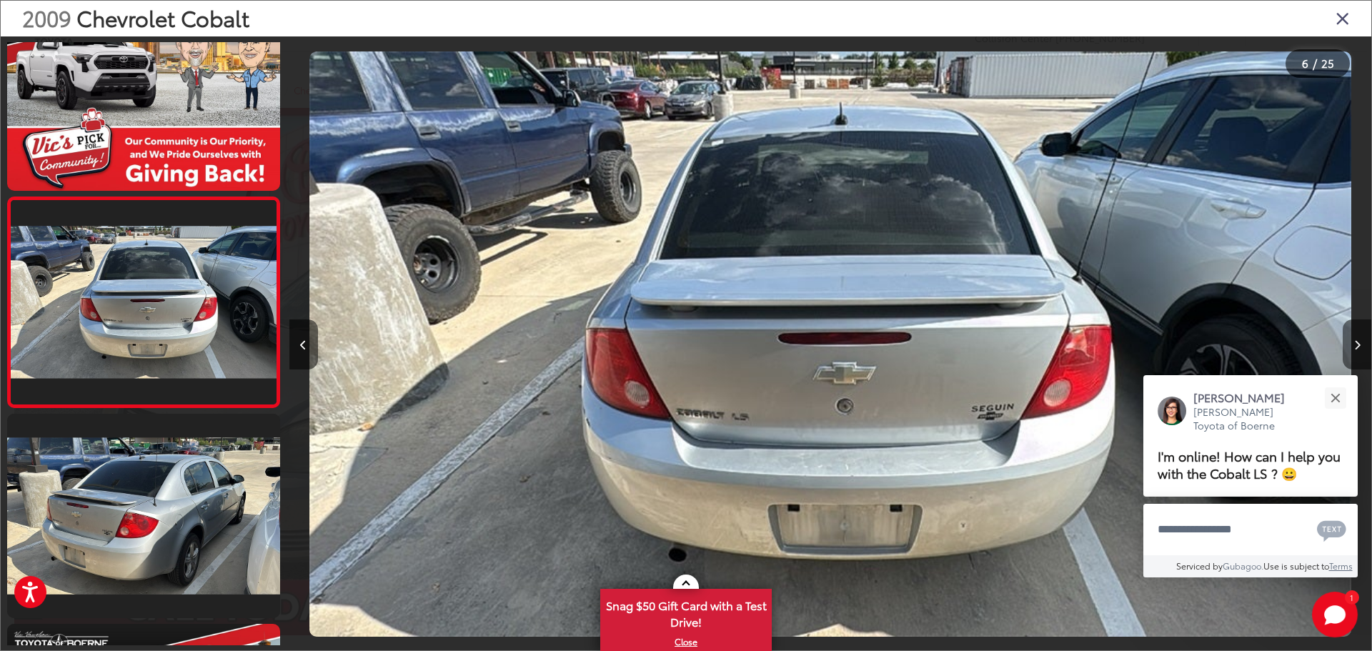
click at [1359, 337] on button "Next image" at bounding box center [1357, 344] width 29 height 50
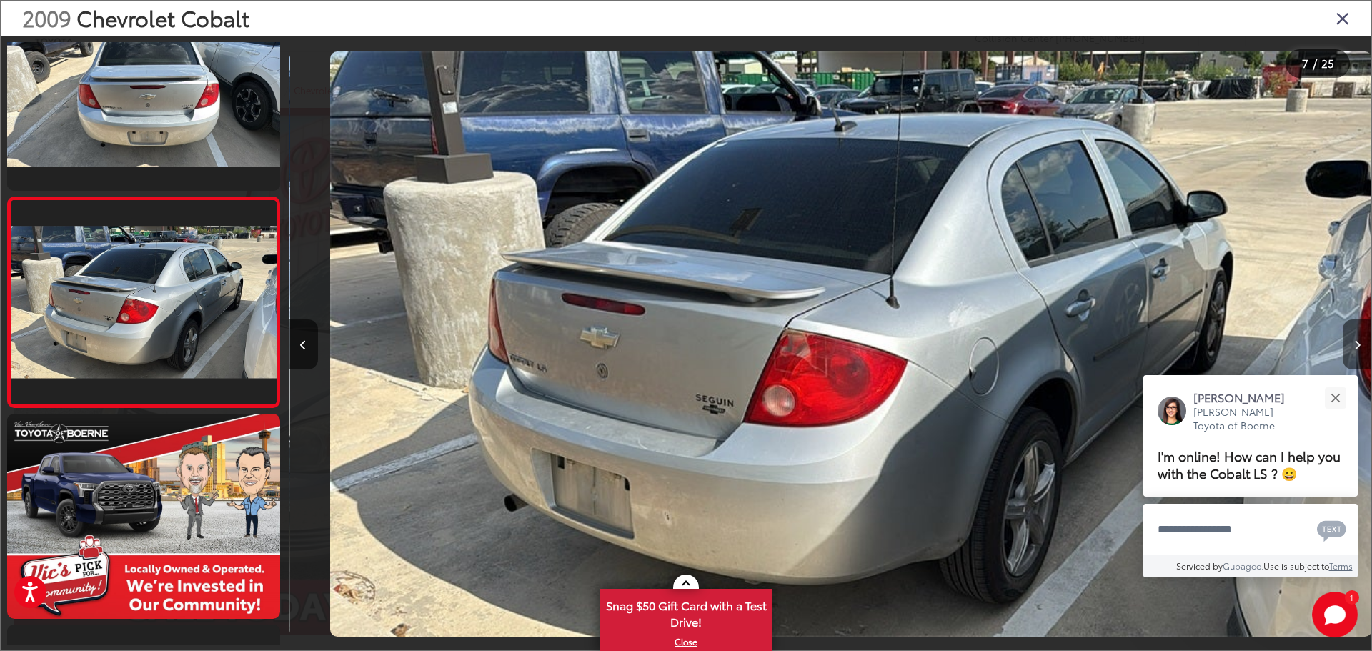
scroll to position [0, 6494]
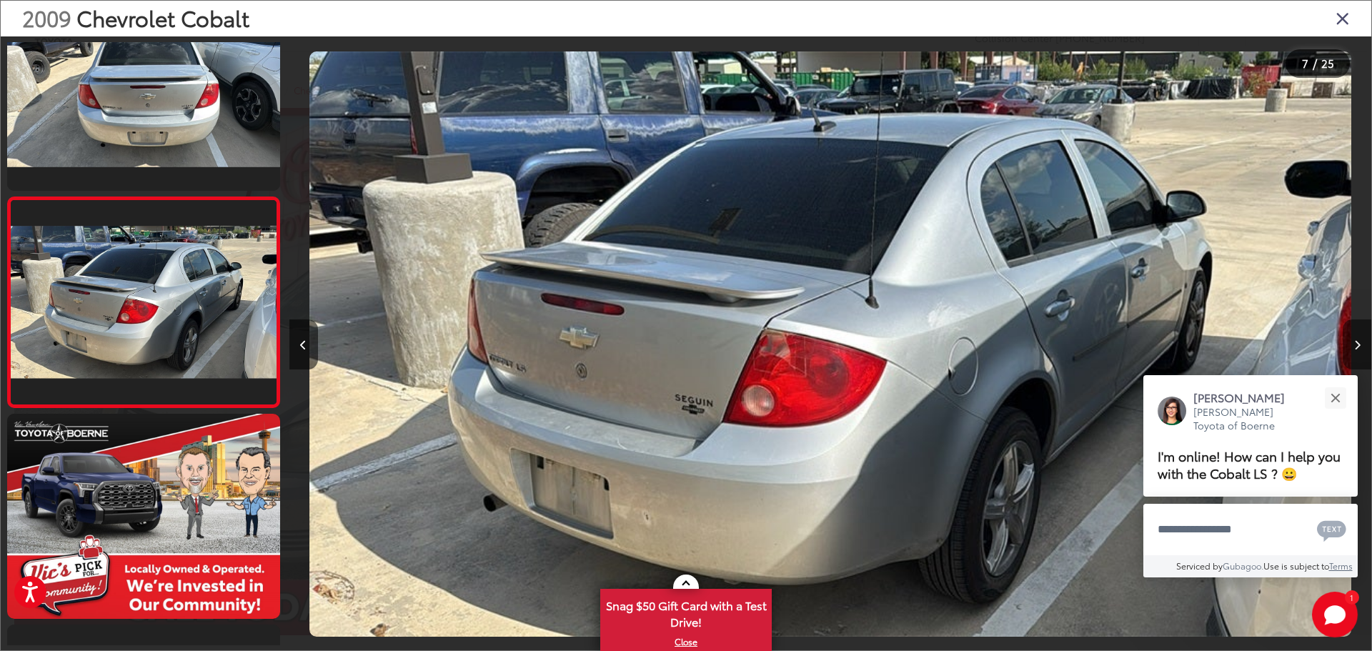
click at [1359, 337] on button "Next image" at bounding box center [1357, 344] width 29 height 50
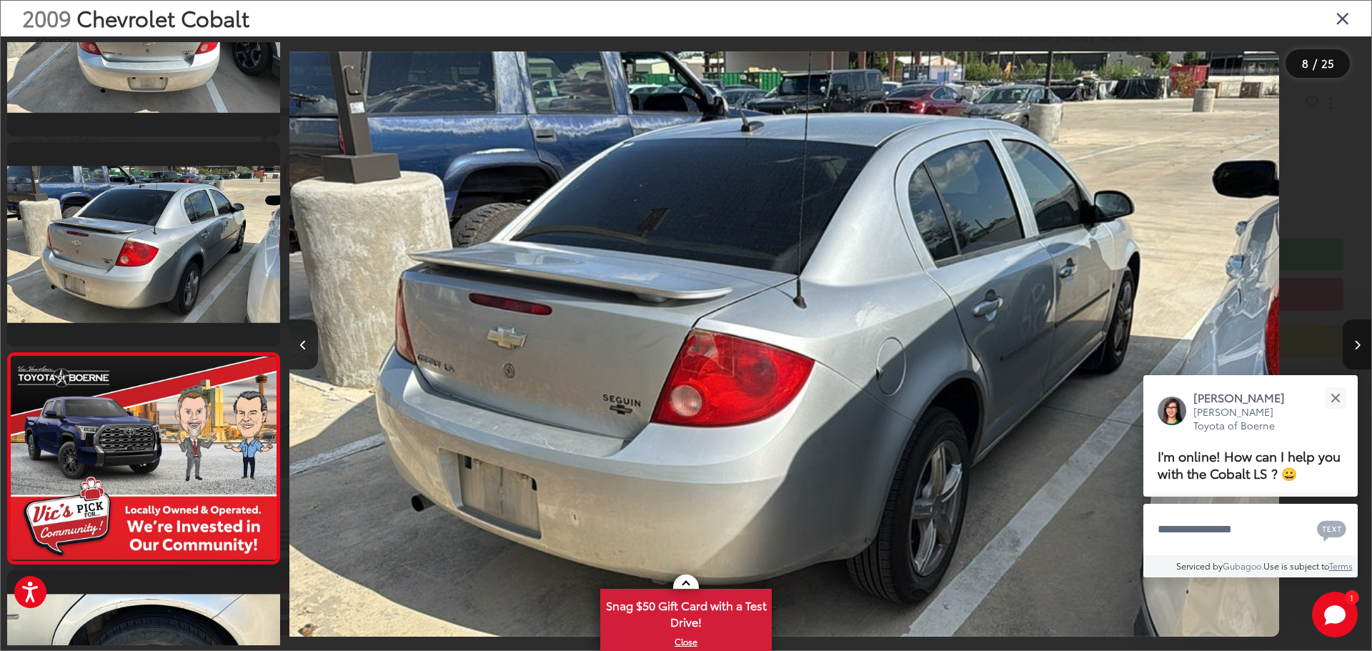
scroll to position [0, 0]
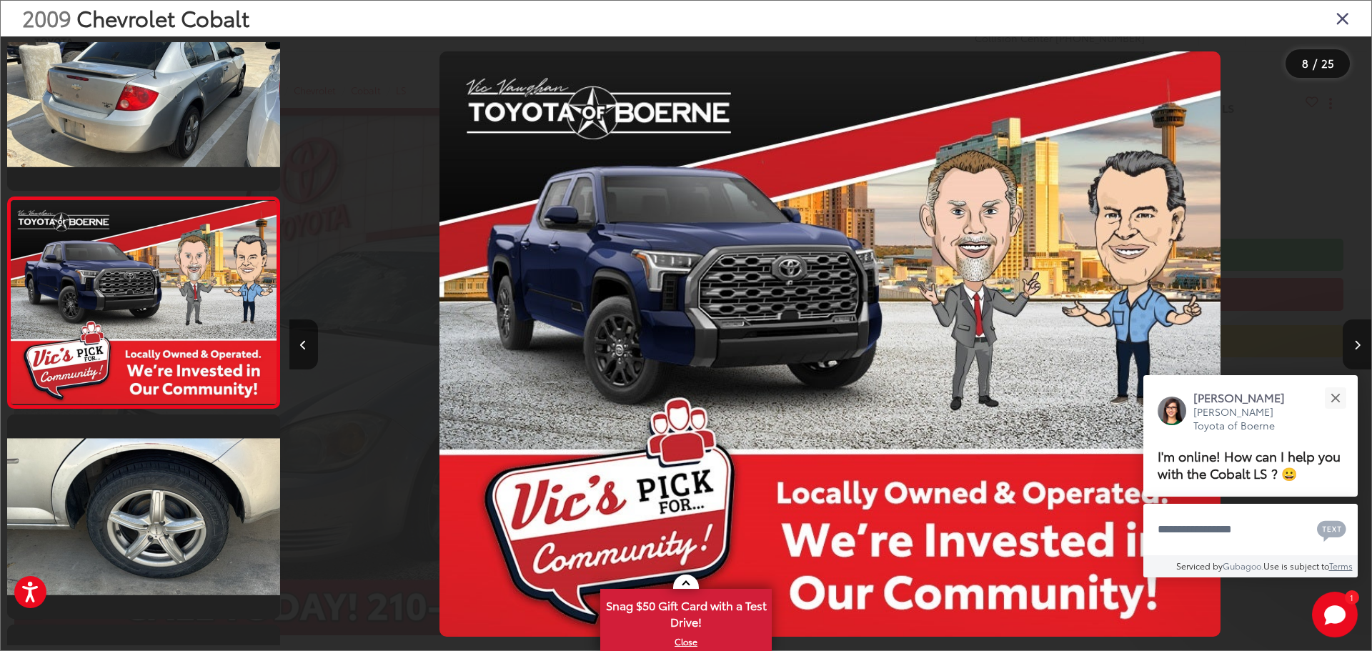
click at [1359, 338] on button "Next image" at bounding box center [1357, 344] width 29 height 50
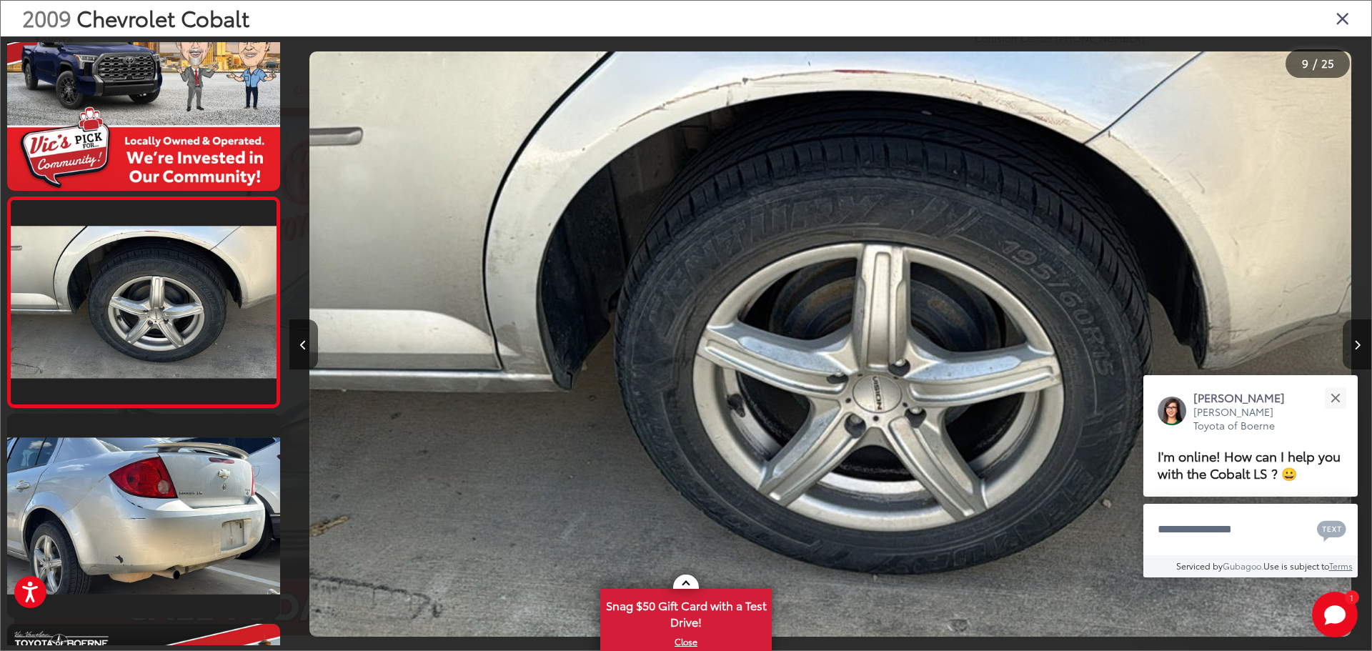
click at [1359, 340] on icon "Next image" at bounding box center [1357, 345] width 6 height 10
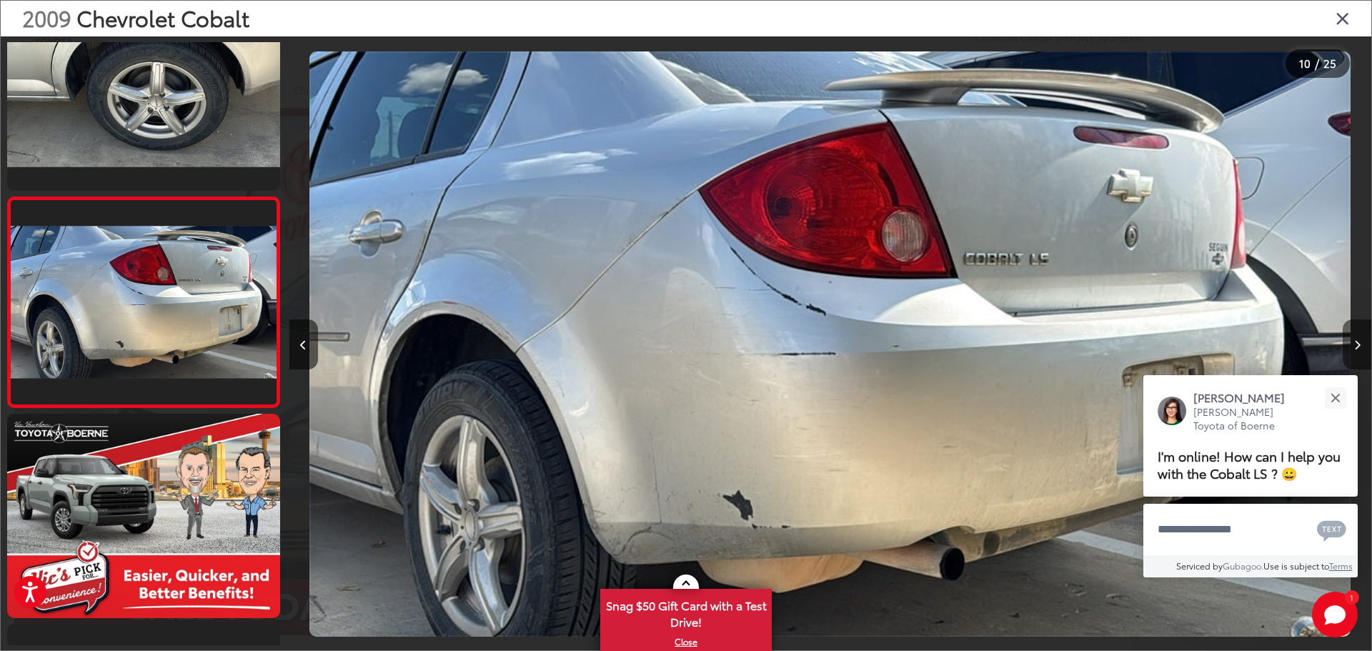
click at [1359, 340] on icon "Next image" at bounding box center [1357, 345] width 6 height 10
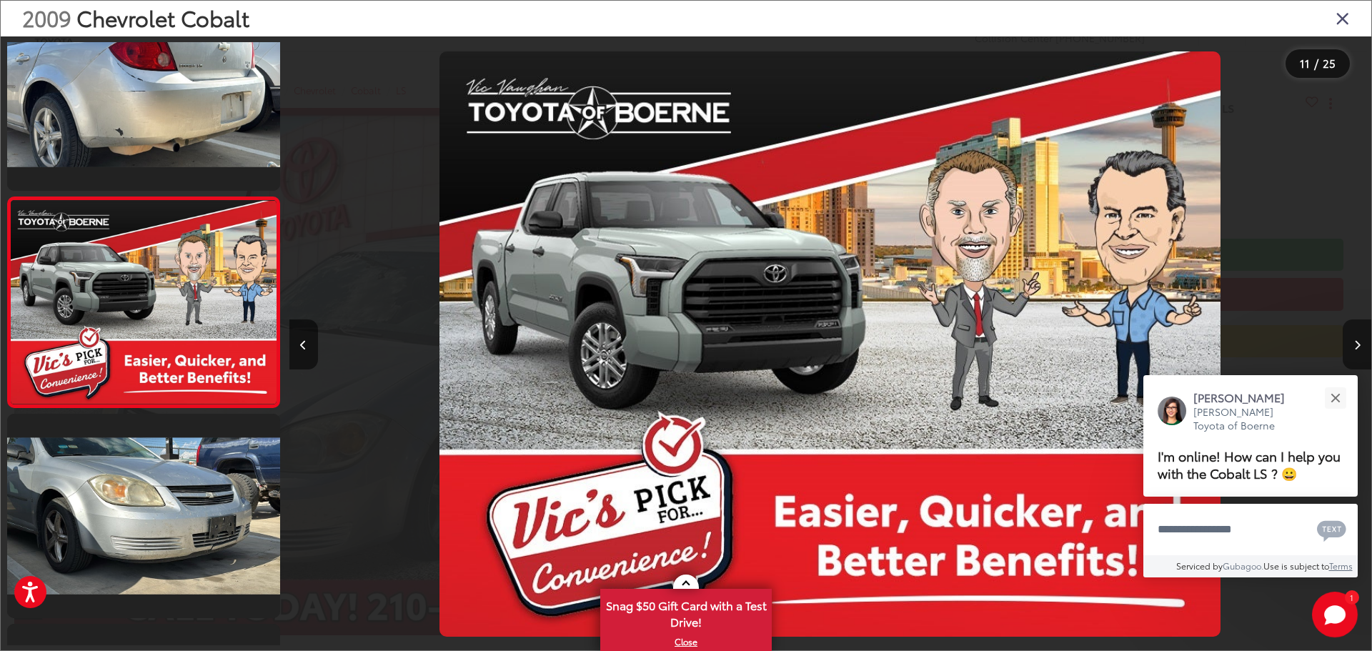
click at [1359, 340] on icon "Next image" at bounding box center [1357, 345] width 6 height 10
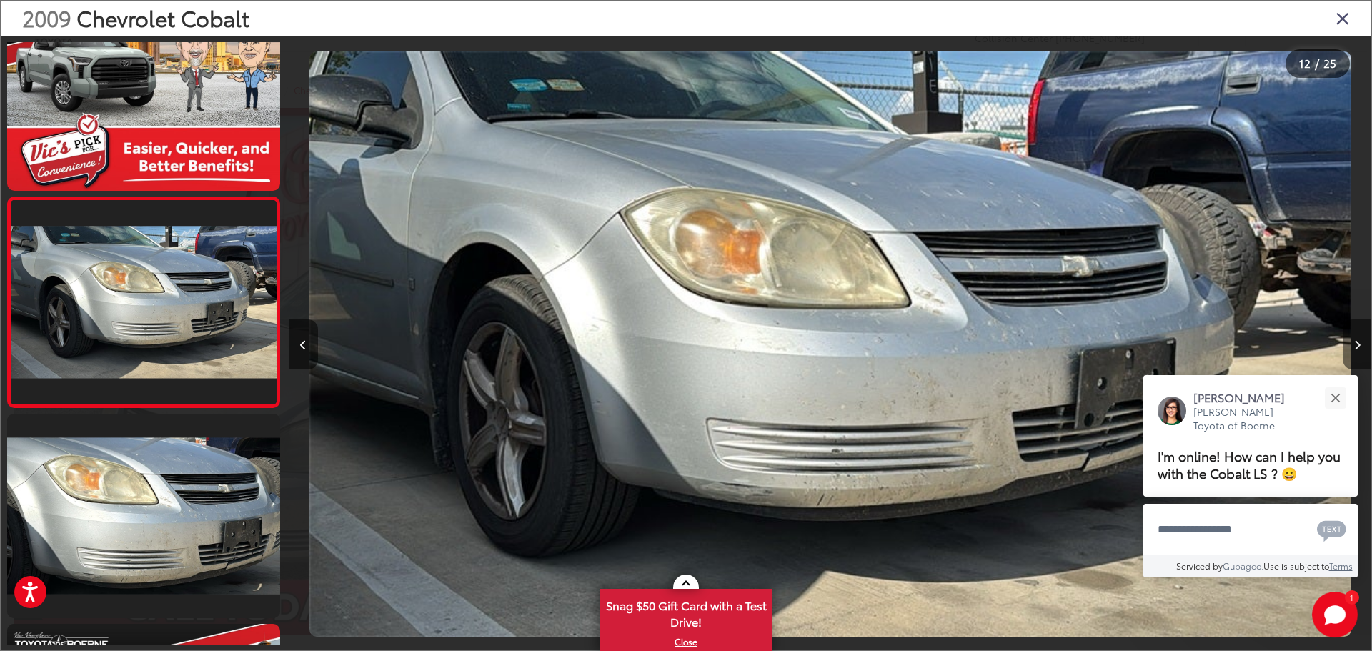
click at [1357, 342] on icon "Next image" at bounding box center [1357, 345] width 6 height 10
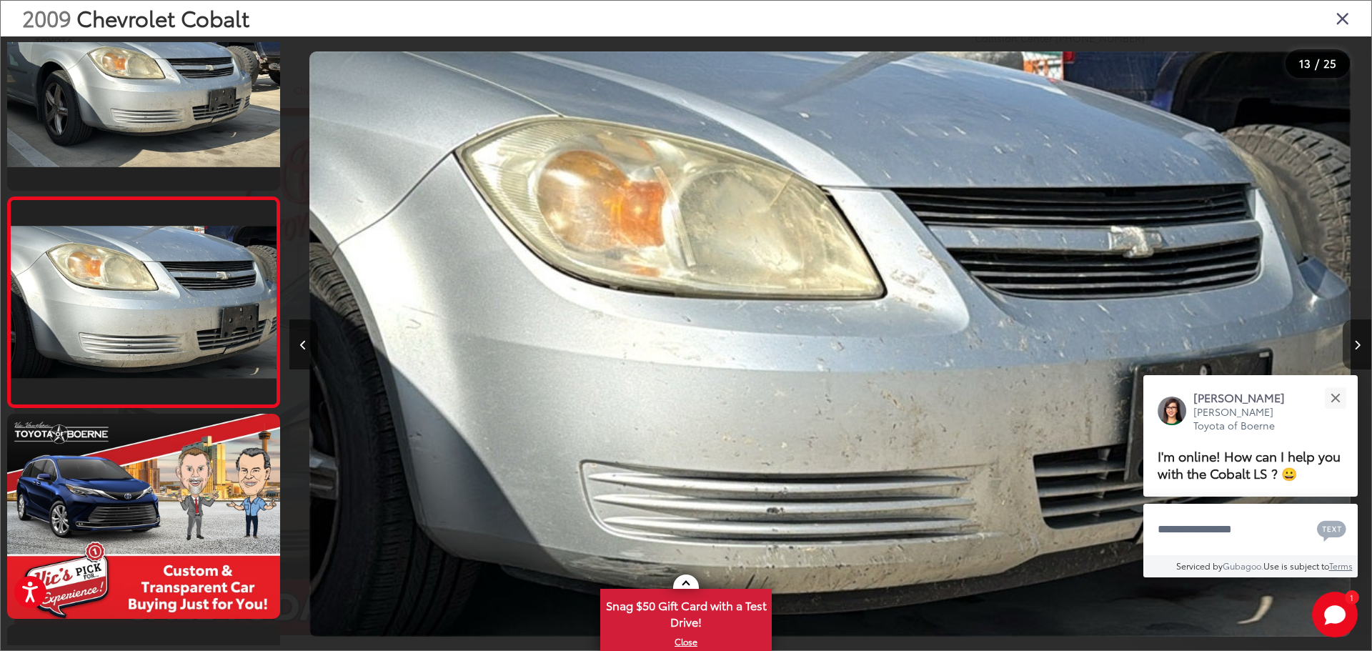
click at [1361, 336] on button "Next image" at bounding box center [1357, 344] width 29 height 50
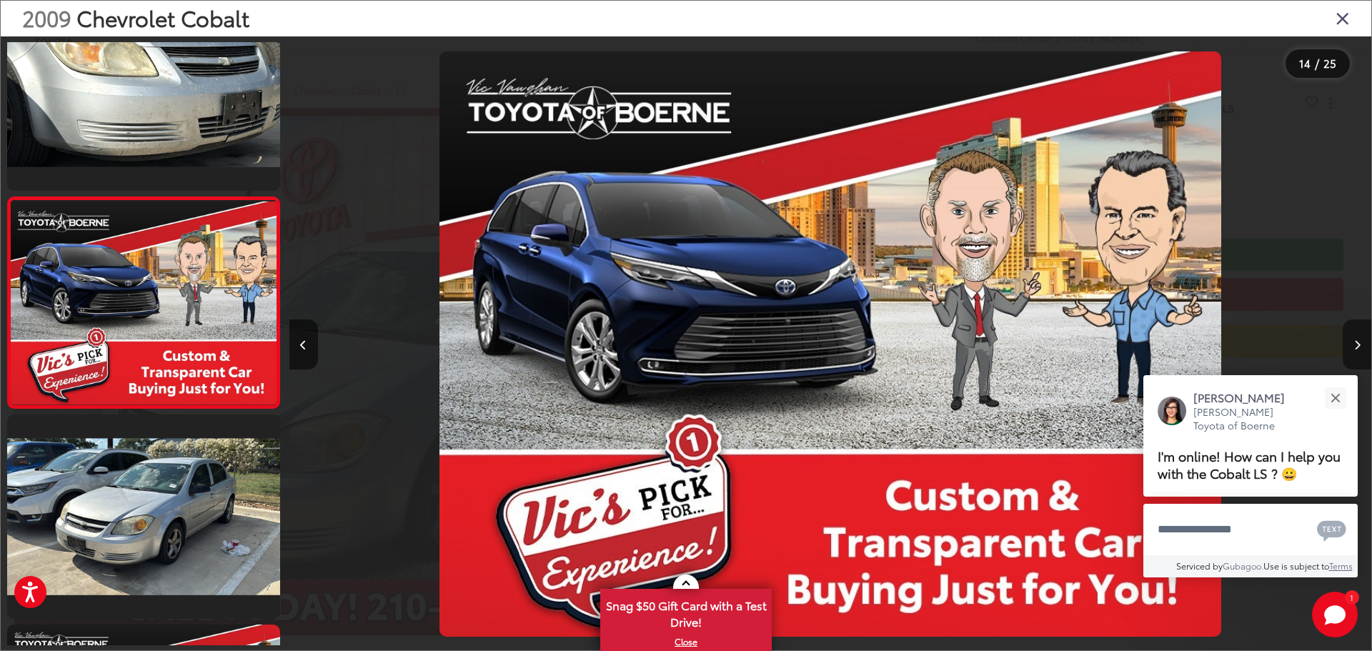
click at [1361, 336] on button "Next image" at bounding box center [1357, 344] width 29 height 50
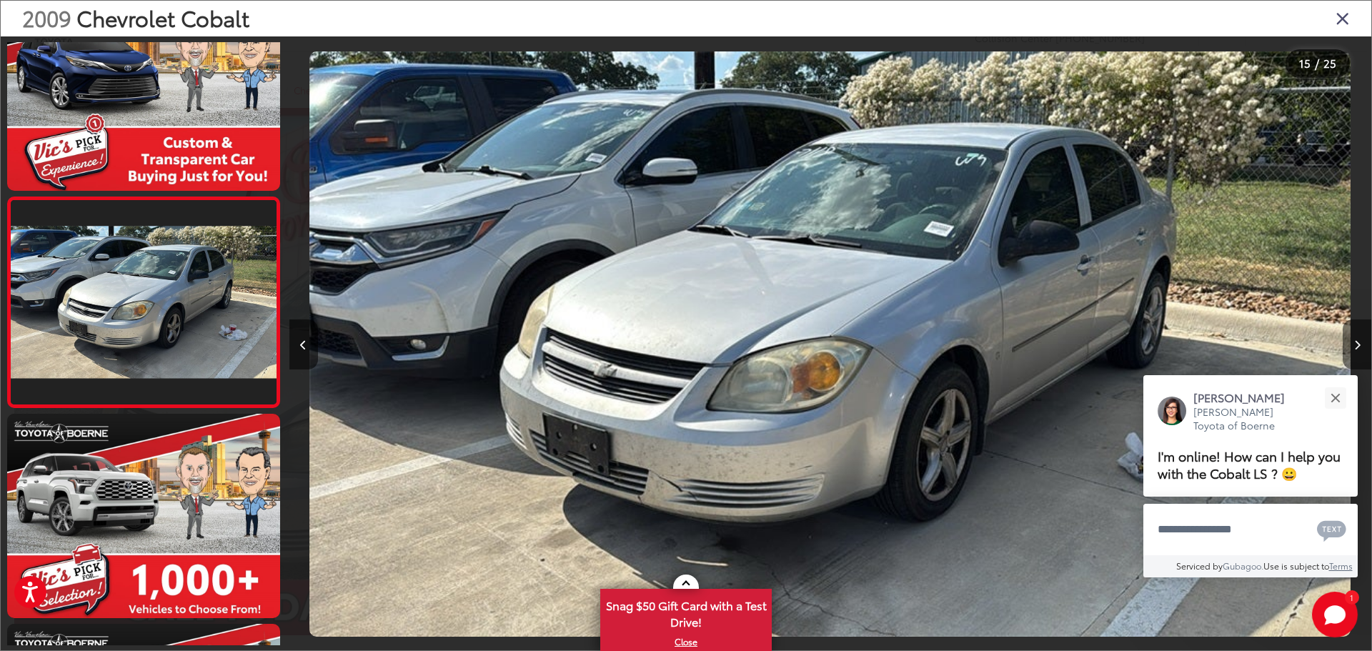
click at [1361, 338] on button "Next image" at bounding box center [1357, 344] width 29 height 50
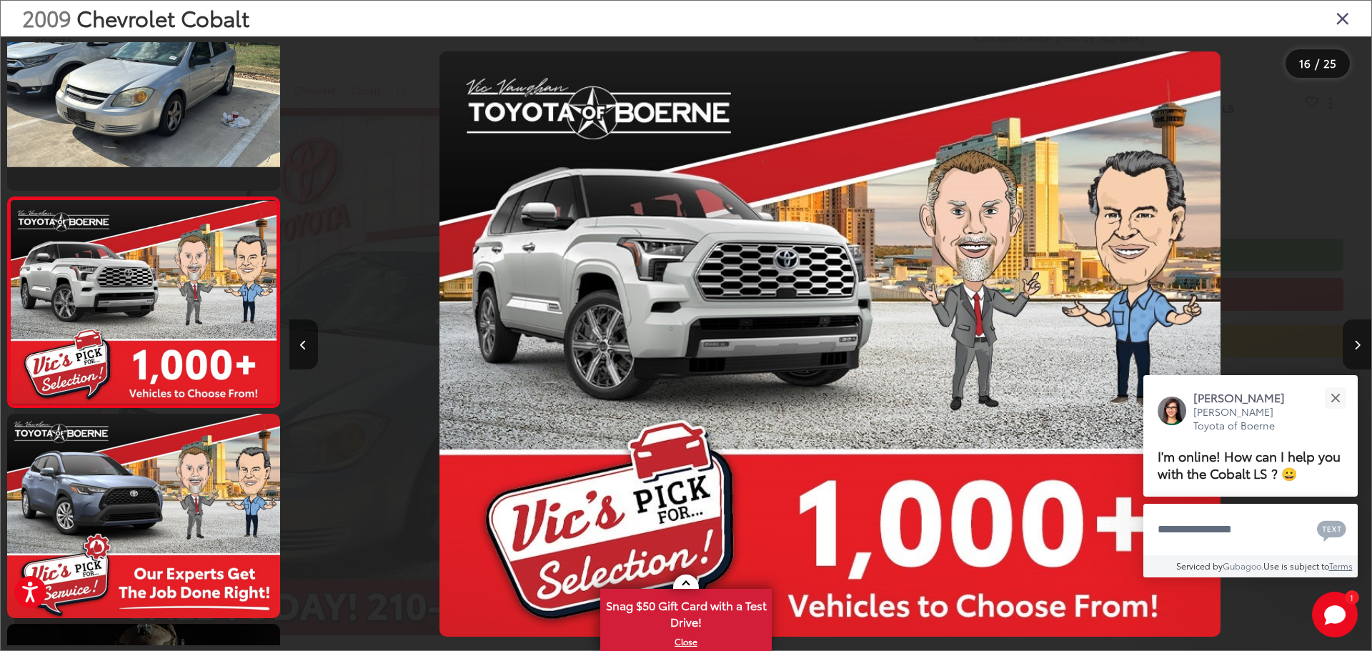
click at [1361, 338] on button "Next image" at bounding box center [1357, 344] width 29 height 50
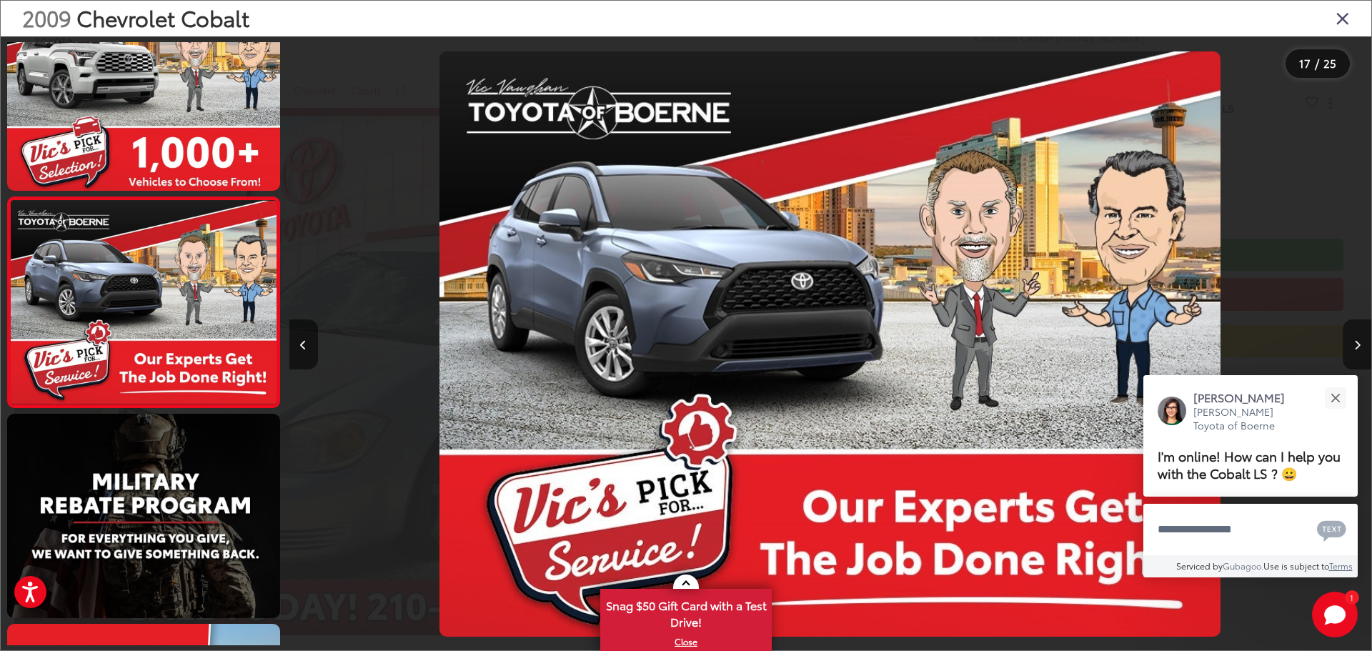
click at [1361, 343] on button "Next image" at bounding box center [1357, 344] width 29 height 50
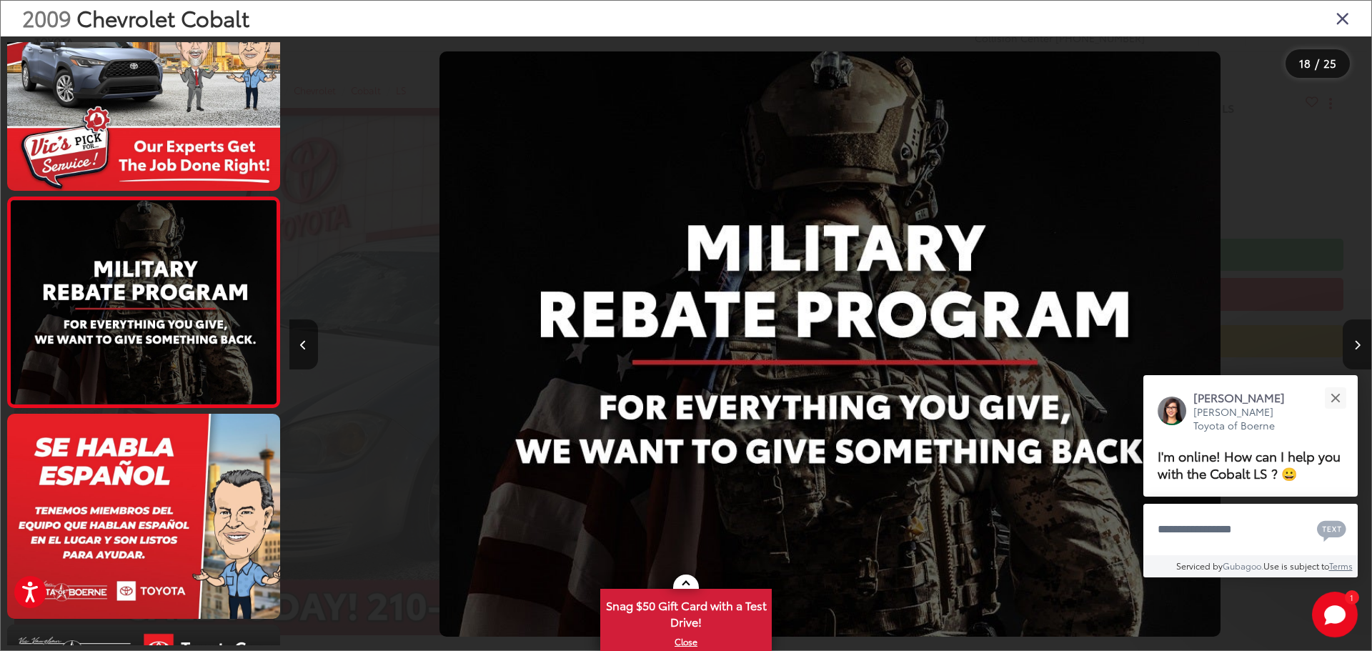
click at [1361, 344] on button "Next image" at bounding box center [1357, 344] width 29 height 50
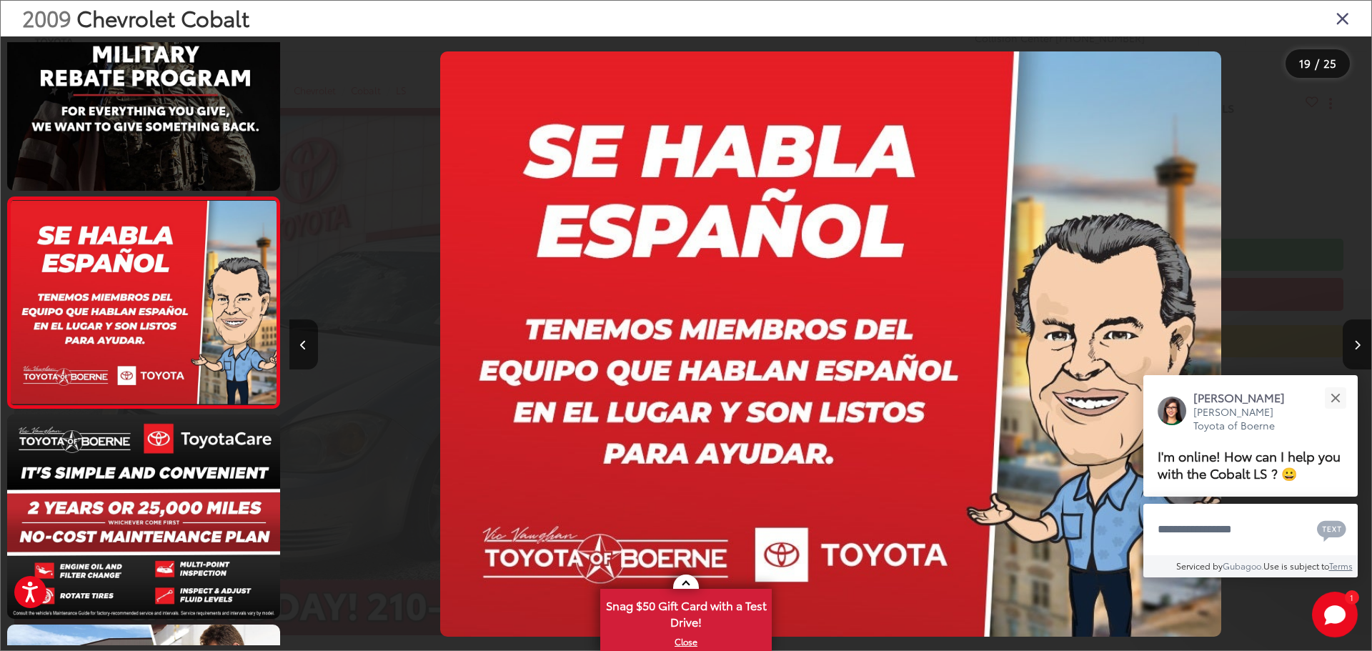
click at [1336, 16] on icon "Close gallery" at bounding box center [1343, 18] width 14 height 19
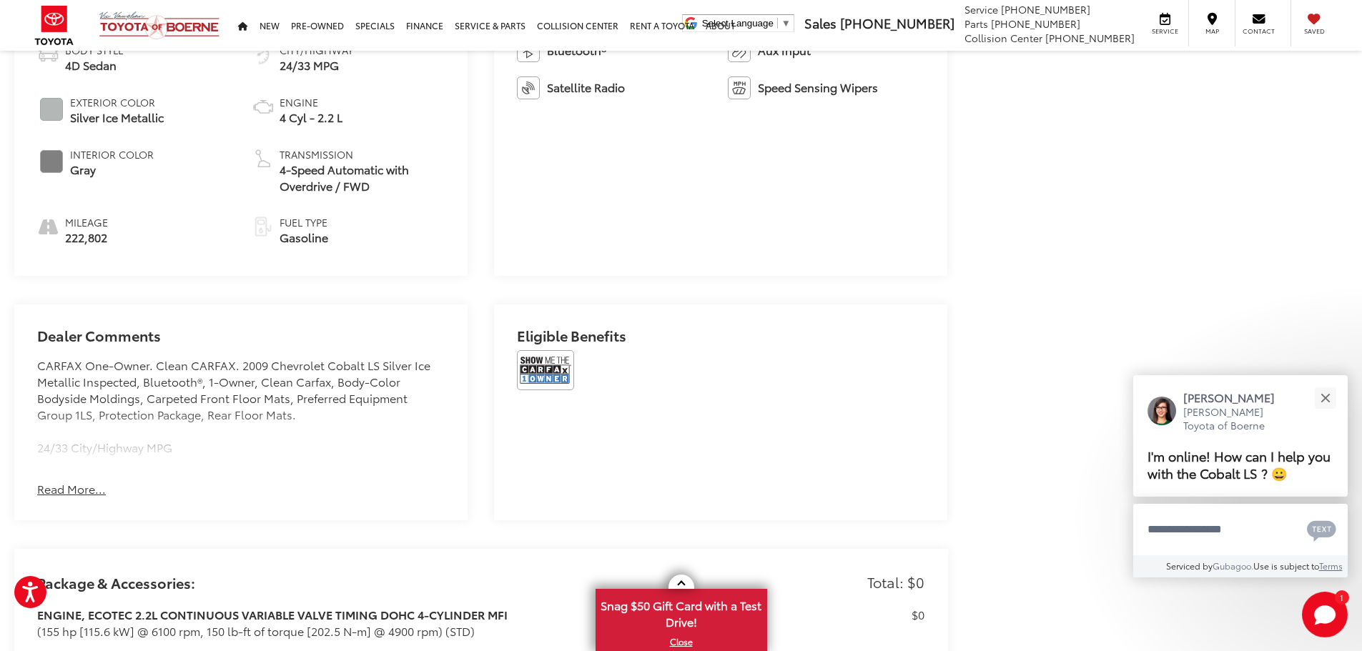
click at [63, 490] on button "Read More..." at bounding box center [71, 489] width 69 height 16
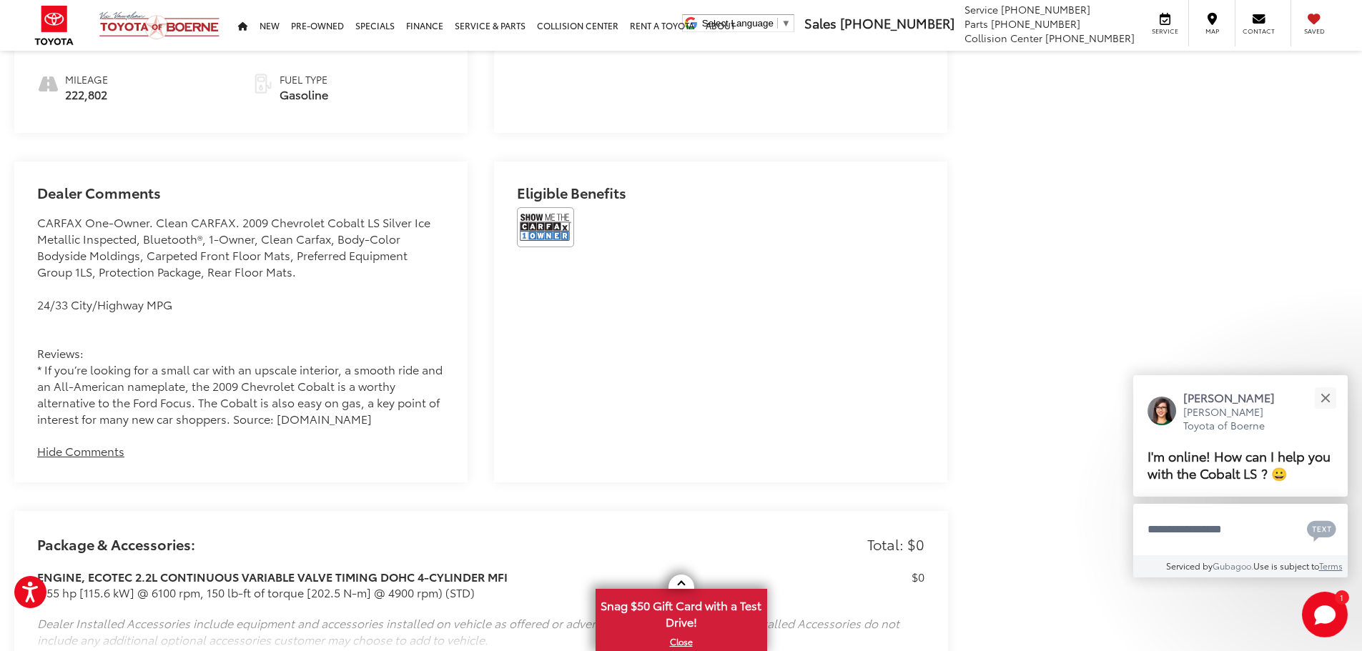
scroll to position [786, 0]
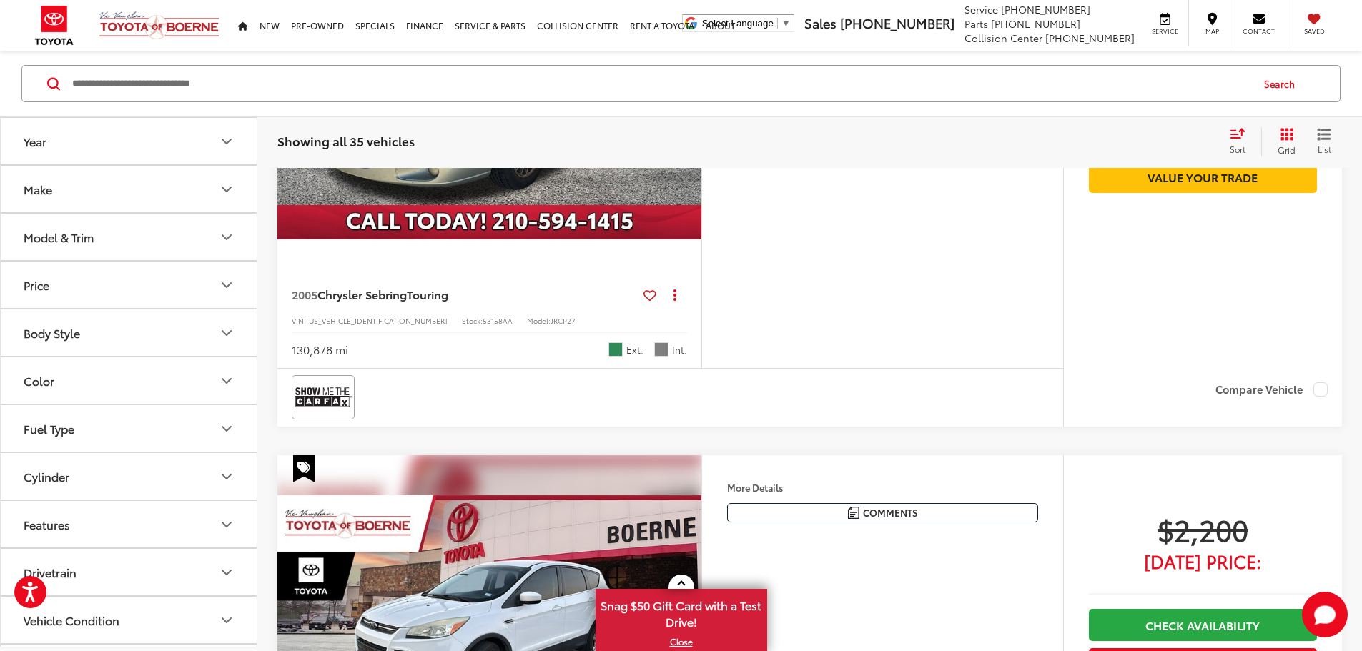
scroll to position [797, 0]
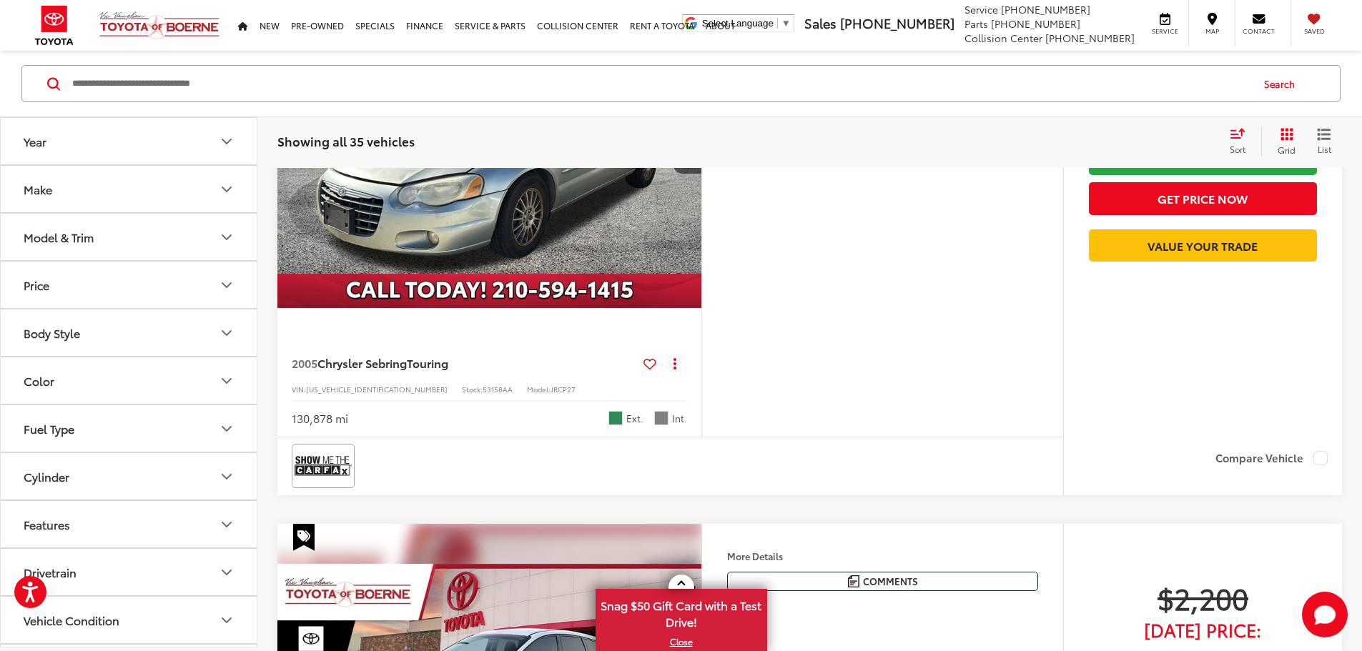
click at [581, 309] on img "2005 Chrysler Sebring Touring 0" at bounding box center [490, 148] width 426 height 319
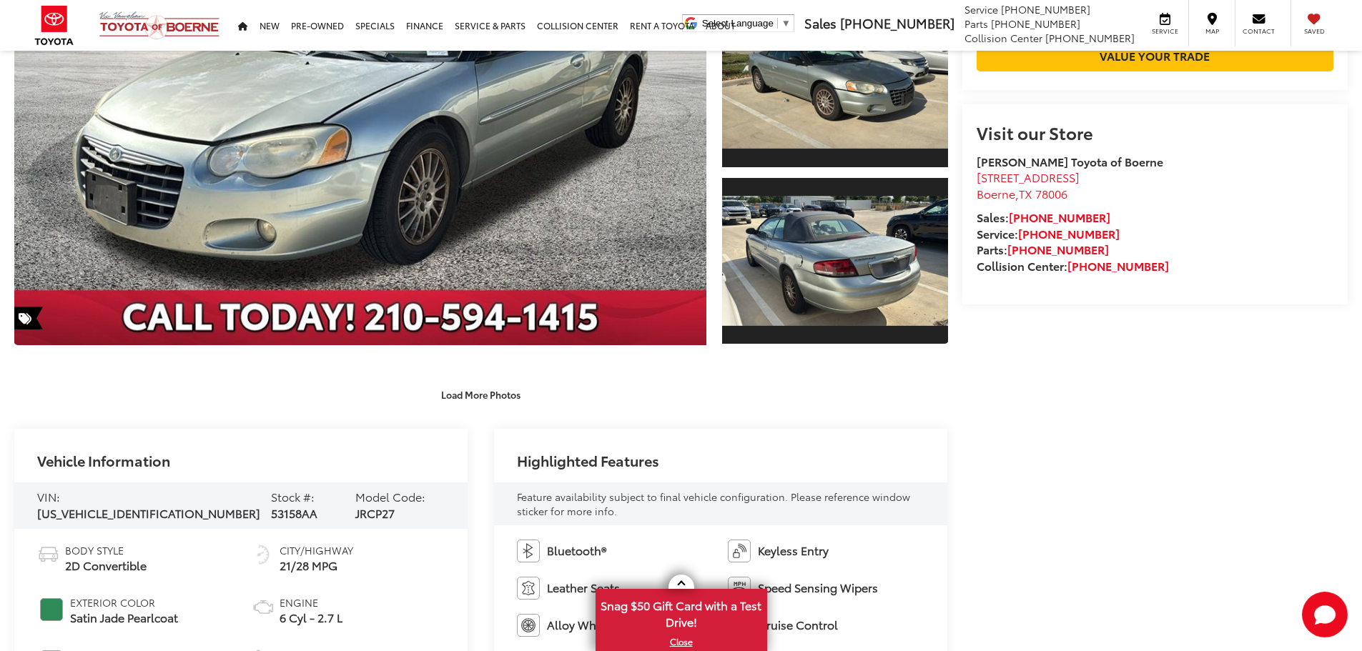
scroll to position [643, 0]
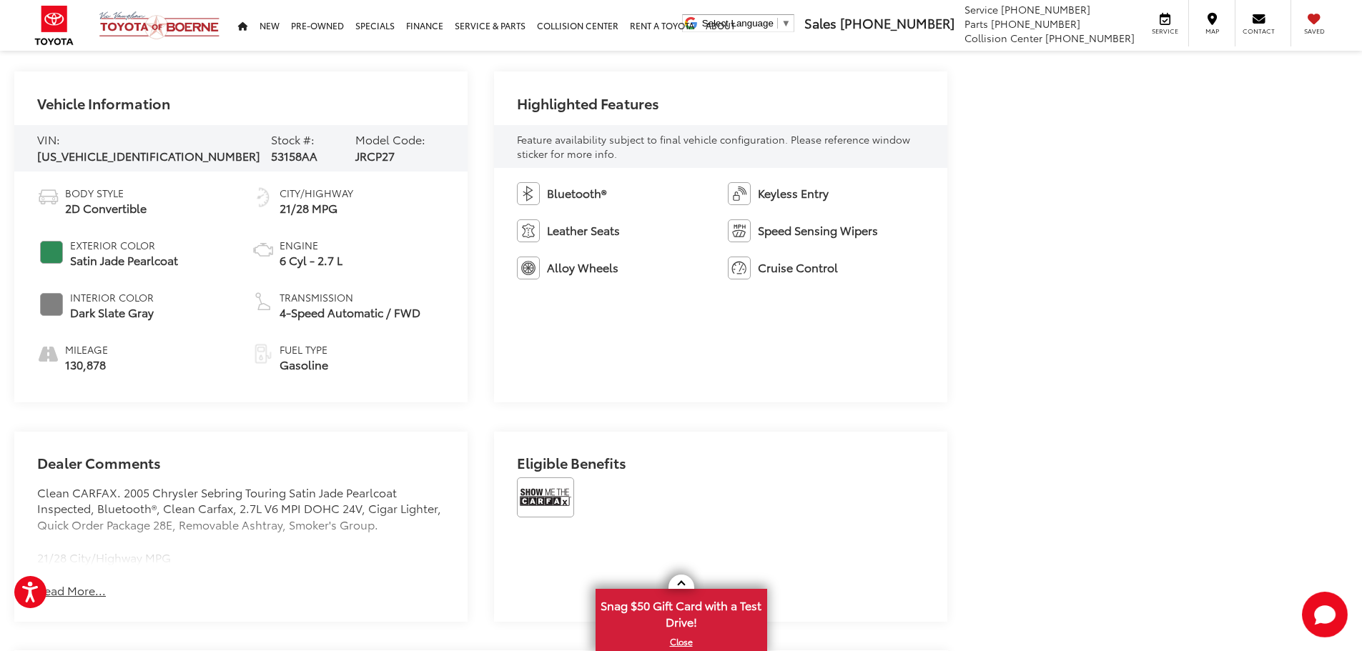
click at [55, 588] on button "Read More..." at bounding box center [71, 590] width 69 height 16
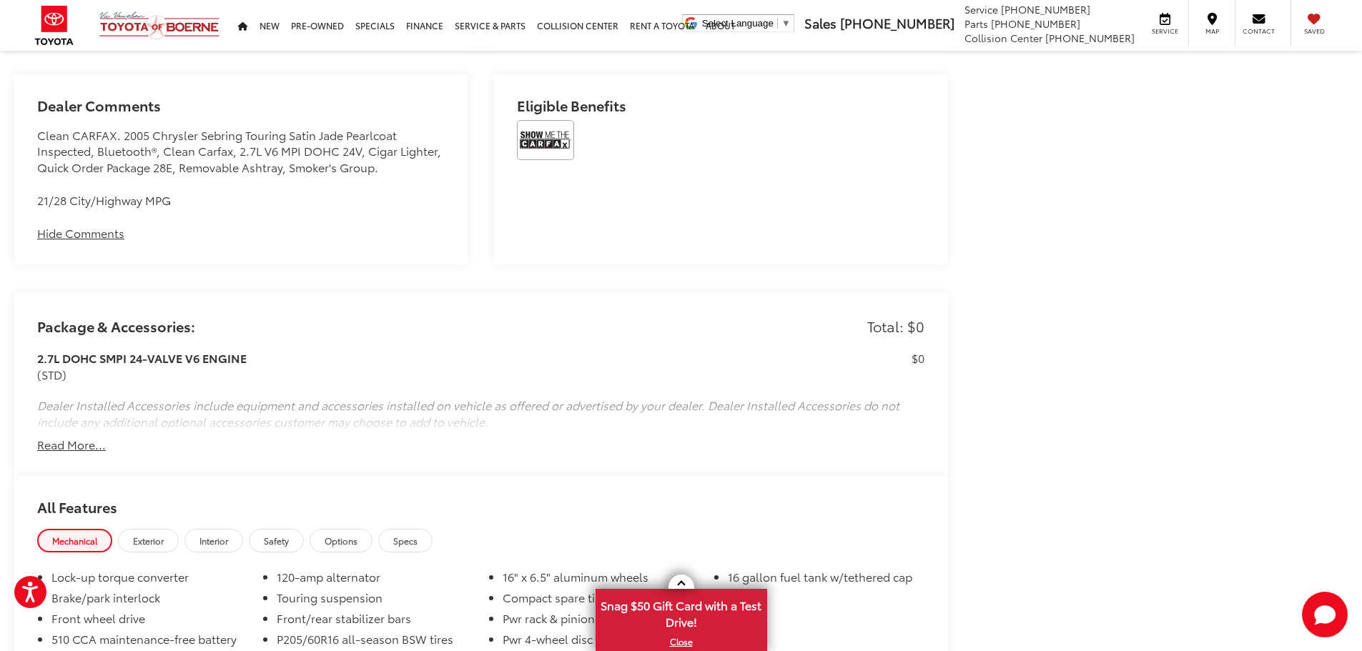
scroll to position [996, 0]
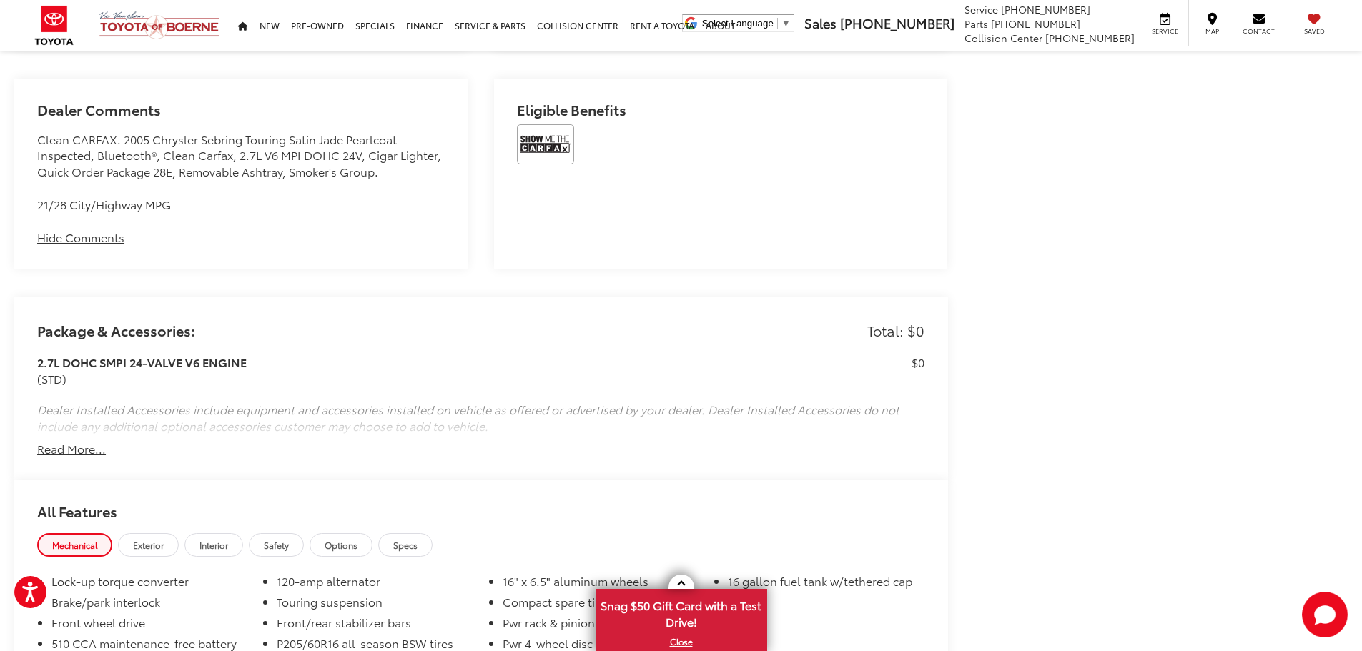
click at [64, 455] on div "Package & Accessories: Total: $0 2.7L DOHC SMPI 24-VALVE V6 ENGINE (STD) $0 Dea…" at bounding box center [480, 389] width 933 height 184
click at [74, 448] on button "Read More..." at bounding box center [71, 449] width 69 height 16
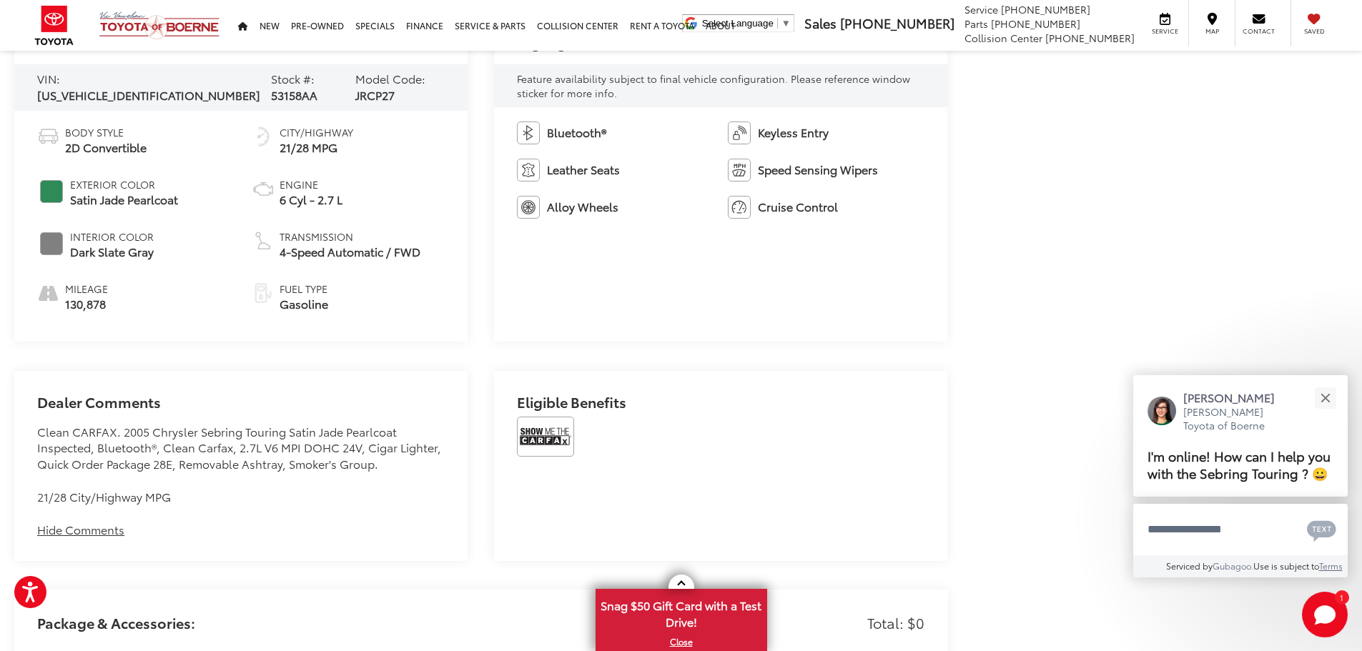
scroll to position [418, 0]
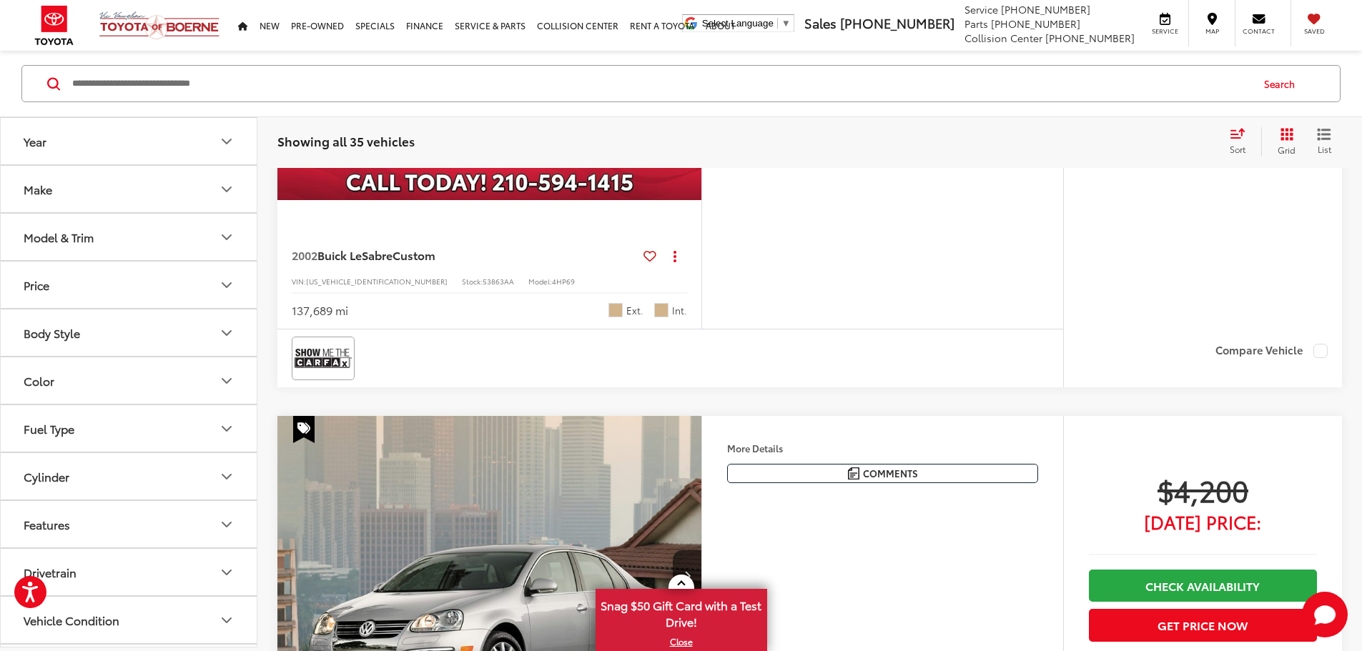
scroll to position [2584, 0]
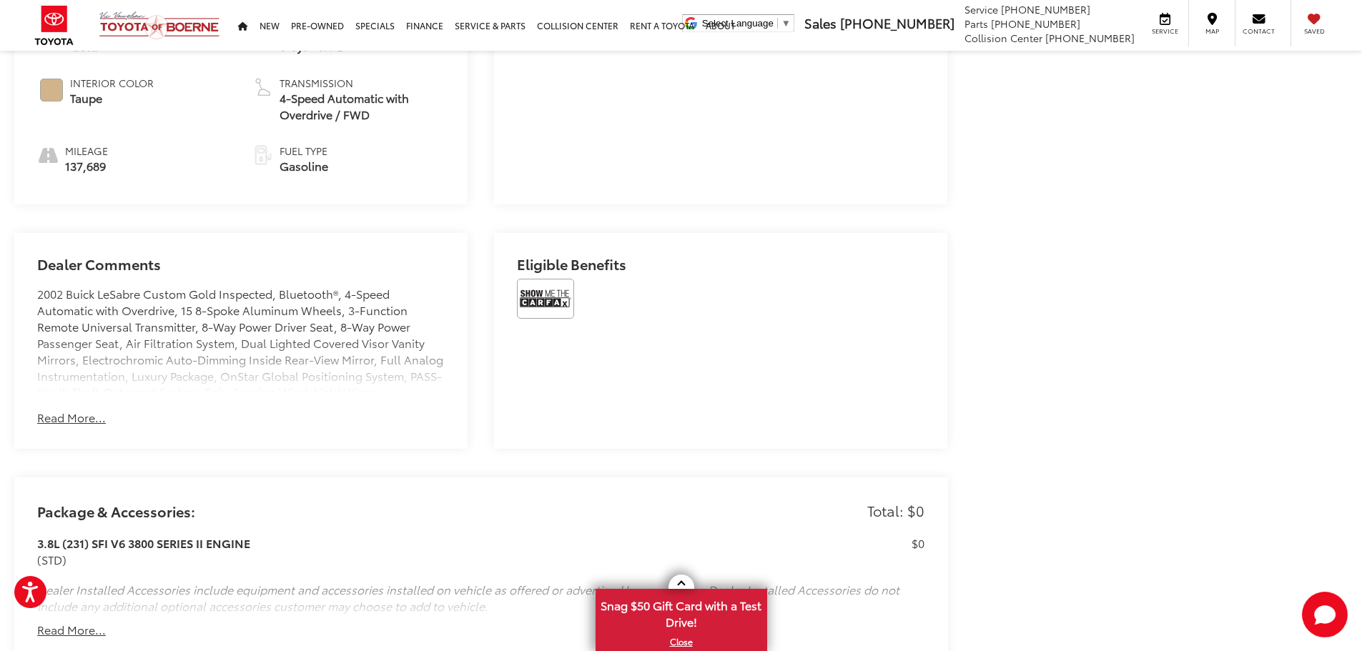
scroll to position [853, 0]
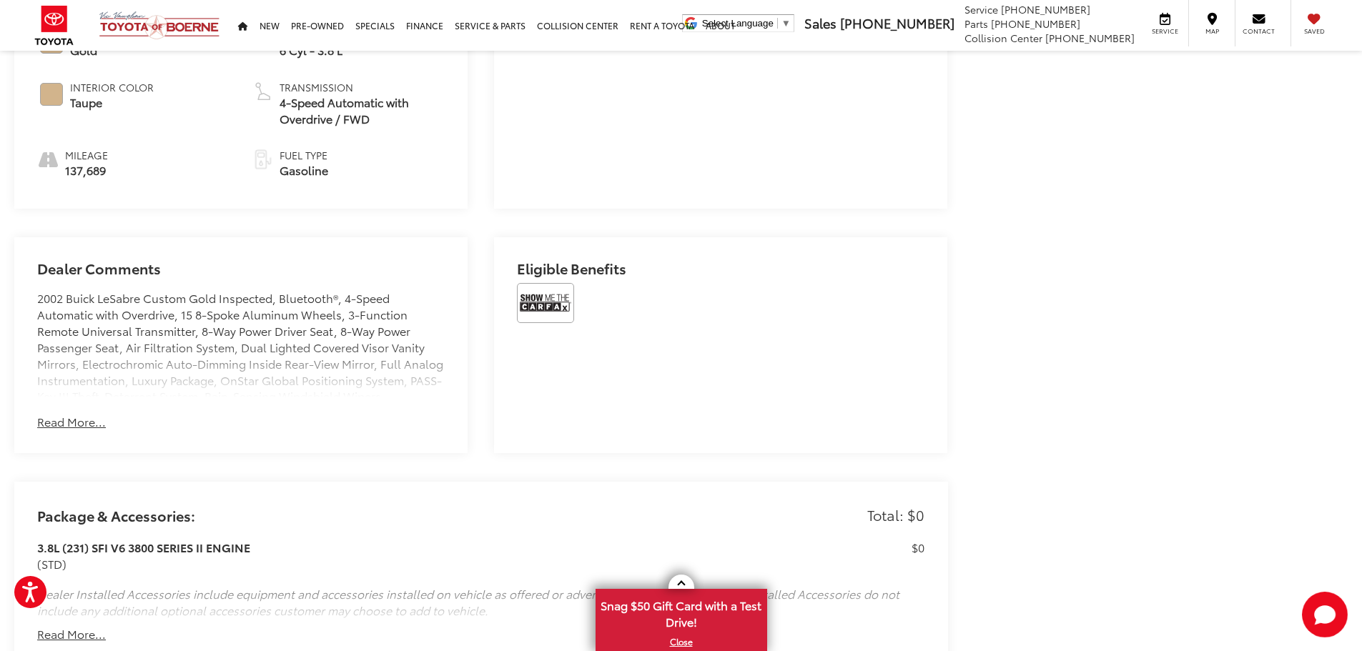
click at [68, 414] on button "Read More..." at bounding box center [71, 422] width 69 height 16
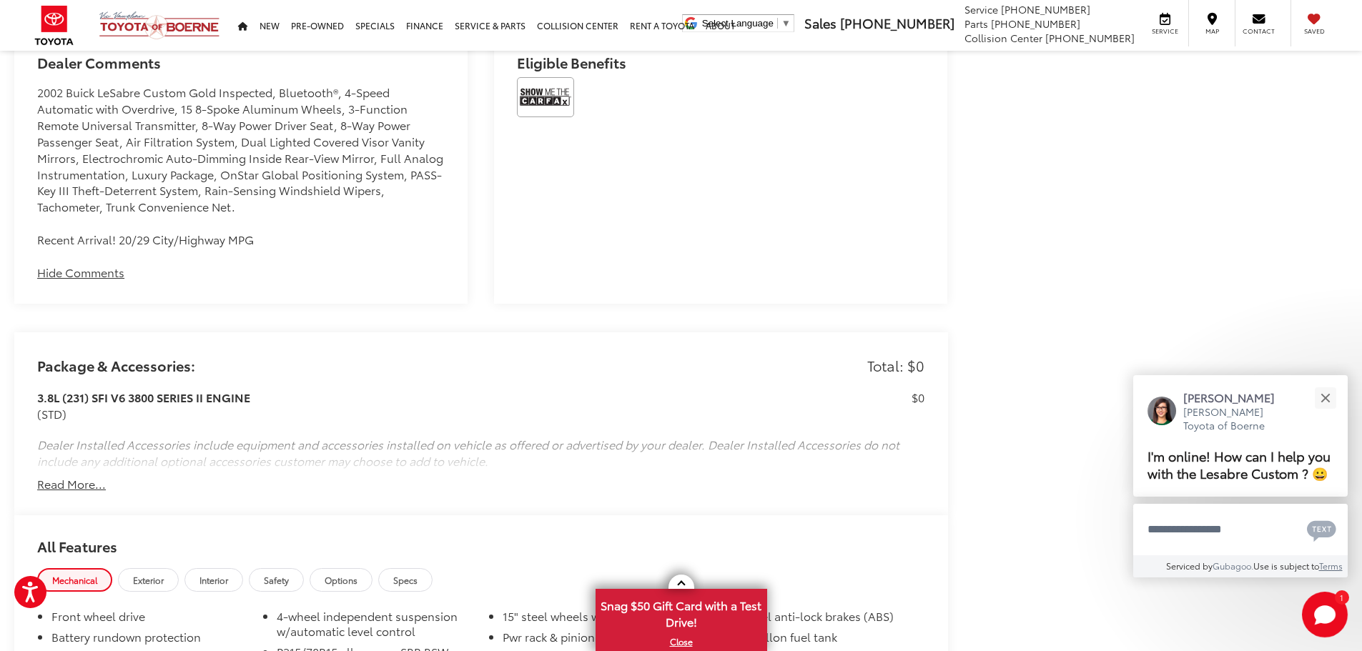
scroll to position [1068, 0]
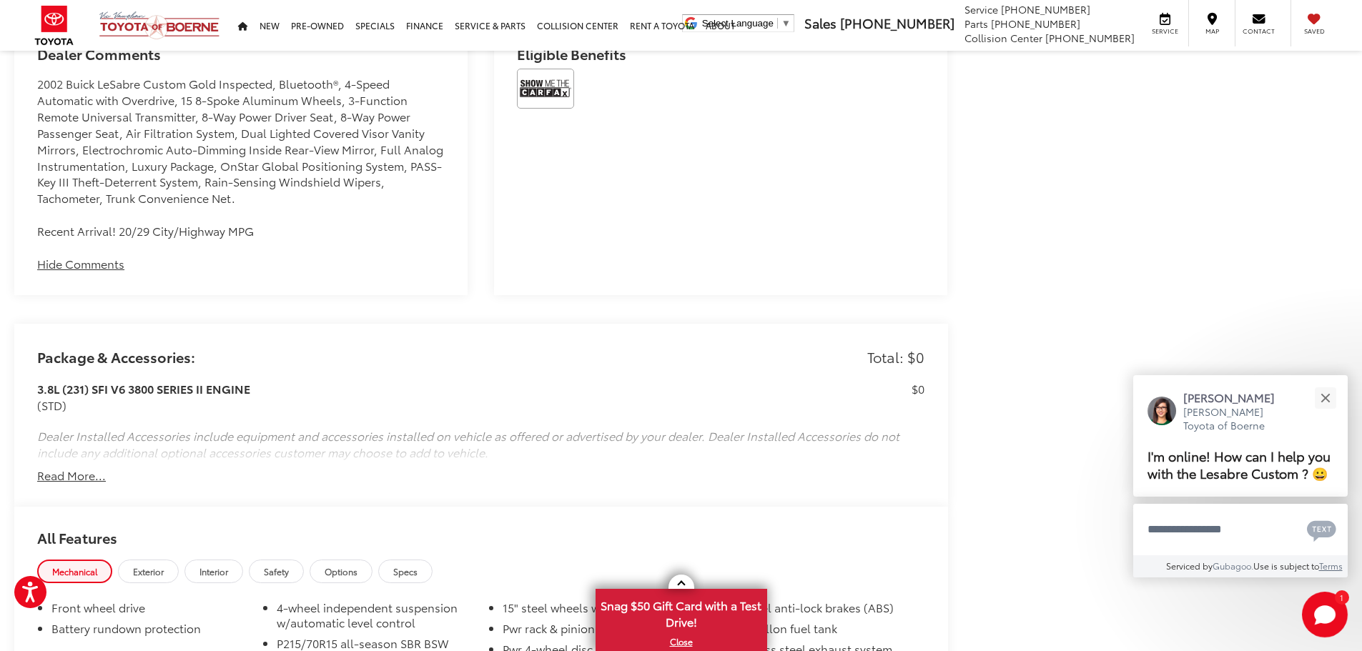
click at [71, 475] on button "Read More..." at bounding box center [71, 475] width 69 height 16
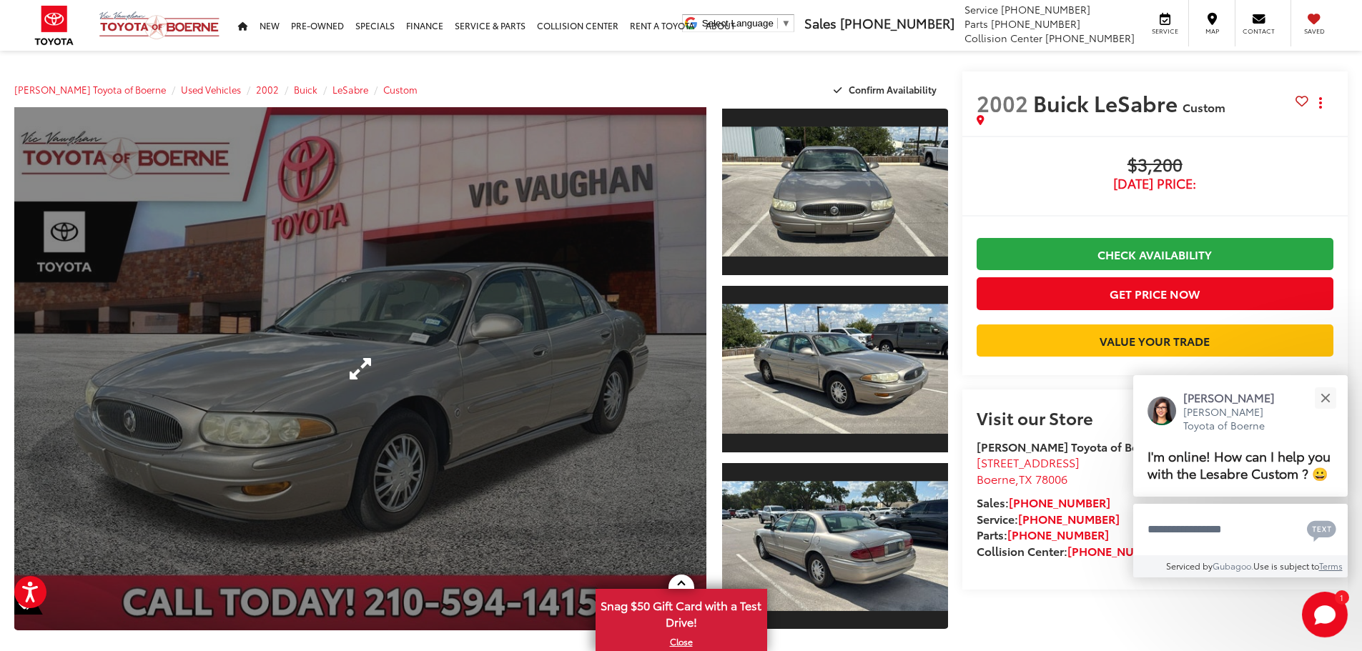
scroll to position [0, 0]
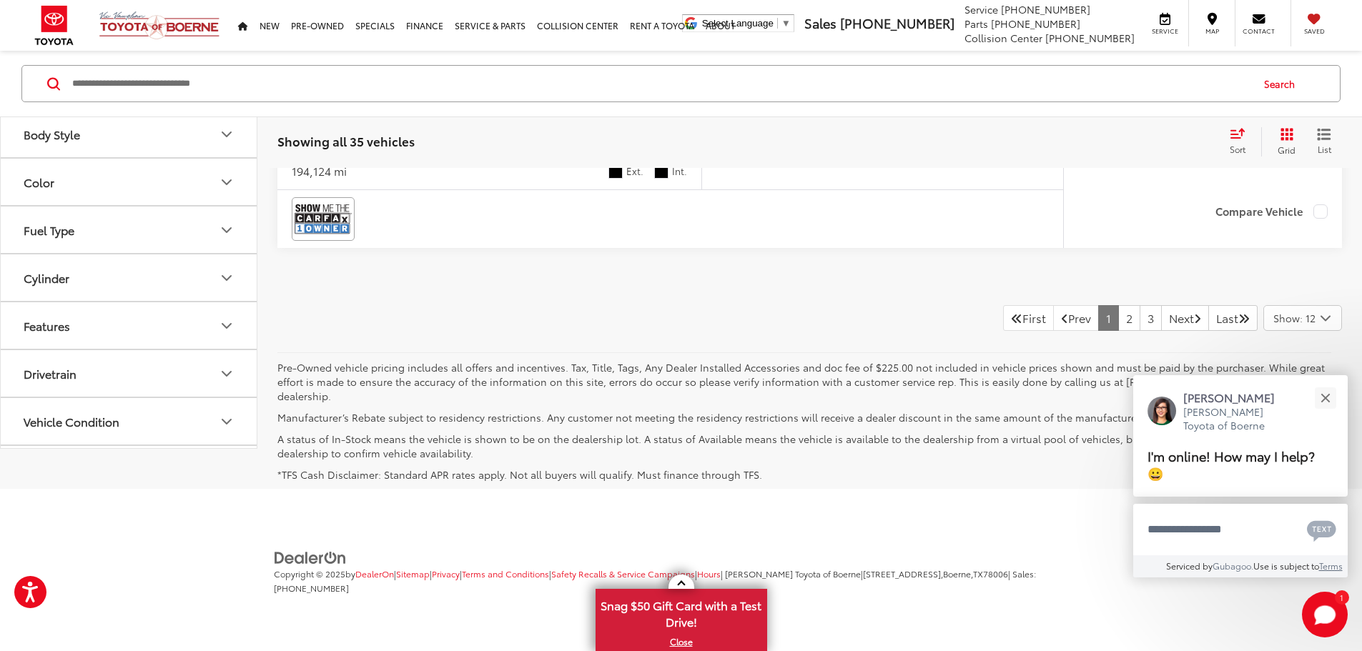
scroll to position [6443, 0]
